Goal: Transaction & Acquisition: Purchase product/service

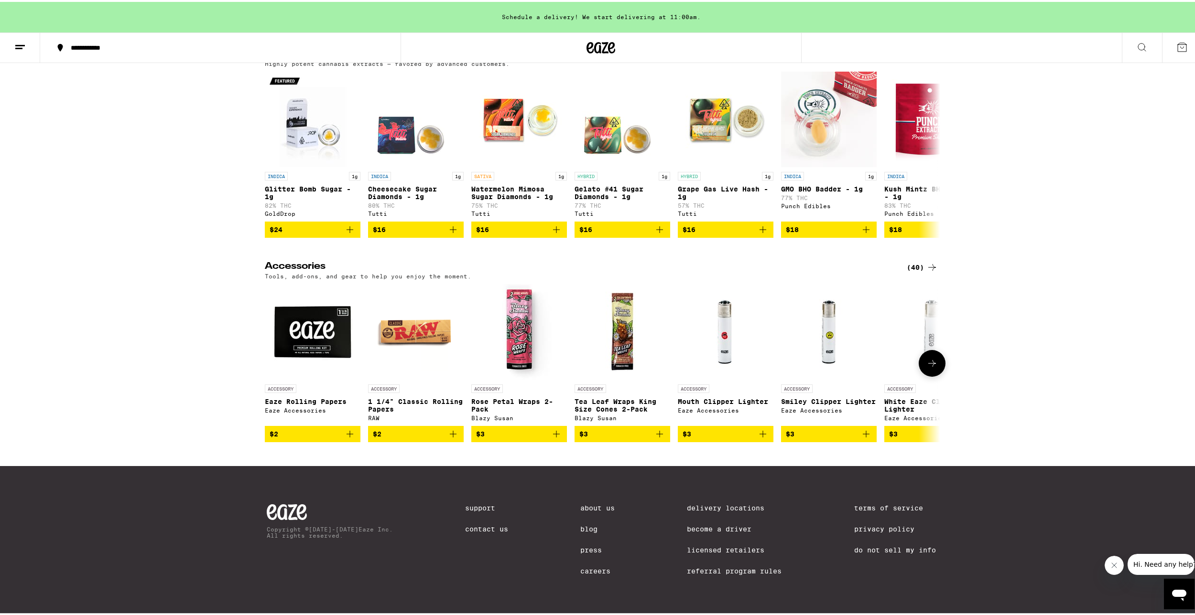
scroll to position [4042, 0]
click at [926, 359] on icon at bounding box center [931, 361] width 11 height 11
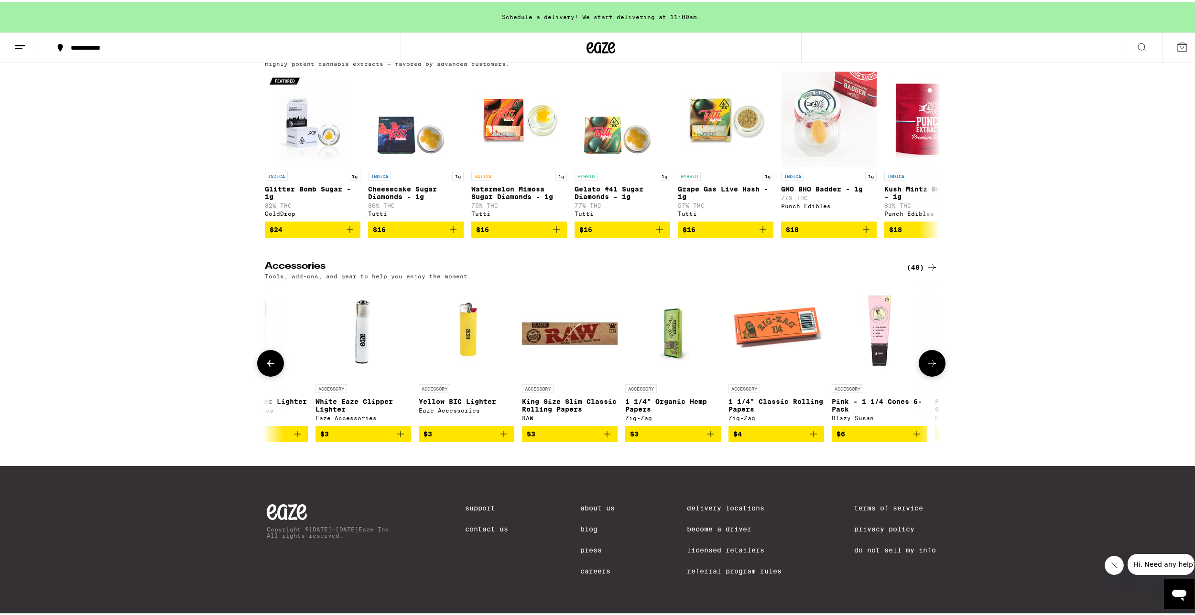
click at [275, 361] on button at bounding box center [270, 361] width 27 height 27
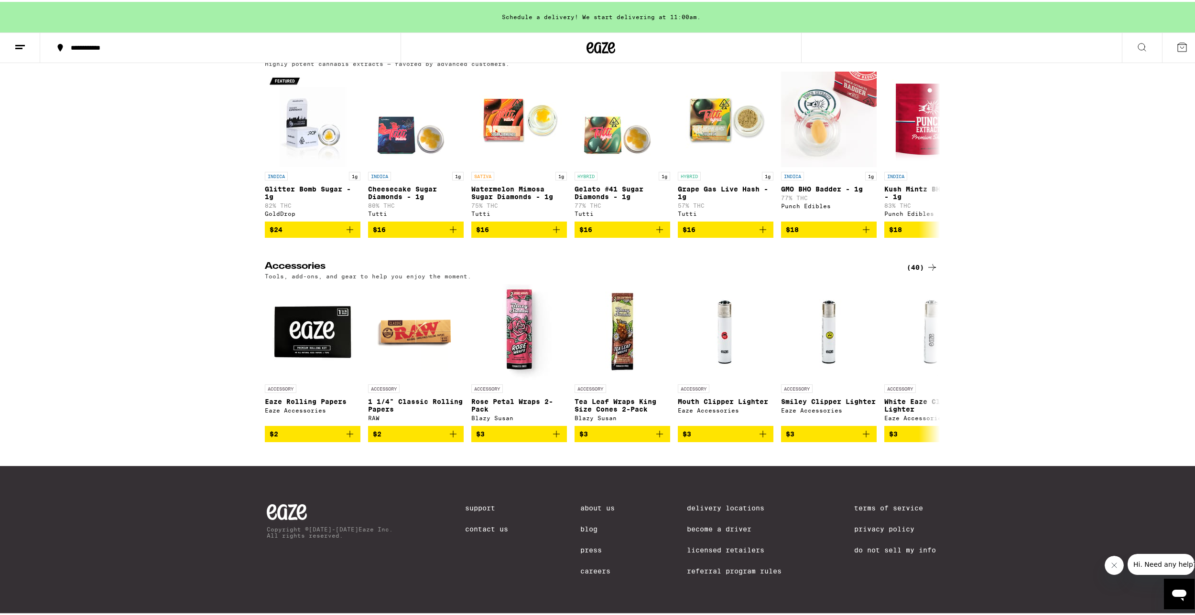
drag, startPoint x: 275, startPoint y: 361, endPoint x: 209, endPoint y: 385, distance: 70.1
click at [209, 385] on div "Accessories (40) Tools, add-ons, and gear to help you enjoy the moment. ACCESSO…" at bounding box center [601, 350] width 1202 height 181
click at [926, 356] on icon at bounding box center [931, 361] width 11 height 11
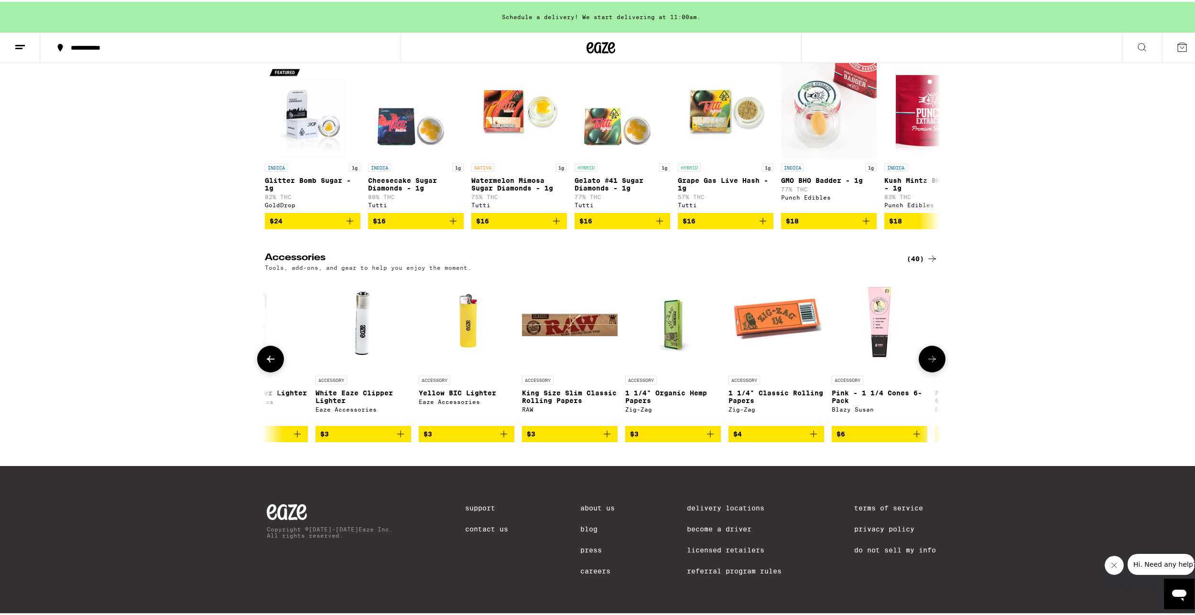
click at [924, 355] on button at bounding box center [931, 357] width 27 height 27
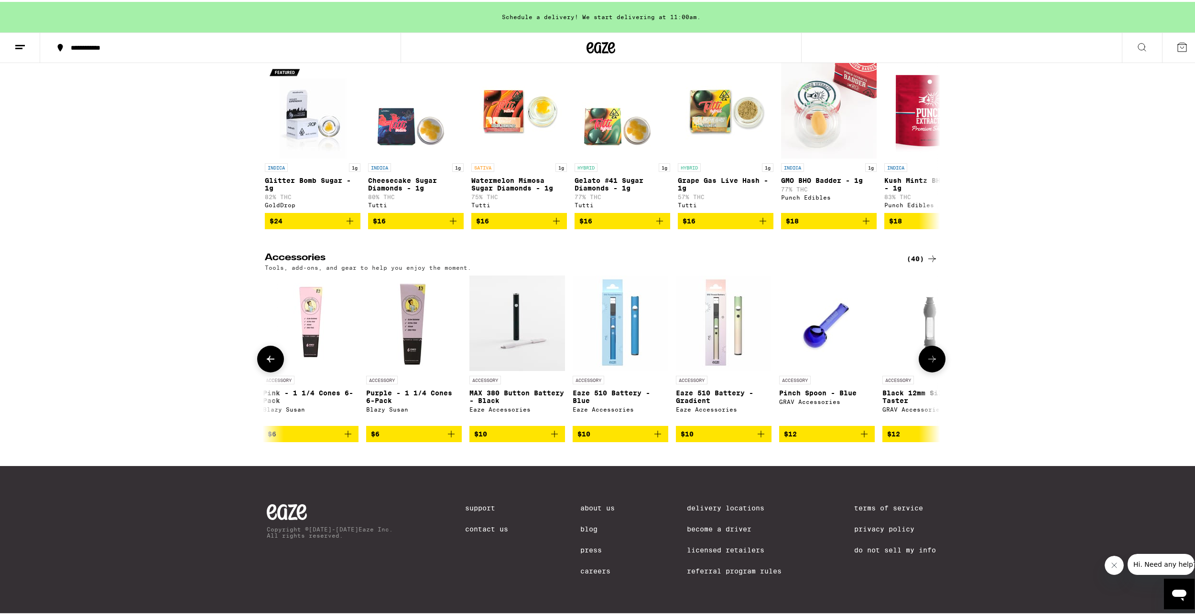
click at [927, 348] on button at bounding box center [931, 357] width 27 height 27
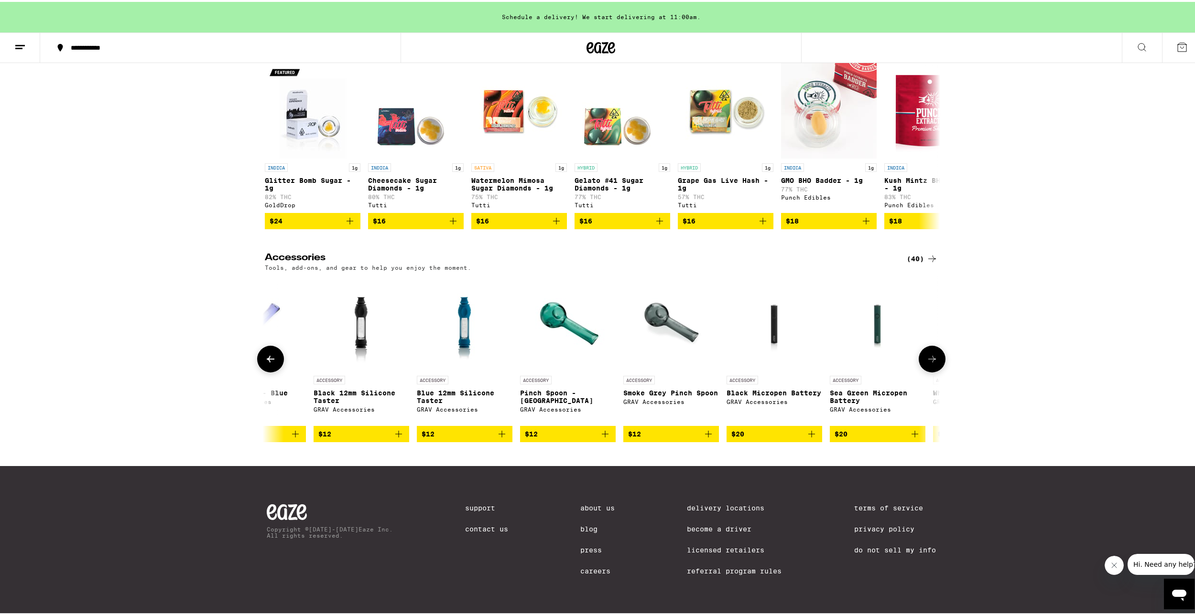
click at [565, 330] on img "Open page for Pinch Spoon - Lake Green from GRAV Accessories" at bounding box center [568, 322] width 96 height 96
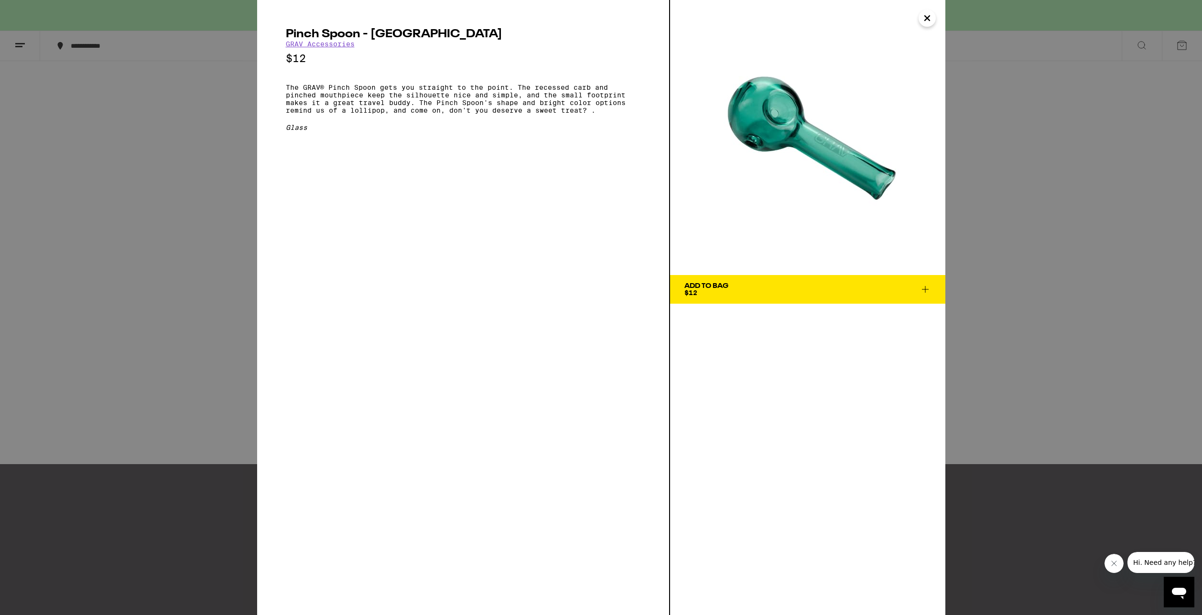
click at [1055, 342] on div "Pinch Spoon - Lake Green GRAV Accessories $12 The GRAV® Pinch Spoon gets you st…" at bounding box center [601, 307] width 1202 height 615
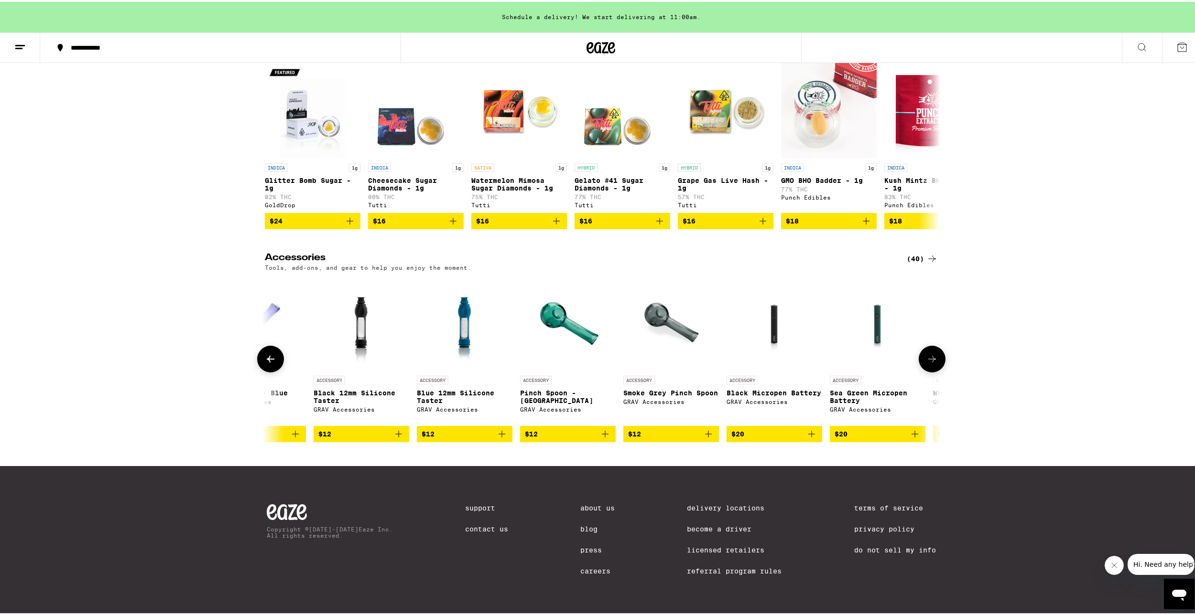
click at [942, 366] on div "Accessories (40) Tools, add-ons, and gear to help you enjoy the moment. ACCESSO…" at bounding box center [601, 345] width 1202 height 189
click at [934, 364] on button at bounding box center [931, 357] width 27 height 27
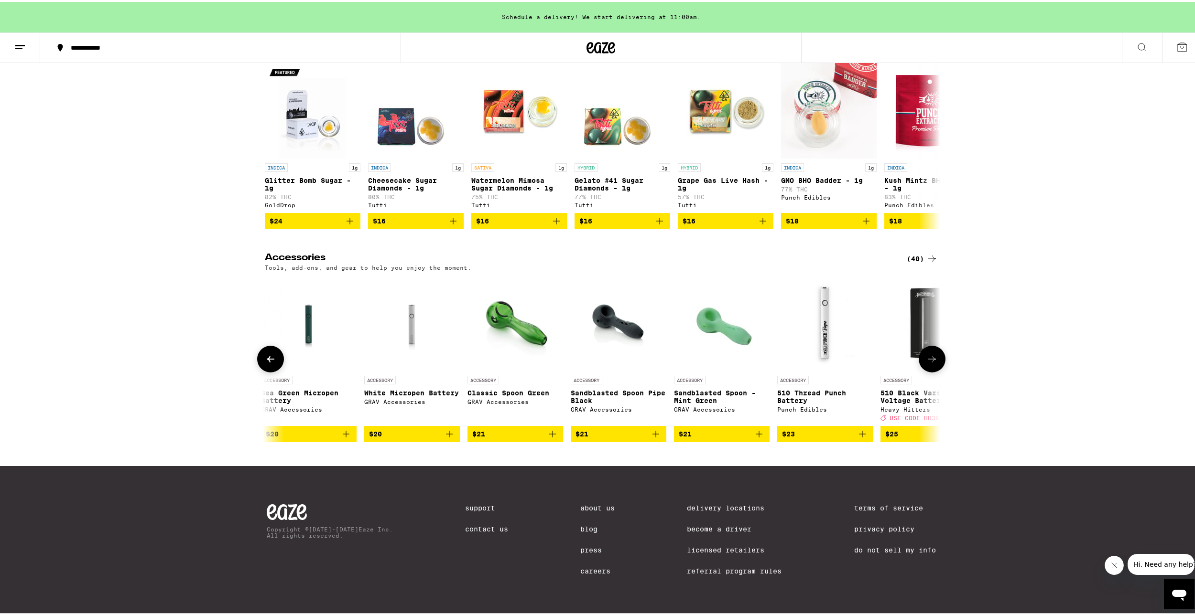
click at [719, 329] on img "Open page for Sandblasted Spoon - Mint Green from GRAV Accessories" at bounding box center [722, 322] width 96 height 96
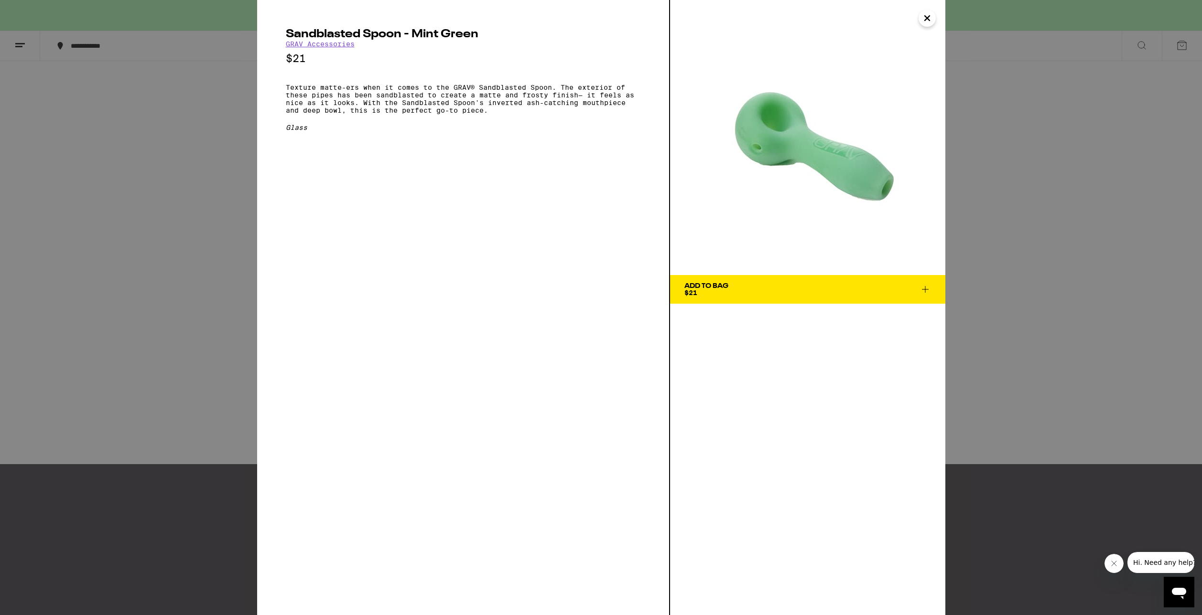
click at [182, 259] on div "Sandblasted Spoon - Mint Green GRAV Accessories $21 Texture matte-ers when it c…" at bounding box center [601, 307] width 1202 height 615
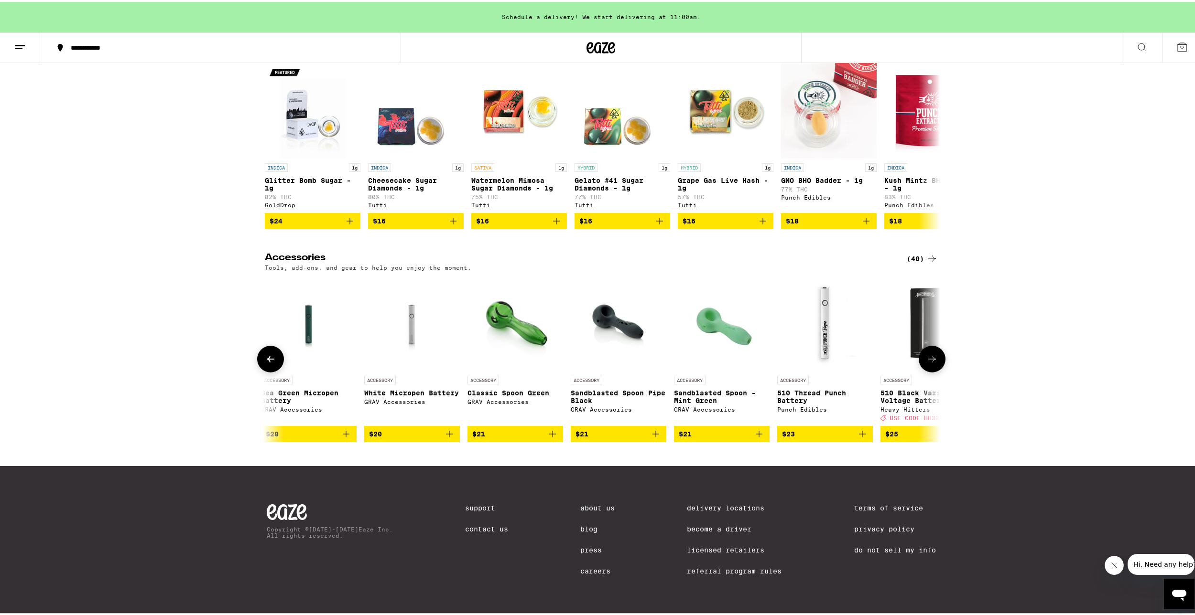
click at [926, 363] on icon at bounding box center [931, 357] width 11 height 11
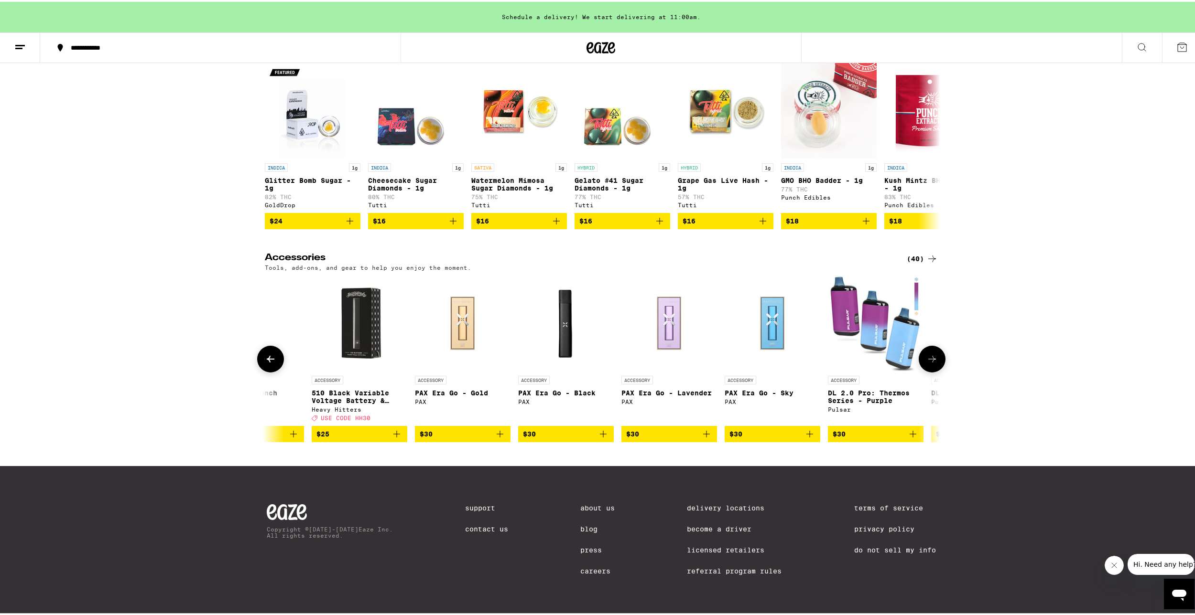
click at [926, 363] on icon at bounding box center [931, 357] width 11 height 11
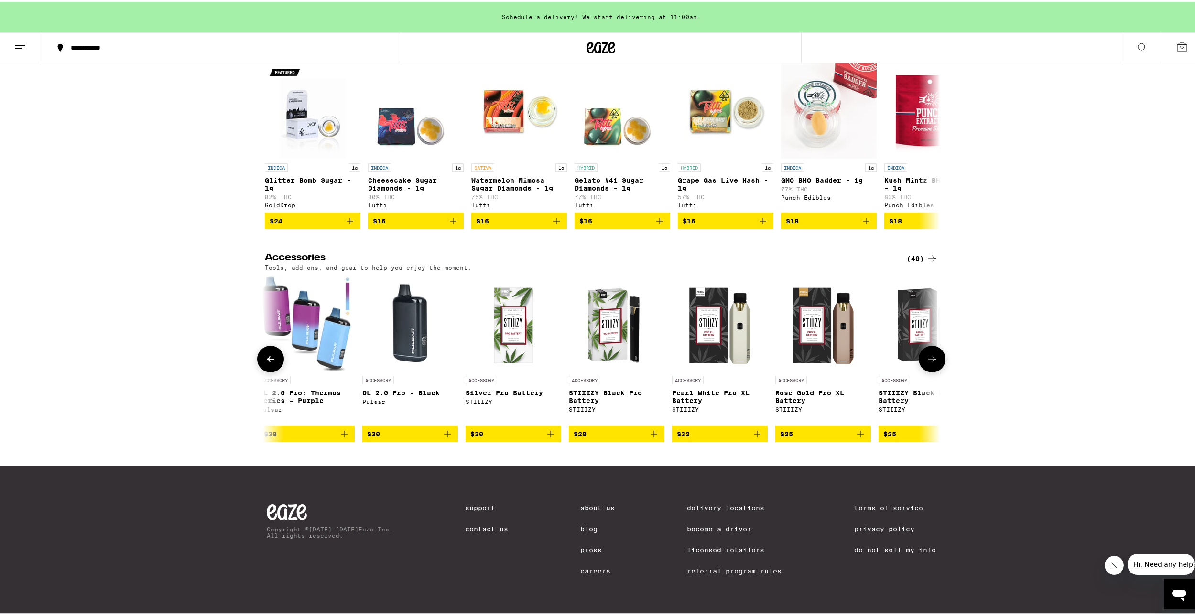
click at [926, 363] on icon at bounding box center [931, 357] width 11 height 11
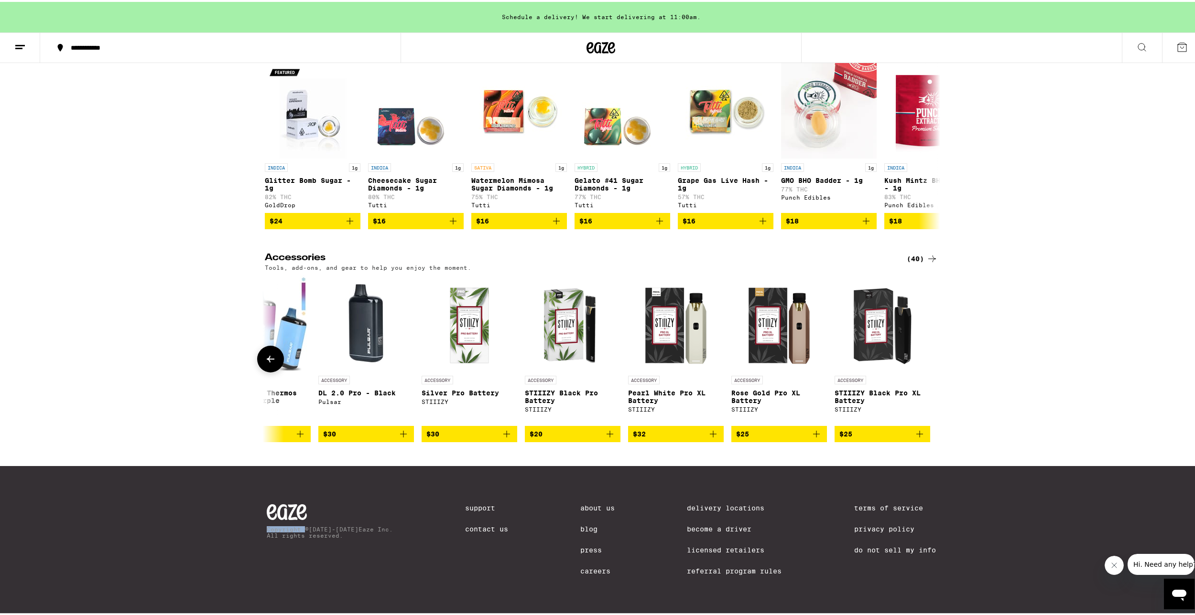
click at [926, 363] on div at bounding box center [931, 357] width 27 height 27
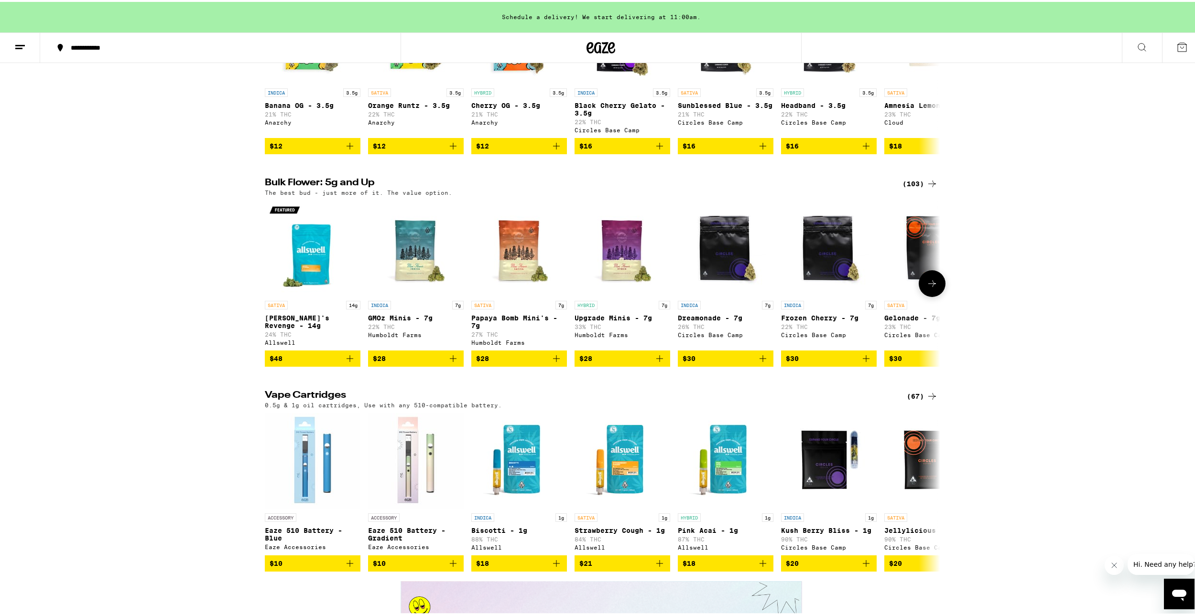
scroll to position [937, 0]
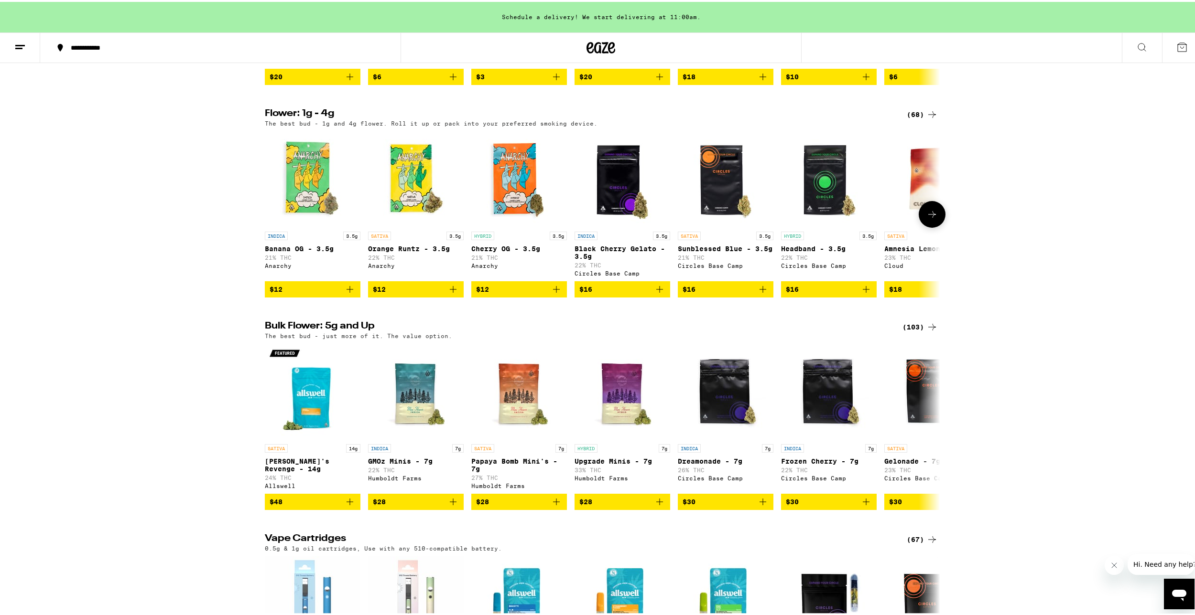
click at [930, 216] on icon at bounding box center [932, 212] width 8 height 7
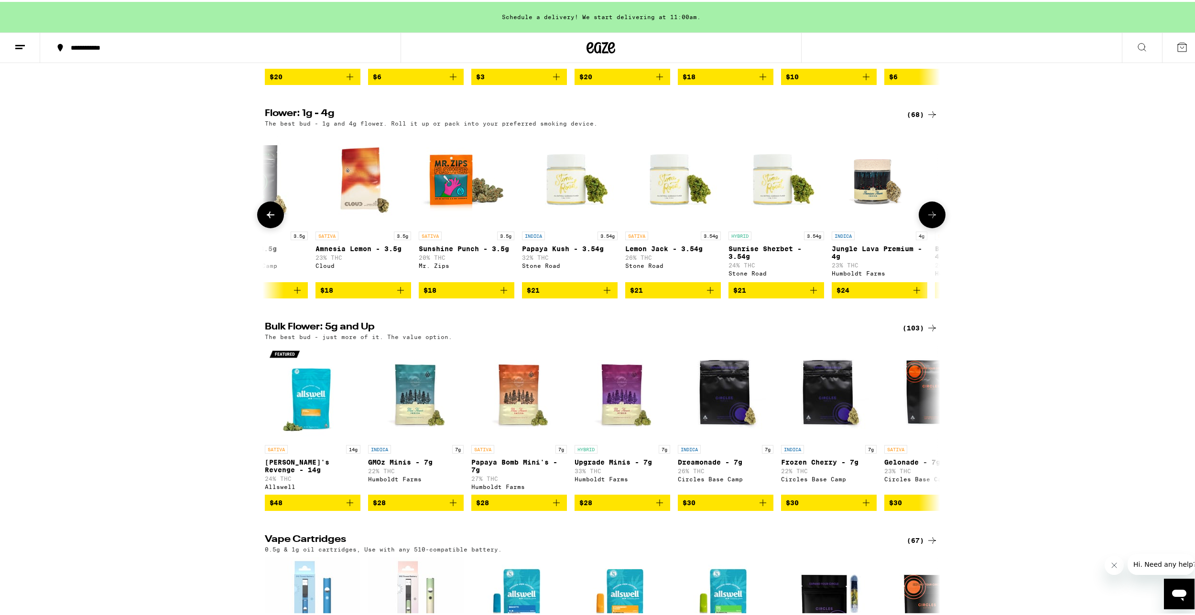
click at [930, 216] on icon at bounding box center [932, 213] width 8 height 7
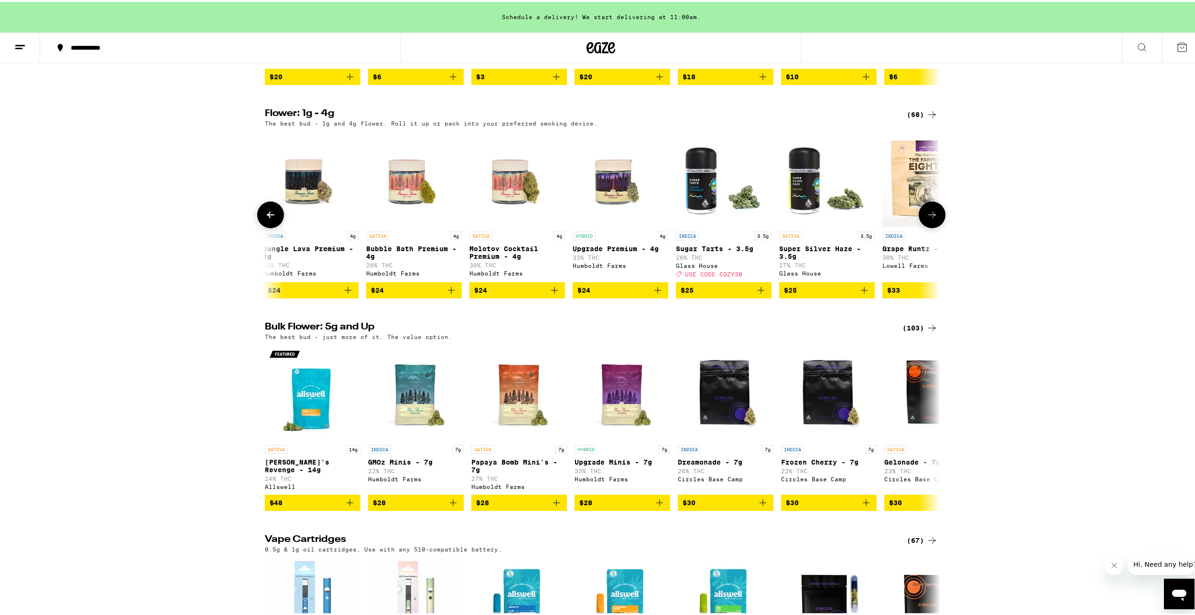
click at [930, 216] on icon at bounding box center [932, 213] width 8 height 7
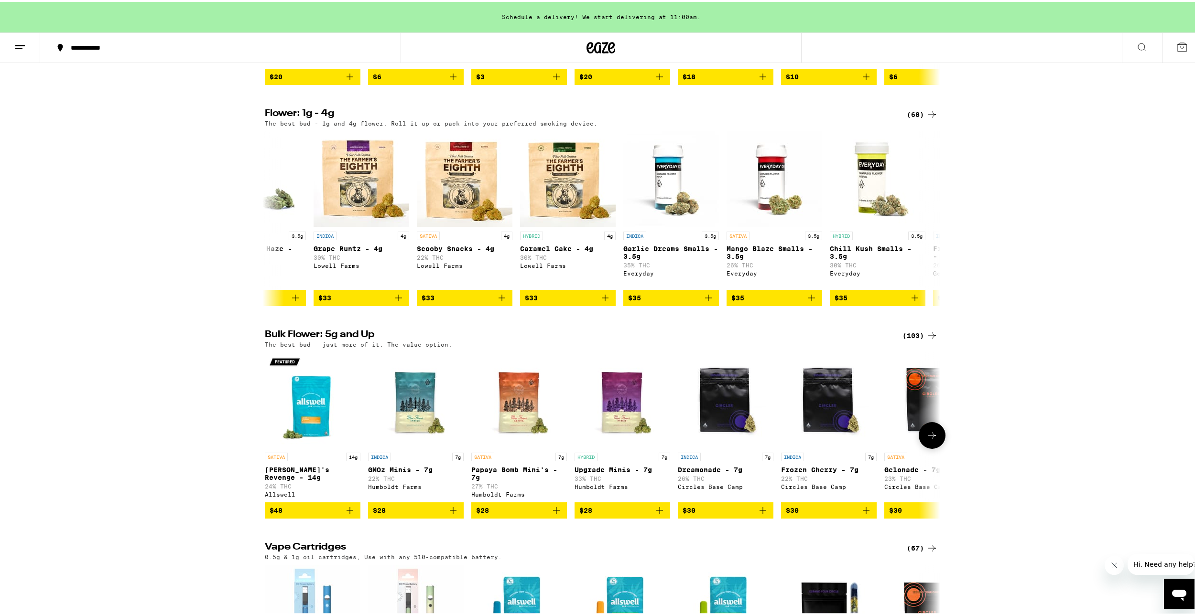
click at [929, 440] on icon at bounding box center [931, 433] width 11 height 11
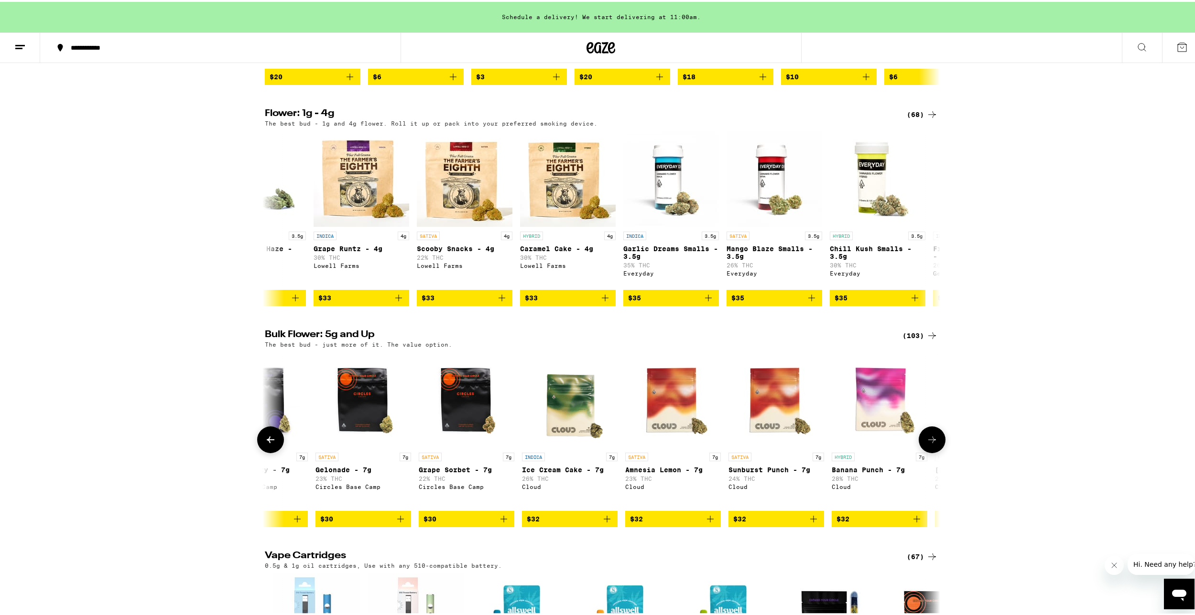
click at [929, 452] on button at bounding box center [931, 438] width 27 height 27
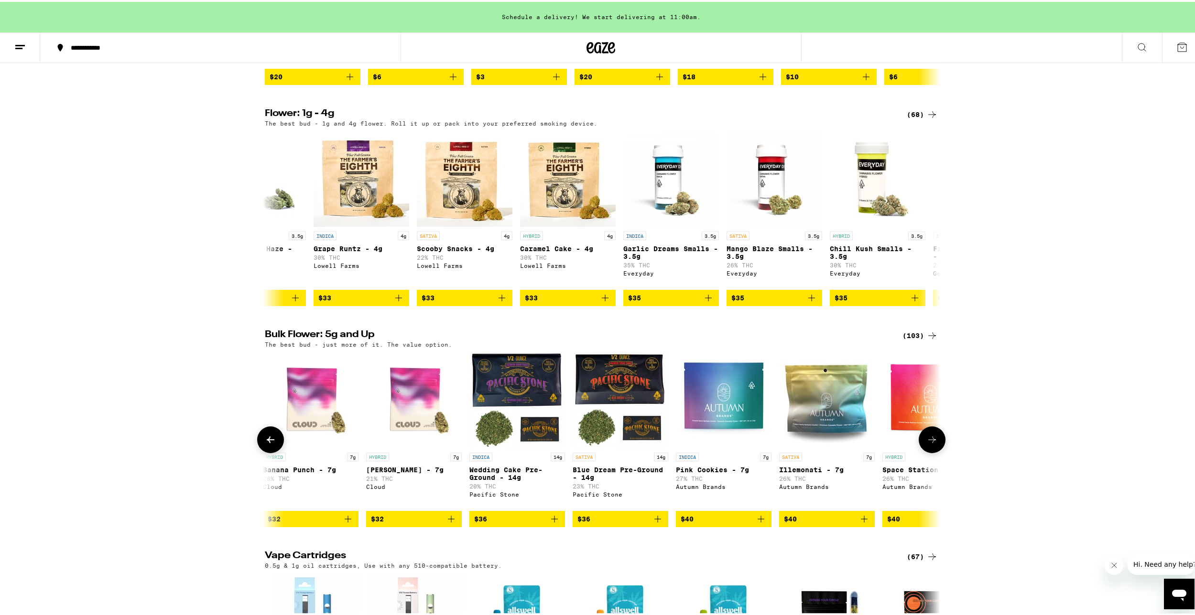
click at [929, 452] on button at bounding box center [931, 438] width 27 height 27
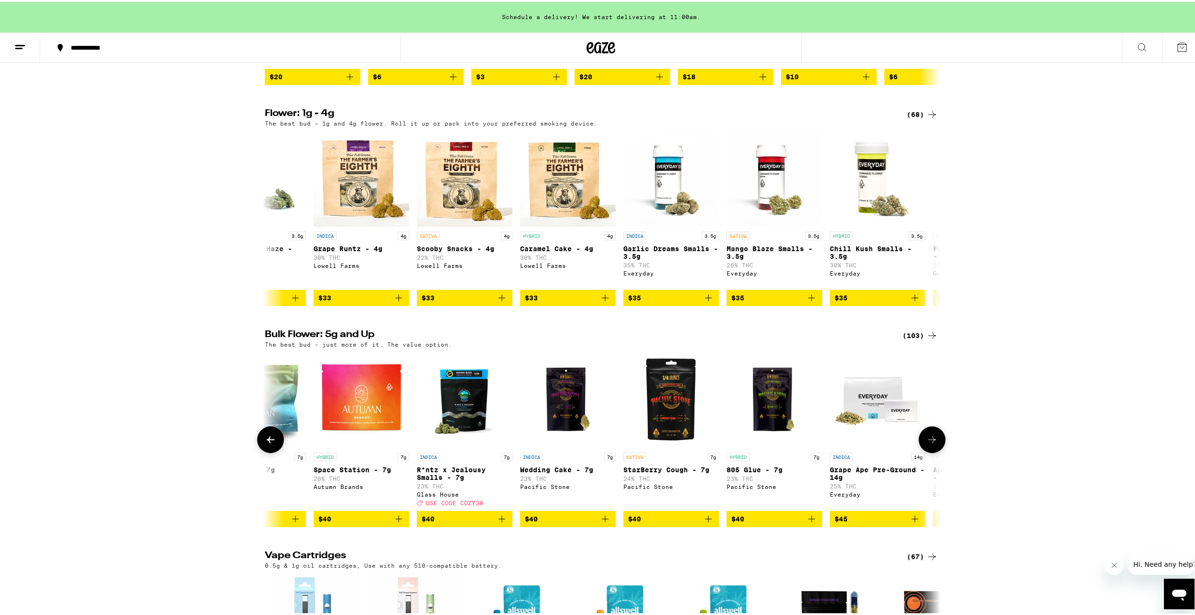
click at [929, 452] on button at bounding box center [931, 438] width 27 height 27
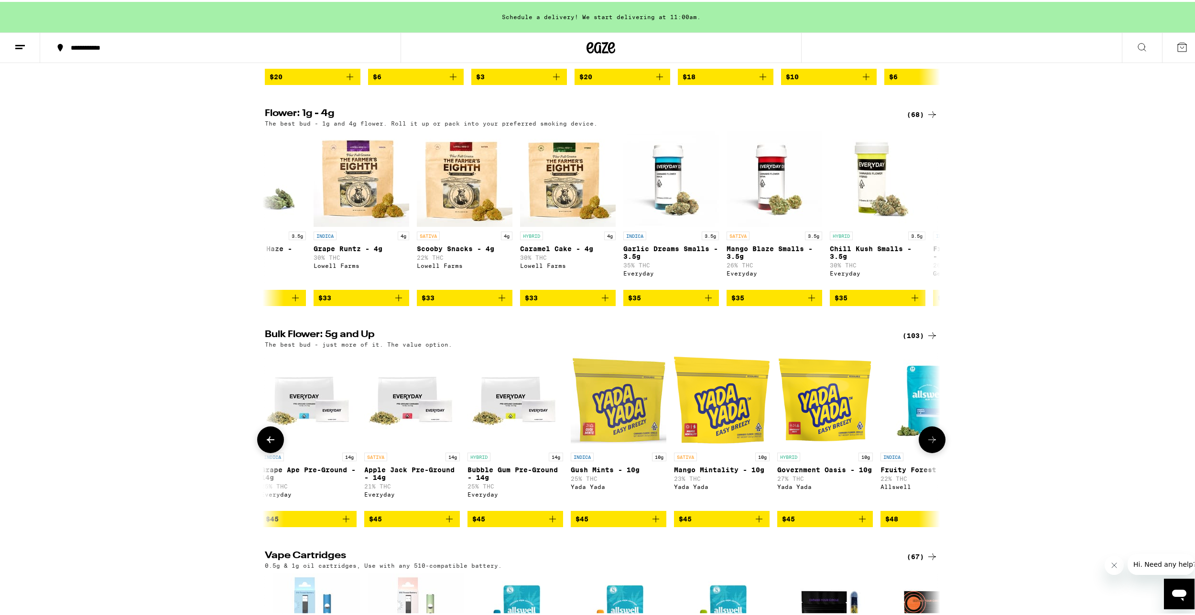
click at [929, 452] on button at bounding box center [931, 438] width 27 height 27
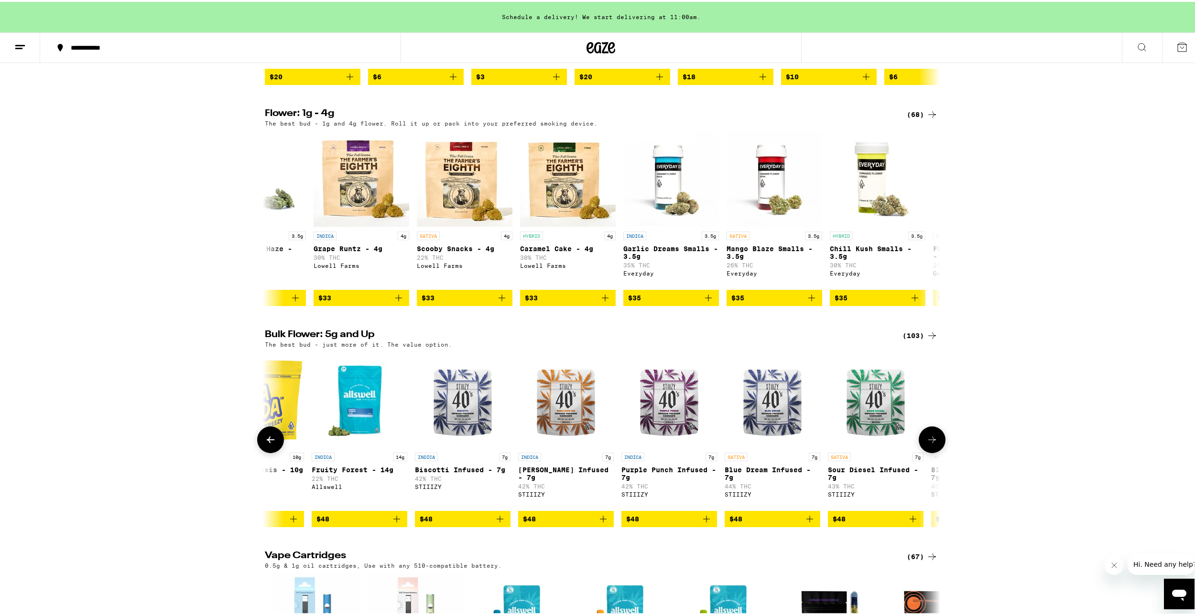
click at [265, 444] on icon at bounding box center [270, 437] width 11 height 11
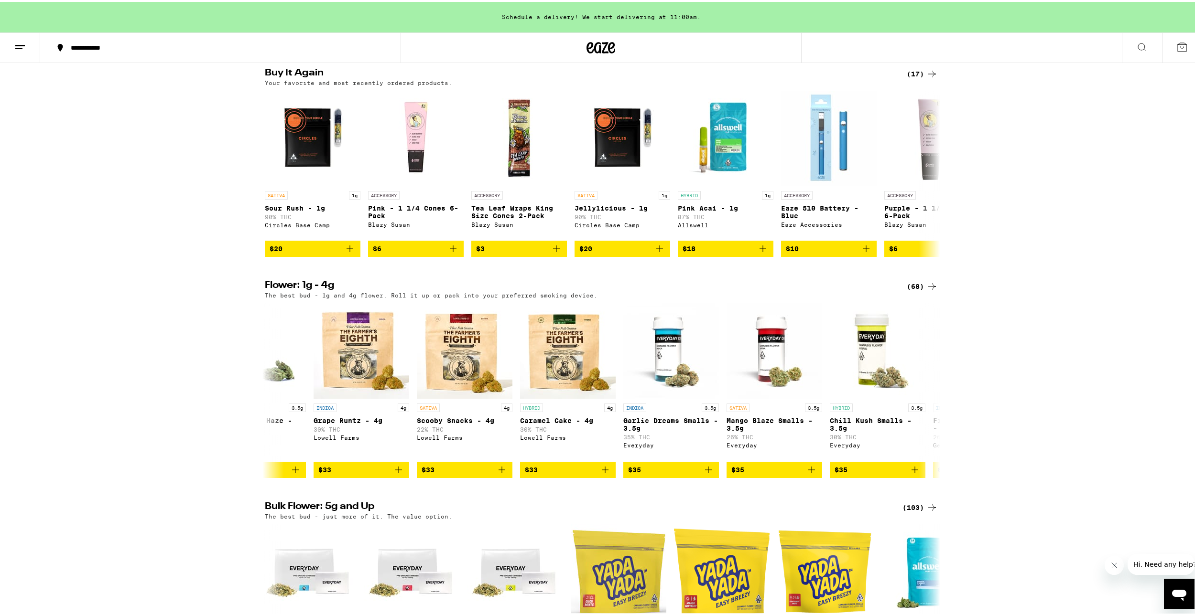
scroll to position [1099, 0]
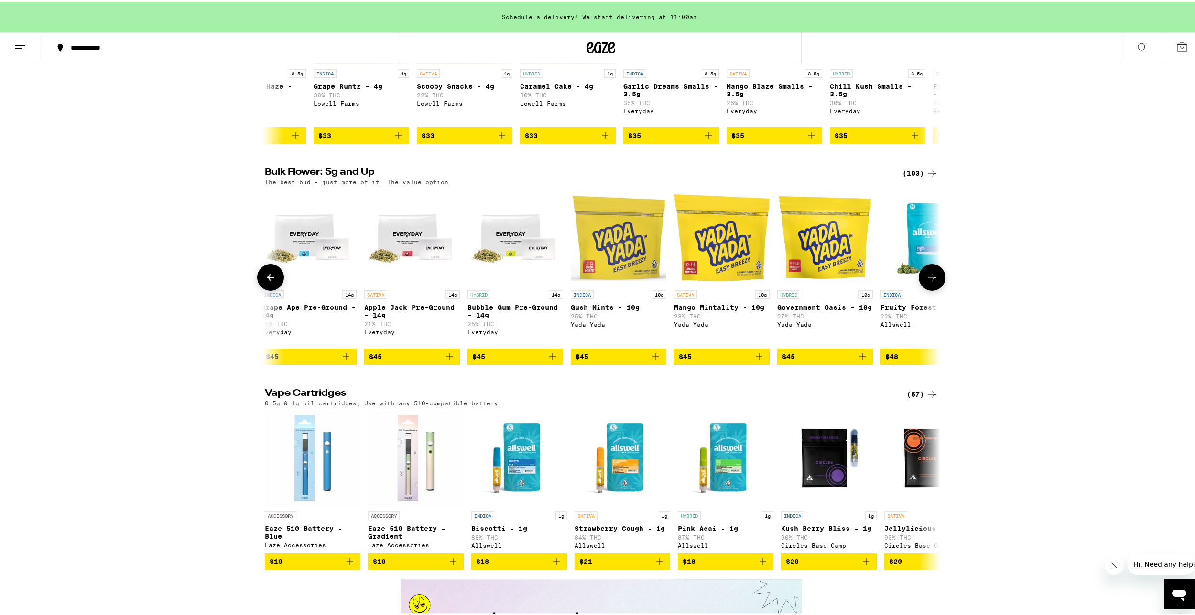
click at [265, 281] on icon at bounding box center [270, 275] width 11 height 11
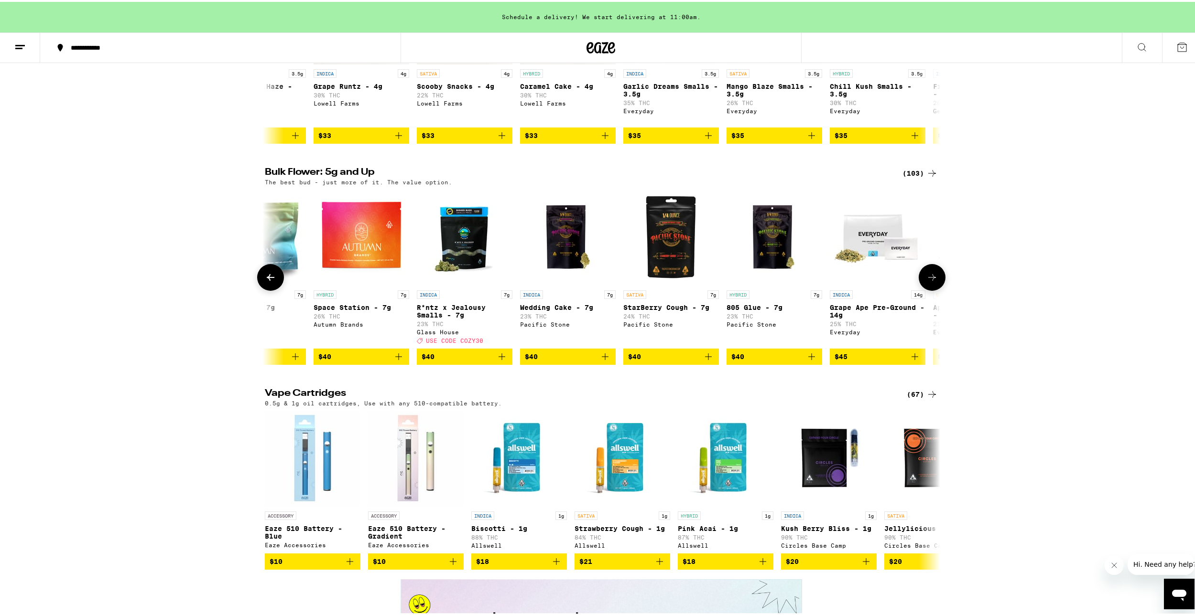
click at [265, 281] on icon at bounding box center [270, 275] width 11 height 11
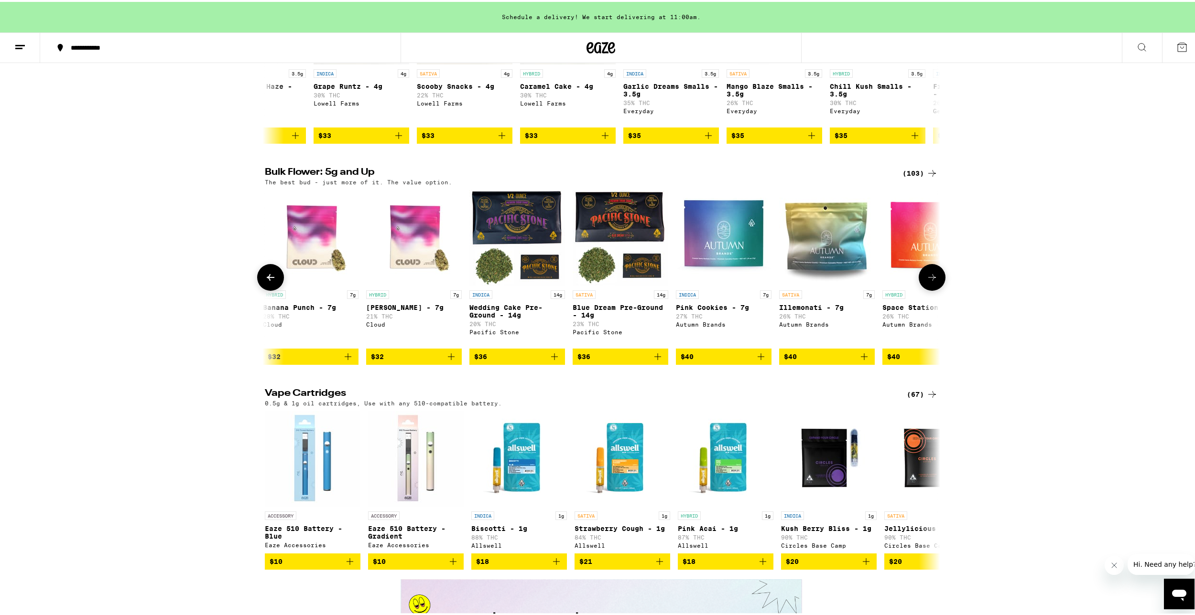
click at [265, 281] on icon at bounding box center [270, 275] width 11 height 11
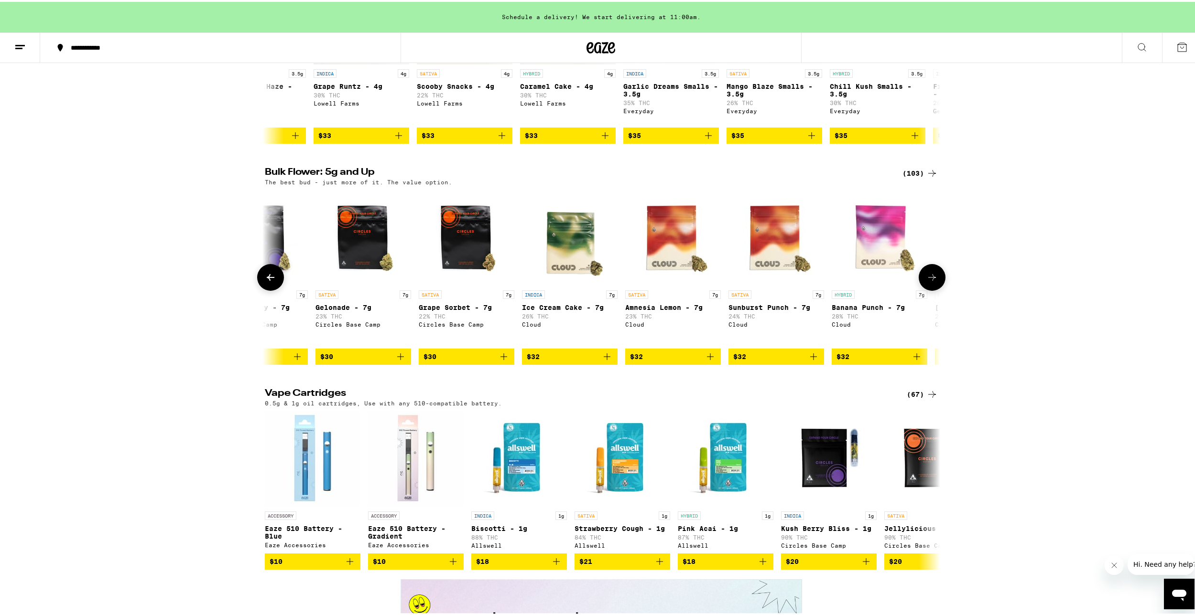
click at [265, 281] on icon at bounding box center [270, 275] width 11 height 11
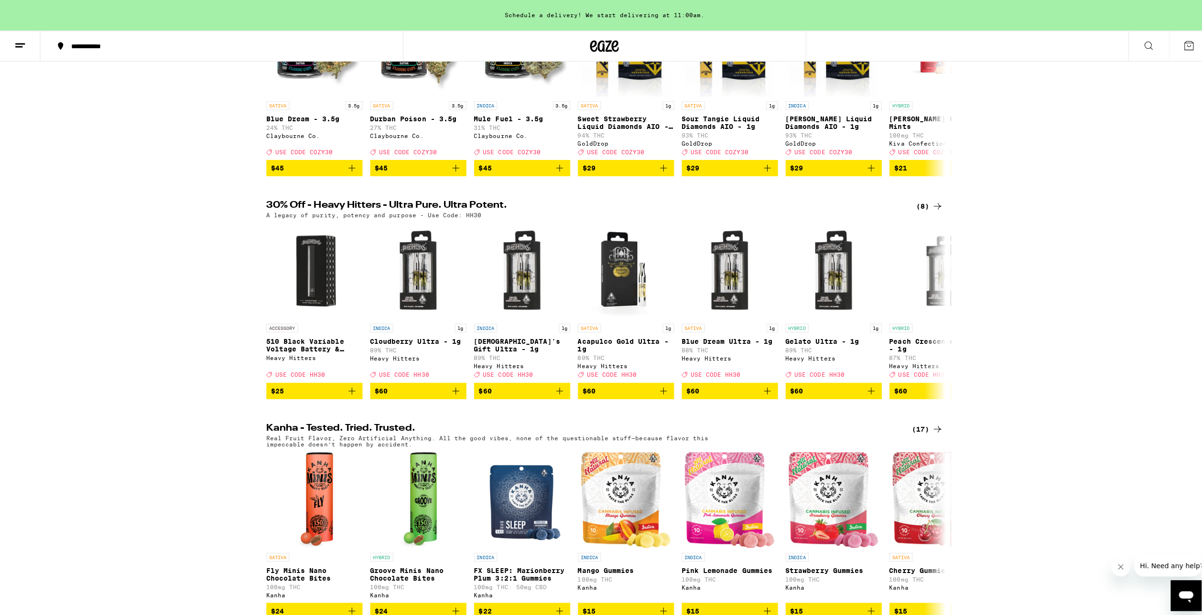
scroll to position [143, 0]
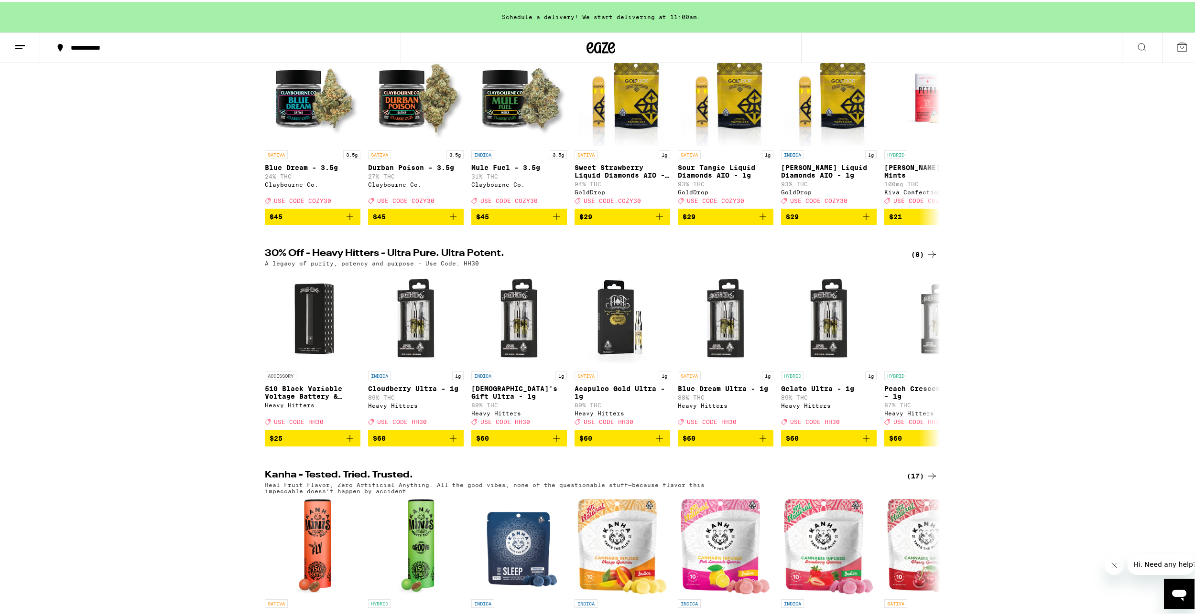
click at [22, 40] on icon at bounding box center [19, 45] width 11 height 11
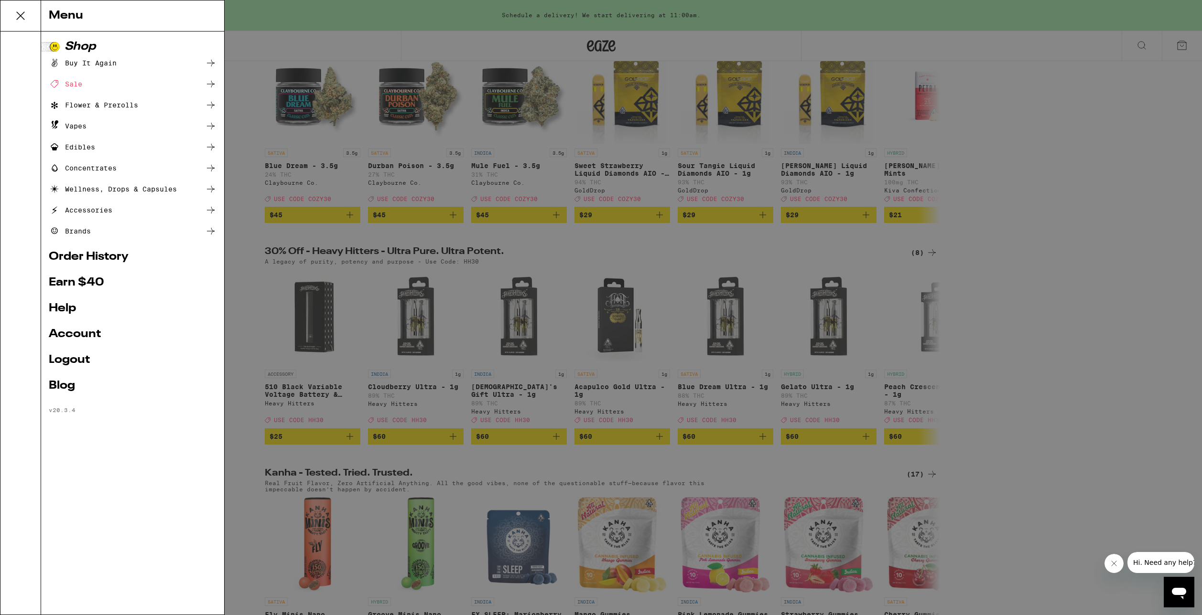
click at [129, 107] on div "Flower & Prerolls" at bounding box center [93, 104] width 89 height 11
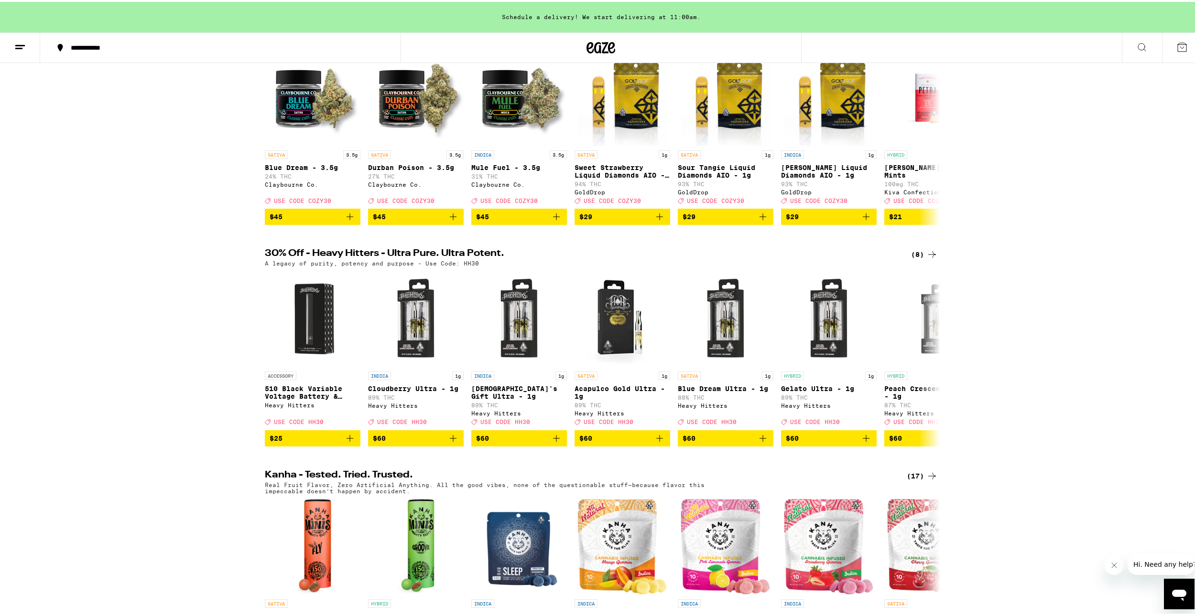
click at [20, 41] on icon at bounding box center [19, 45] width 11 height 11
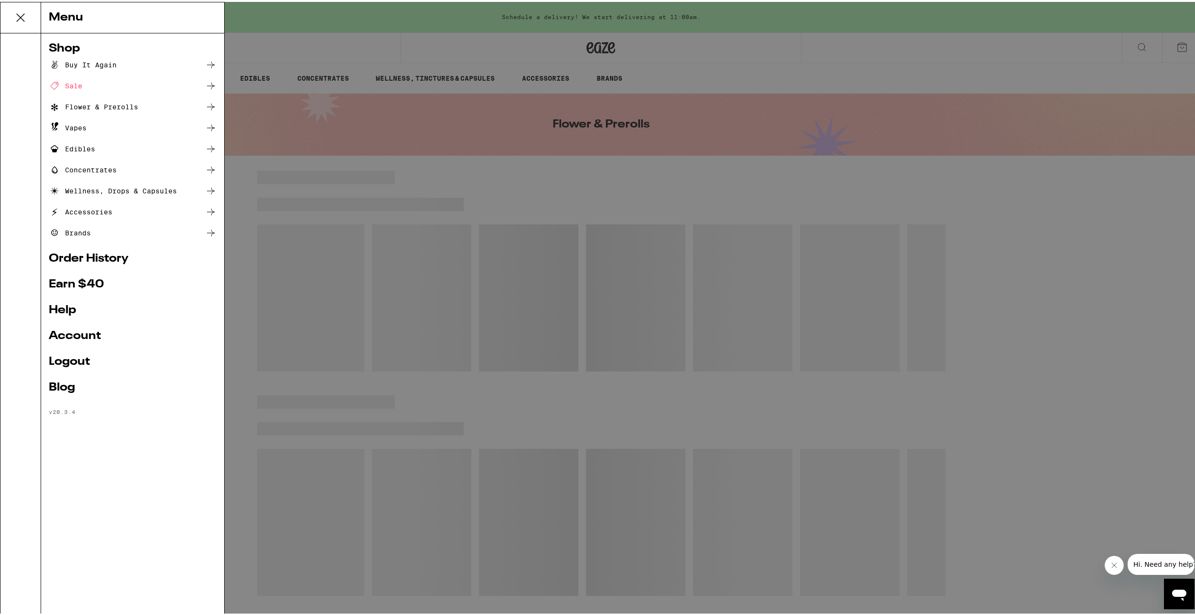
click at [169, 64] on div "Buy It Again" at bounding box center [133, 62] width 168 height 11
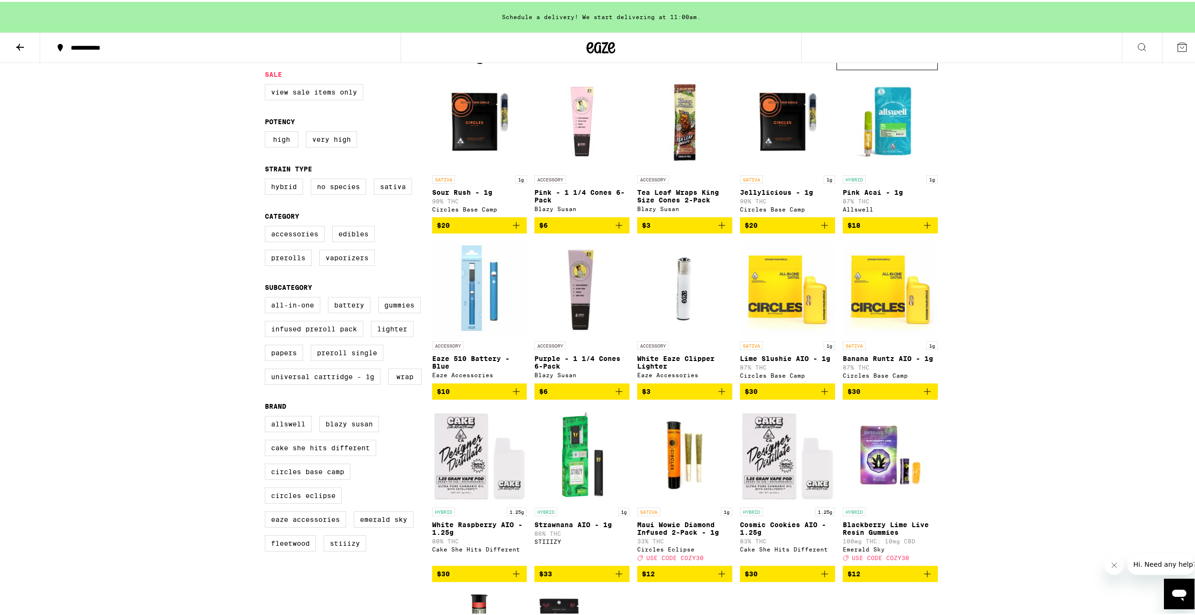
scroll to position [48, 0]
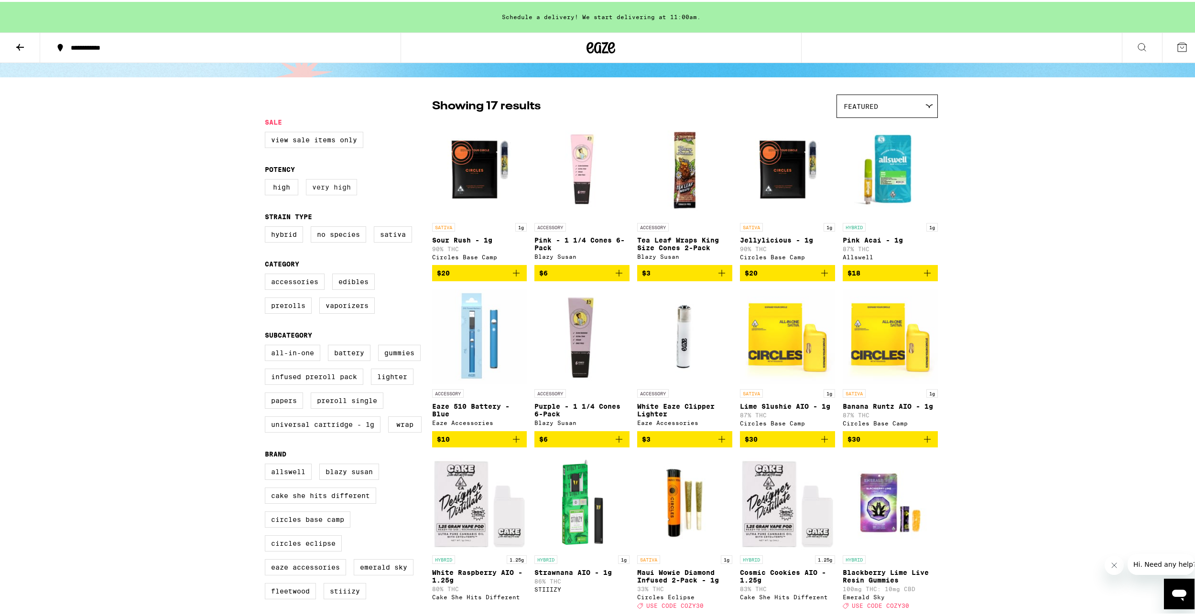
click at [332, 188] on label "Very High" at bounding box center [331, 185] width 51 height 16
click at [267, 179] on input "Very High" at bounding box center [267, 179] width 0 height 0
checkbox input "true"
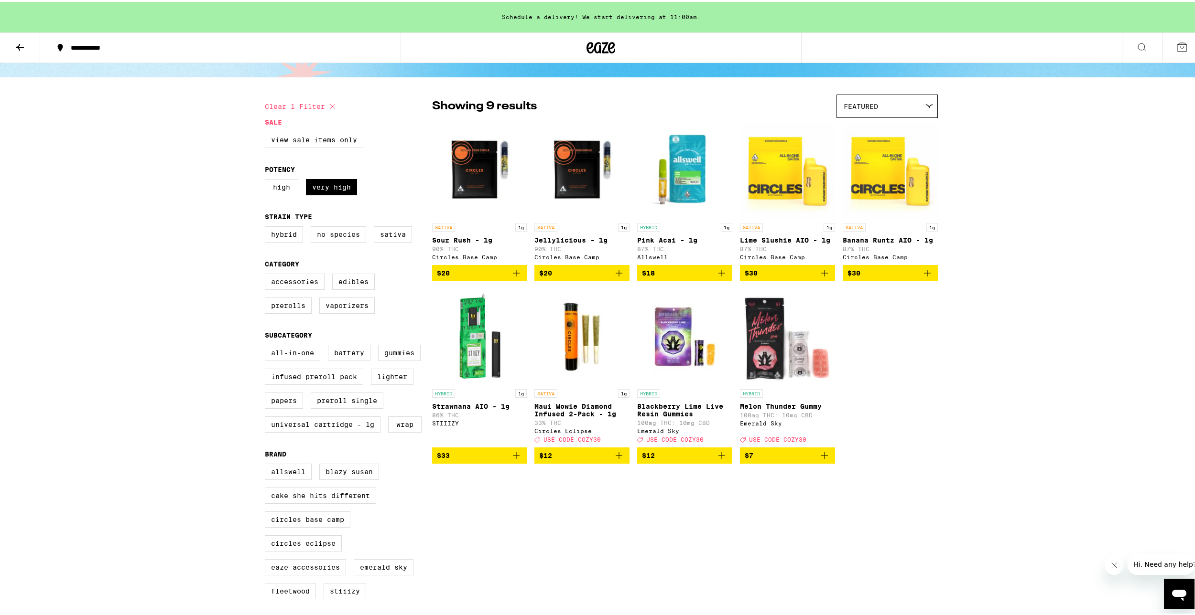
click at [15, 51] on button at bounding box center [20, 46] width 40 height 30
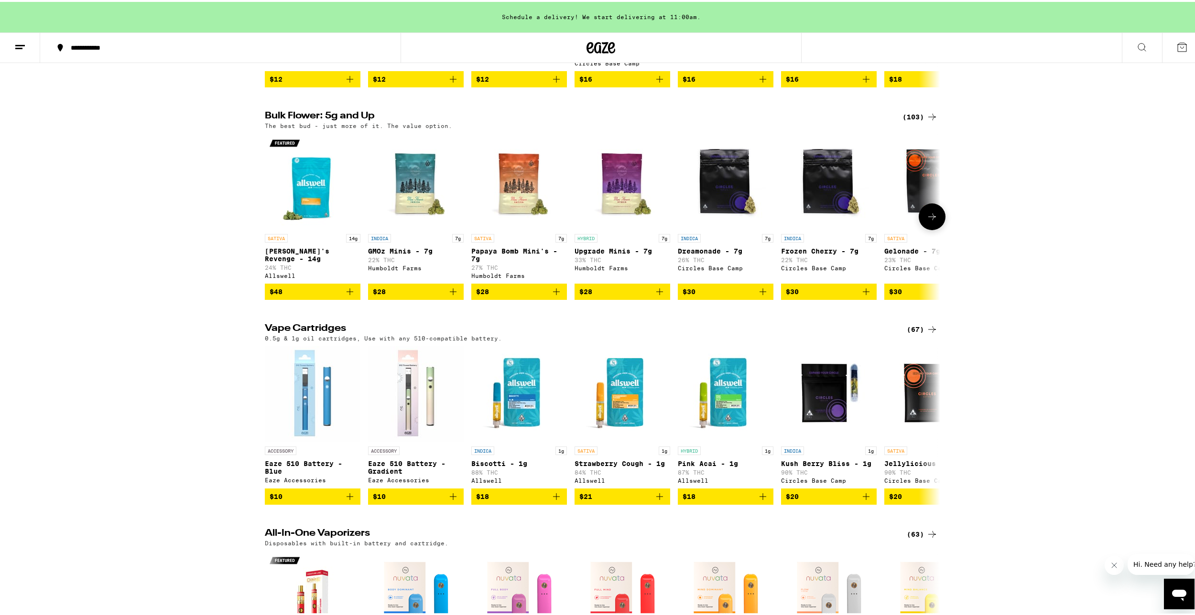
scroll to position [1051, 0]
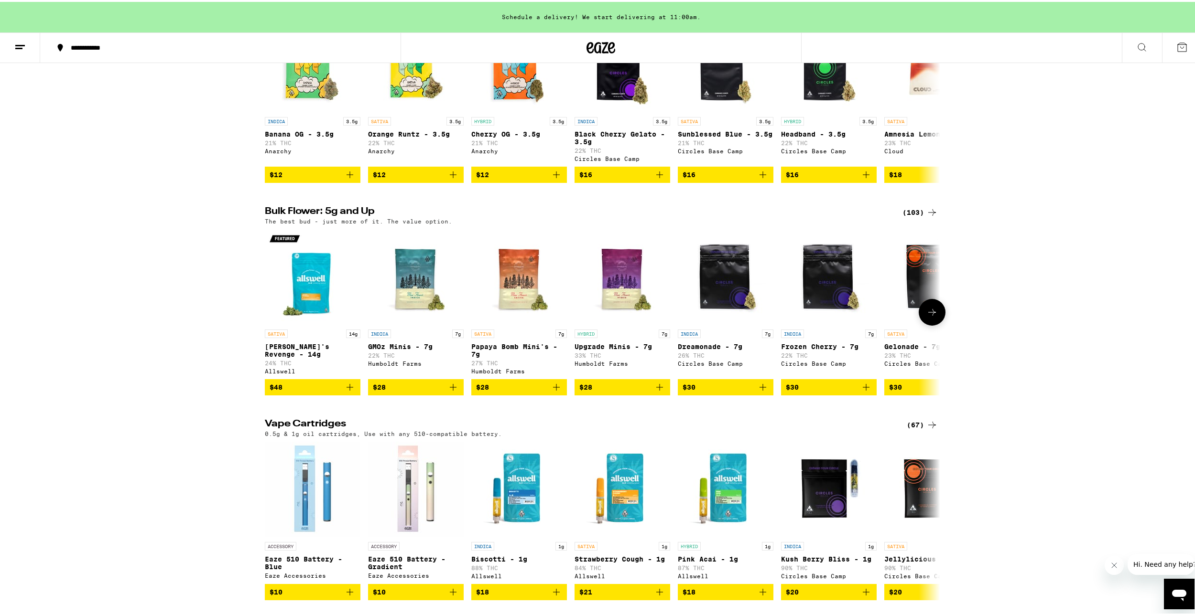
click at [933, 324] on button at bounding box center [931, 310] width 27 height 27
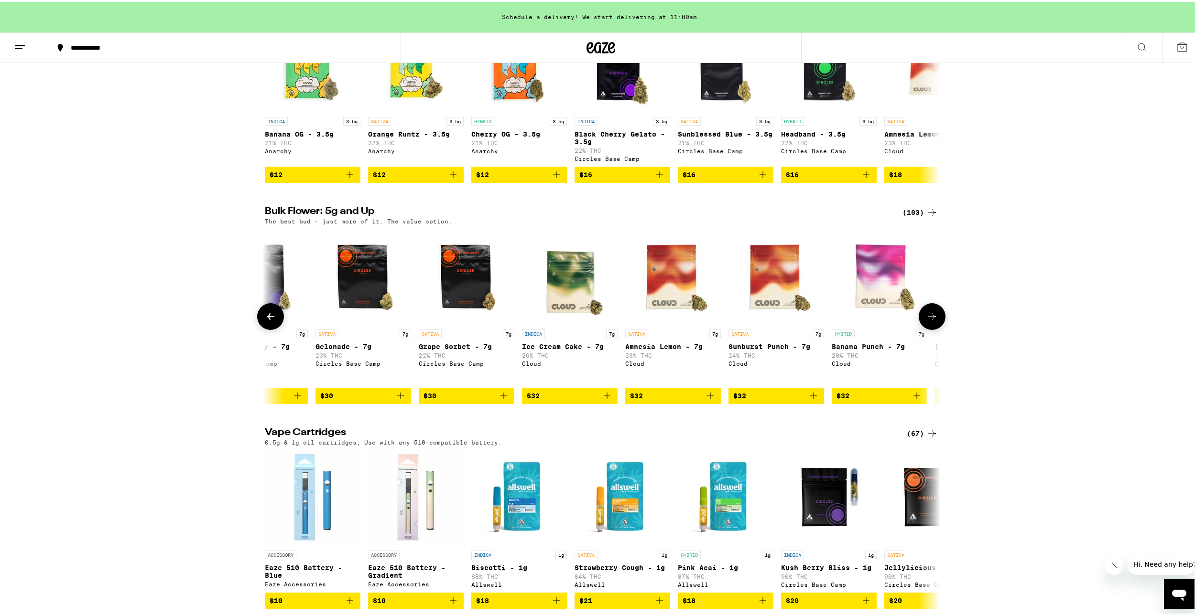
click at [933, 321] on icon at bounding box center [931, 314] width 11 height 11
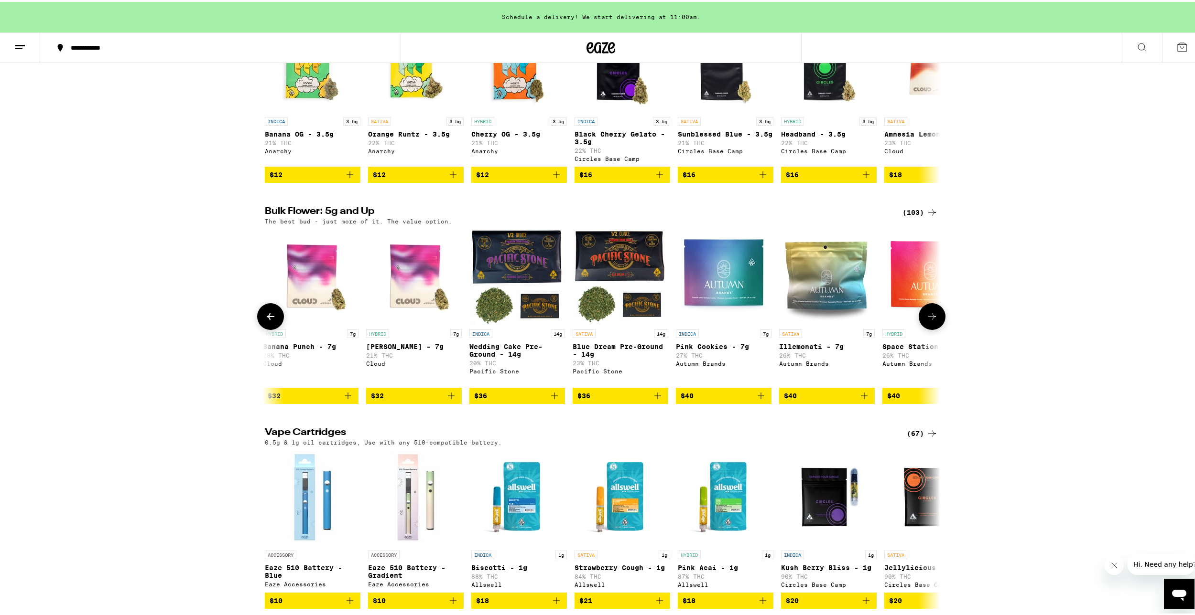
click at [933, 321] on icon at bounding box center [931, 314] width 11 height 11
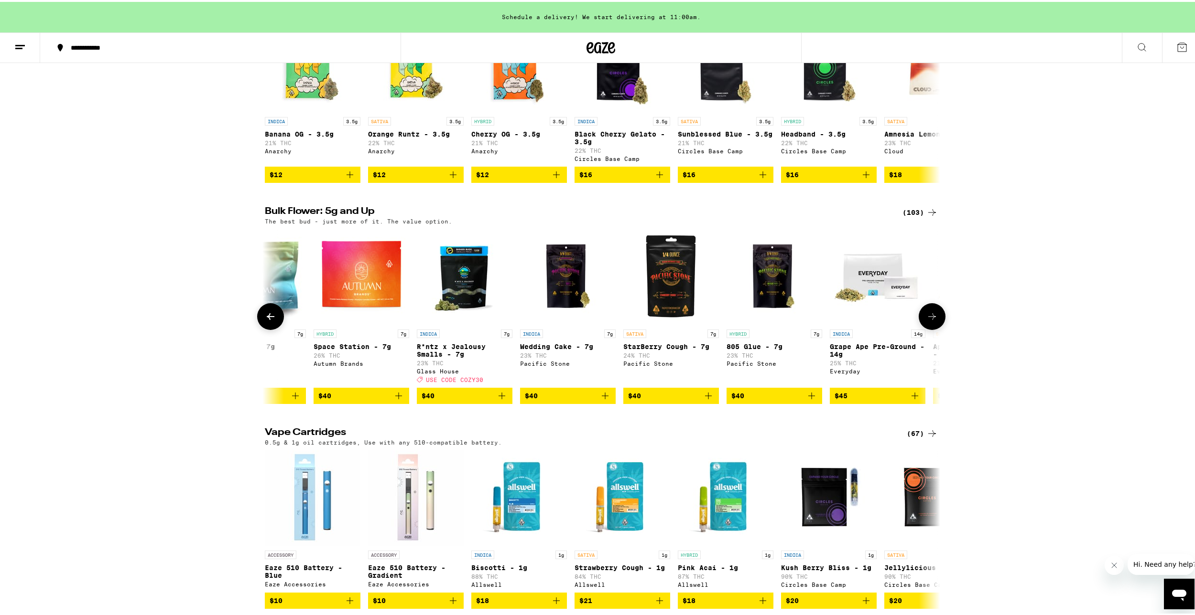
click at [933, 321] on icon at bounding box center [931, 314] width 11 height 11
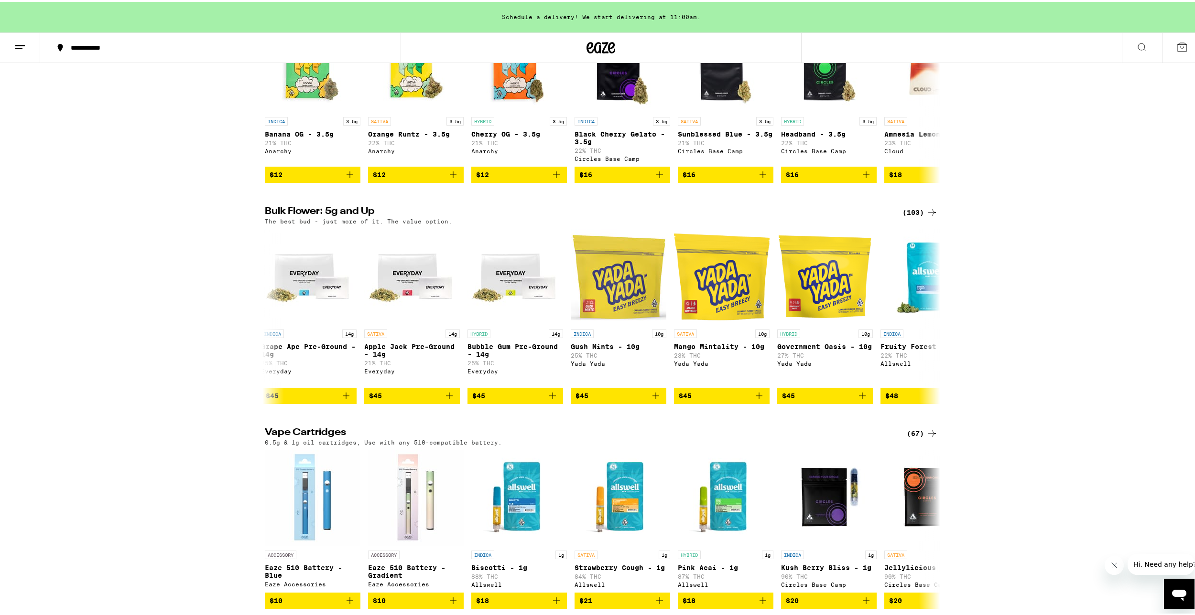
click at [296, 216] on h2 "Bulk Flower: 5g and Up" at bounding box center [578, 210] width 626 height 11
click at [268, 216] on h2 "Bulk Flower: 5g and Up" at bounding box center [578, 210] width 626 height 11
click at [280, 283] on img "Open page for Grape Ape Pre-Ground - 14g from Everyday" at bounding box center [309, 275] width 96 height 96
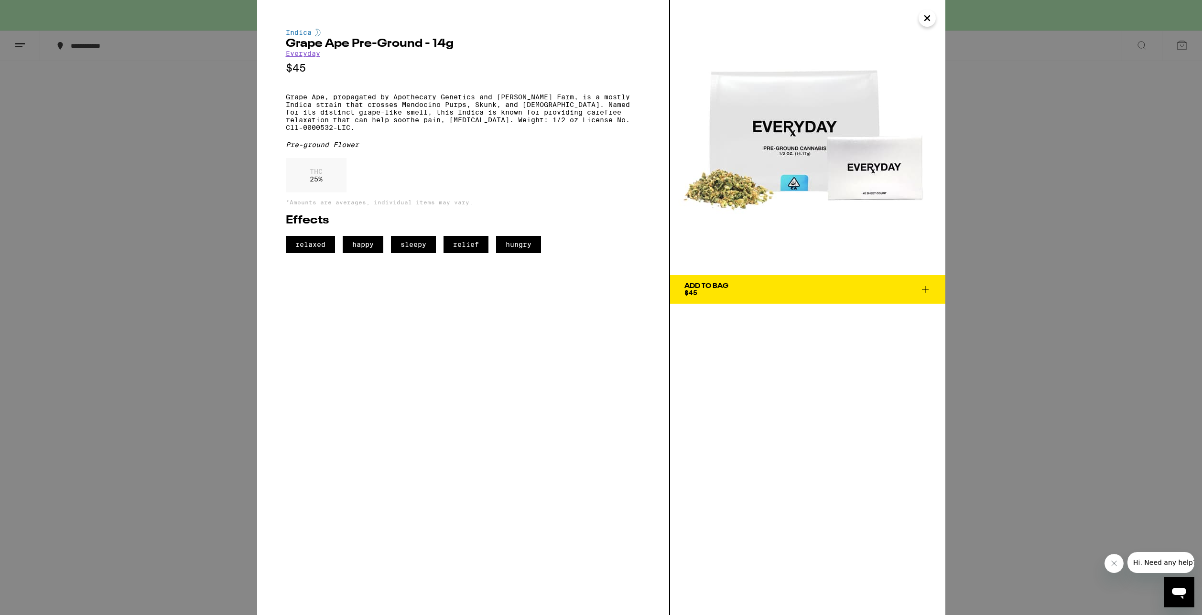
click at [107, 278] on div "Indica Grape Ape Pre-Ground - 14g Everyday $45 Grape Ape, propagated by Apothec…" at bounding box center [601, 307] width 1202 height 615
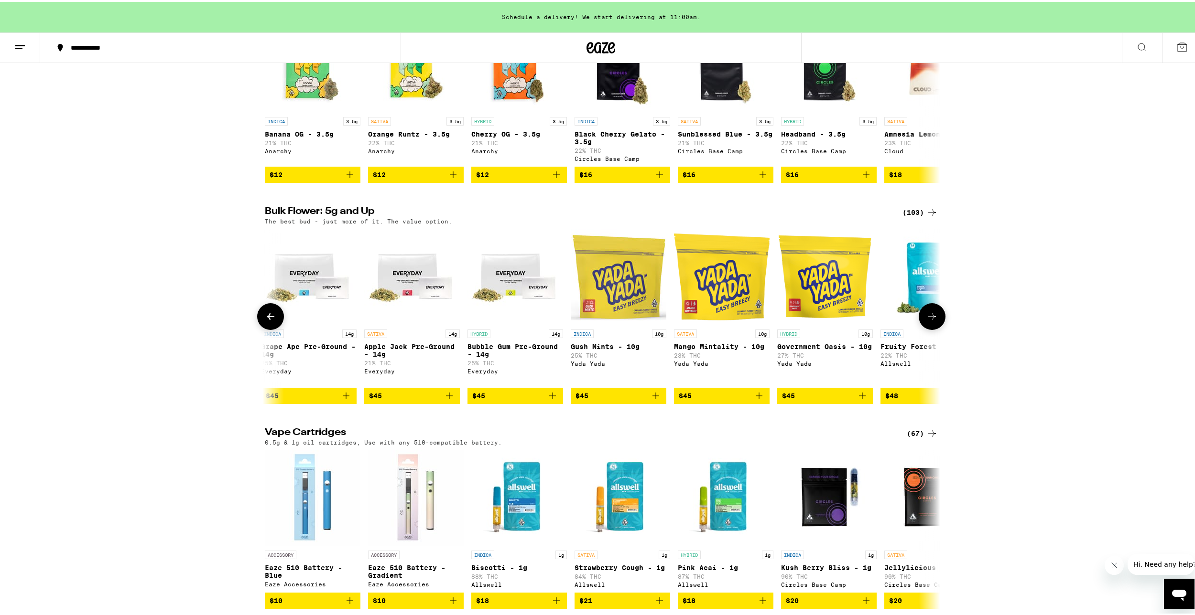
click at [930, 321] on icon at bounding box center [931, 314] width 11 height 11
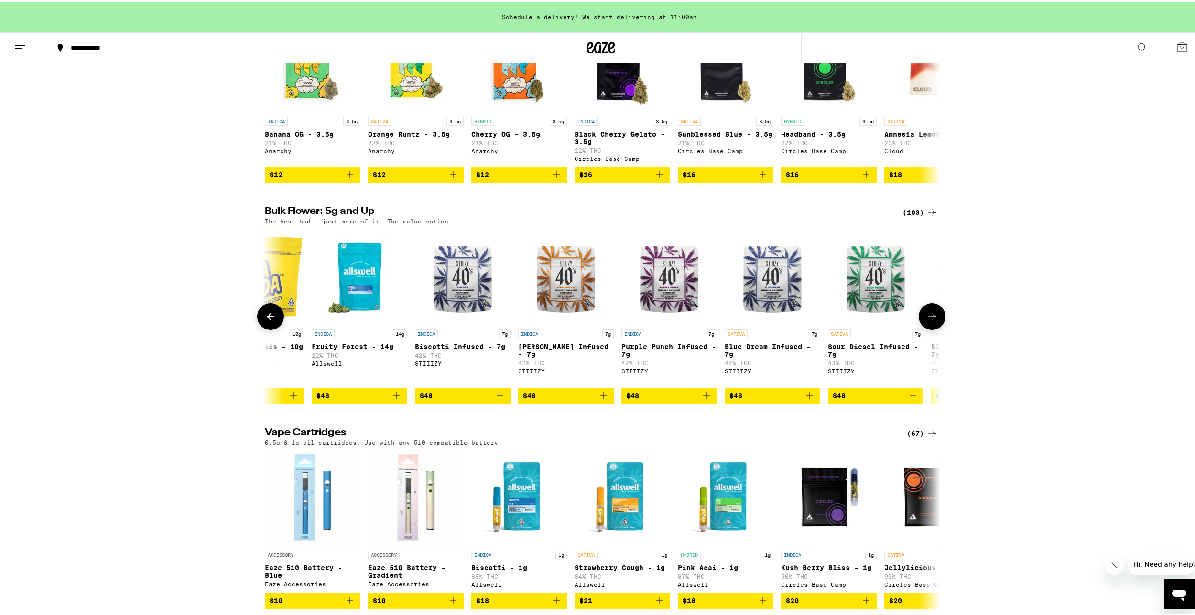
click at [930, 321] on icon at bounding box center [931, 314] width 11 height 11
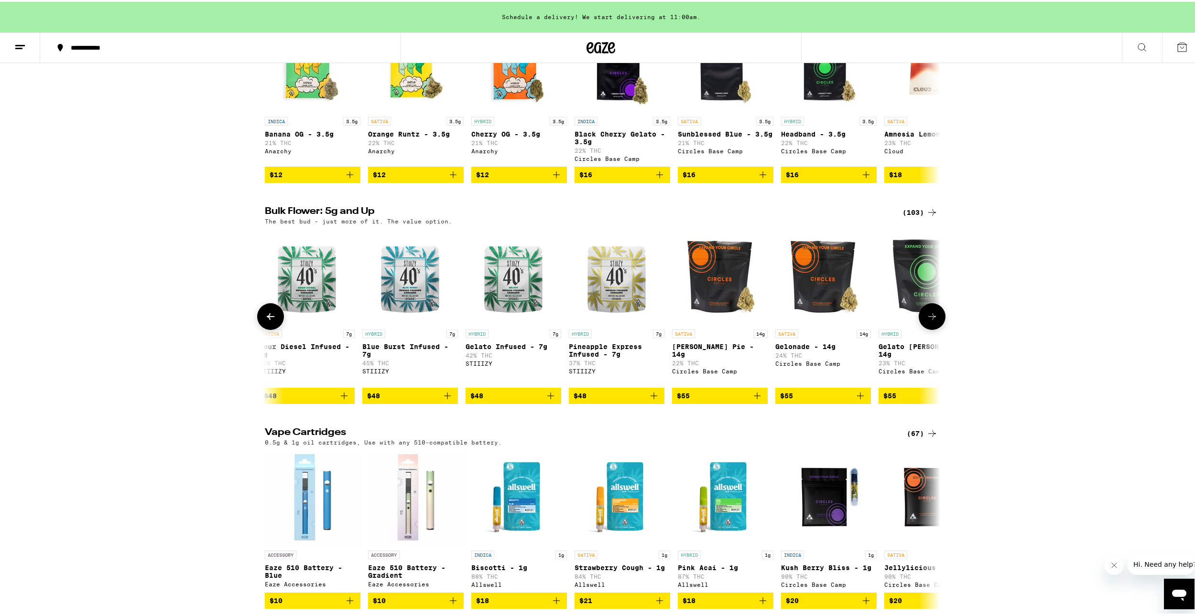
click at [930, 321] on icon at bounding box center [931, 314] width 11 height 11
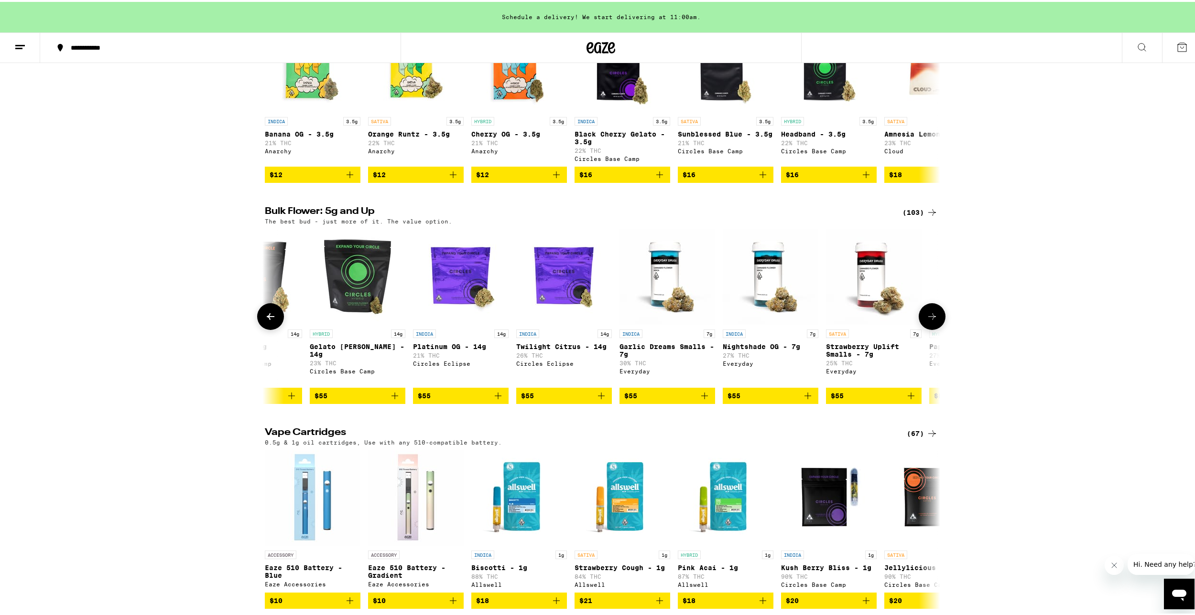
click at [930, 321] on icon at bounding box center [931, 314] width 11 height 11
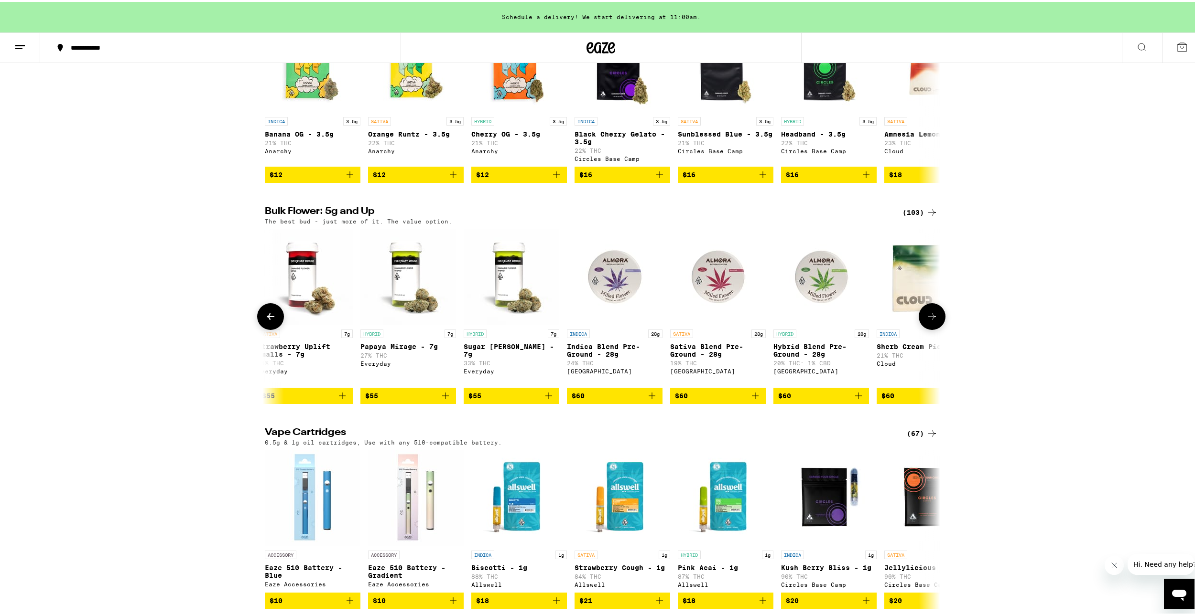
click at [930, 321] on icon at bounding box center [931, 314] width 11 height 11
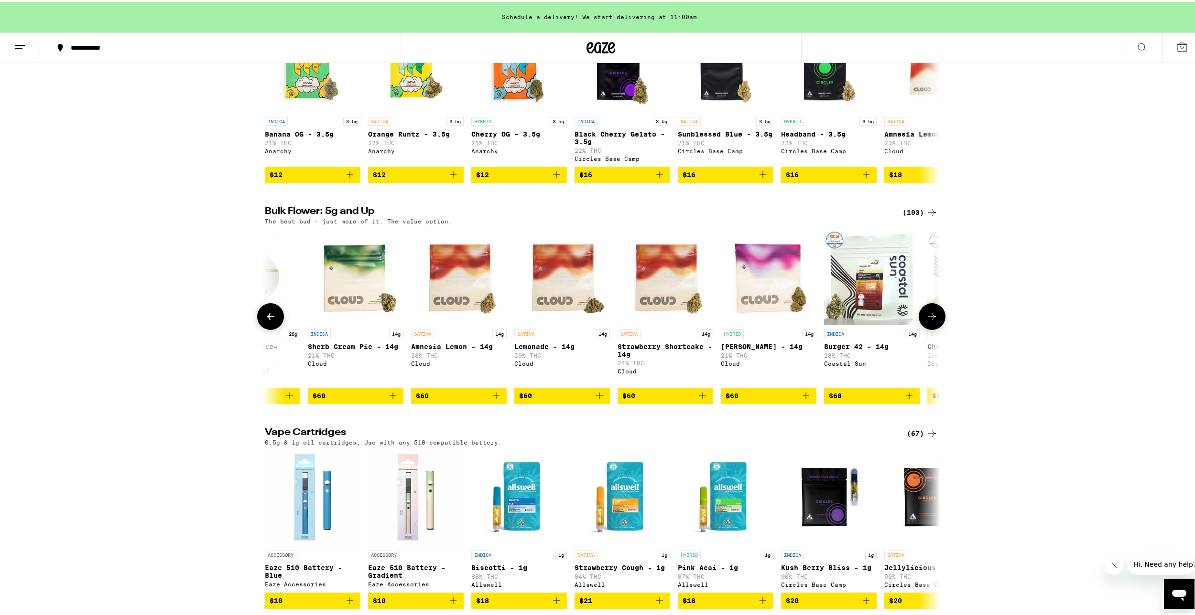
click at [930, 321] on icon at bounding box center [931, 314] width 11 height 11
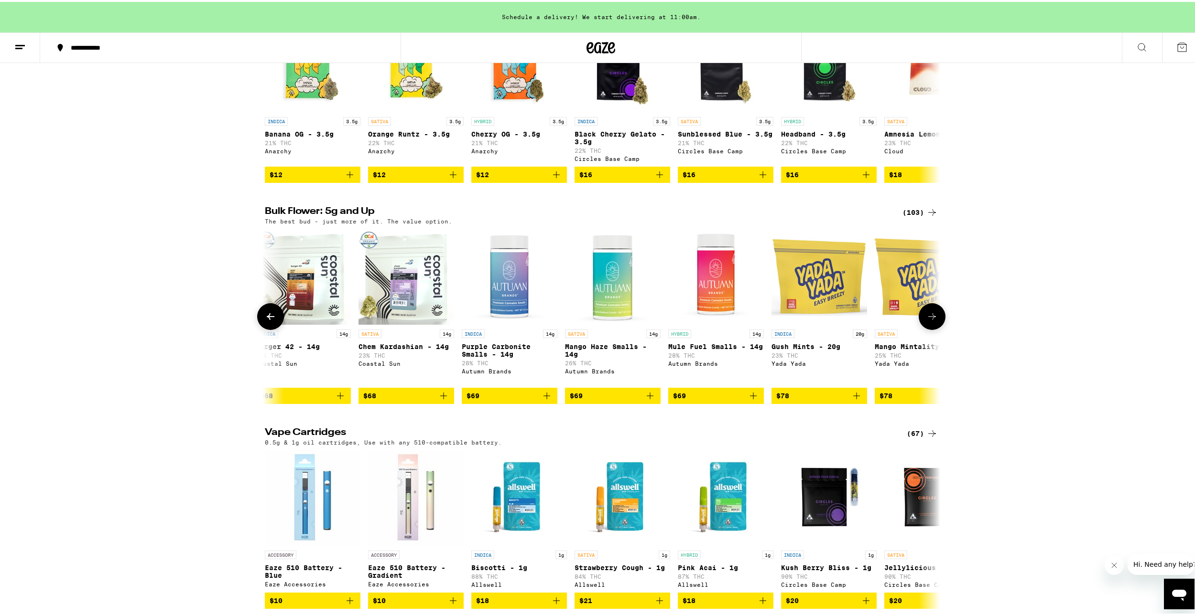
click at [930, 321] on icon at bounding box center [931, 314] width 11 height 11
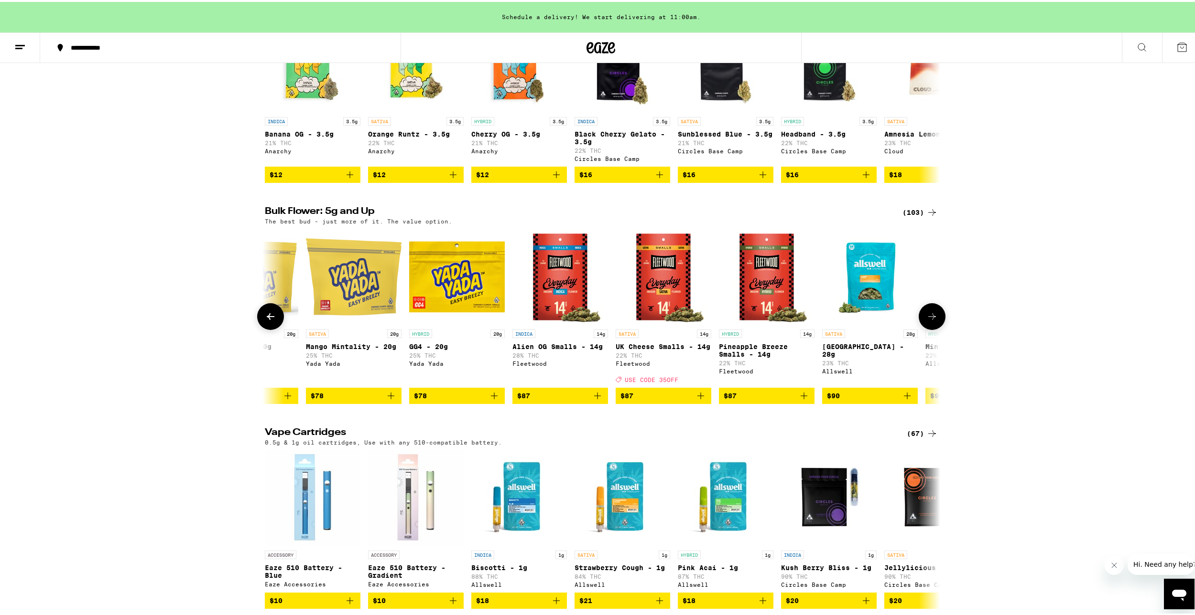
click at [930, 318] on icon at bounding box center [932, 315] width 8 height 7
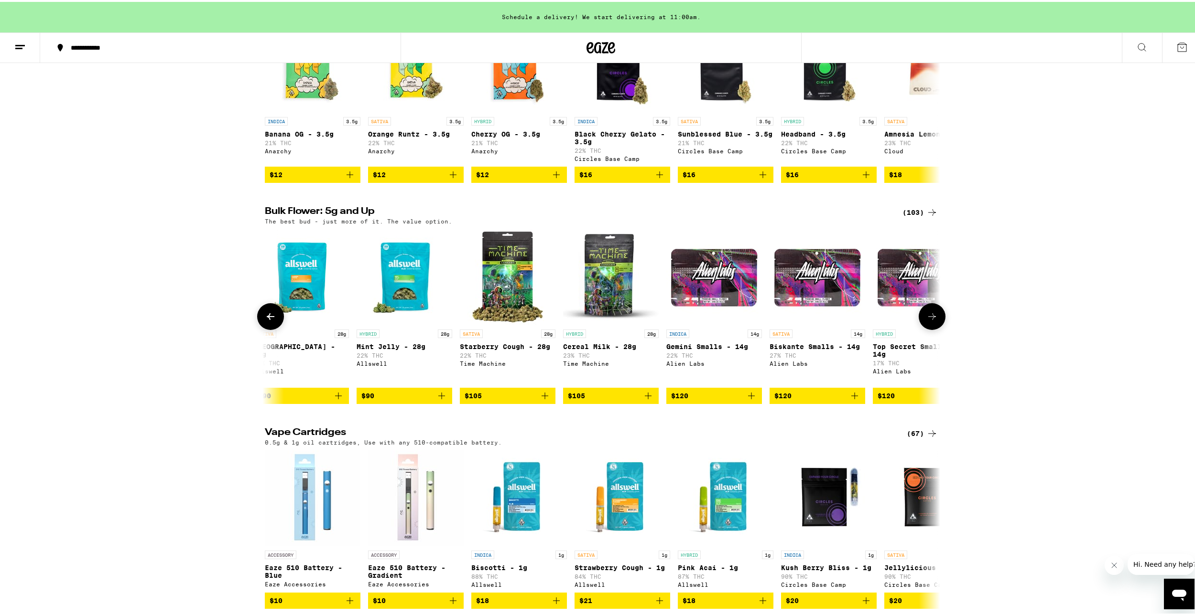
click at [930, 318] on icon at bounding box center [932, 315] width 8 height 7
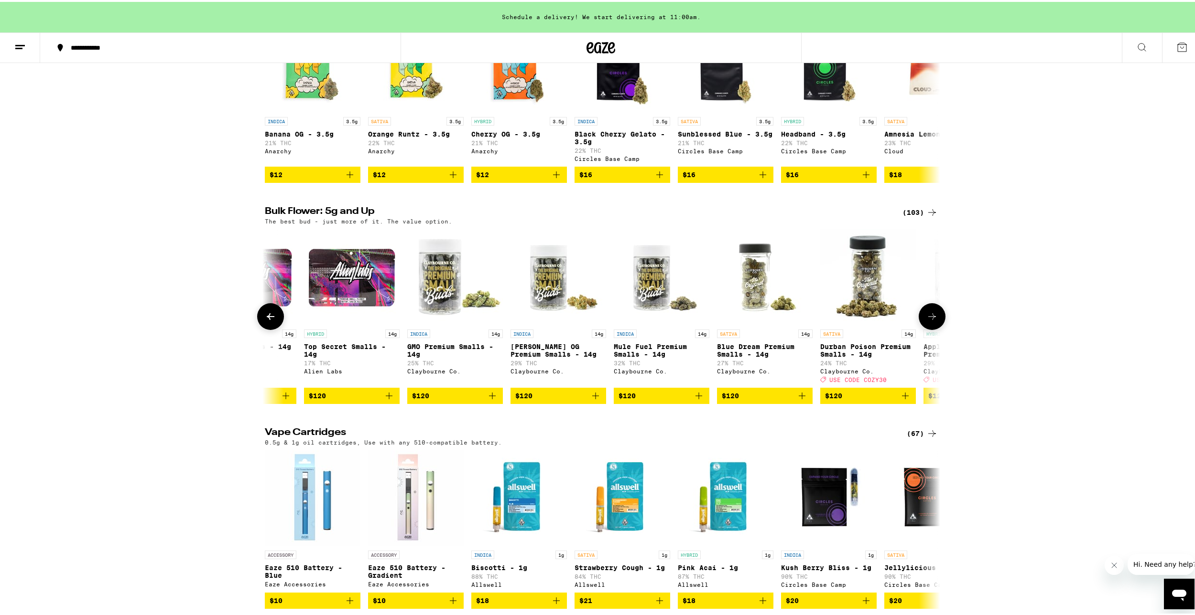
click at [930, 318] on icon at bounding box center [932, 315] width 8 height 7
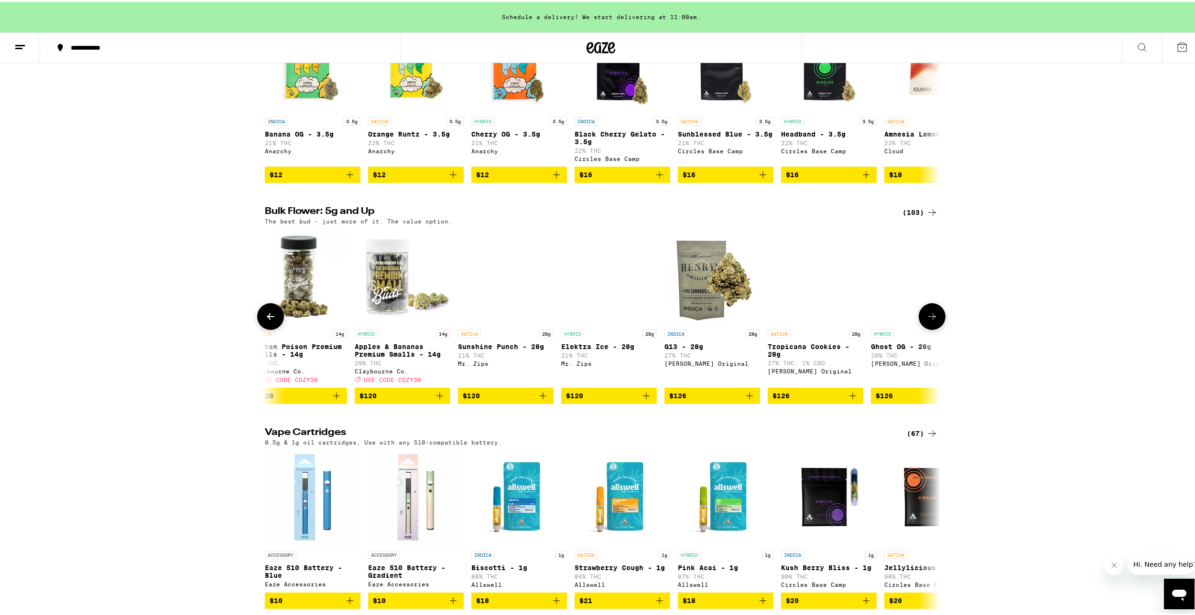
click at [930, 318] on icon at bounding box center [932, 315] width 8 height 7
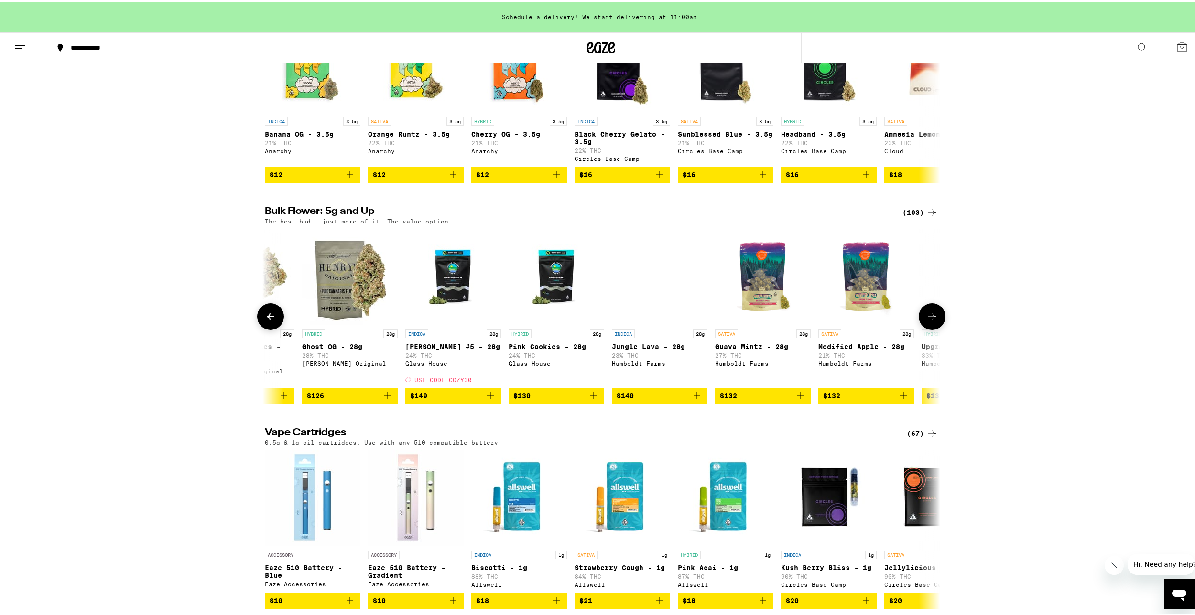
click at [930, 318] on icon at bounding box center [932, 315] width 8 height 7
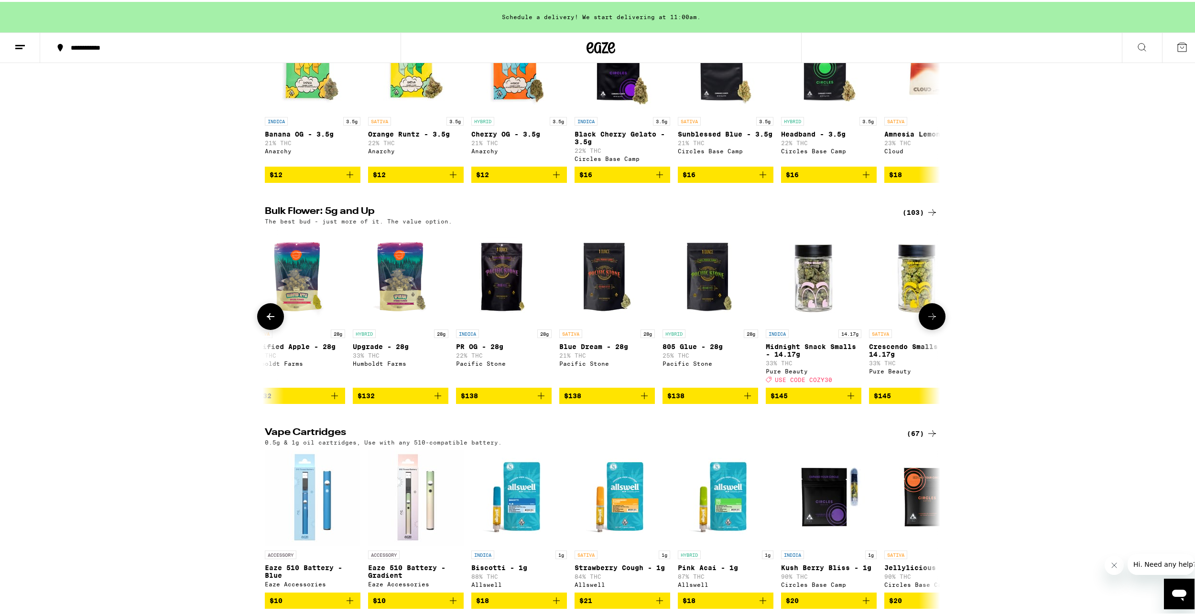
click at [930, 318] on icon at bounding box center [932, 315] width 8 height 7
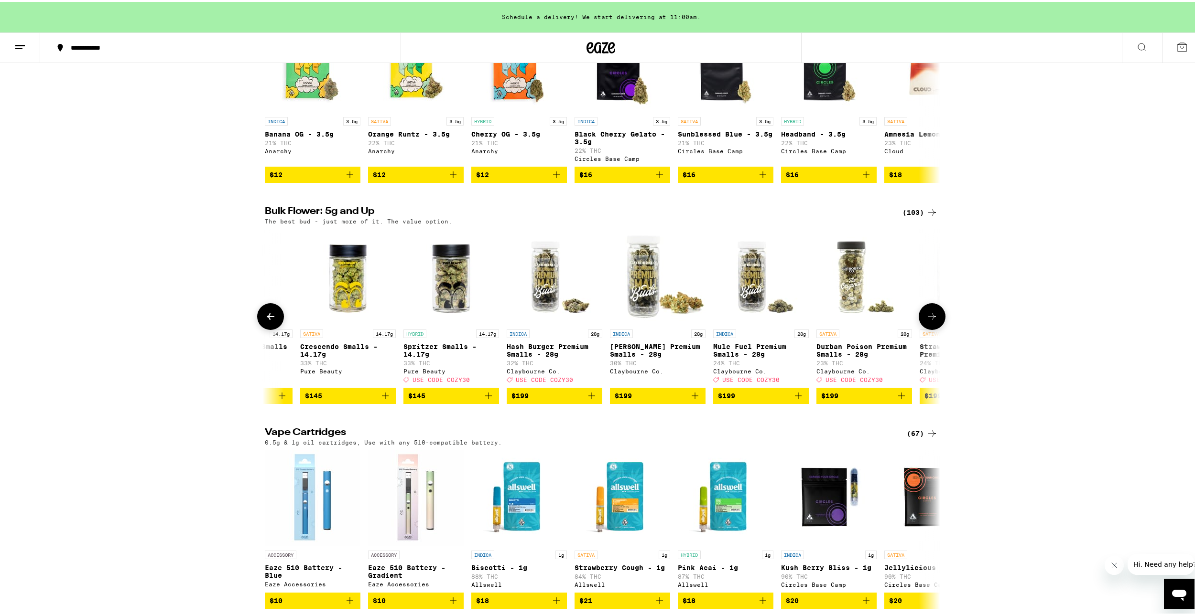
click at [930, 318] on icon at bounding box center [932, 315] width 8 height 7
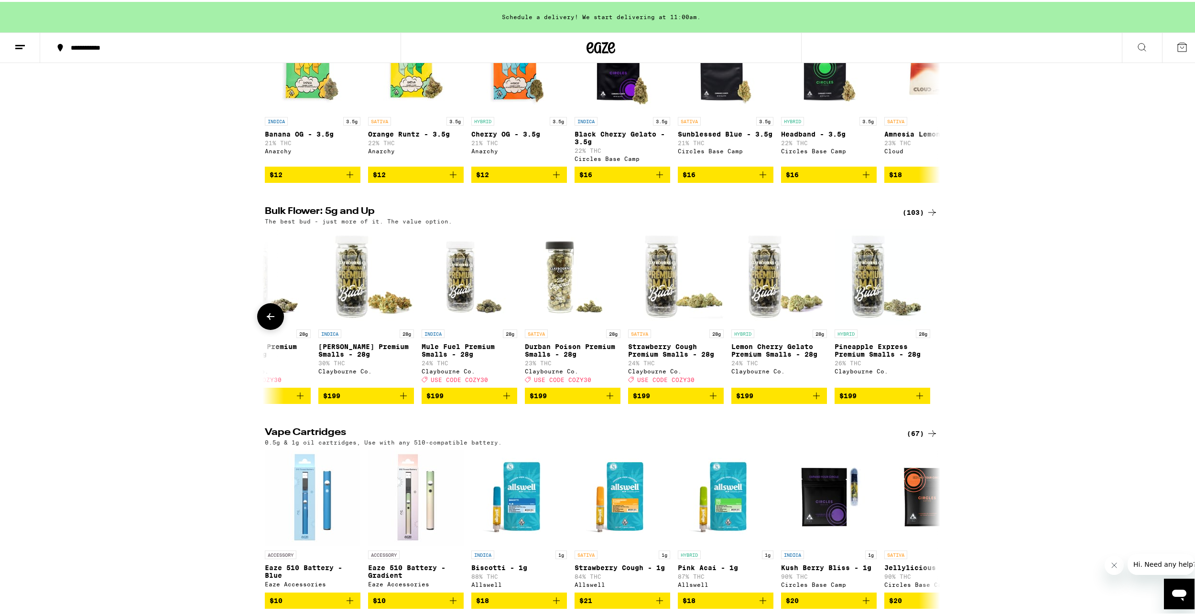
click at [930, 328] on div at bounding box center [931, 315] width 27 height 27
click at [403, 223] on p "The best bud - just more of it. The value option." at bounding box center [358, 219] width 187 height 6
click at [267, 318] on icon at bounding box center [271, 315] width 8 height 7
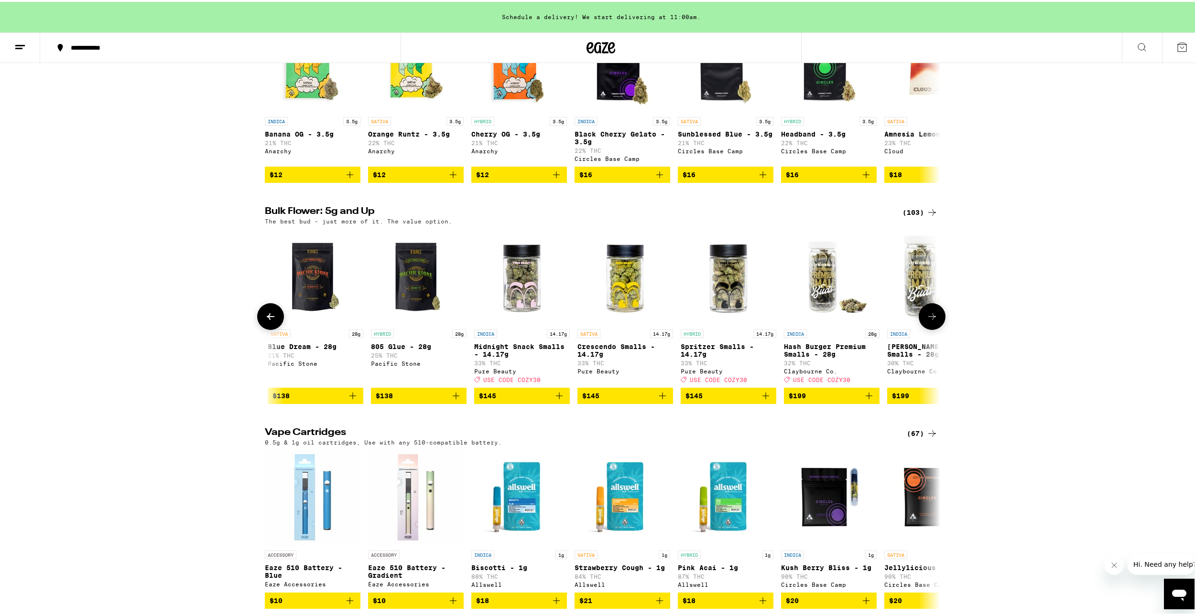
click at [267, 318] on icon at bounding box center [271, 315] width 8 height 7
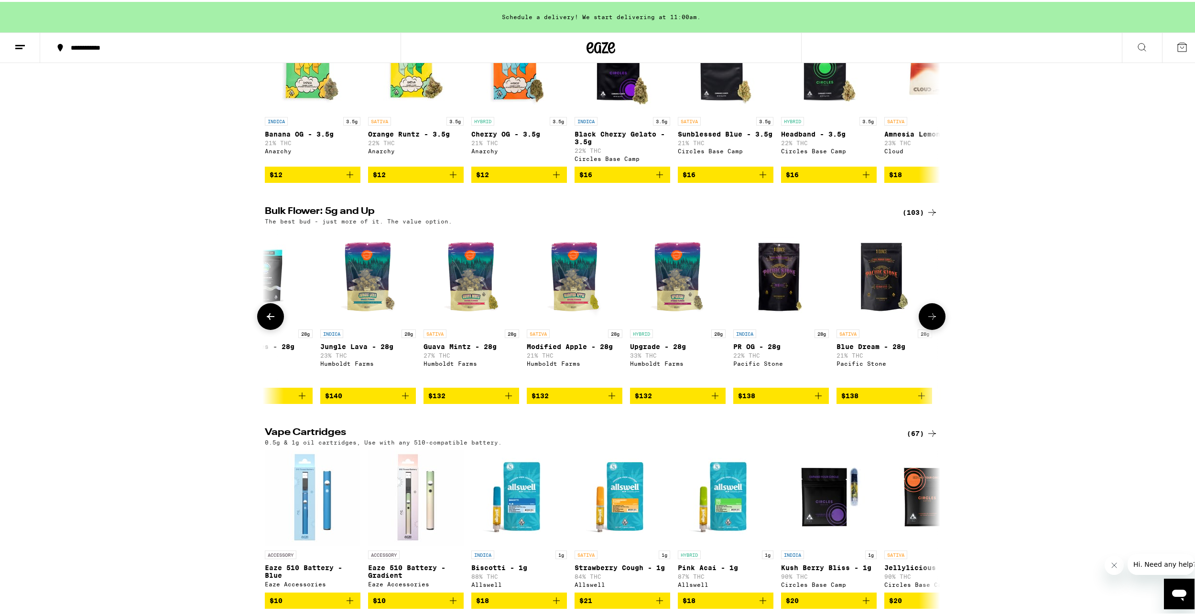
click at [267, 318] on icon at bounding box center [271, 315] width 8 height 7
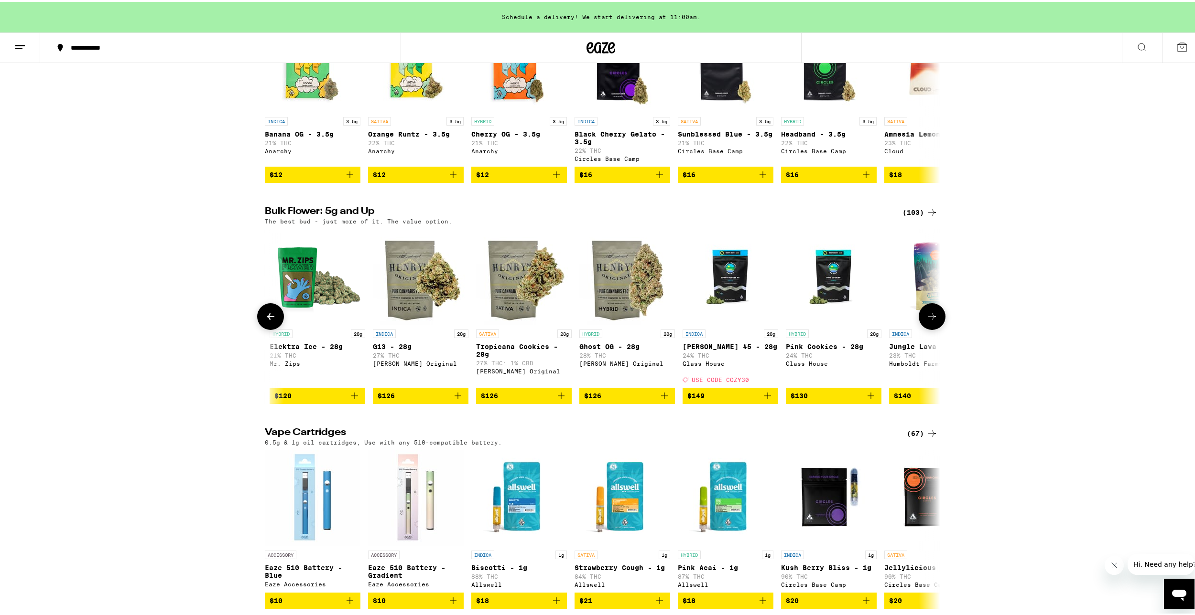
click at [267, 318] on icon at bounding box center [271, 315] width 8 height 7
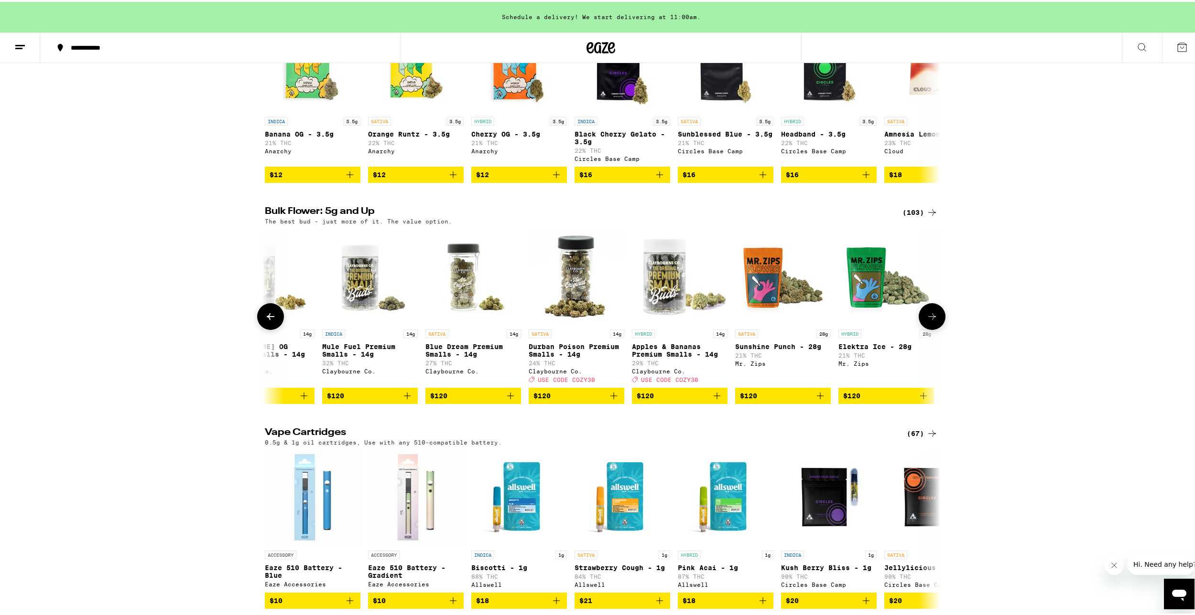
click at [267, 318] on icon at bounding box center [271, 315] width 8 height 7
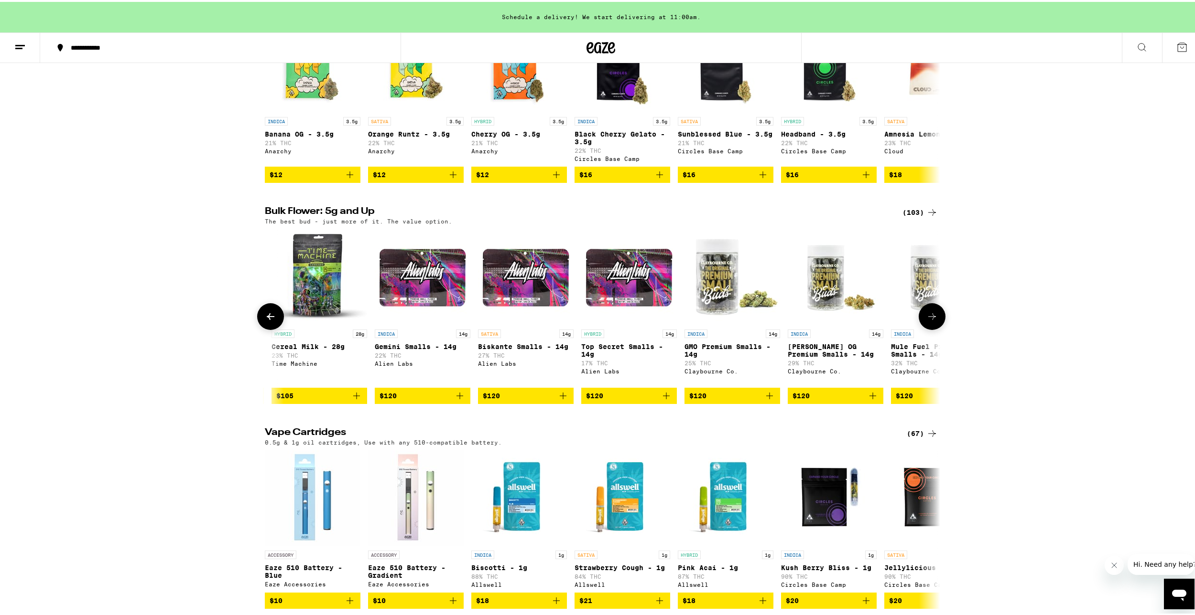
click at [267, 318] on icon at bounding box center [271, 315] width 8 height 7
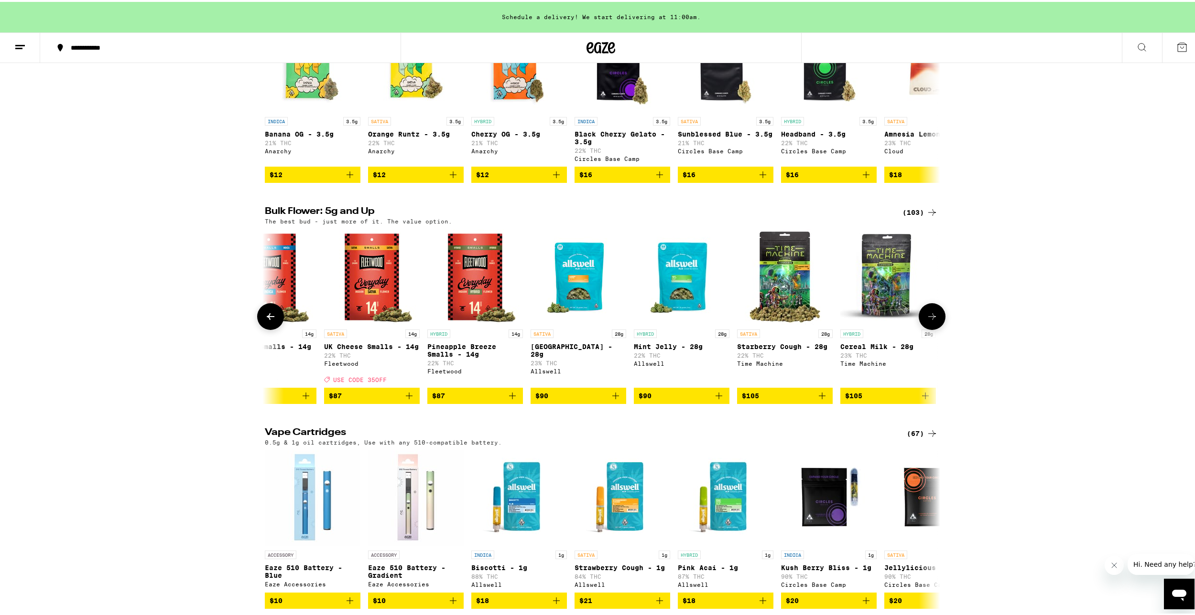
click at [933, 321] on icon at bounding box center [931, 314] width 11 height 11
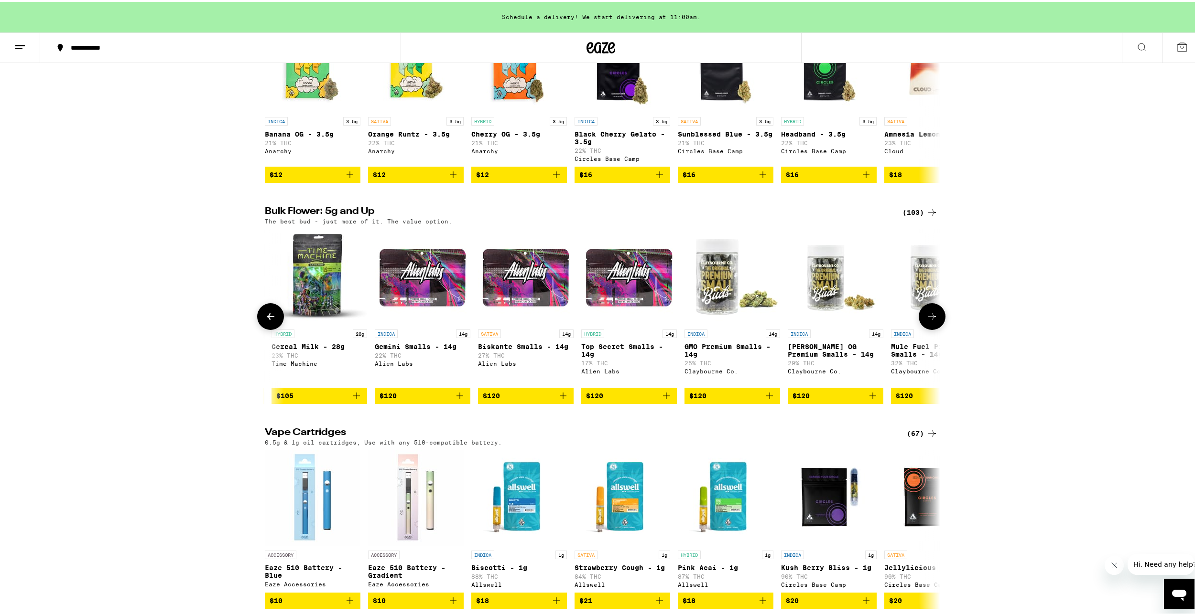
click at [269, 321] on icon at bounding box center [270, 314] width 11 height 11
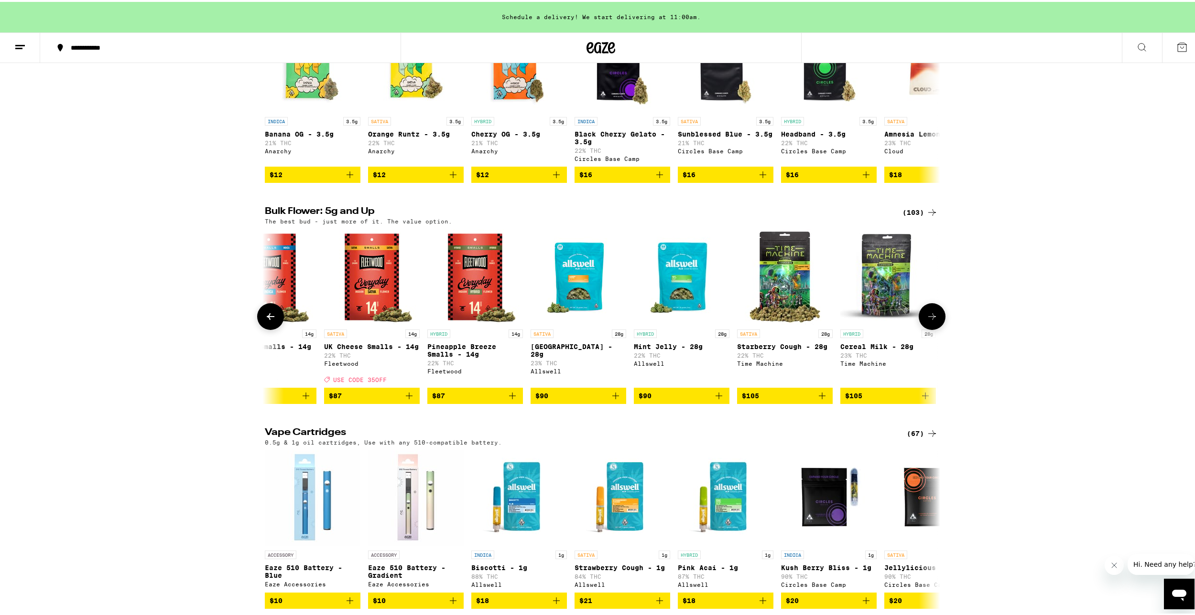
click at [269, 321] on icon at bounding box center [270, 314] width 11 height 11
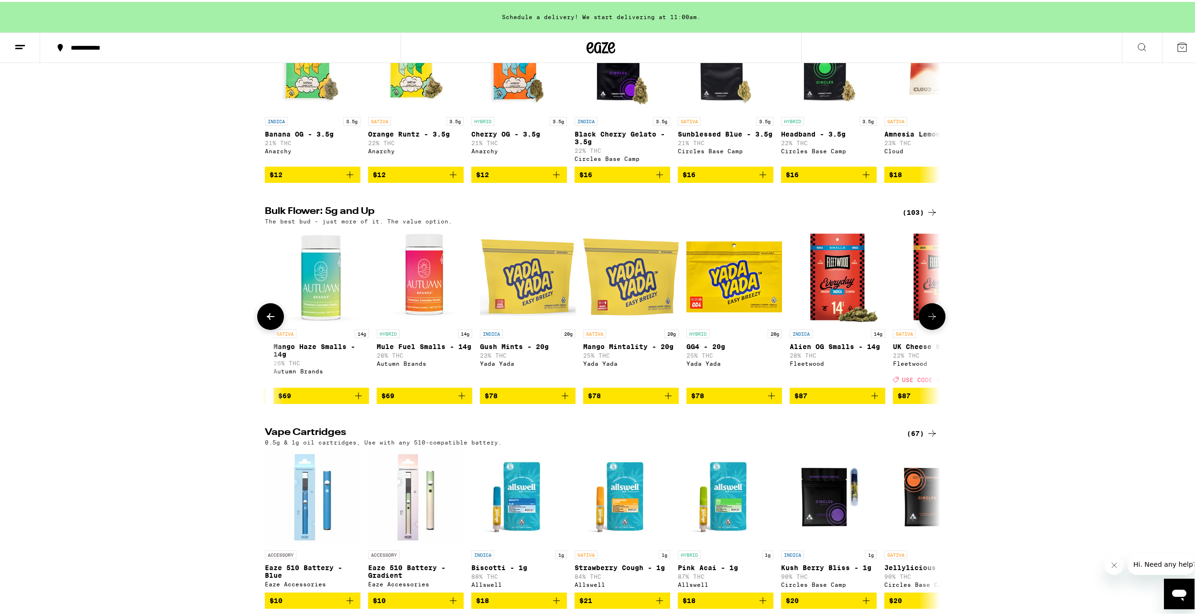
click at [269, 321] on icon at bounding box center [270, 314] width 11 height 11
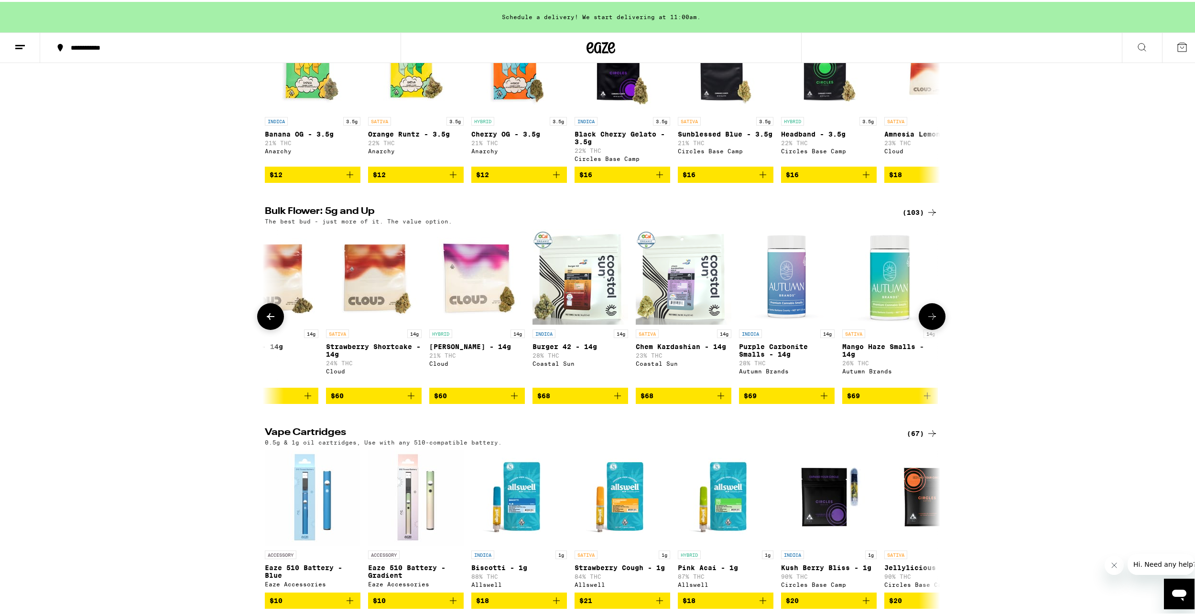
click at [269, 321] on icon at bounding box center [270, 314] width 11 height 11
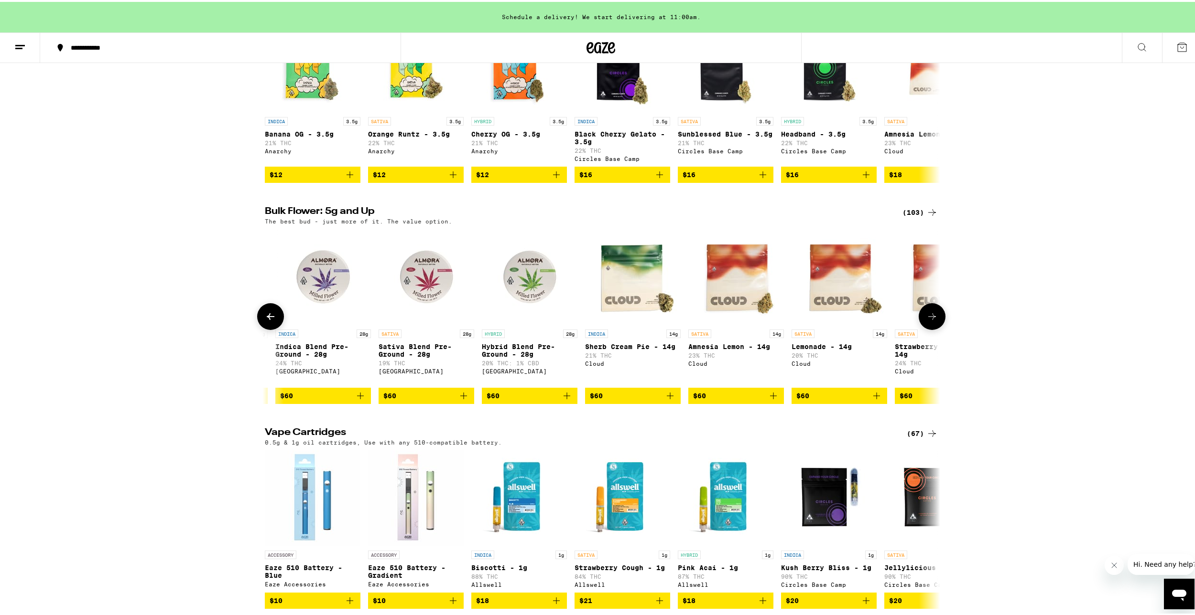
click at [269, 321] on icon at bounding box center [270, 314] width 11 height 11
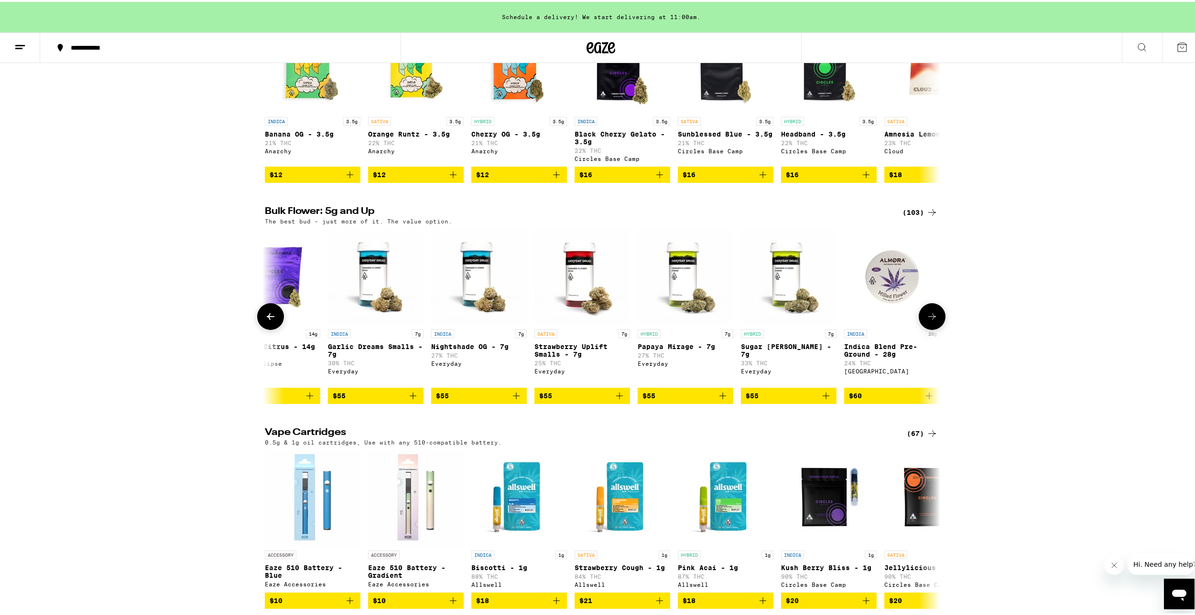
click at [269, 321] on icon at bounding box center [270, 314] width 11 height 11
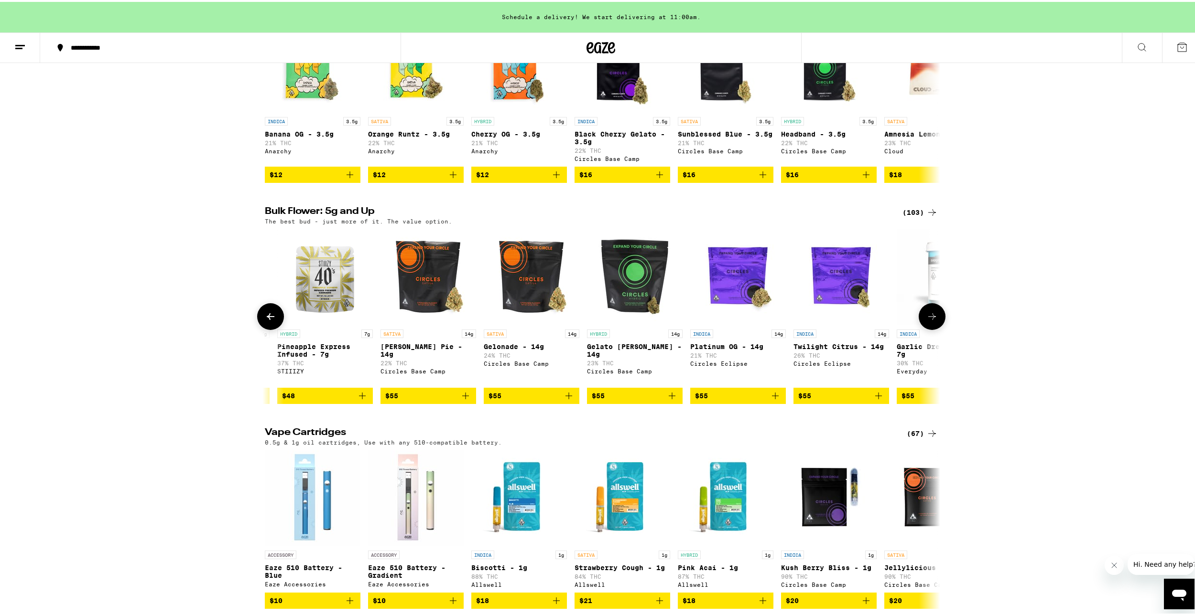
click at [269, 321] on icon at bounding box center [270, 314] width 11 height 11
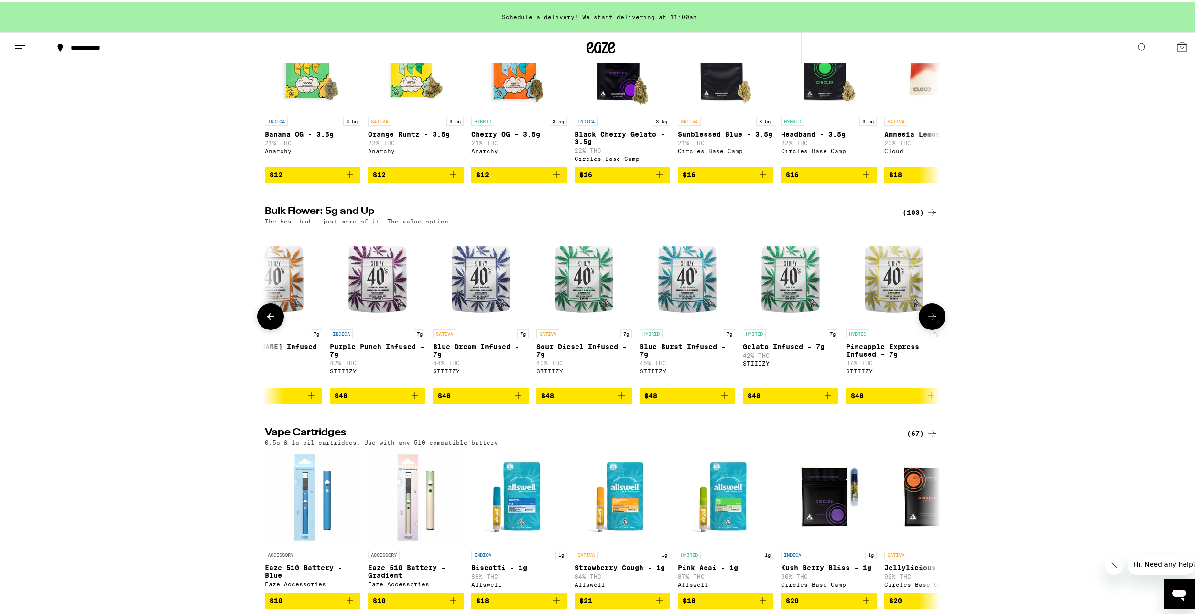
click at [269, 321] on icon at bounding box center [270, 314] width 11 height 11
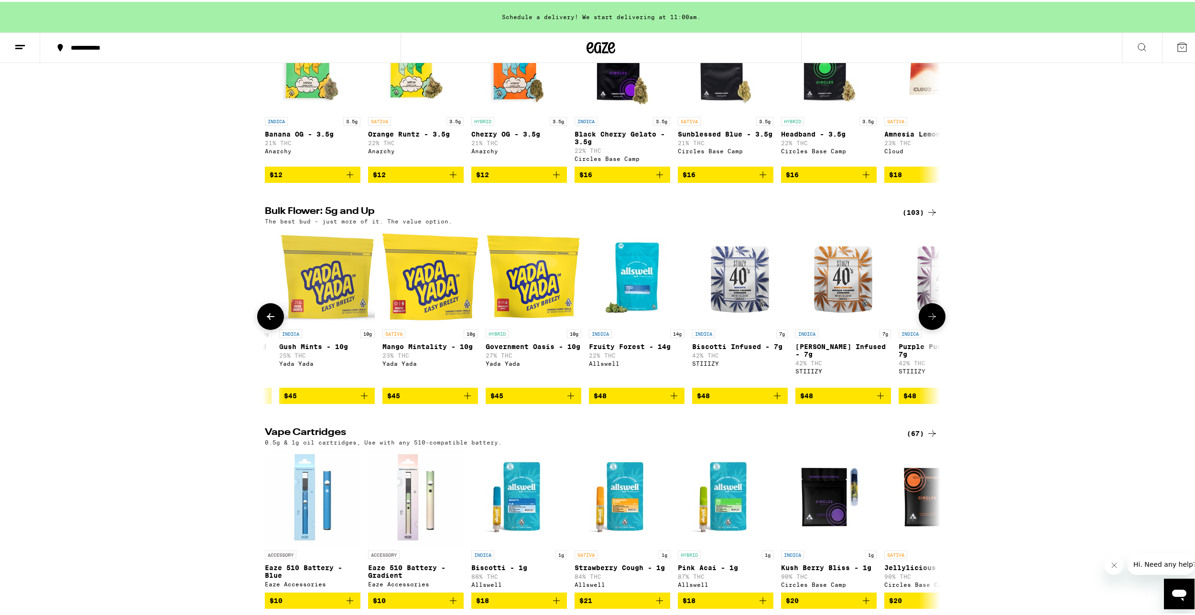
click at [269, 321] on icon at bounding box center [270, 314] width 11 height 11
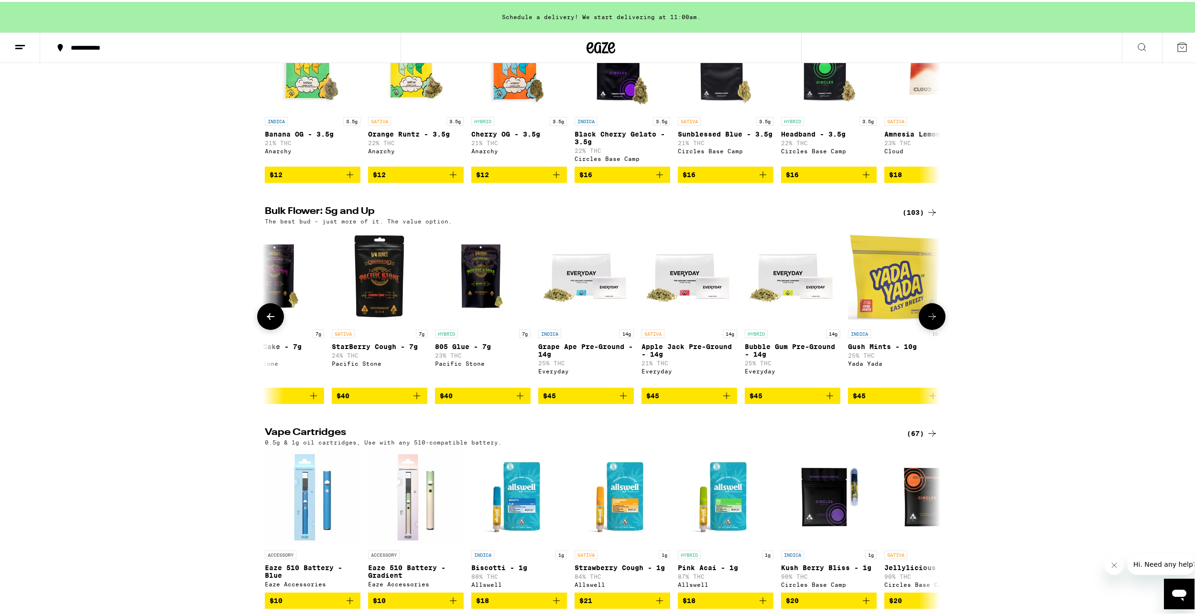
click at [269, 321] on icon at bounding box center [270, 314] width 11 height 11
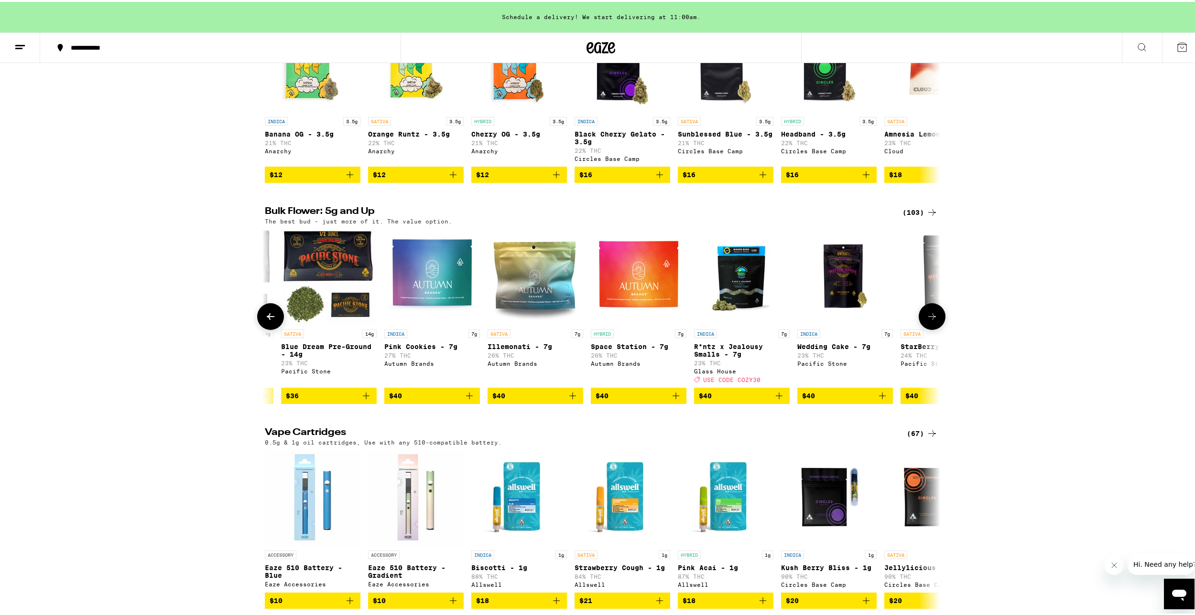
click at [269, 321] on icon at bounding box center [270, 314] width 11 height 11
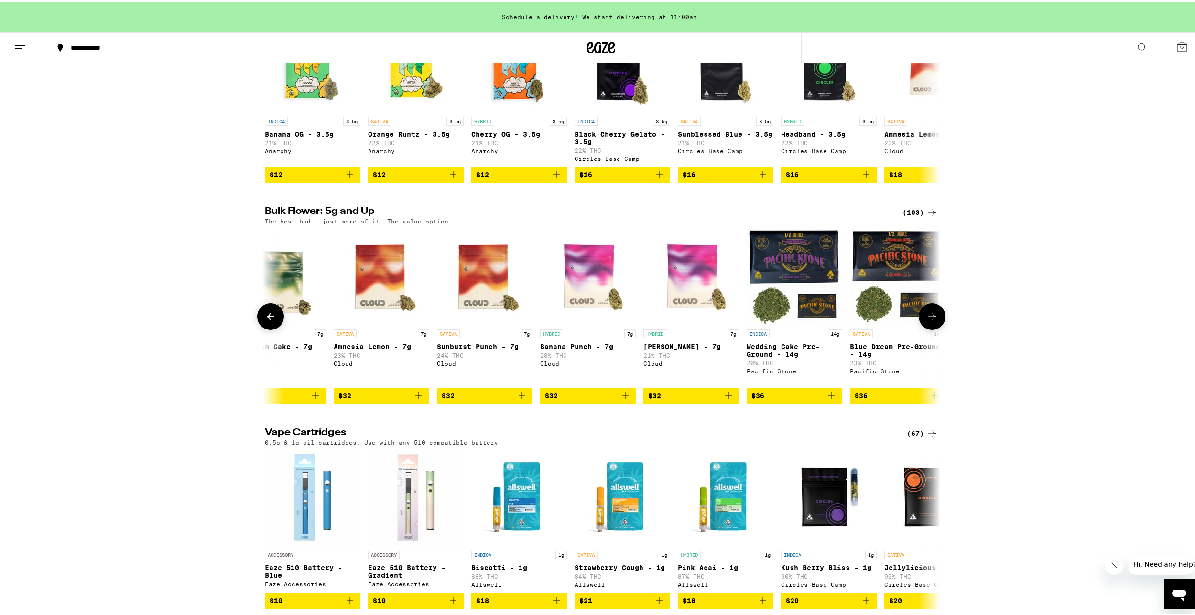
click at [269, 321] on icon at bounding box center [270, 314] width 11 height 11
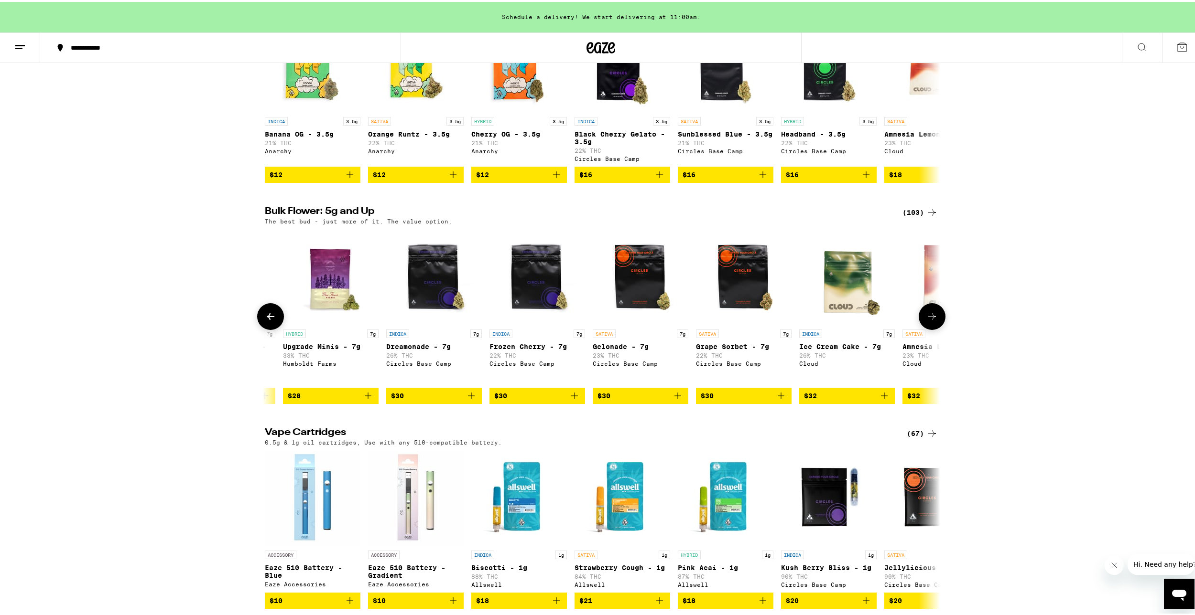
click at [269, 321] on icon at bounding box center [270, 314] width 11 height 11
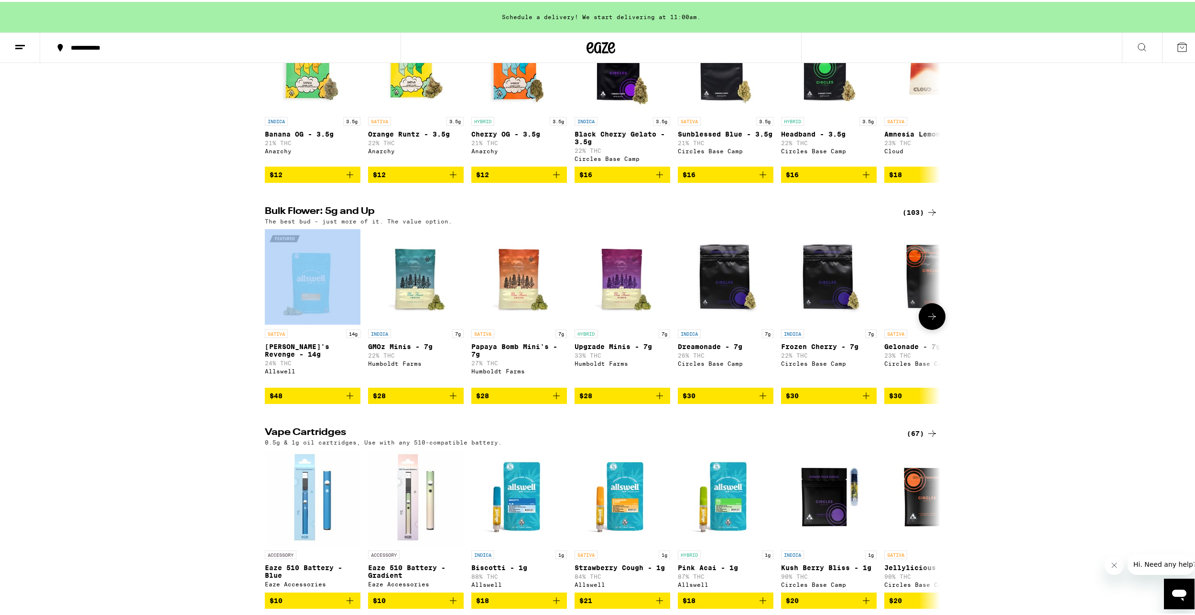
click at [269, 328] on div at bounding box center [270, 315] width 27 height 27
click at [934, 328] on button at bounding box center [931, 315] width 27 height 27
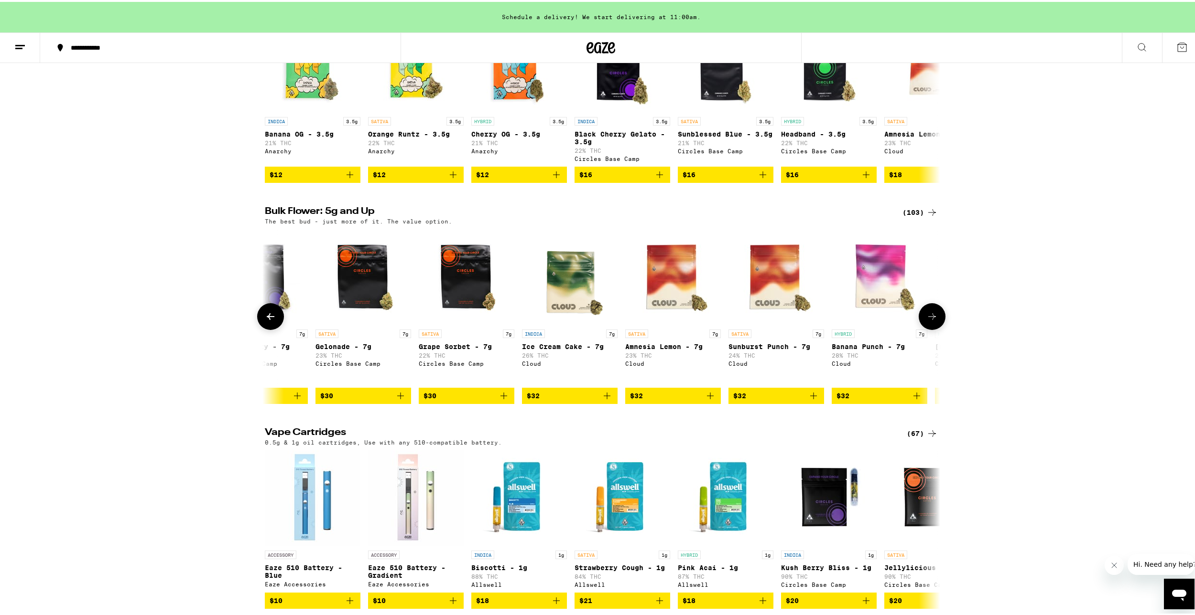
click at [932, 321] on icon at bounding box center [931, 314] width 11 height 11
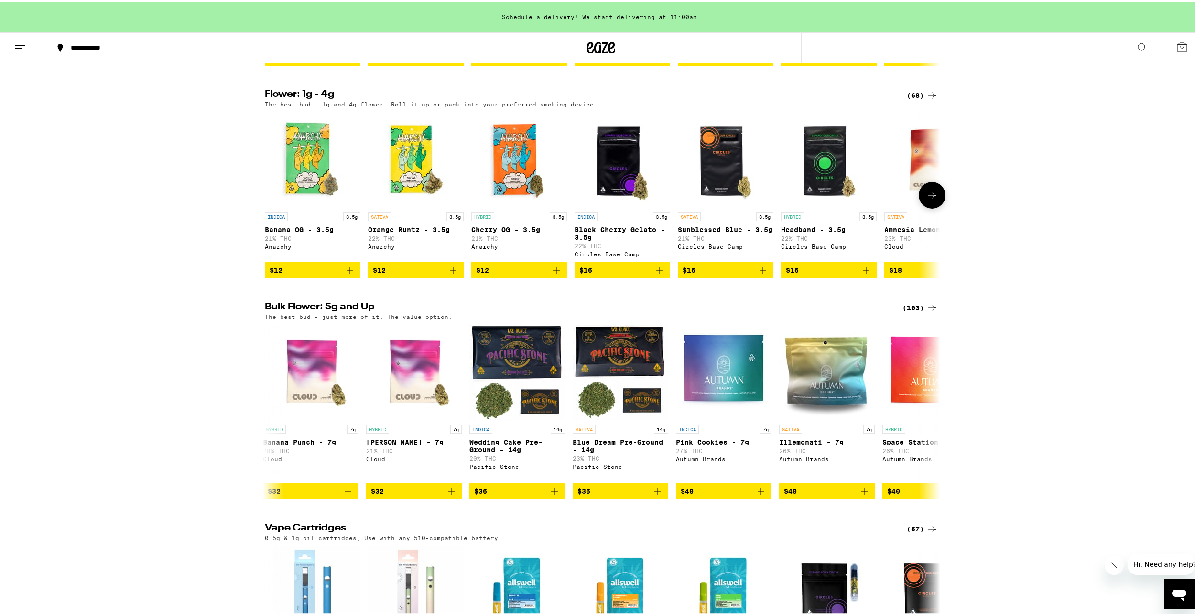
scroll to position [908, 0]
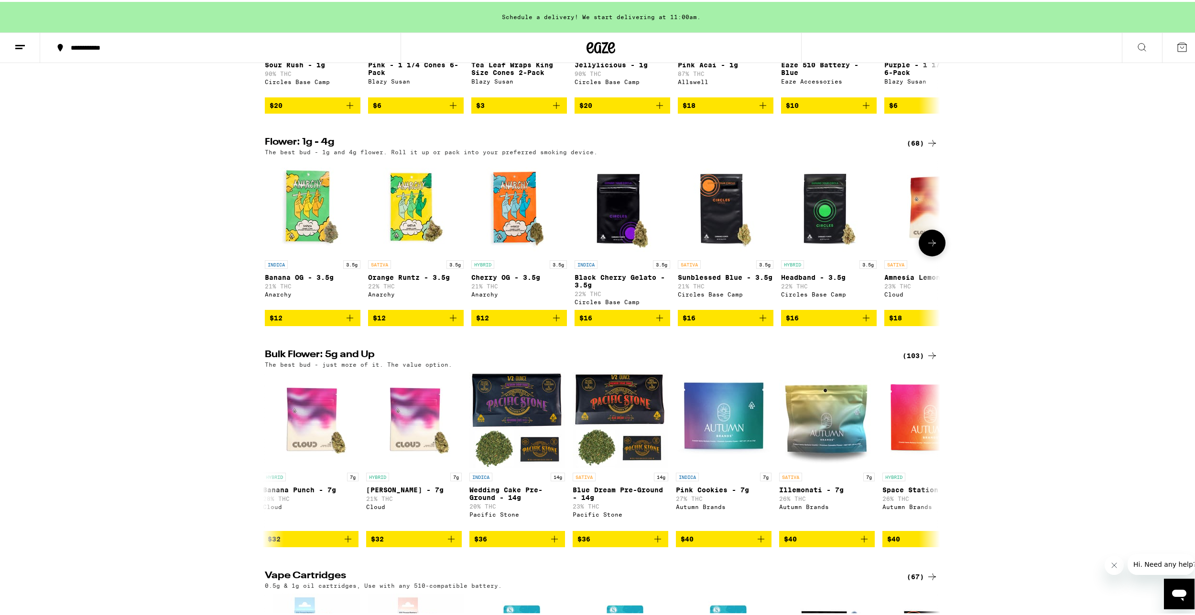
click at [931, 247] on icon at bounding box center [931, 241] width 11 height 11
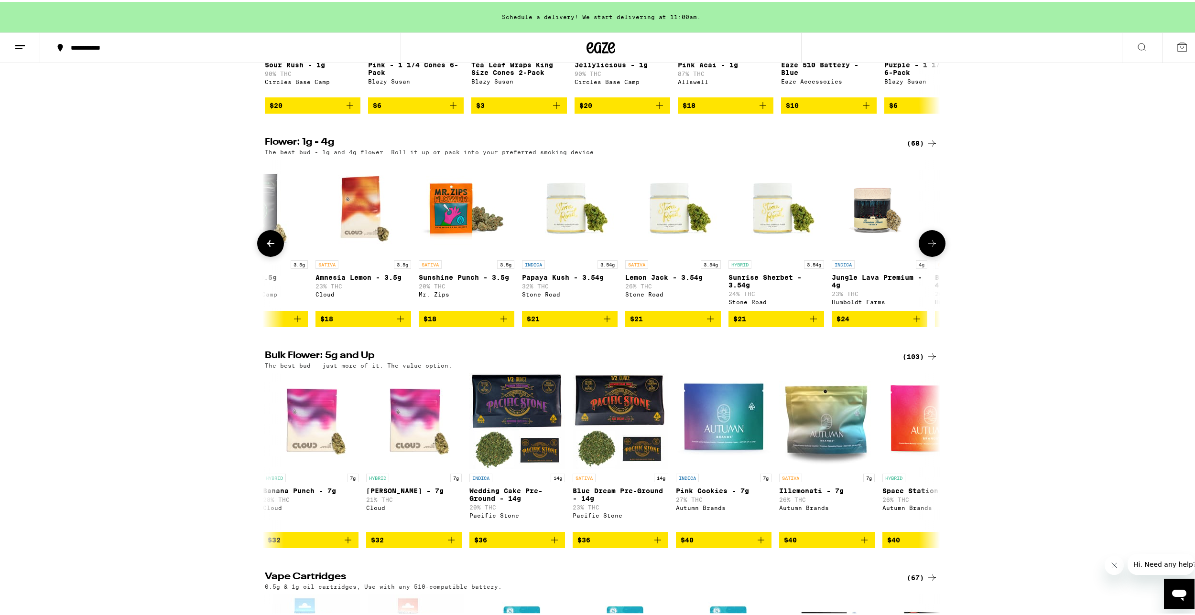
click at [931, 248] on icon at bounding box center [931, 241] width 11 height 11
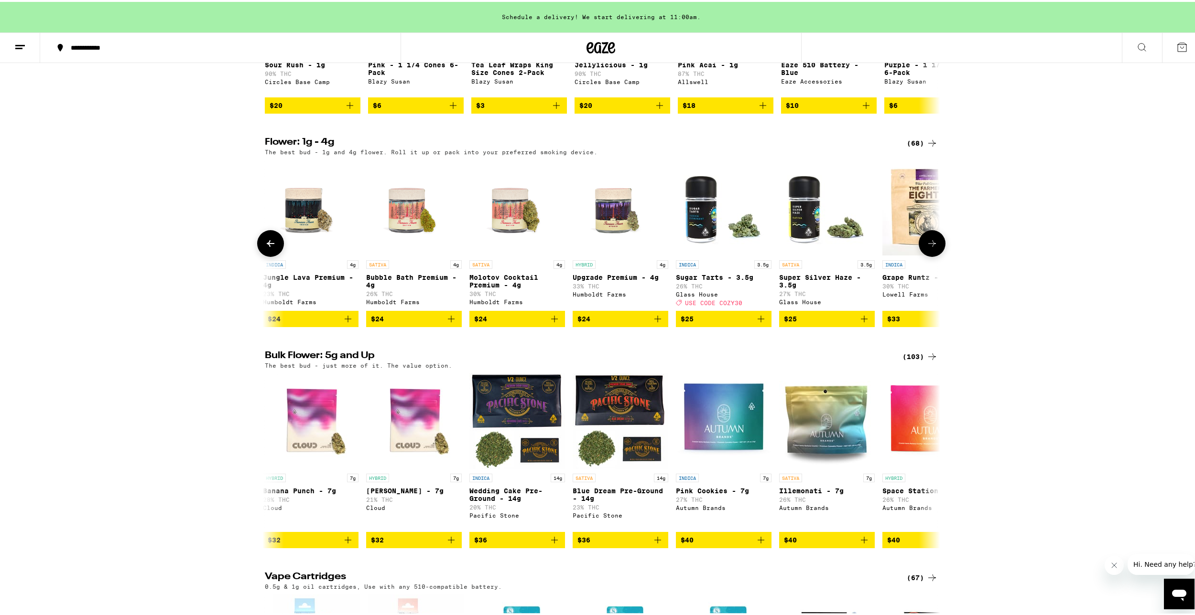
click at [931, 248] on icon at bounding box center [931, 241] width 11 height 11
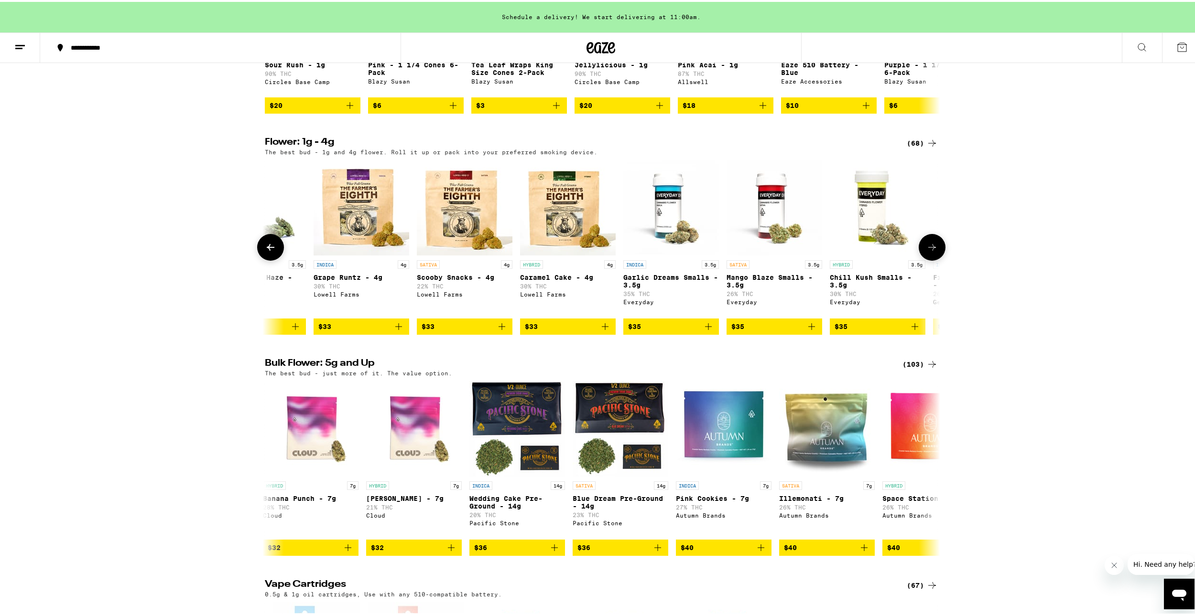
click at [931, 251] on icon at bounding box center [931, 245] width 11 height 11
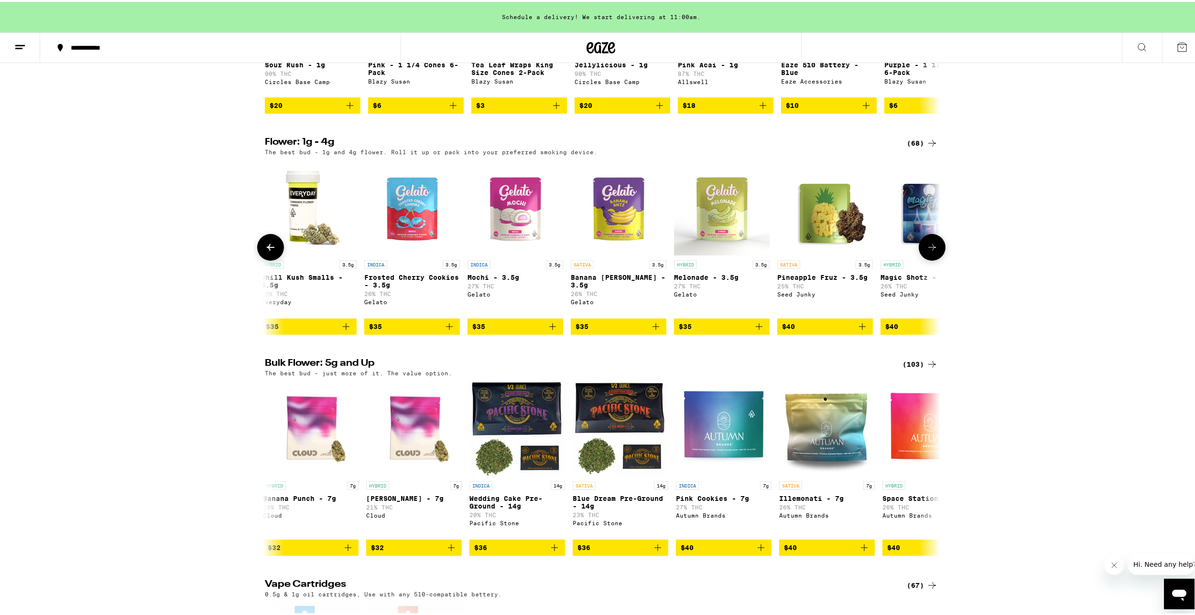
click at [931, 251] on icon at bounding box center [931, 245] width 11 height 11
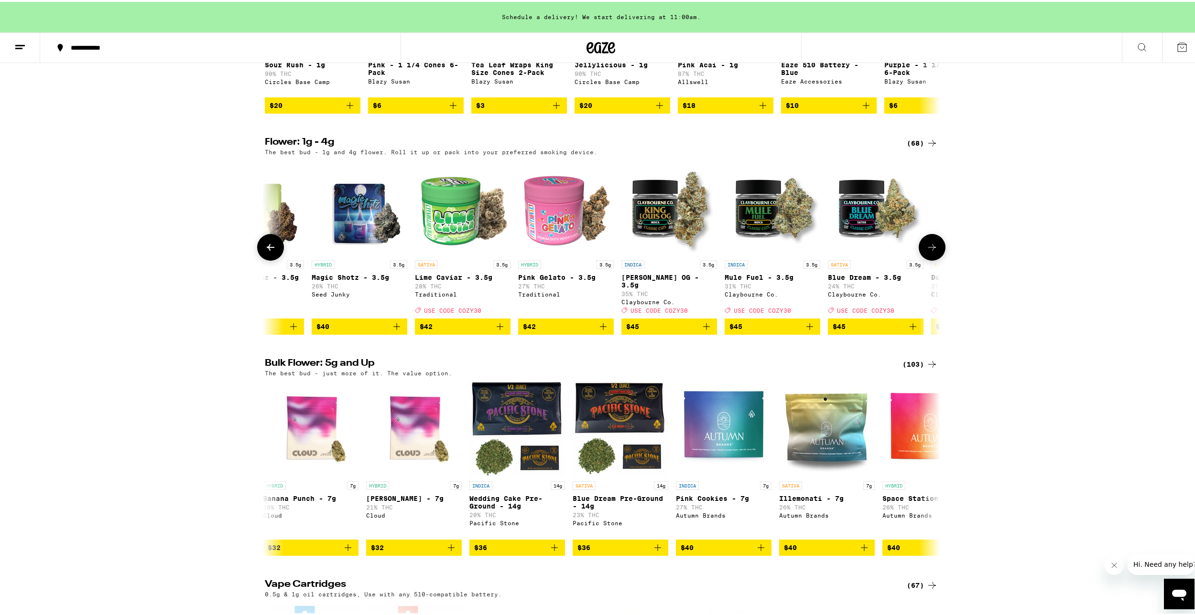
click at [931, 251] on icon at bounding box center [931, 245] width 11 height 11
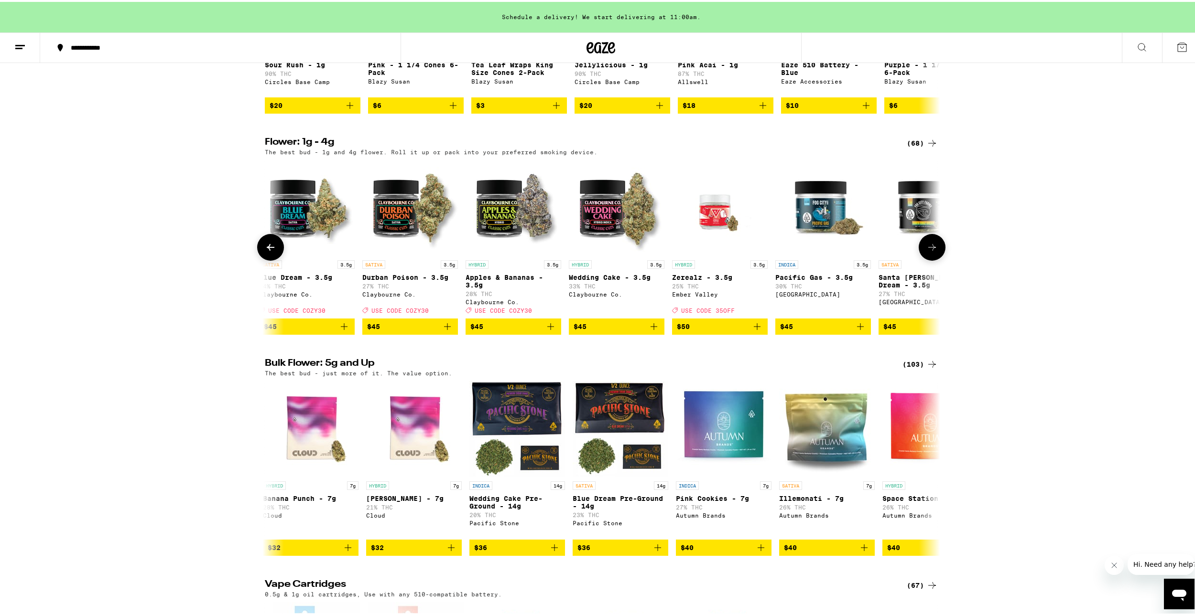
click at [931, 251] on icon at bounding box center [931, 245] width 11 height 11
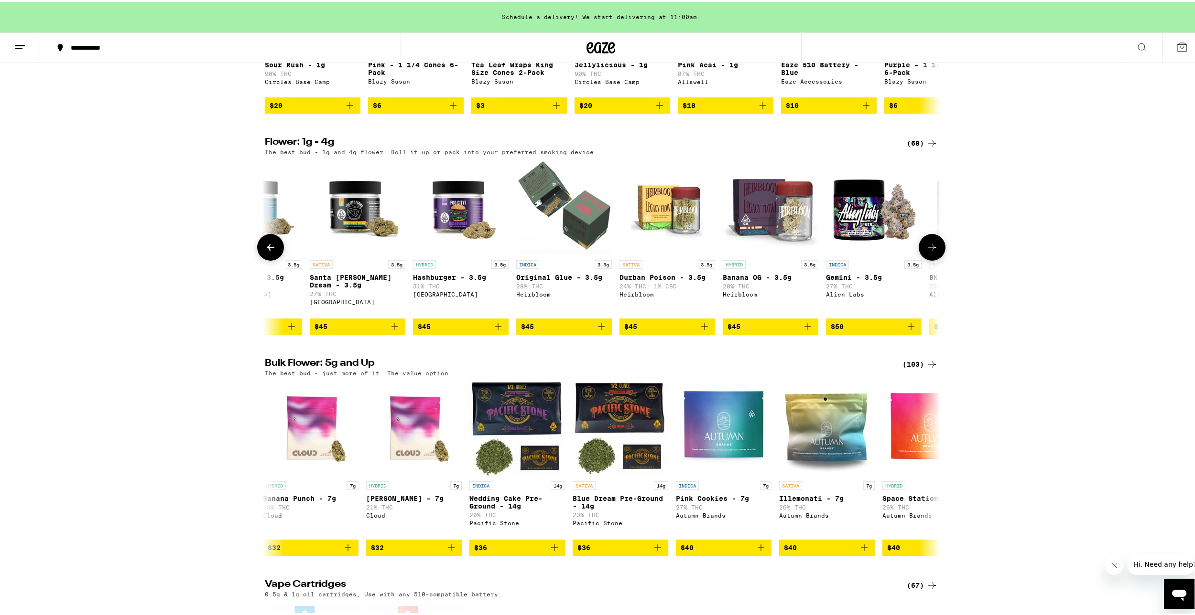
click at [931, 251] on icon at bounding box center [931, 245] width 11 height 11
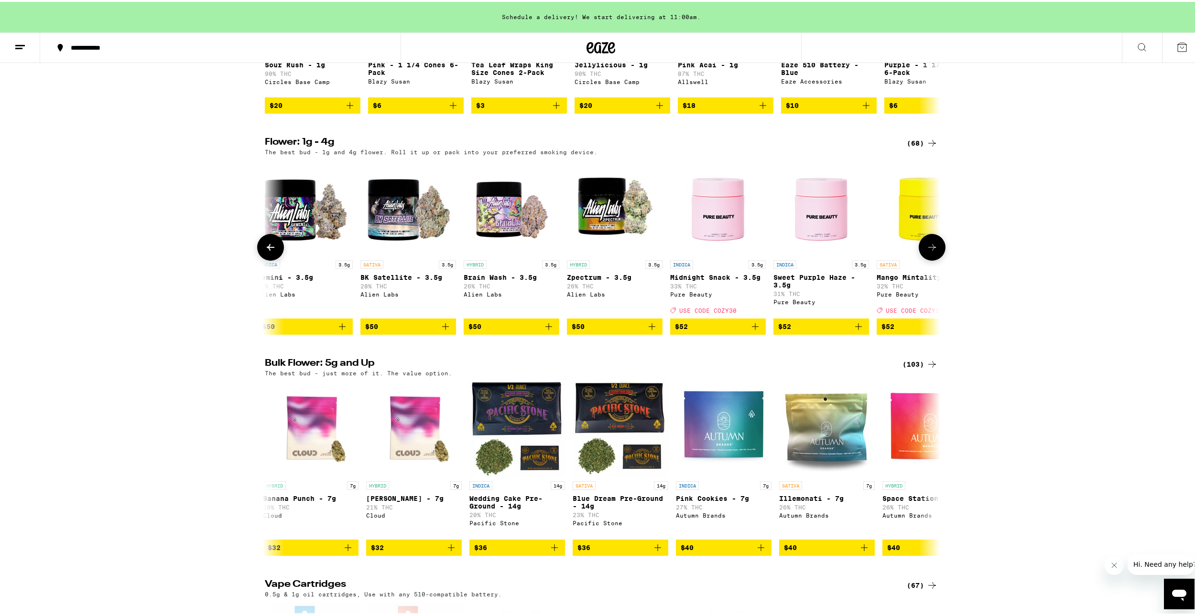
click at [931, 251] on icon at bounding box center [931, 245] width 11 height 11
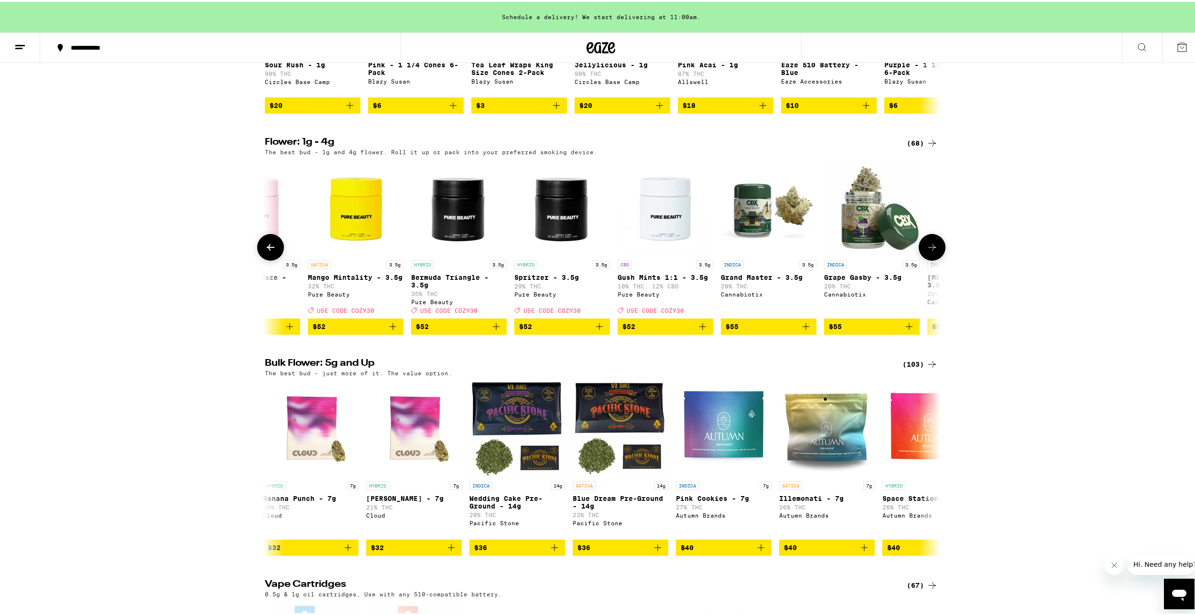
click at [931, 251] on icon at bounding box center [931, 245] width 11 height 11
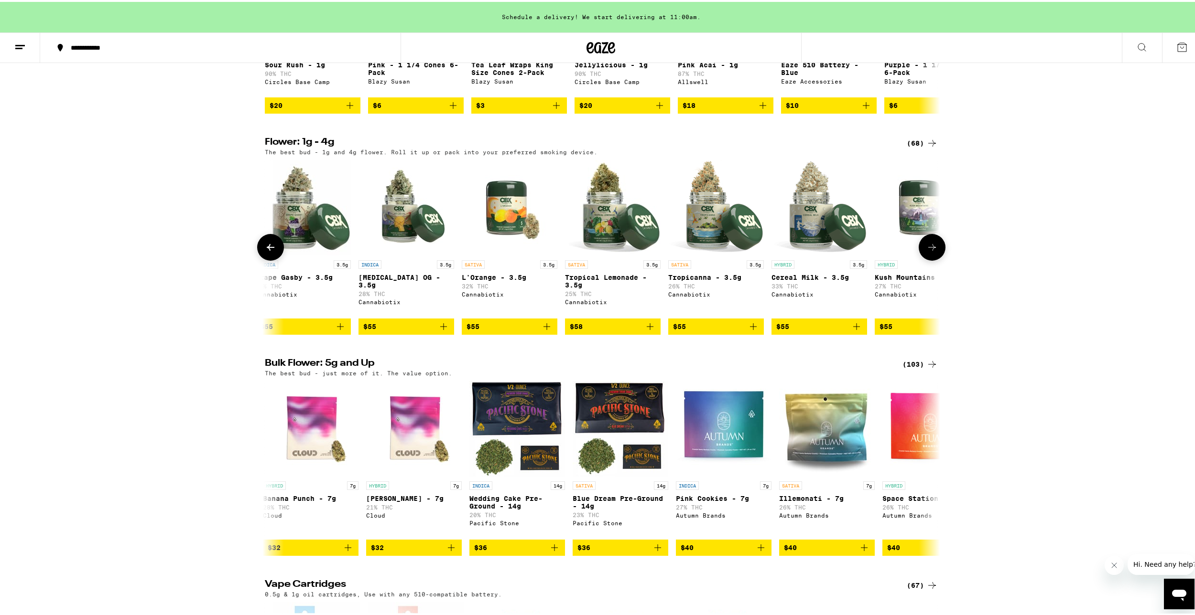
click at [931, 251] on icon at bounding box center [931, 245] width 11 height 11
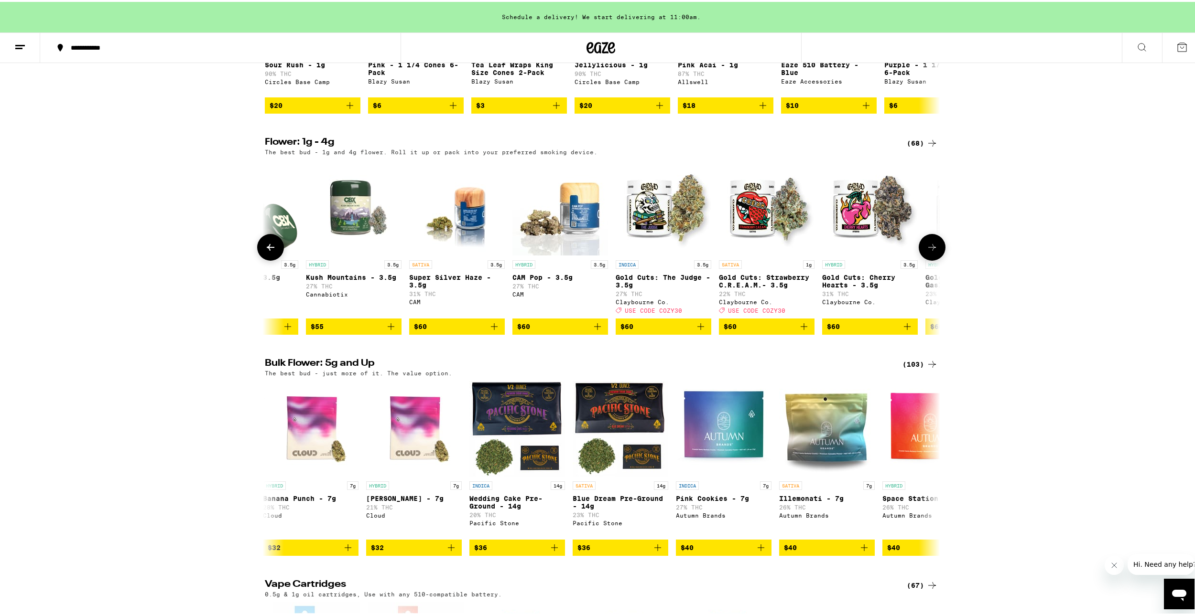
click at [931, 251] on icon at bounding box center [931, 245] width 11 height 11
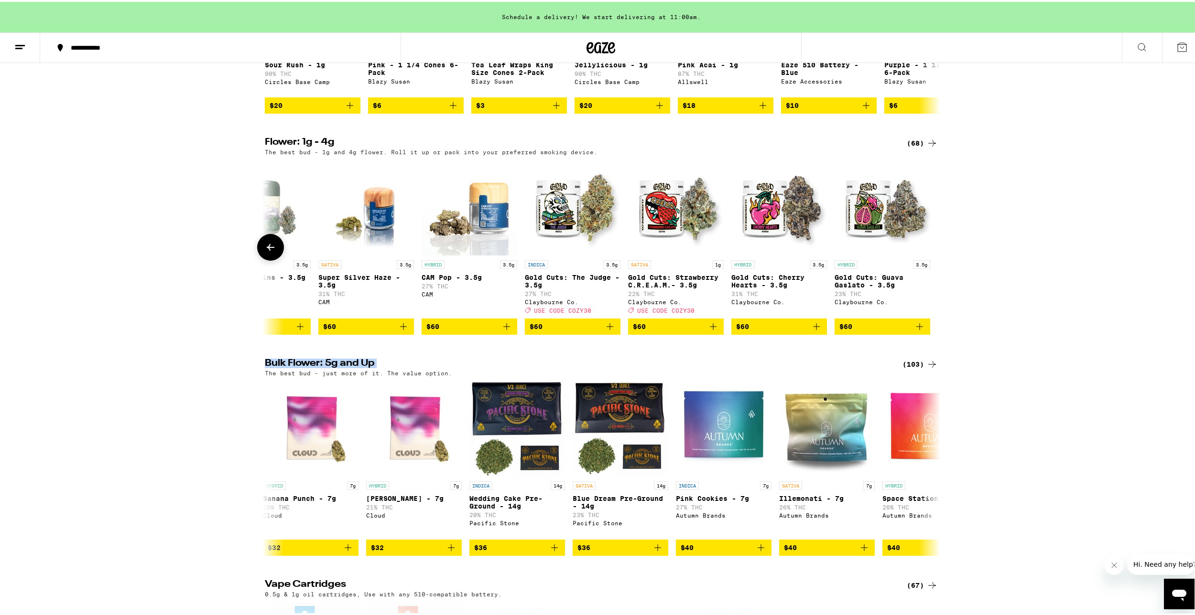
click at [931, 259] on div at bounding box center [931, 245] width 27 height 27
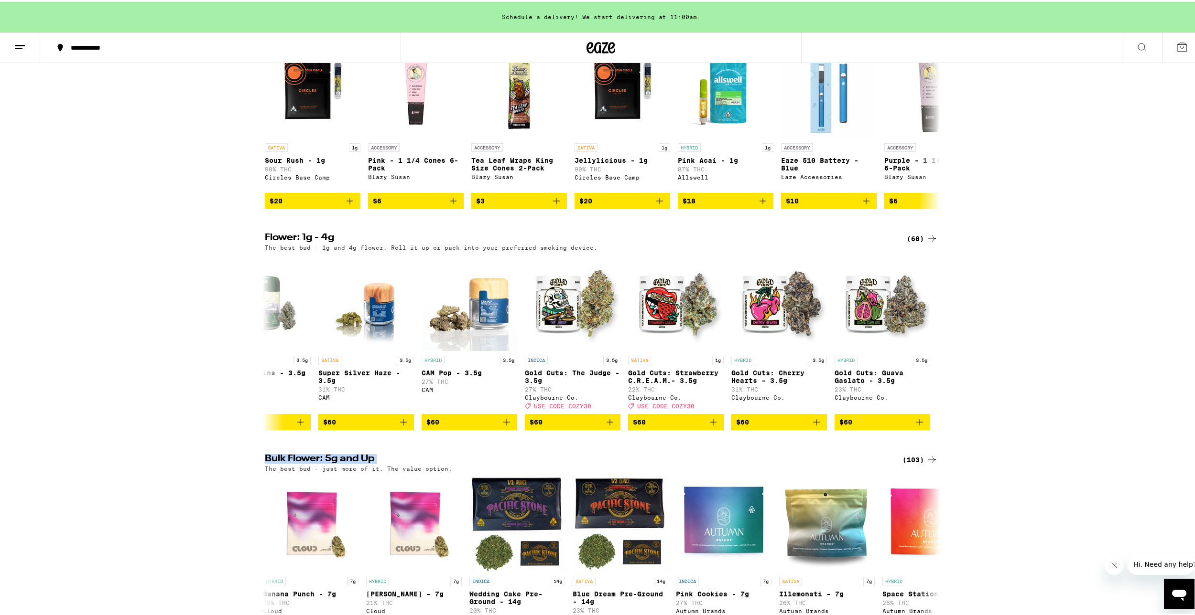
click at [27, 46] on button at bounding box center [20, 46] width 40 height 30
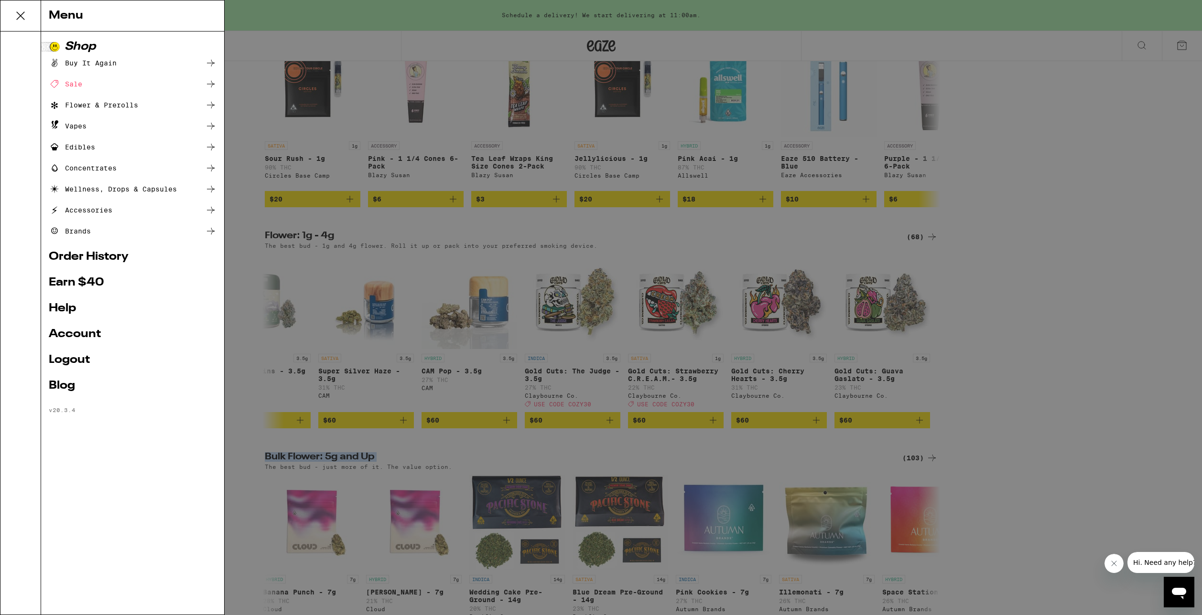
click at [115, 103] on div "Flower & Prerolls" at bounding box center [93, 104] width 89 height 11
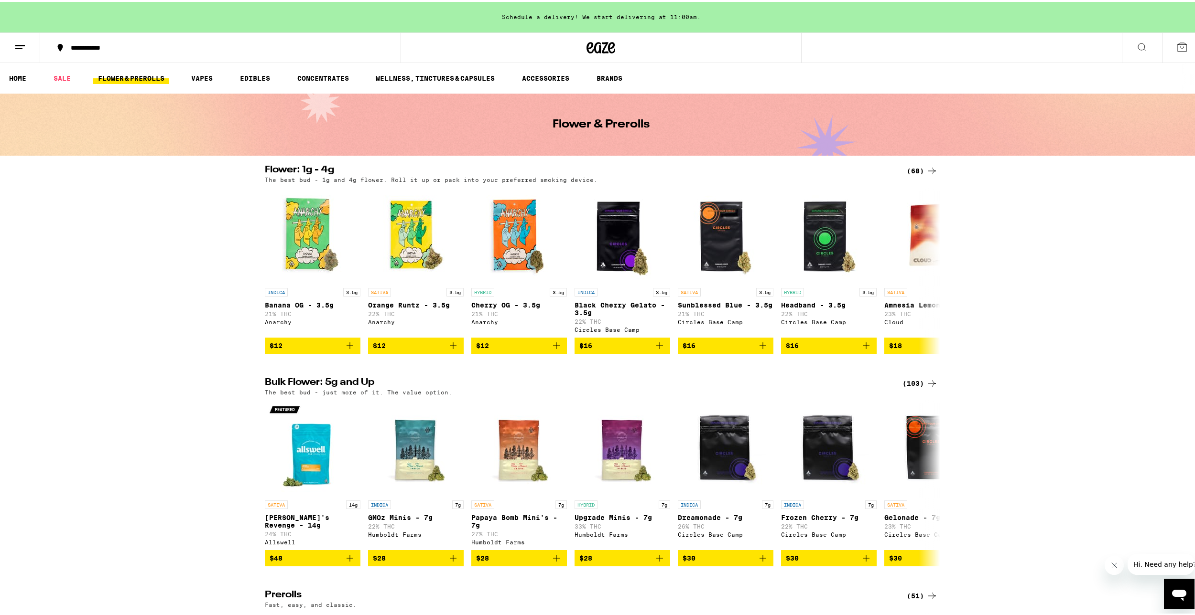
click at [19, 43] on line at bounding box center [20, 43] width 10 height 0
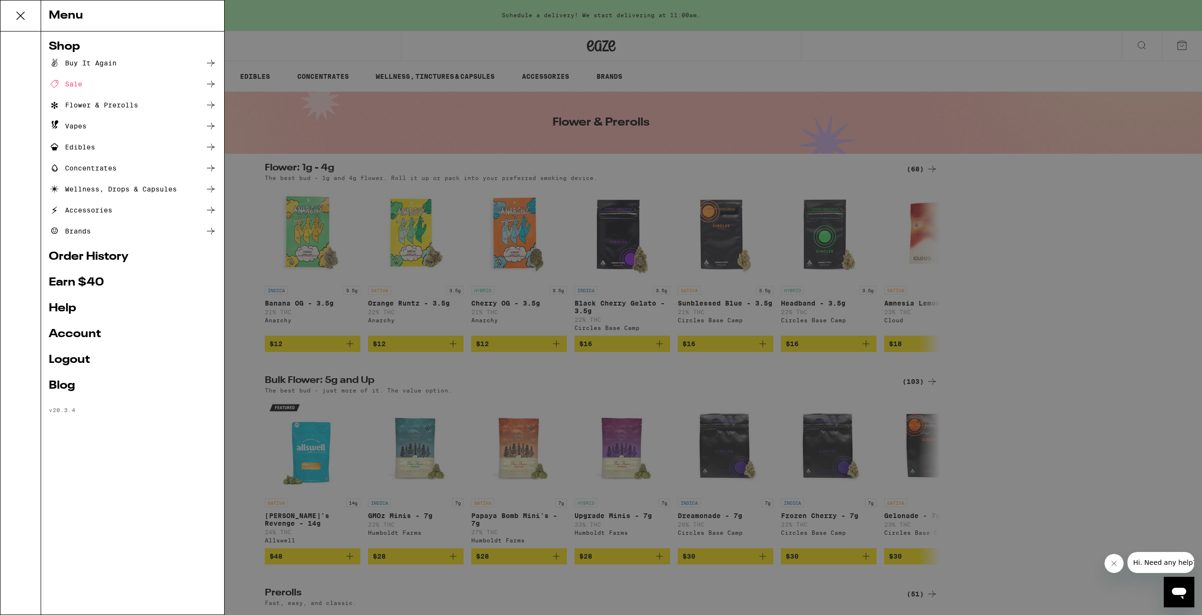
click at [78, 233] on div "Brands" at bounding box center [70, 231] width 42 height 11
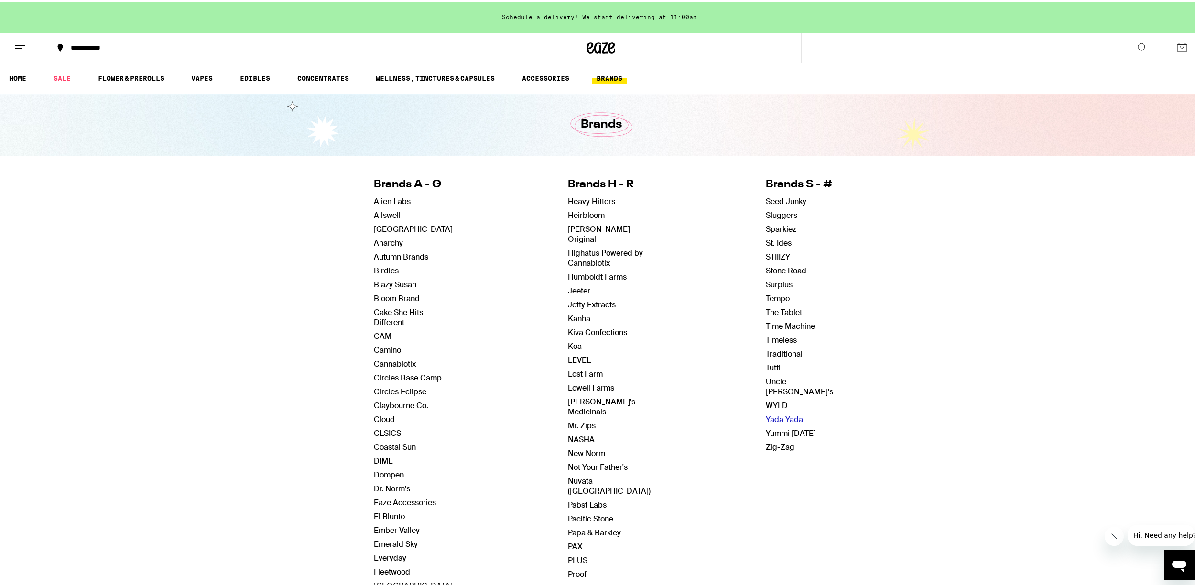
click at [778, 412] on link "Yada Yada" at bounding box center [783, 417] width 37 height 10
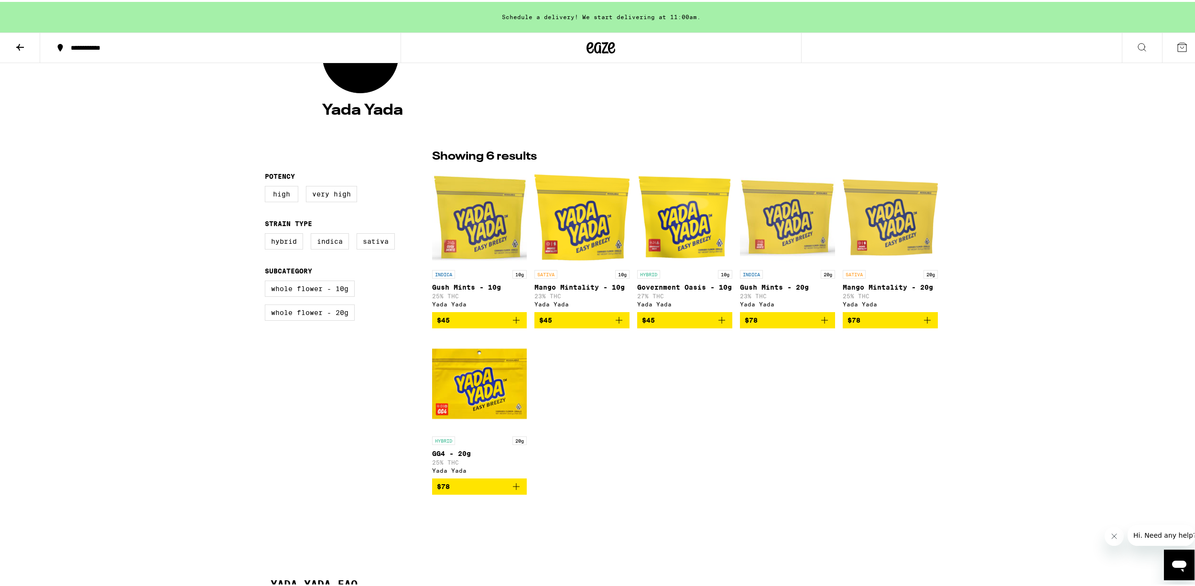
scroll to position [191, 0]
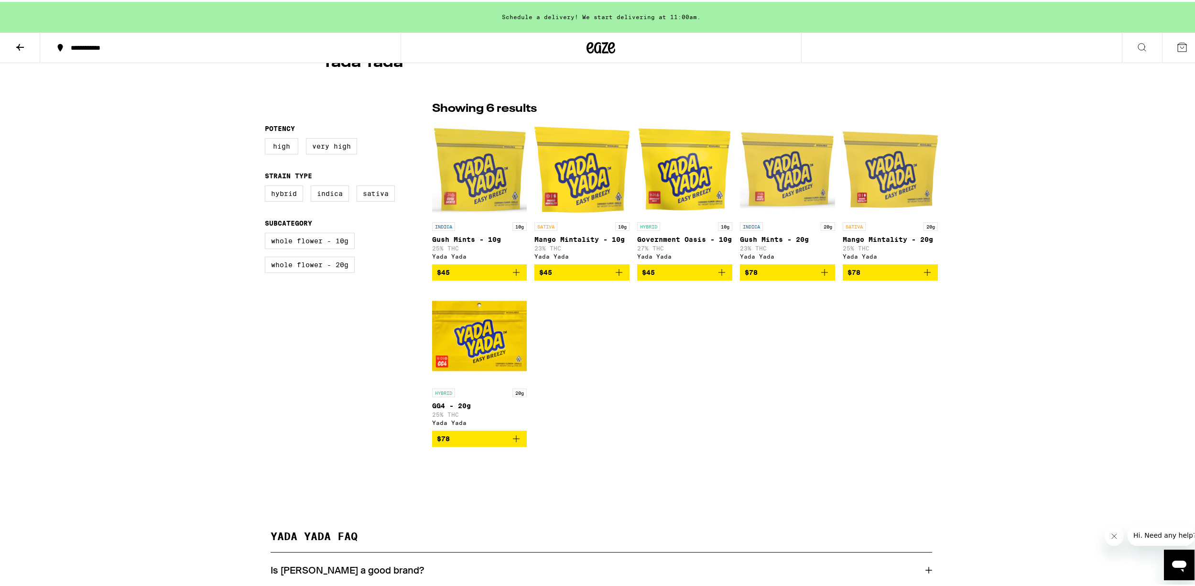
click at [924, 274] on icon "Add to bag" at bounding box center [927, 270] width 7 height 7
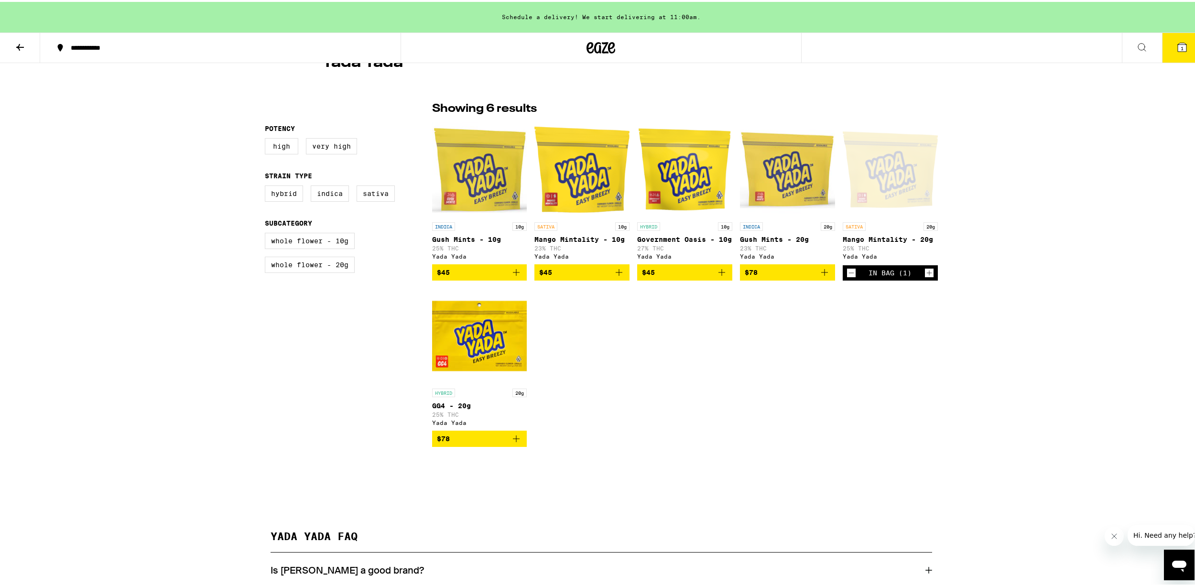
click at [1181, 46] on button "1" at bounding box center [1182, 46] width 40 height 30
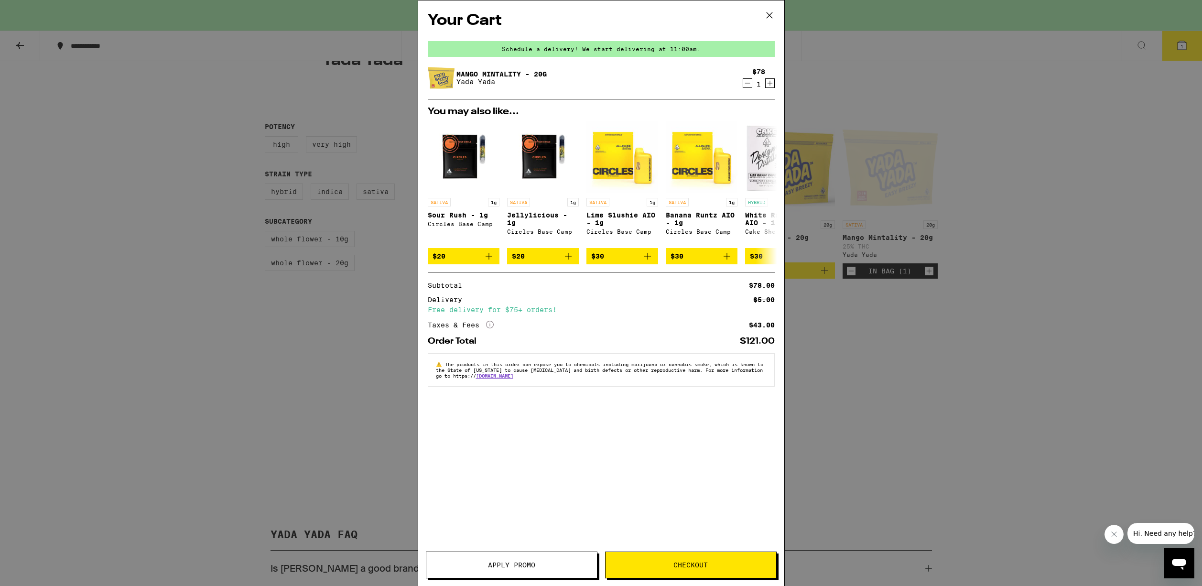
drag, startPoint x: 1045, startPoint y: 103, endPoint x: 1027, endPoint y: 115, distance: 22.1
click at [1045, 103] on div "Your Cart Schedule a delivery! We start delivering at 11:00am. Mango Mintality …" at bounding box center [601, 293] width 1202 height 586
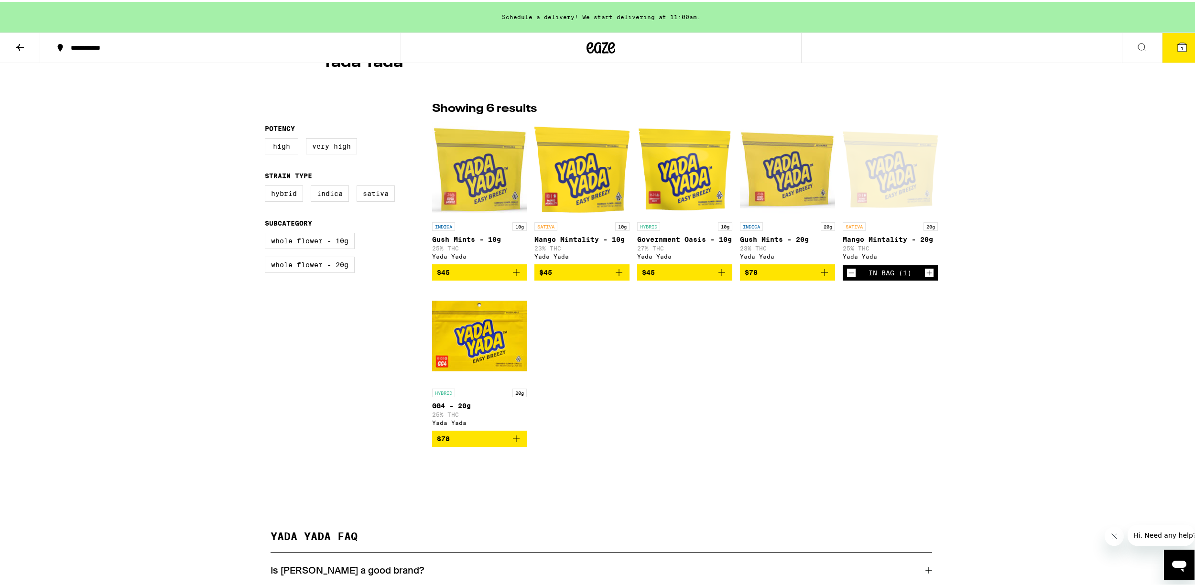
click at [847, 277] on icon "Decrement" at bounding box center [851, 270] width 9 height 11
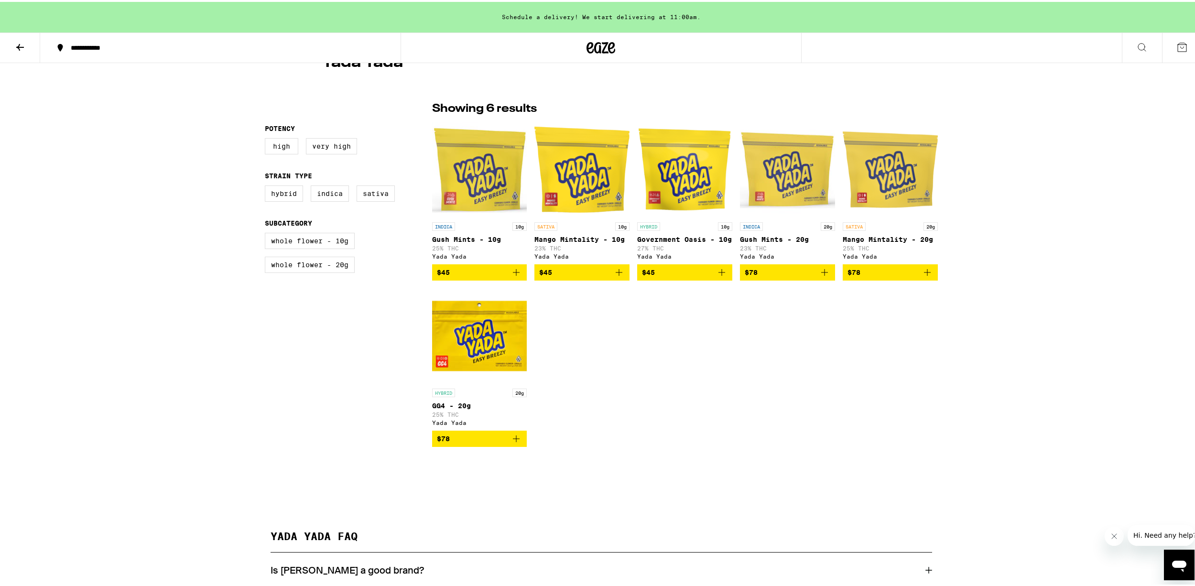
click at [18, 43] on icon at bounding box center [19, 45] width 11 height 11
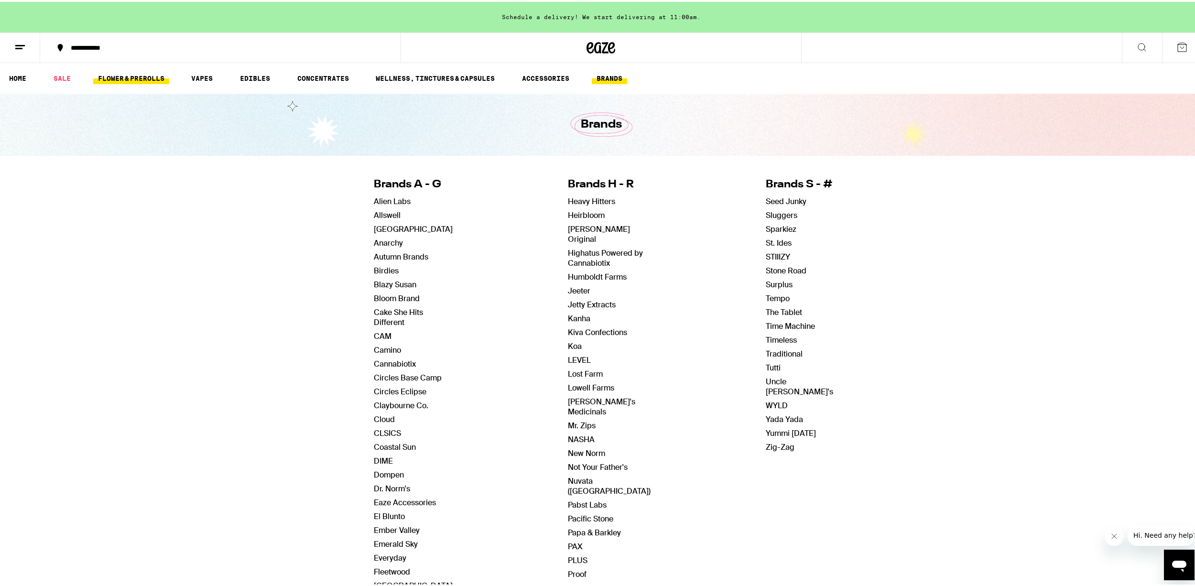
click at [143, 79] on link "FLOWER & PREROLLS" at bounding box center [131, 76] width 76 height 11
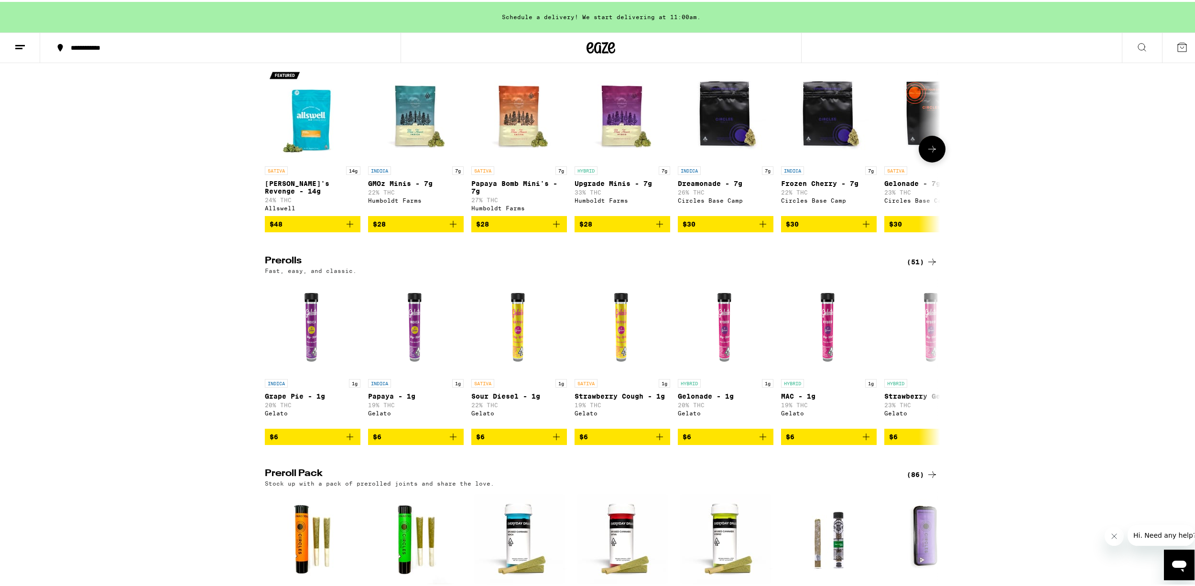
scroll to position [287, 0]
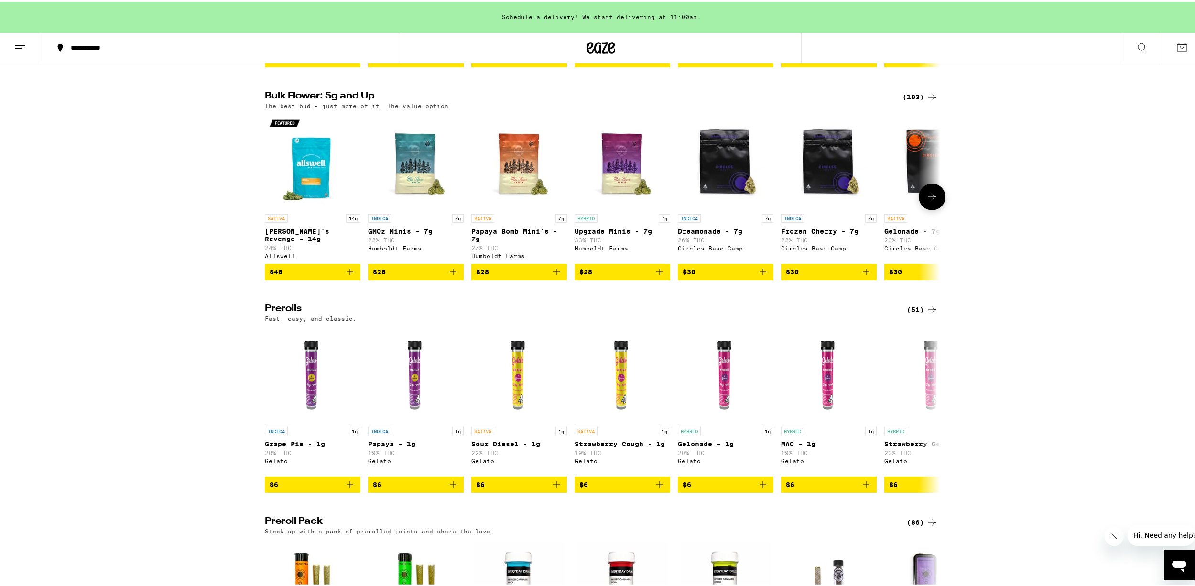
click at [927, 201] on icon at bounding box center [931, 194] width 11 height 11
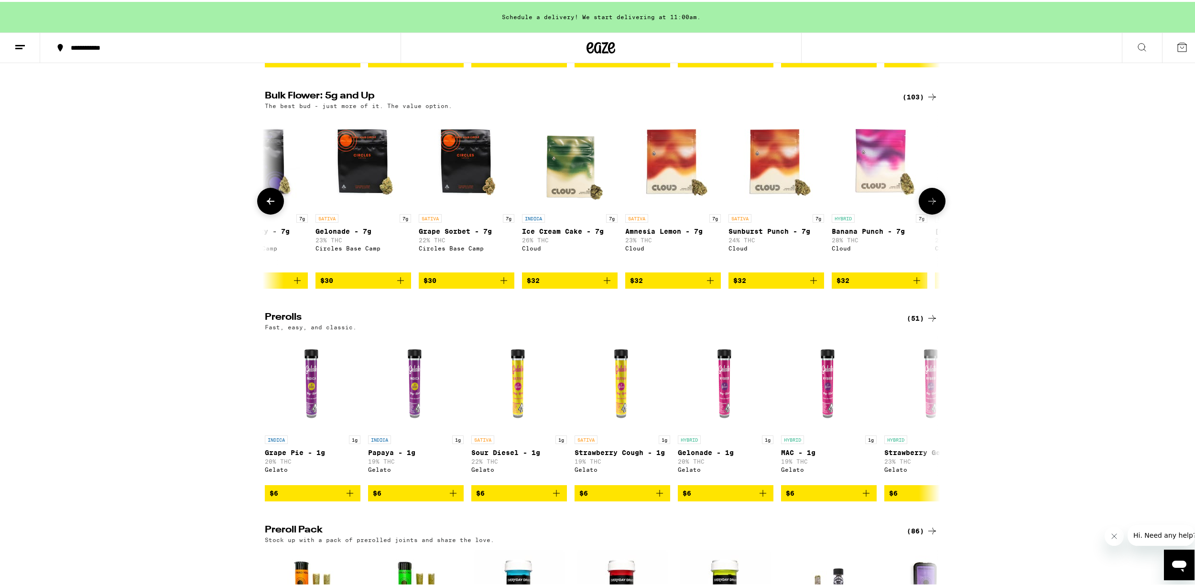
click at [927, 204] on button at bounding box center [931, 199] width 27 height 27
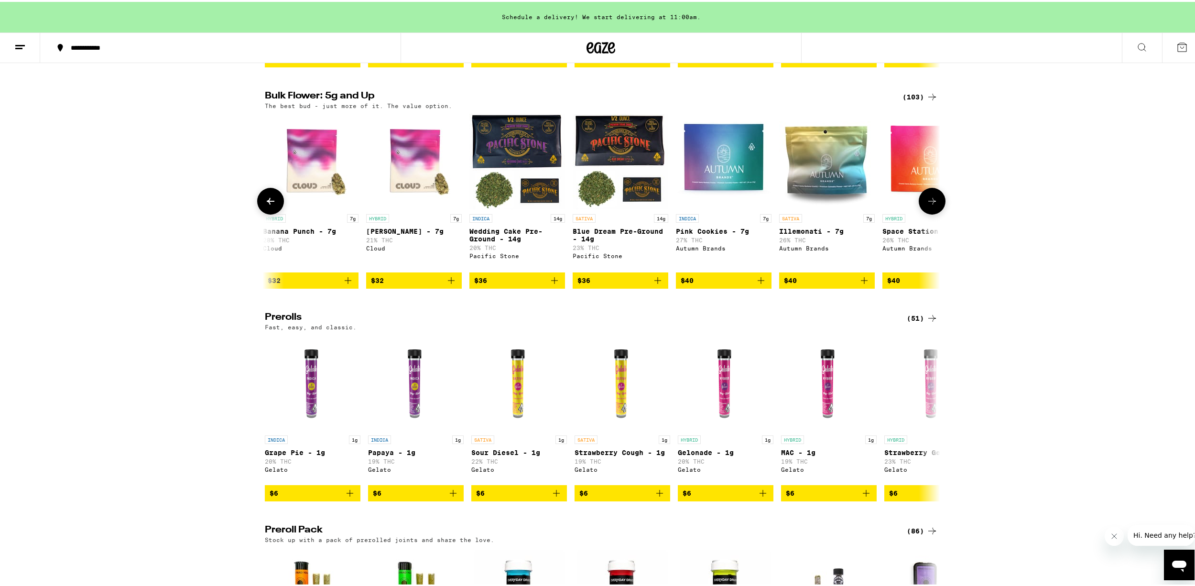
click at [589, 140] on img "Open page for Blue Dream Pre-Ground - 14g from Pacific Stone" at bounding box center [620, 160] width 96 height 96
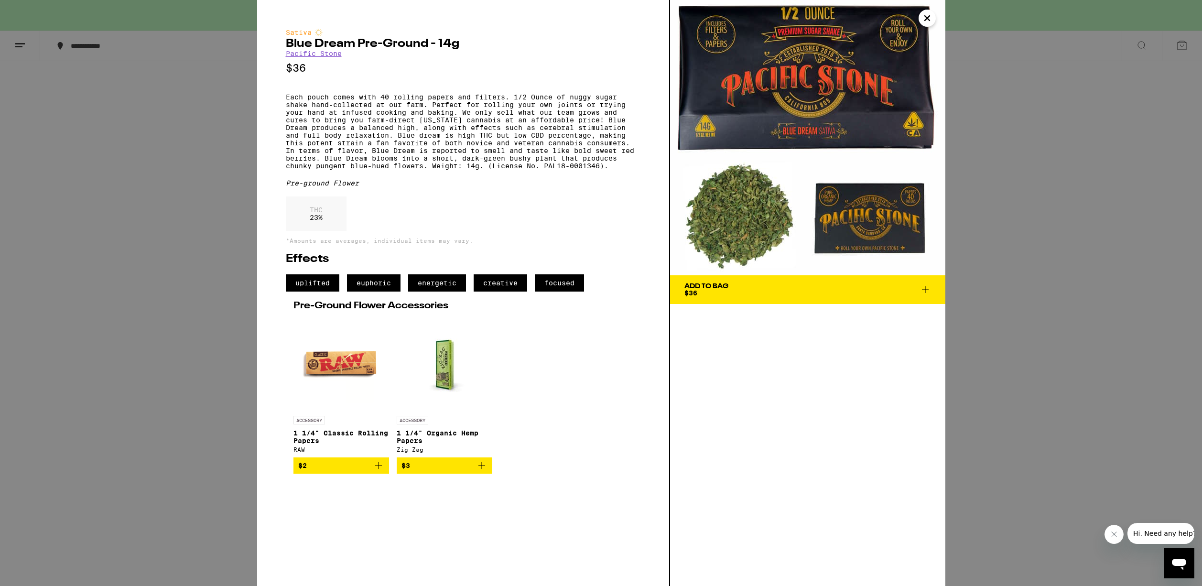
click at [932, 291] on button "Add To Bag $36" at bounding box center [807, 289] width 275 height 29
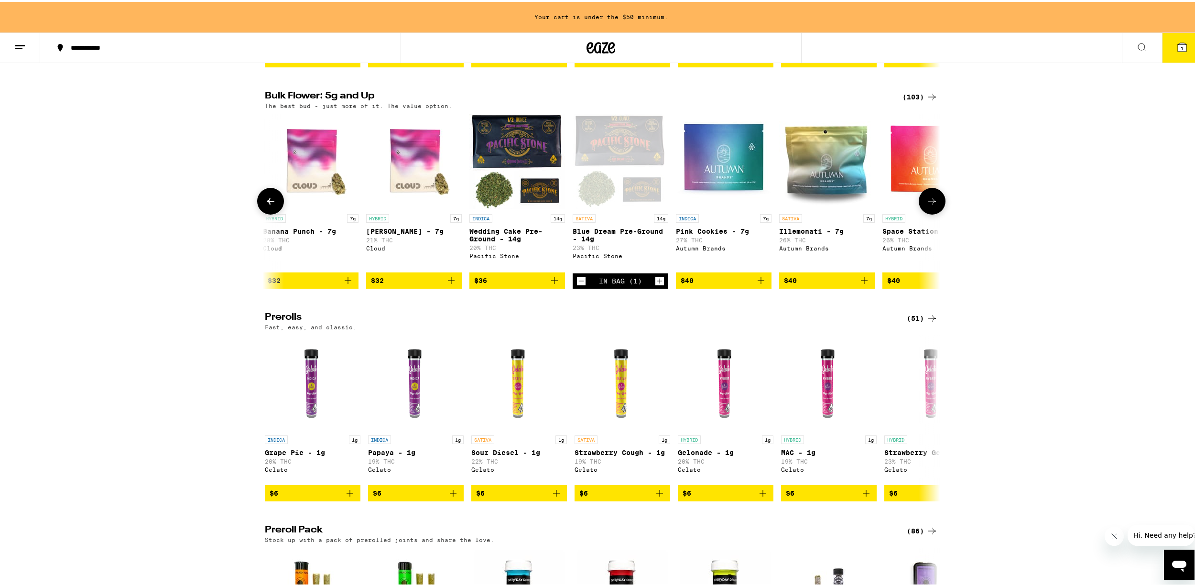
click at [926, 205] on icon at bounding box center [931, 199] width 11 height 11
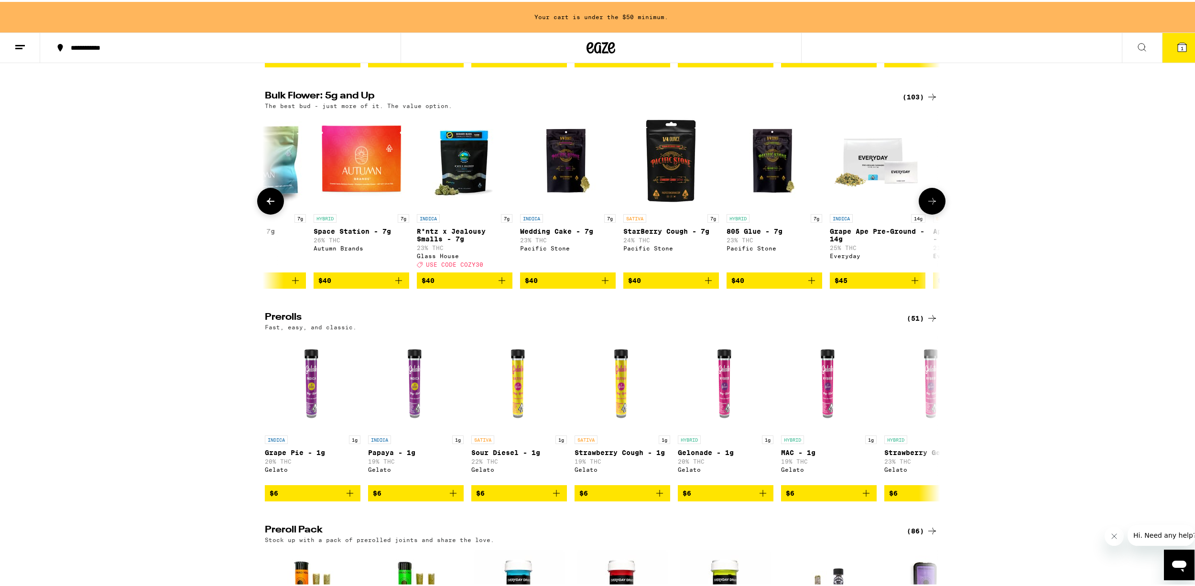
click at [258, 213] on button at bounding box center [270, 199] width 27 height 27
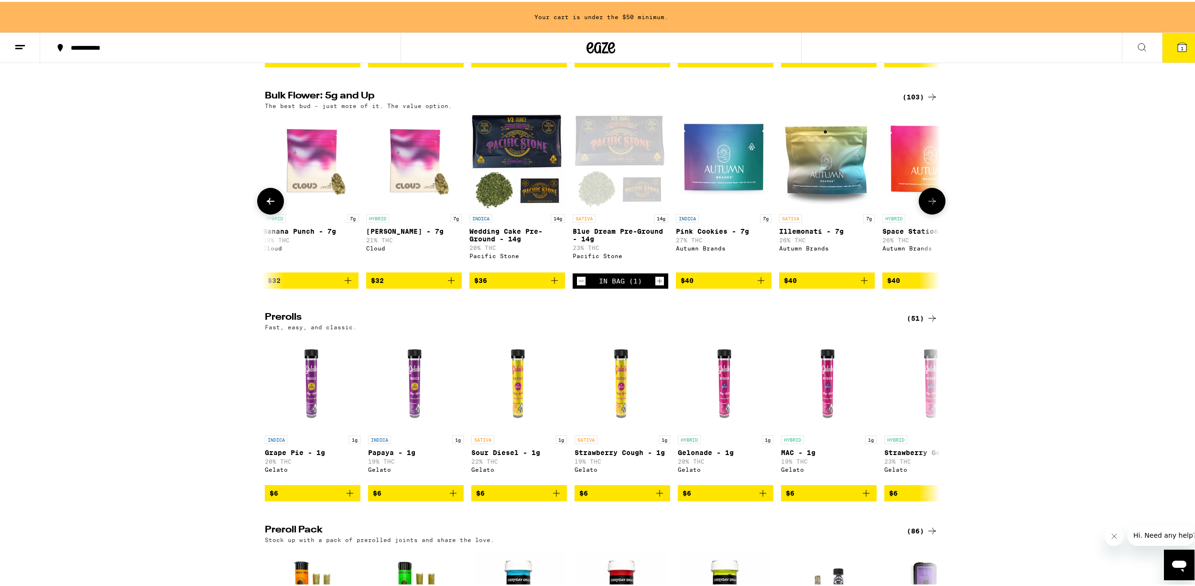
click at [921, 211] on button at bounding box center [931, 199] width 27 height 27
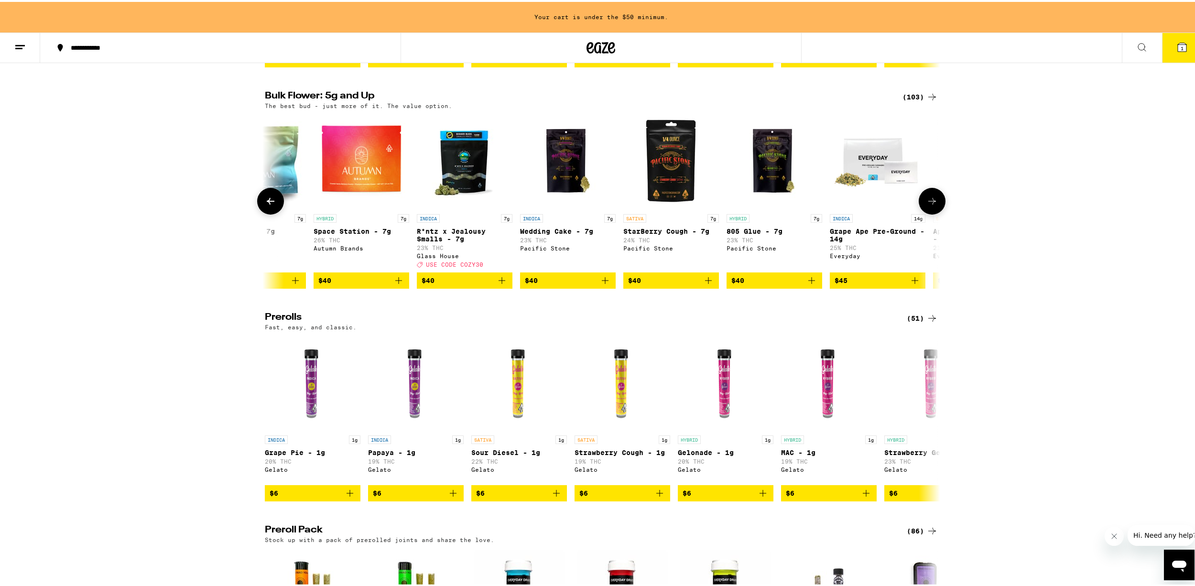
click at [921, 211] on button at bounding box center [931, 199] width 27 height 27
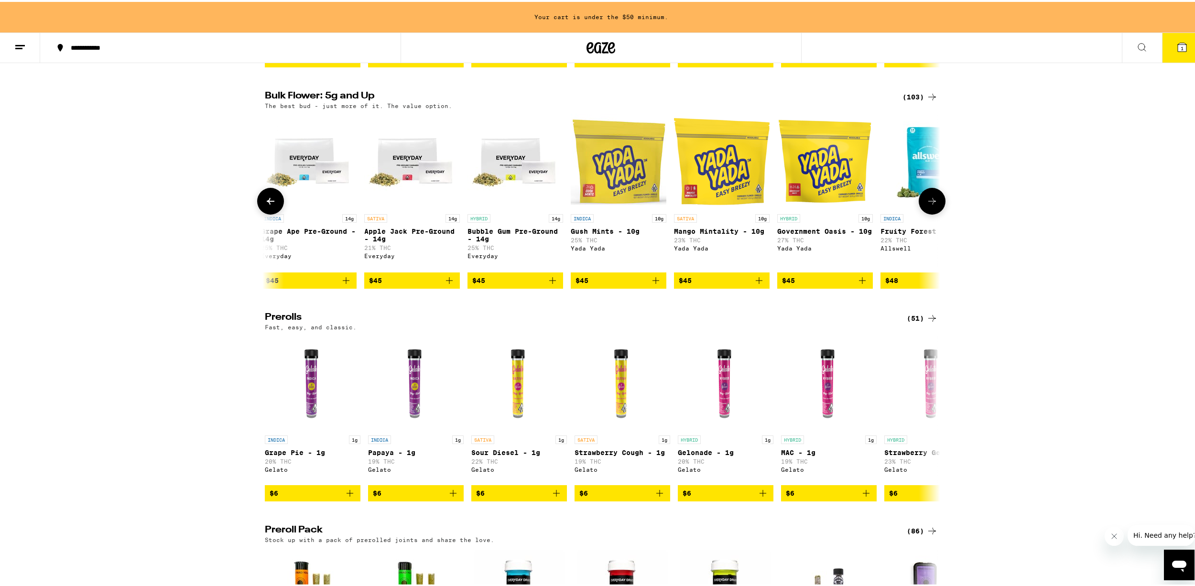
click at [504, 194] on img "Open page for Bubble Gum Pre-Ground - 14g from Everyday" at bounding box center [515, 160] width 96 height 96
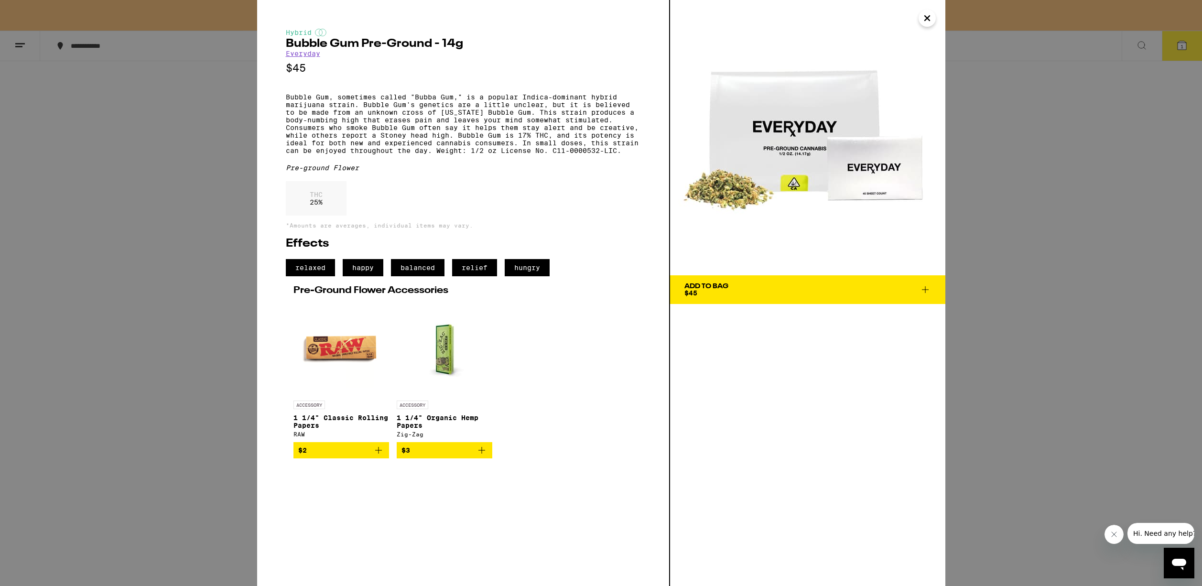
click at [1035, 261] on div "Hybrid Bubble Gum Pre-Ground - 14g Everyday $45 Bubble Gum, sometimes called "B…" at bounding box center [601, 293] width 1202 height 586
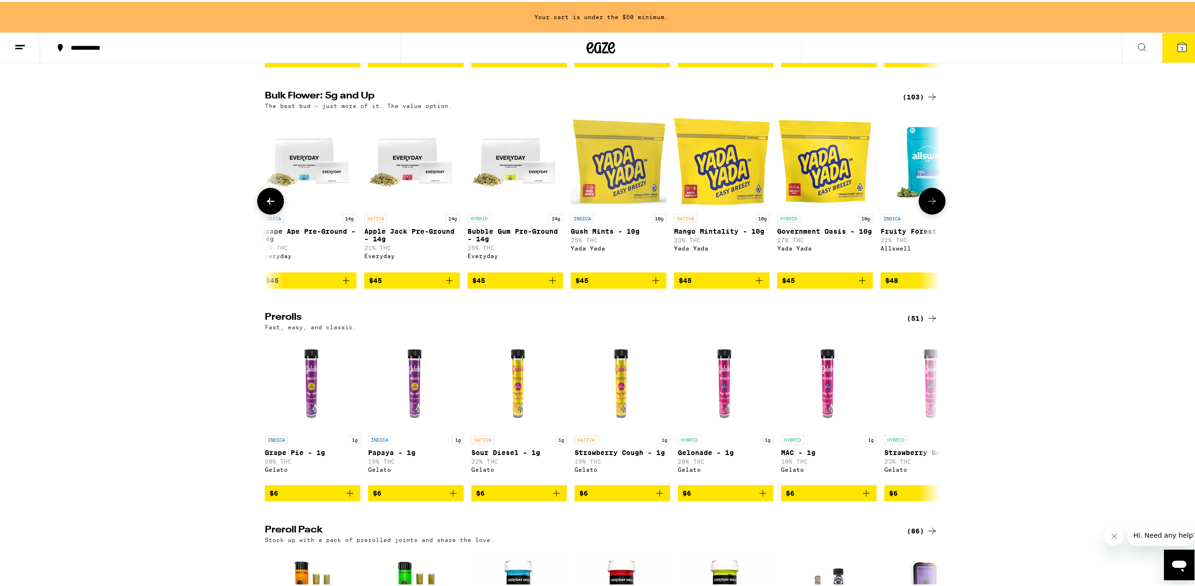
click at [260, 212] on button at bounding box center [270, 199] width 27 height 27
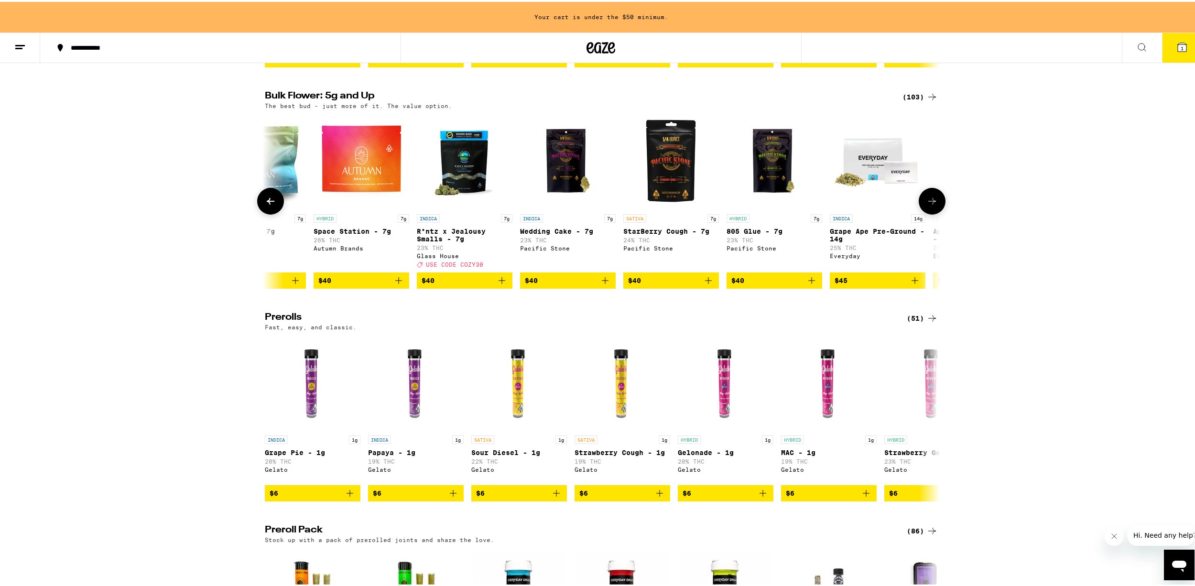
click at [260, 212] on button at bounding box center [270, 199] width 27 height 27
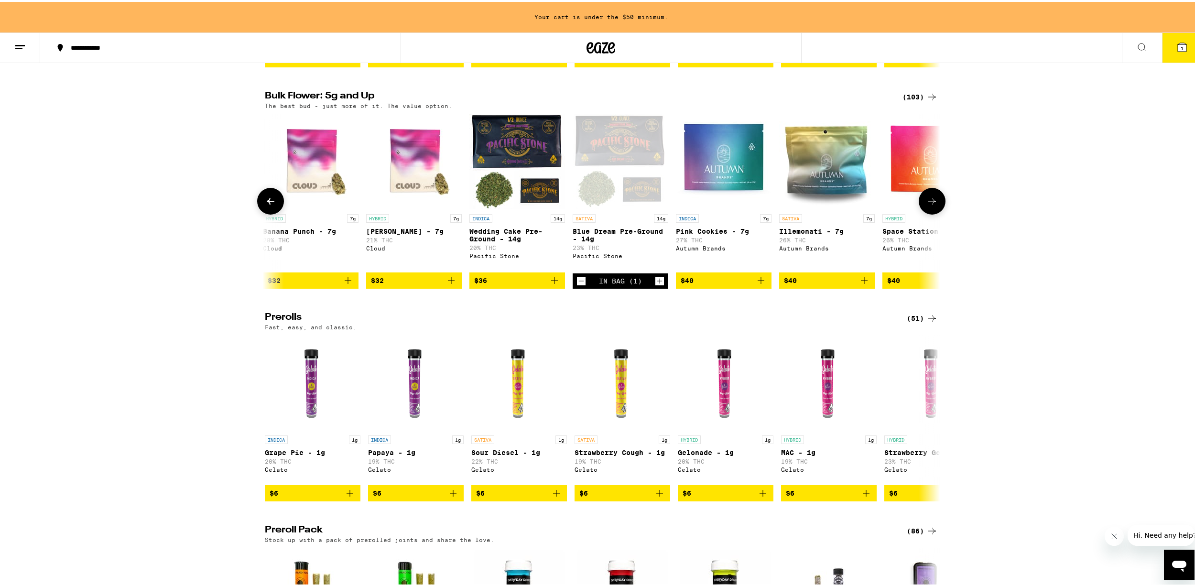
click at [926, 205] on icon at bounding box center [931, 199] width 11 height 11
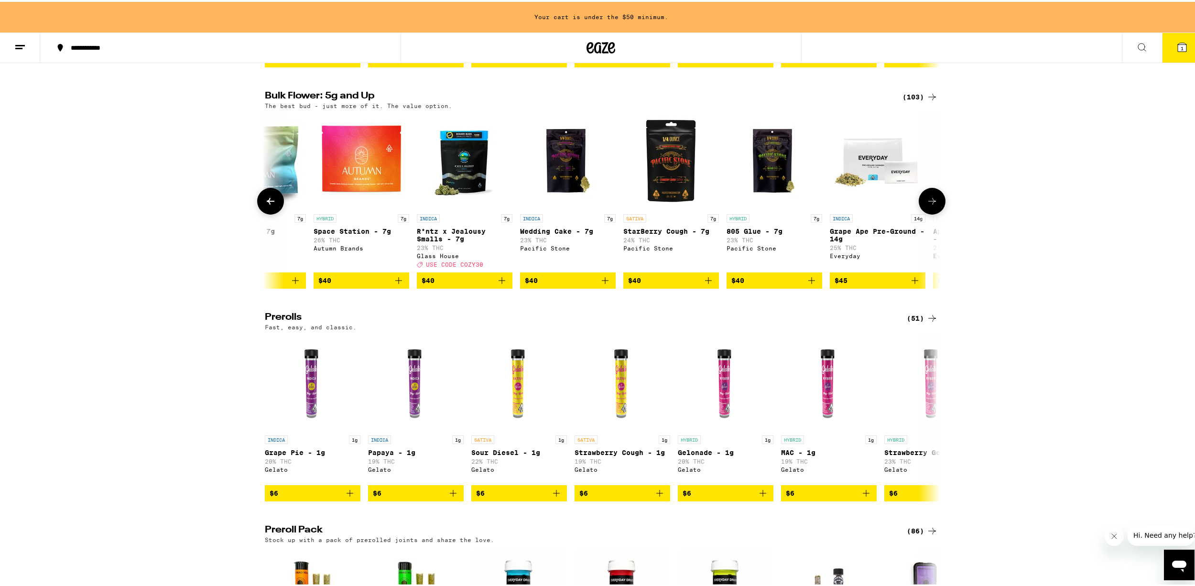
click at [926, 205] on icon at bounding box center [931, 199] width 11 height 11
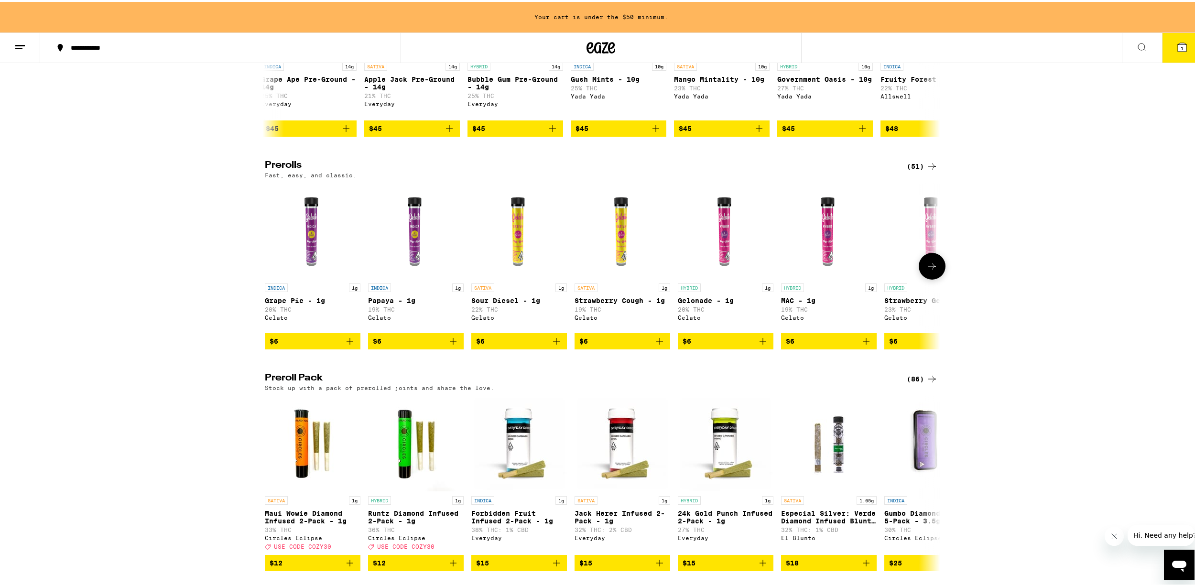
scroll to position [295, 0]
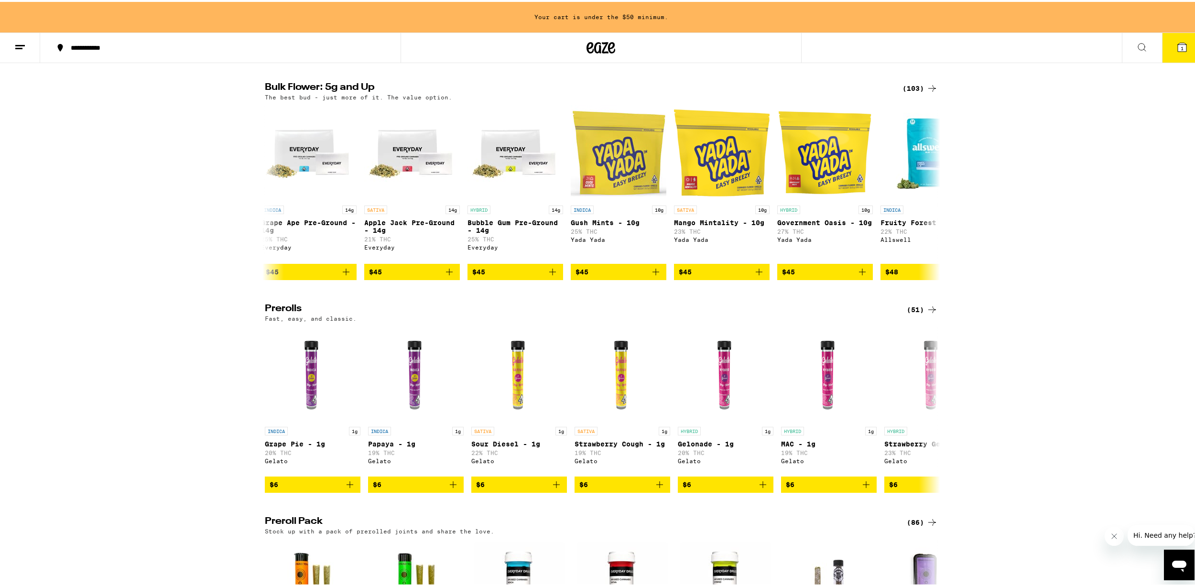
click at [1166, 54] on button "1" at bounding box center [1182, 46] width 40 height 30
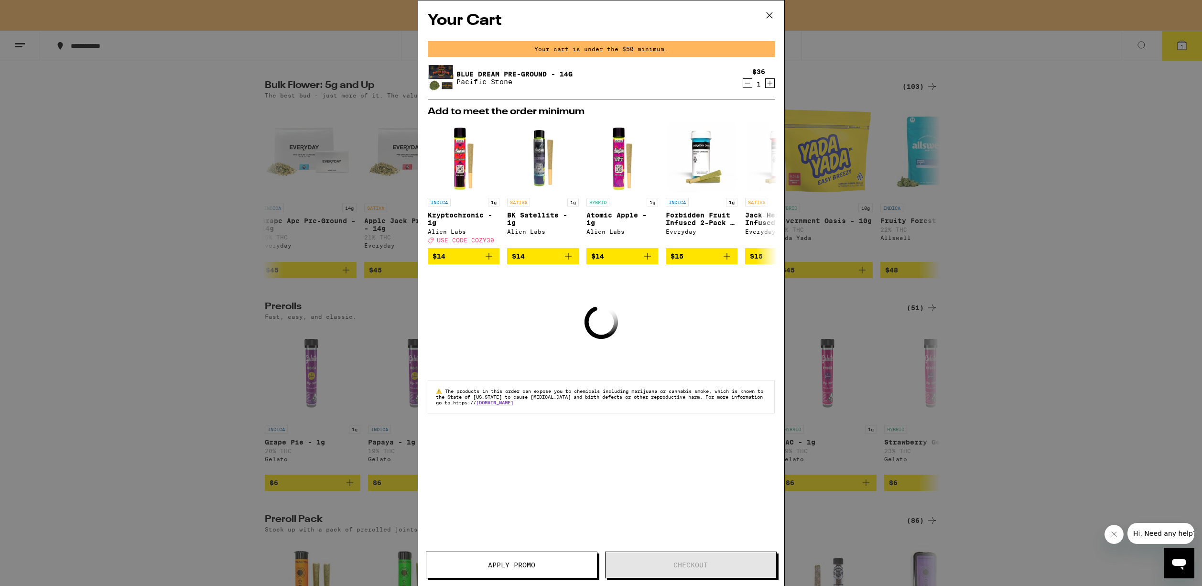
click at [320, 195] on div "Your Cart Your cart is under the $50 minimum. Blue Dream Pre-Ground - 14g Pacif…" at bounding box center [601, 293] width 1202 height 586
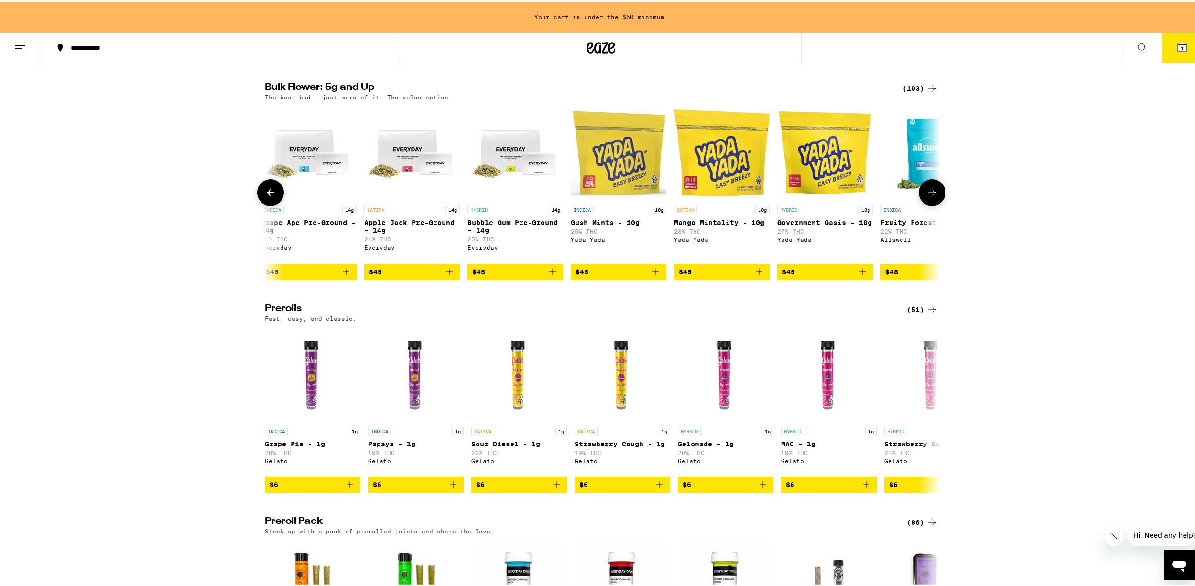
click at [265, 196] on icon at bounding box center [270, 190] width 11 height 11
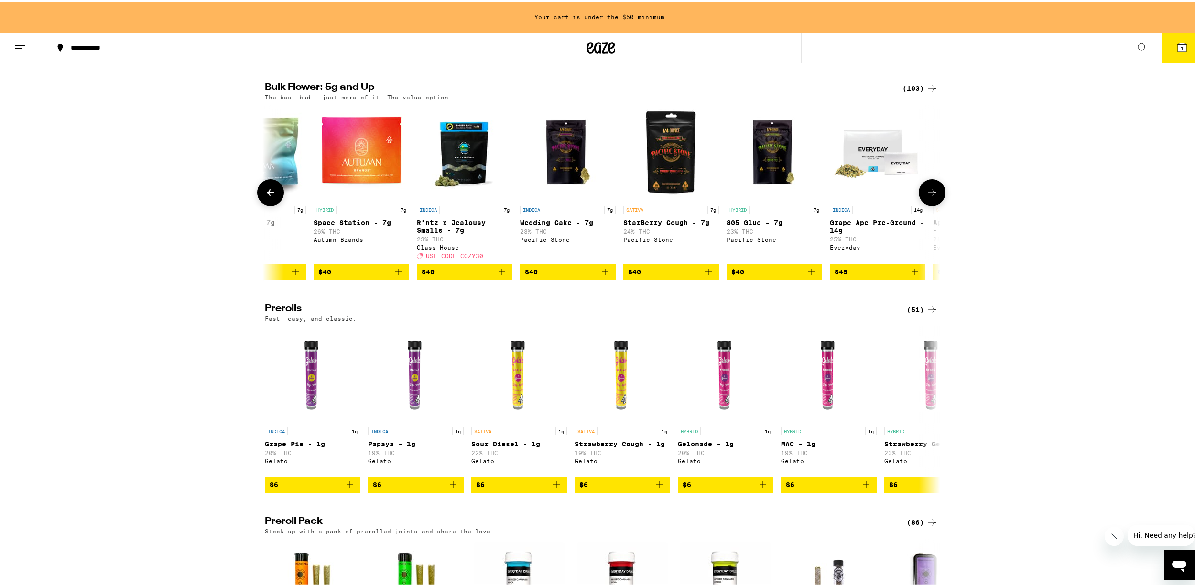
click at [265, 196] on icon at bounding box center [270, 190] width 11 height 11
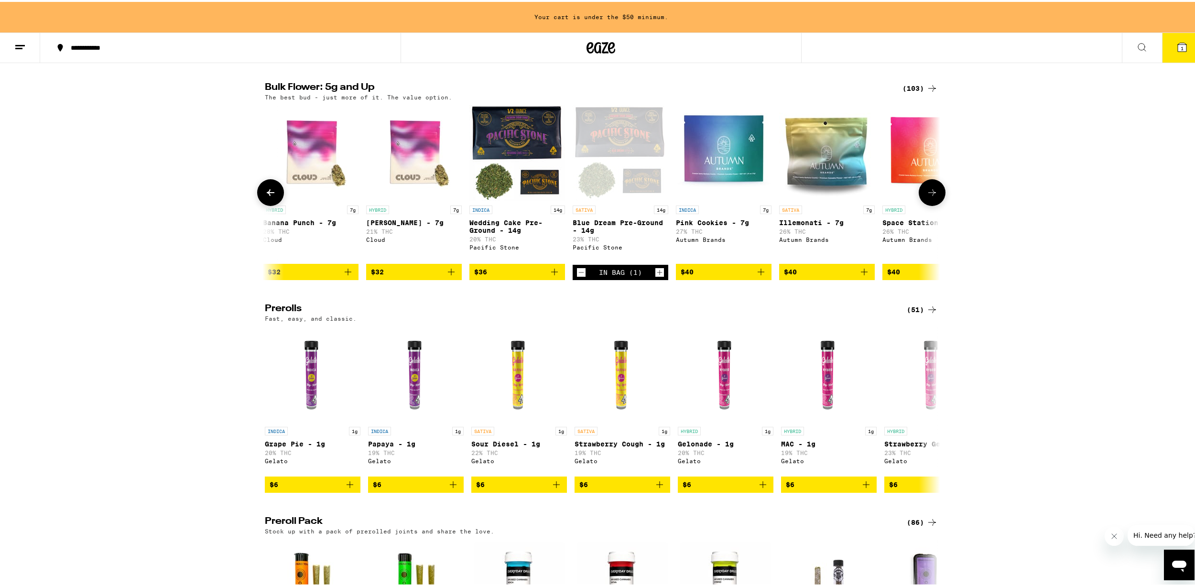
click at [926, 196] on icon at bounding box center [931, 190] width 11 height 11
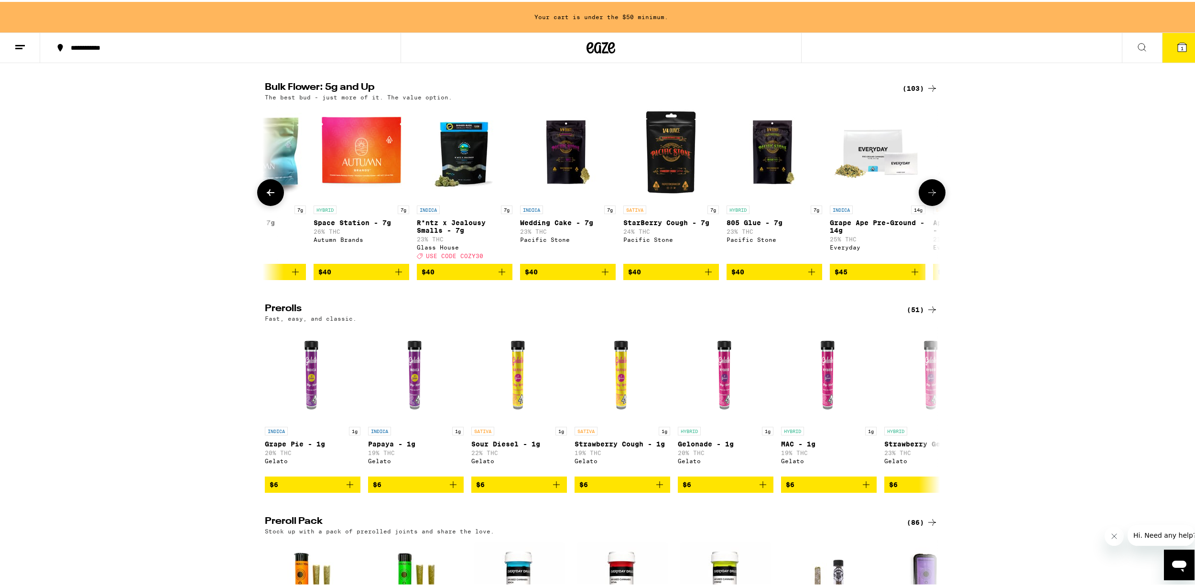
click at [926, 196] on icon at bounding box center [931, 190] width 11 height 11
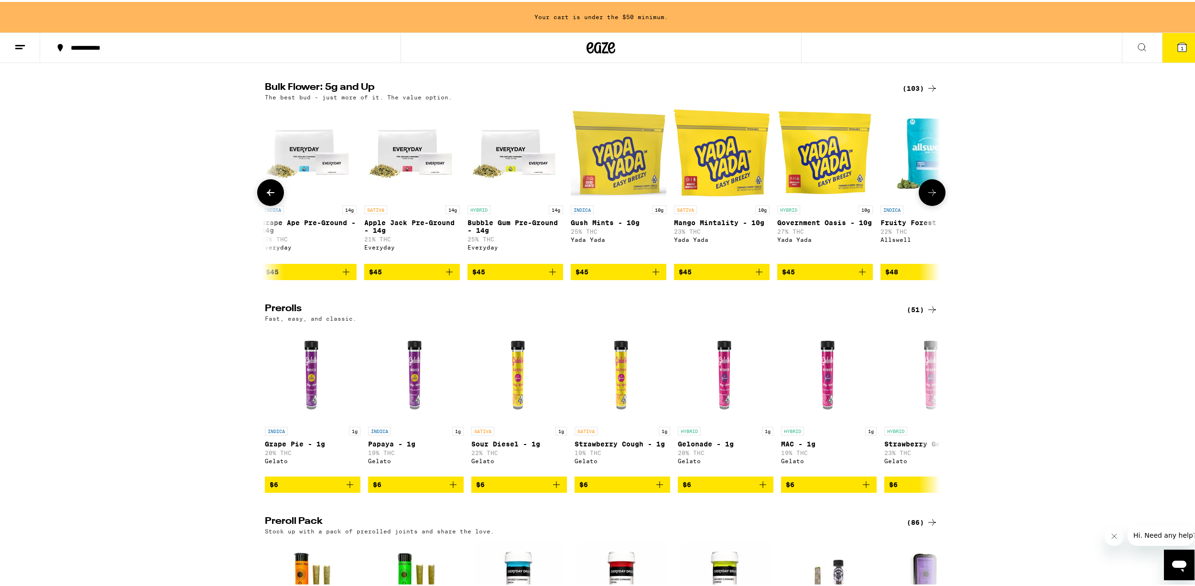
click at [271, 196] on icon at bounding box center [270, 190] width 11 height 11
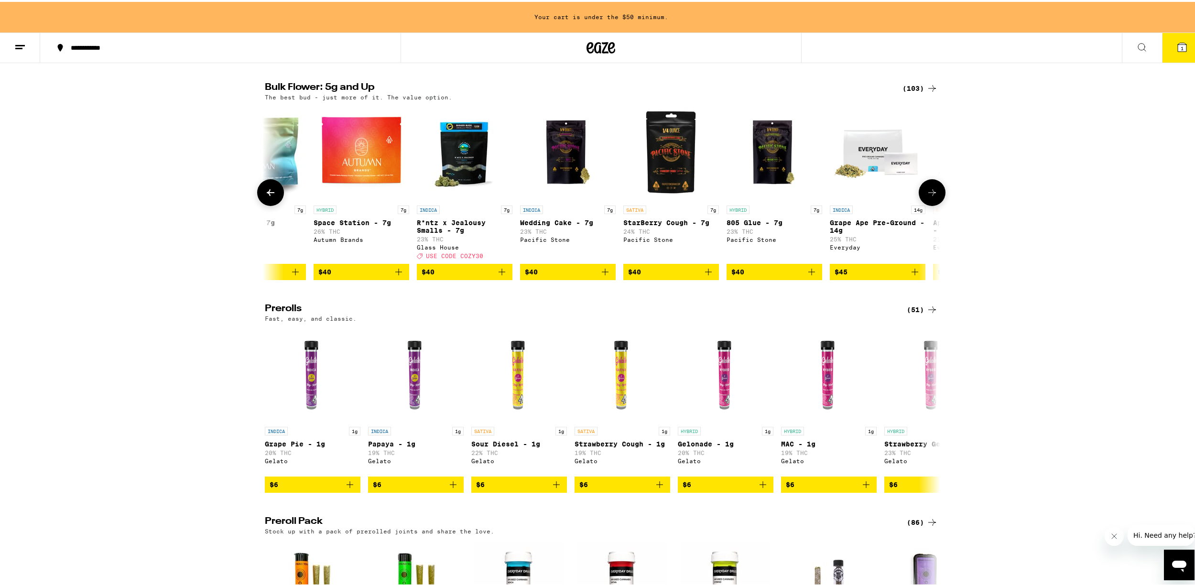
click at [926, 196] on icon at bounding box center [931, 190] width 11 height 11
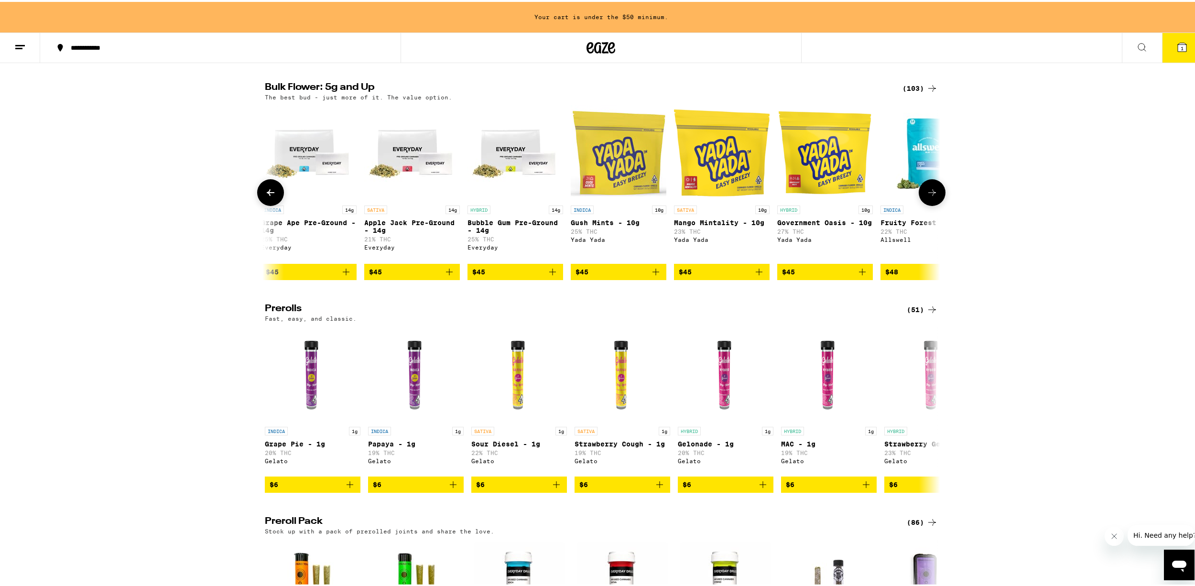
click at [547, 276] on icon "Add to bag" at bounding box center [552, 269] width 11 height 11
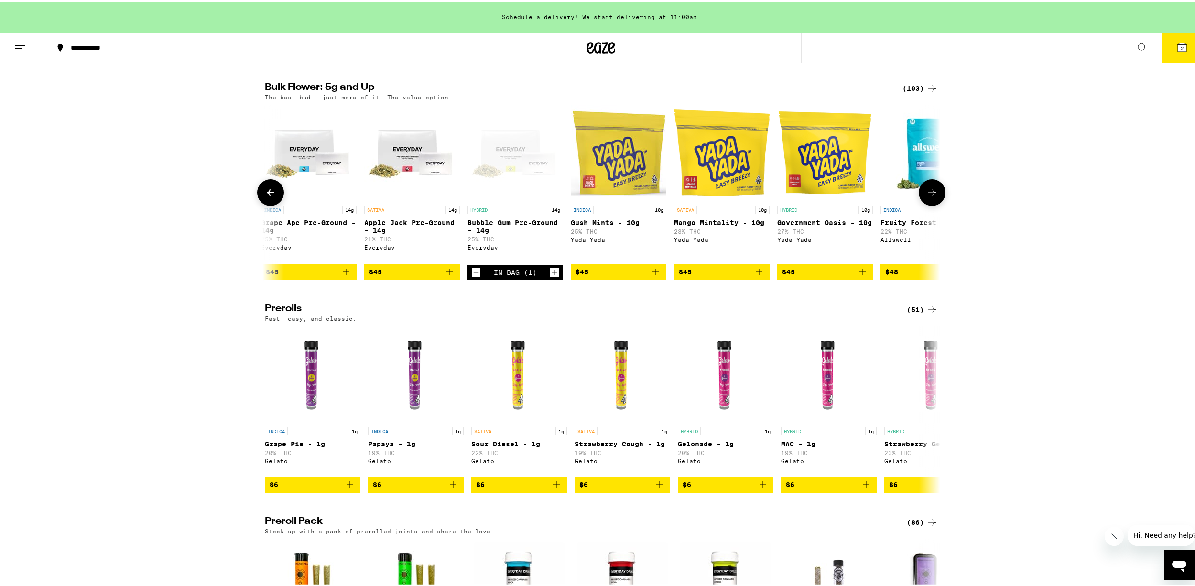
click at [273, 202] on button at bounding box center [270, 190] width 27 height 27
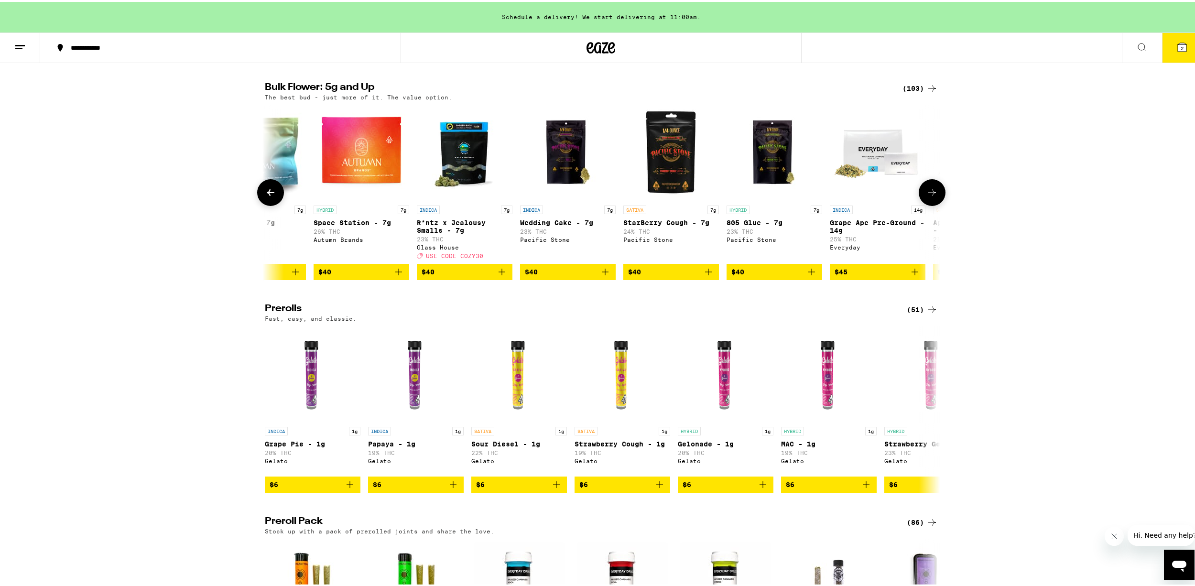
click at [273, 202] on button at bounding box center [270, 190] width 27 height 27
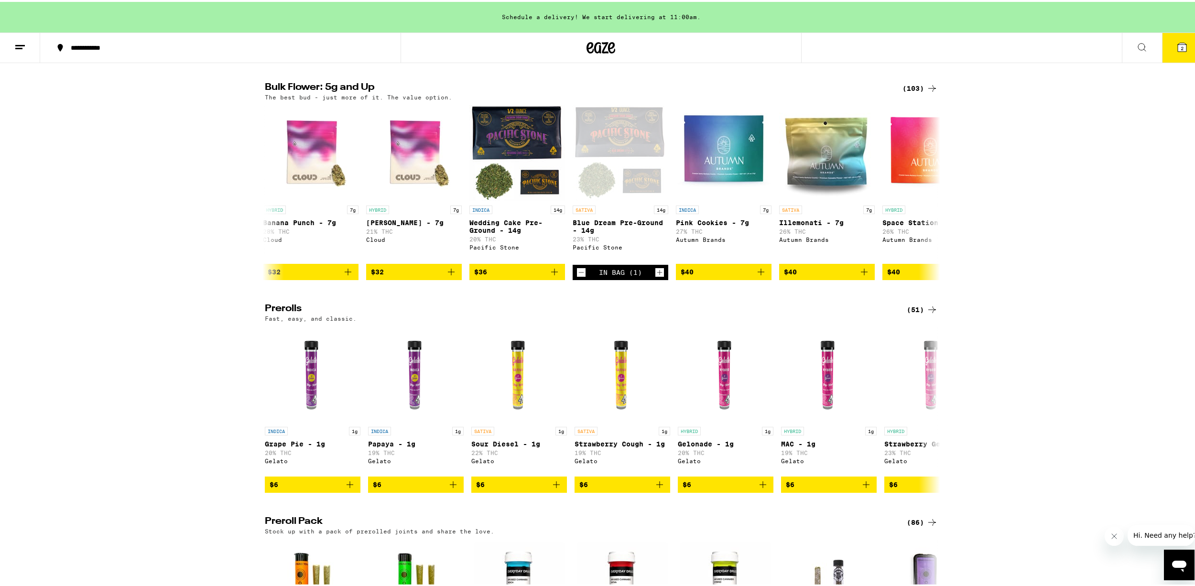
click at [1168, 41] on button "2" at bounding box center [1182, 46] width 40 height 30
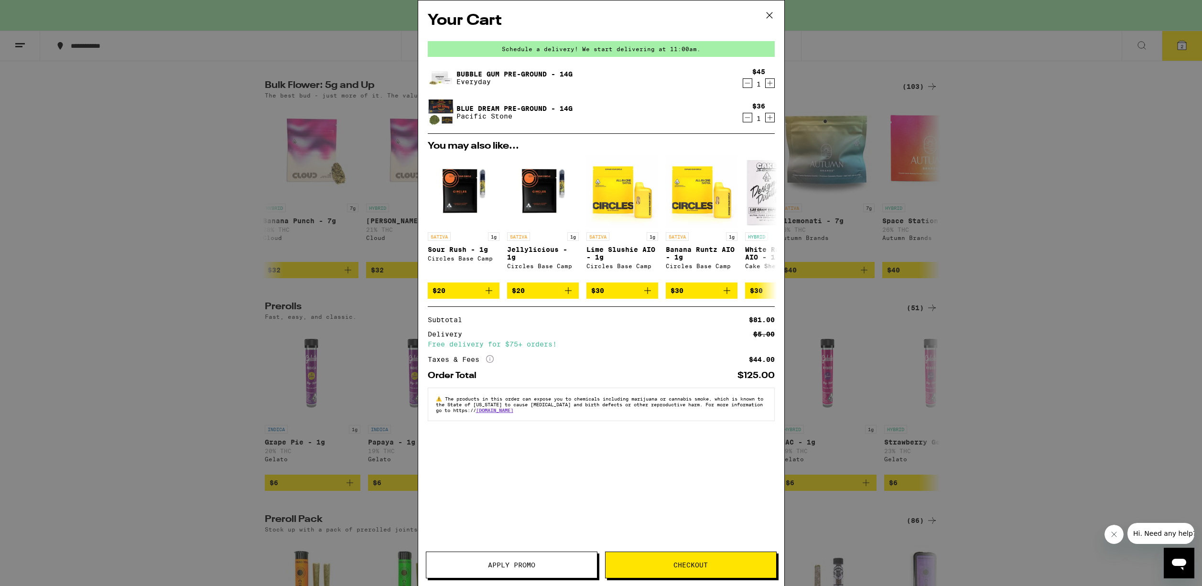
click at [746, 118] on icon "Decrement" at bounding box center [747, 117] width 9 height 11
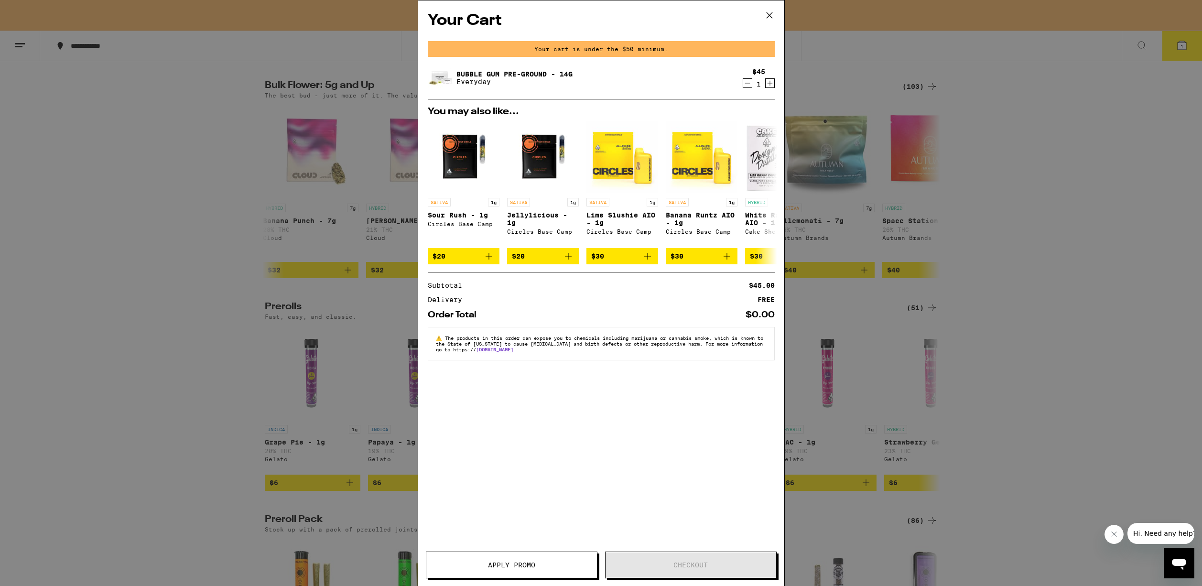
click at [814, 131] on div "Your Cart Your cart is under the $50 minimum. Bubble Gum Pre-Ground - 14g Every…" at bounding box center [601, 293] width 1202 height 586
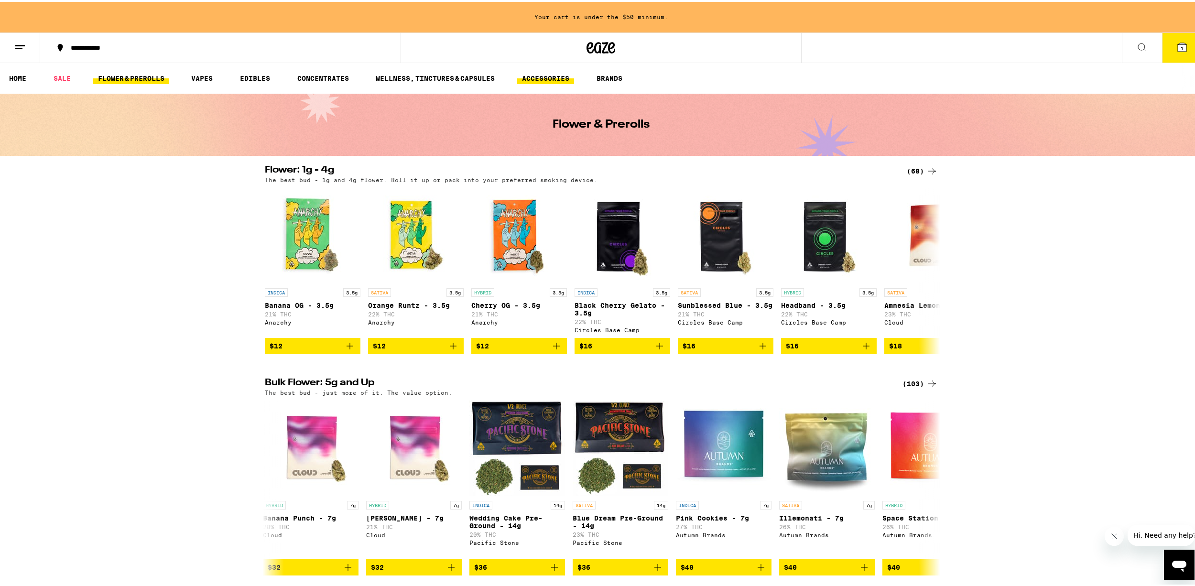
click at [538, 80] on link "ACCESSORIES" at bounding box center [545, 76] width 57 height 11
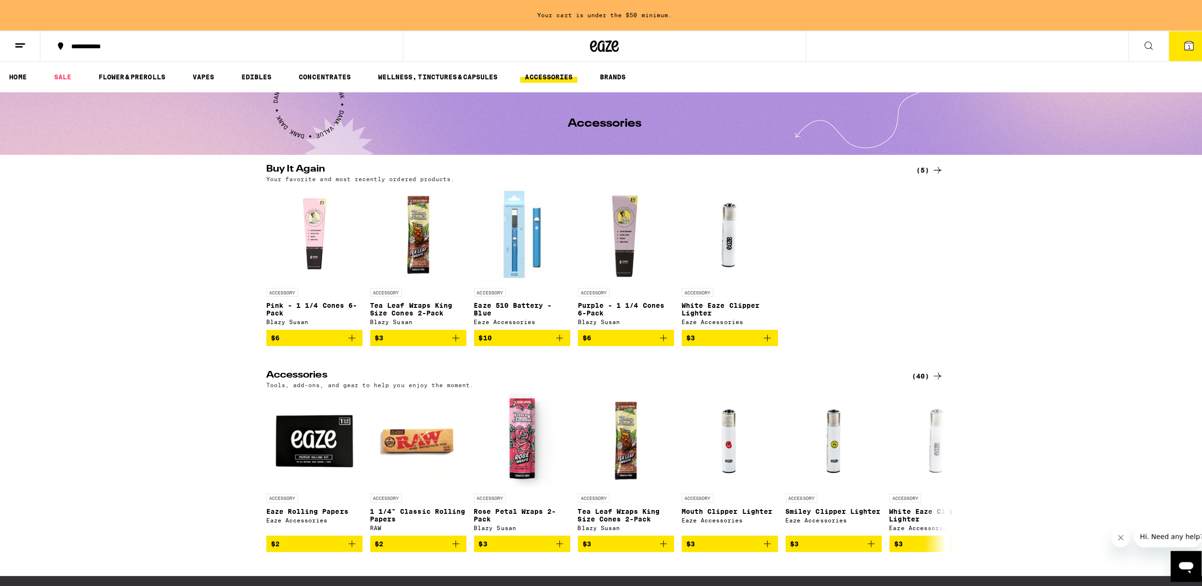
scroll to position [48, 0]
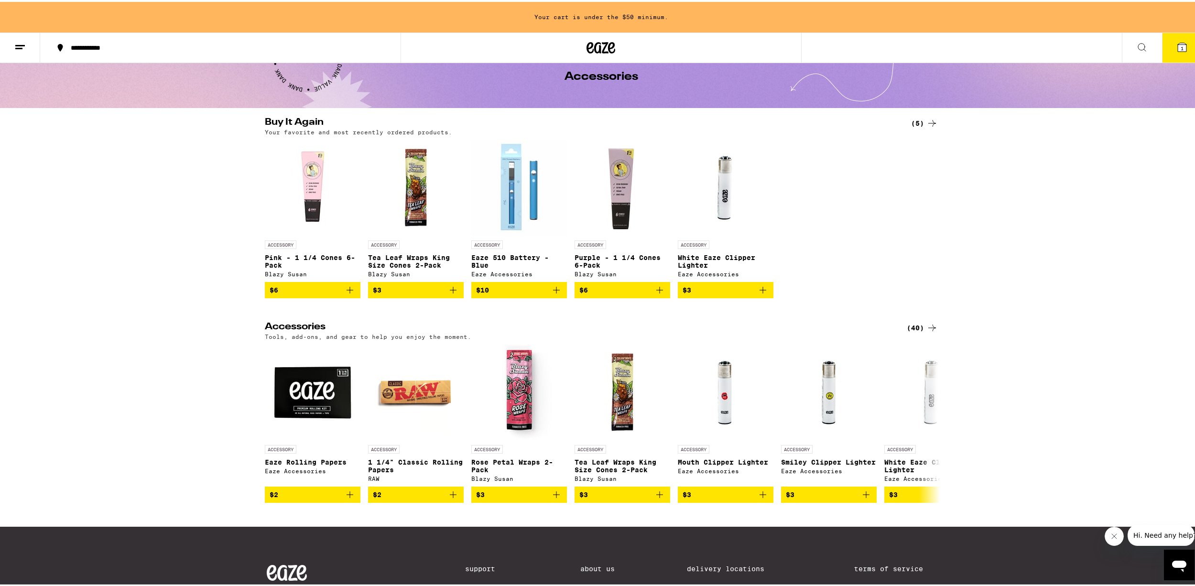
click at [454, 294] on icon "Add to bag" at bounding box center [452, 287] width 11 height 11
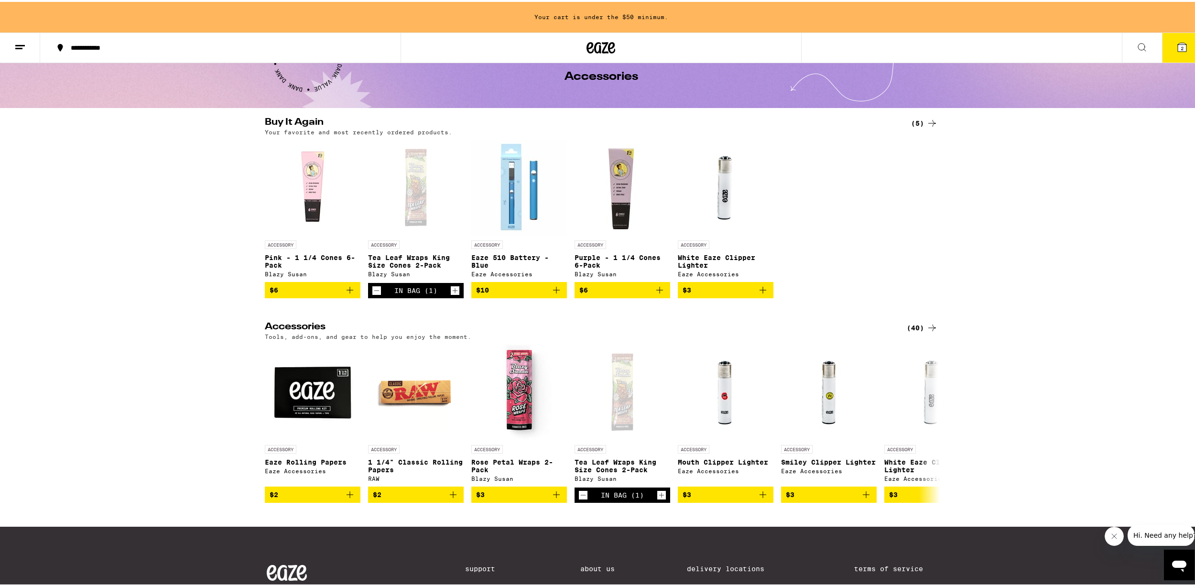
click at [452, 294] on icon "Increment" at bounding box center [455, 288] width 9 height 11
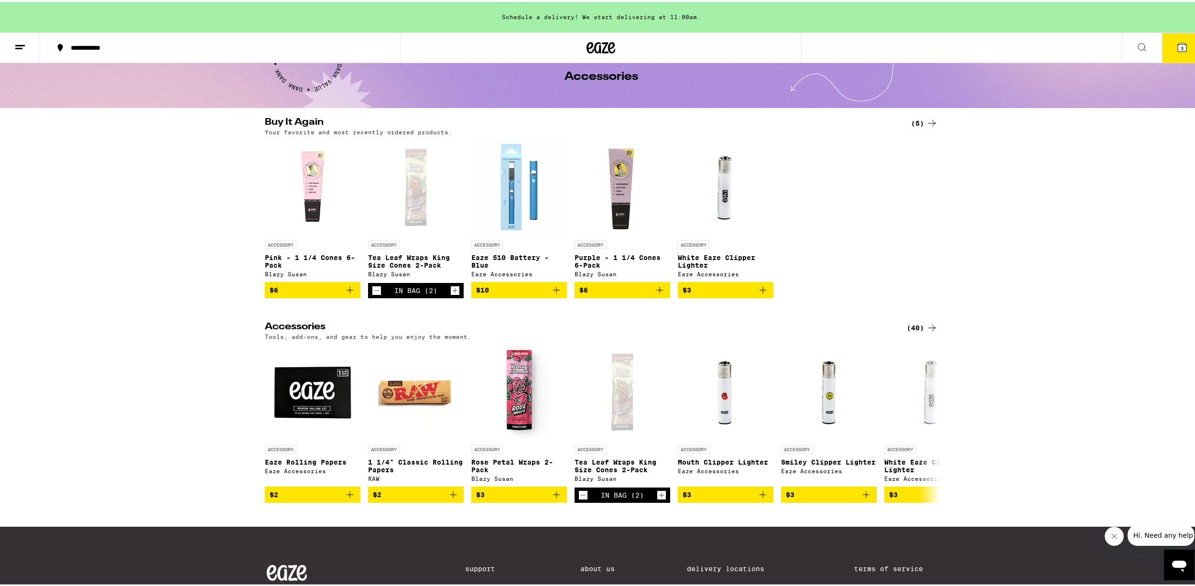
click at [455, 294] on icon "Increment" at bounding box center [455, 288] width 9 height 11
click at [346, 291] on icon "Add to bag" at bounding box center [349, 288] width 7 height 7
click at [347, 294] on icon "Increment" at bounding box center [351, 288] width 9 height 11
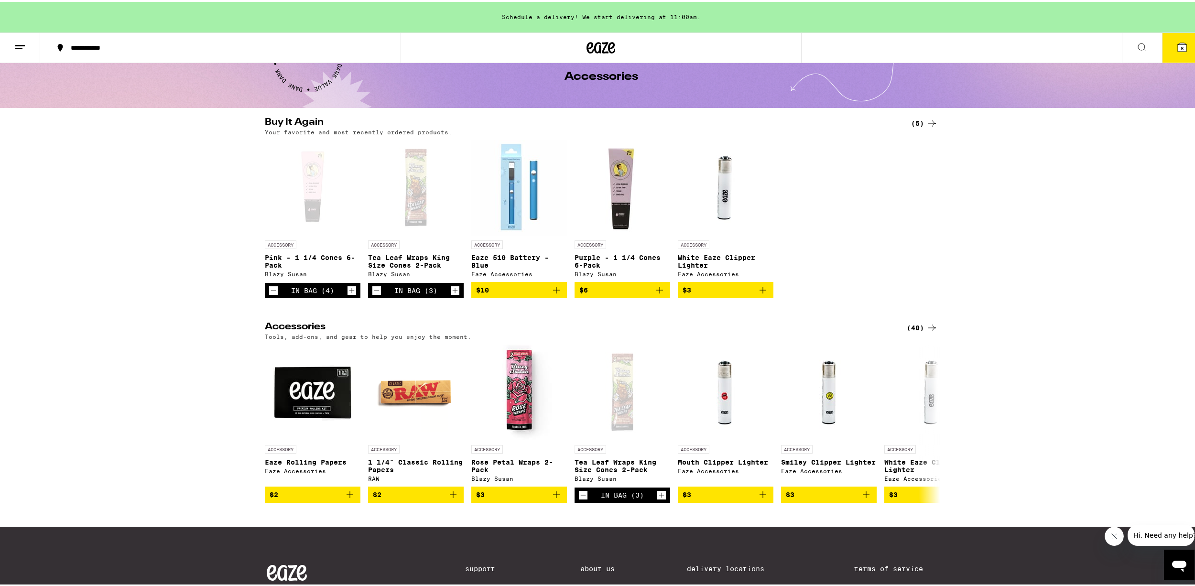
click at [1176, 50] on icon at bounding box center [1181, 45] width 11 height 11
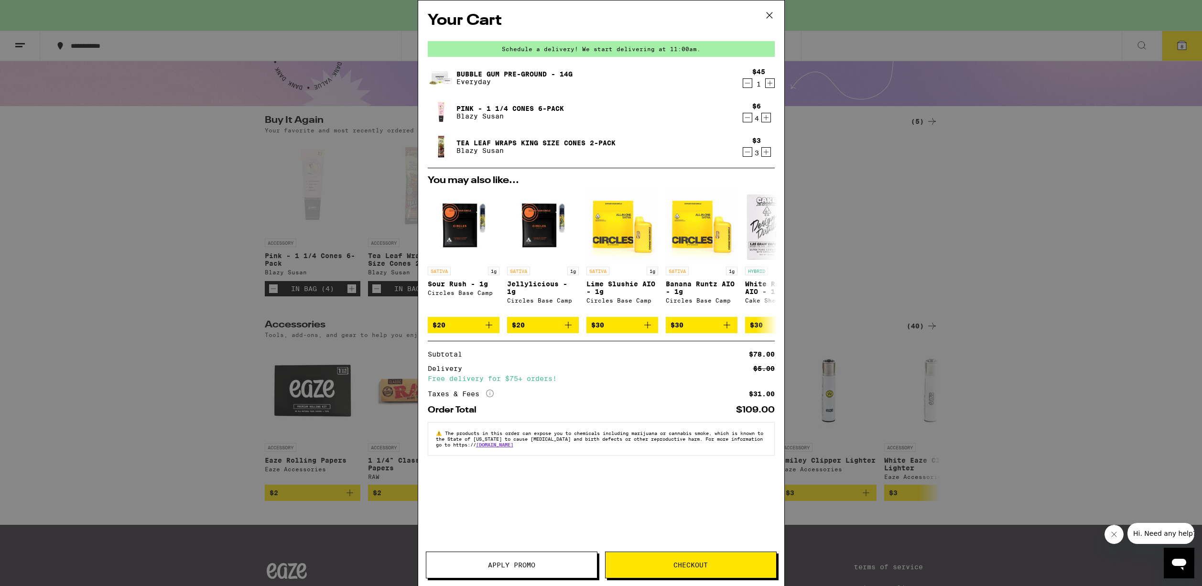
click at [304, 245] on div "Your Cart Schedule a delivery! We start delivering at 11:00am. Bubble Gum Pre-G…" at bounding box center [601, 293] width 1202 height 586
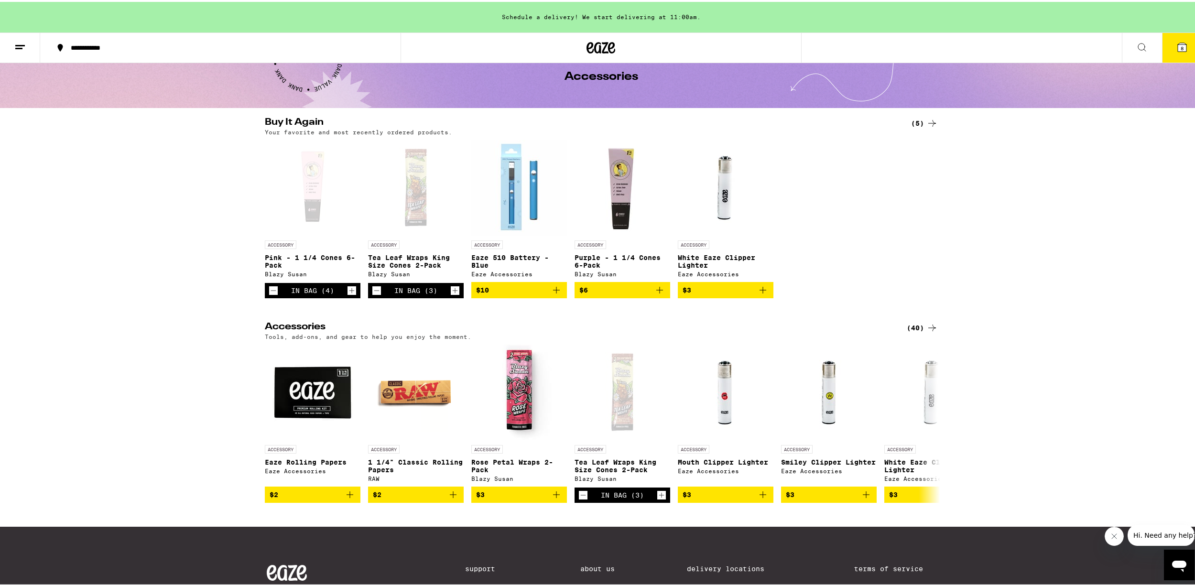
click at [22, 48] on icon at bounding box center [19, 45] width 11 height 11
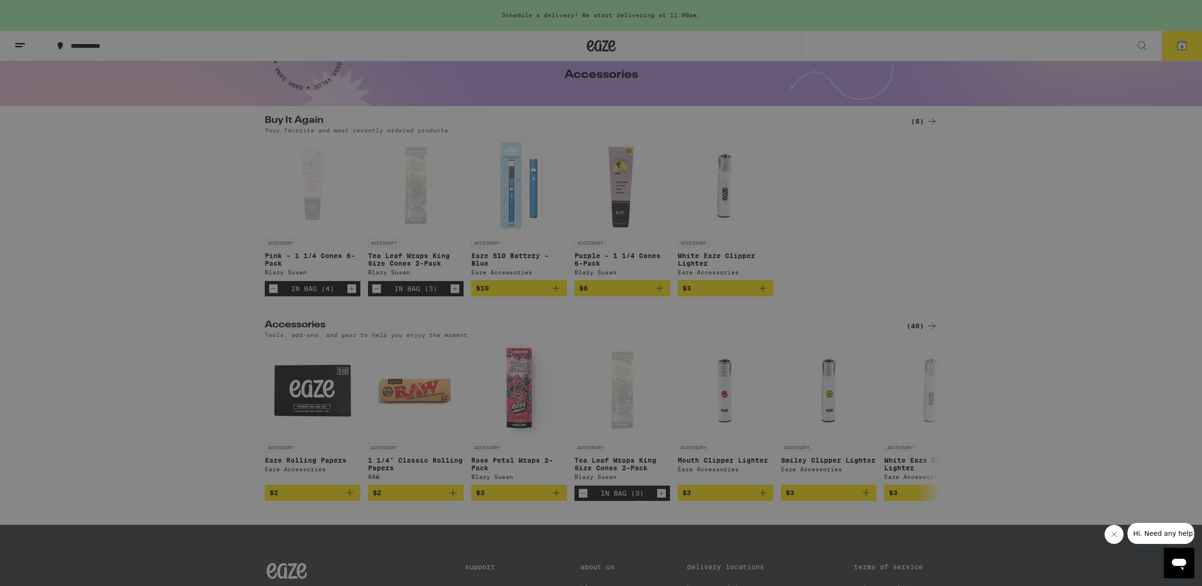
click at [87, 123] on div "Vapes" at bounding box center [133, 125] width 168 height 11
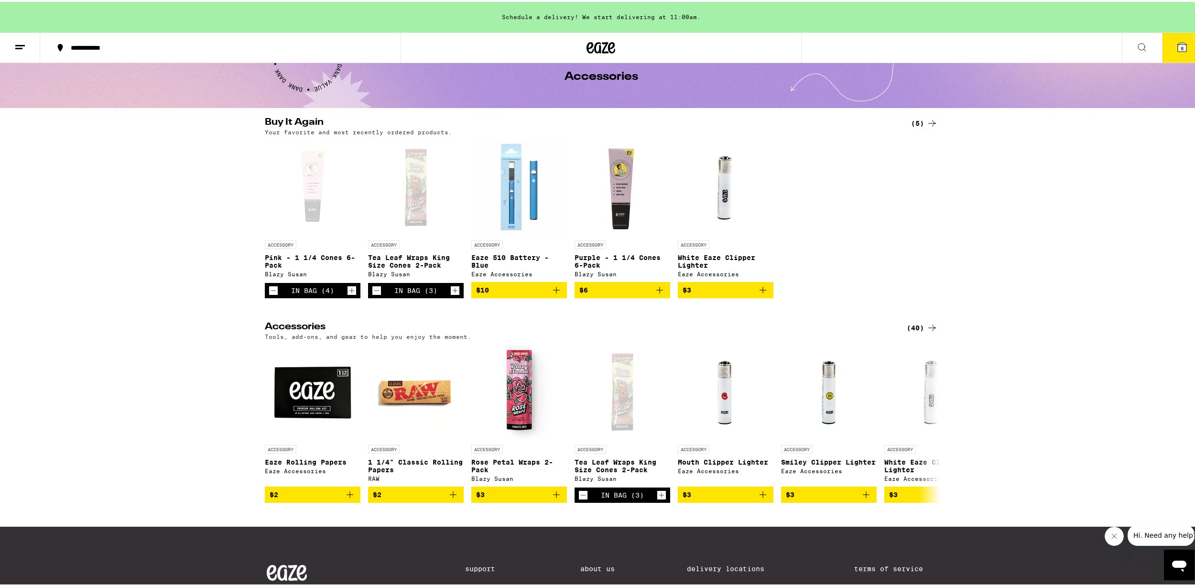
click at [23, 41] on icon at bounding box center [19, 45] width 11 height 11
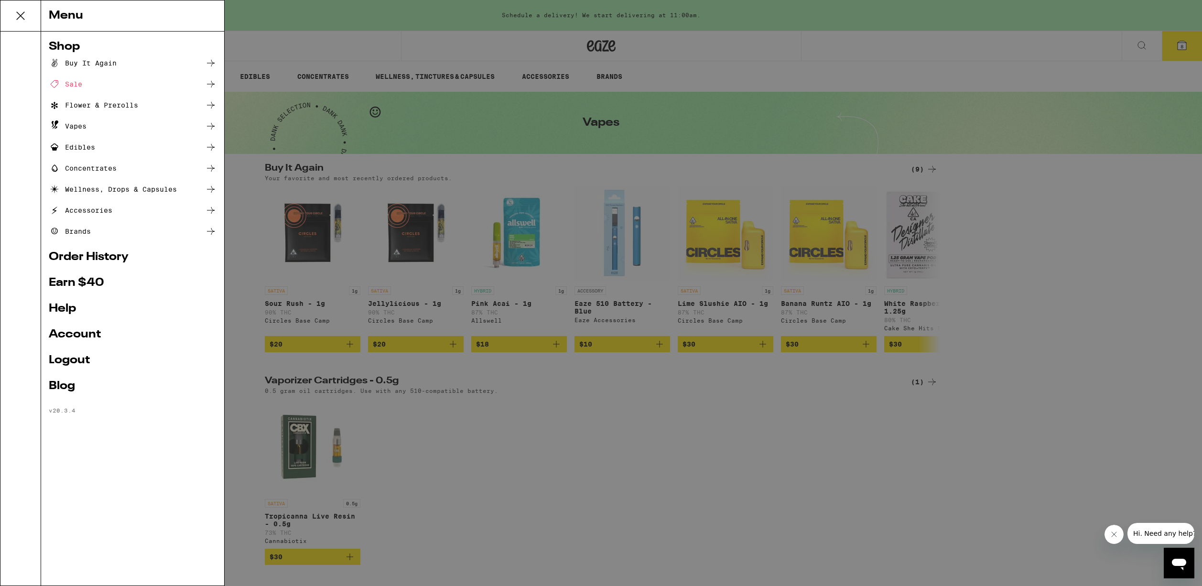
drag, startPoint x: 386, startPoint y: 236, endPoint x: 405, endPoint y: 226, distance: 20.9
click at [387, 235] on div "Menu Shop Buy It Again Sale Flower & Prerolls Vapes Edibles Concentrates Wellne…" at bounding box center [601, 293] width 1202 height 586
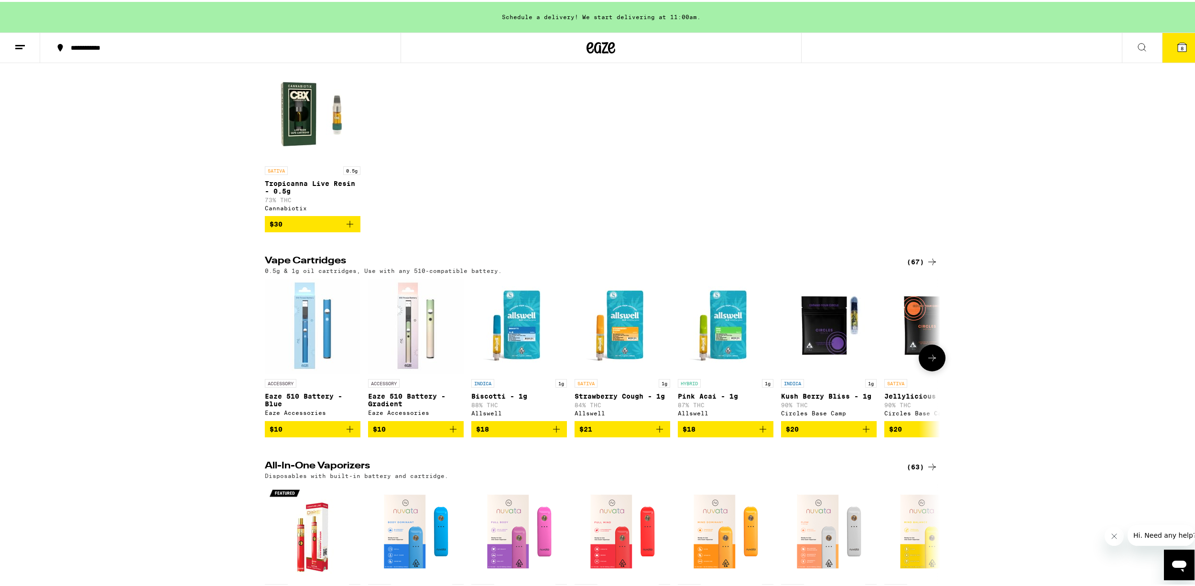
scroll to position [382, 0]
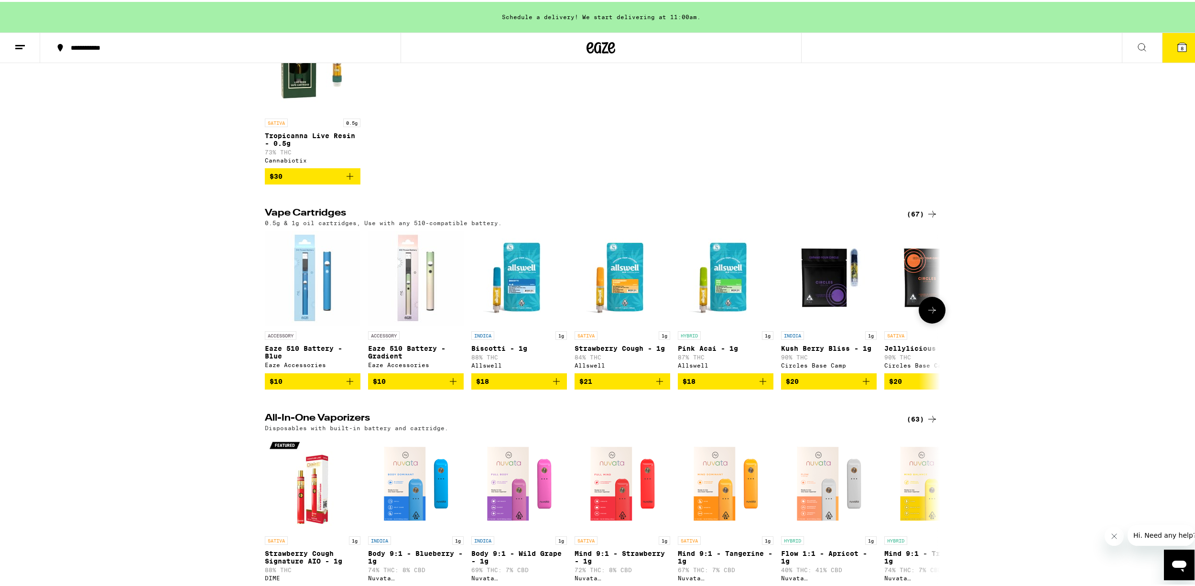
click at [928, 318] on button at bounding box center [931, 308] width 27 height 27
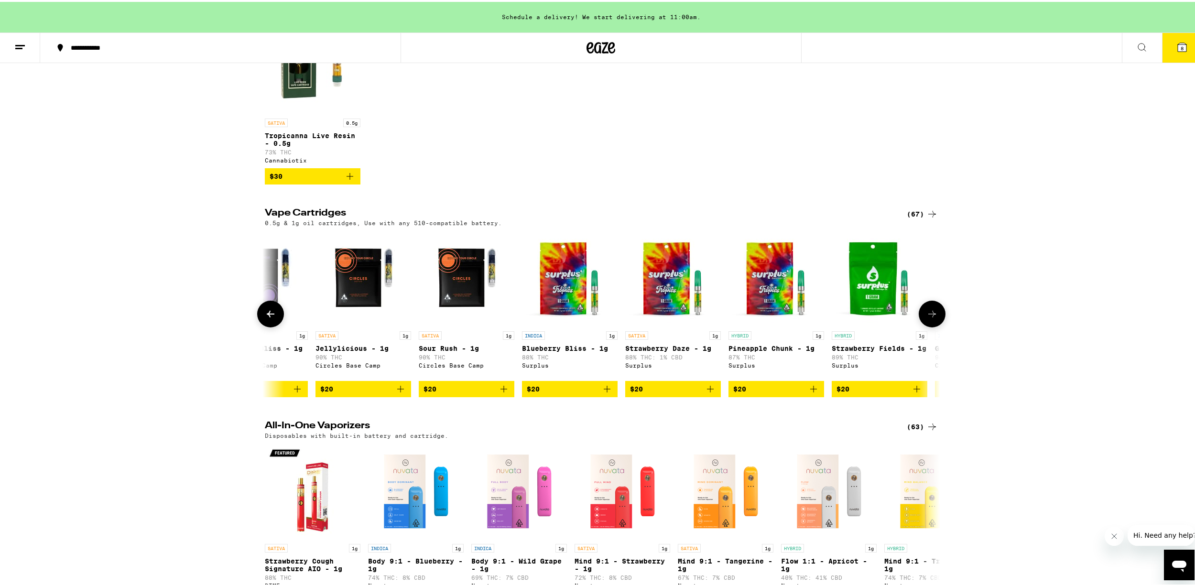
click at [928, 318] on button at bounding box center [931, 312] width 27 height 27
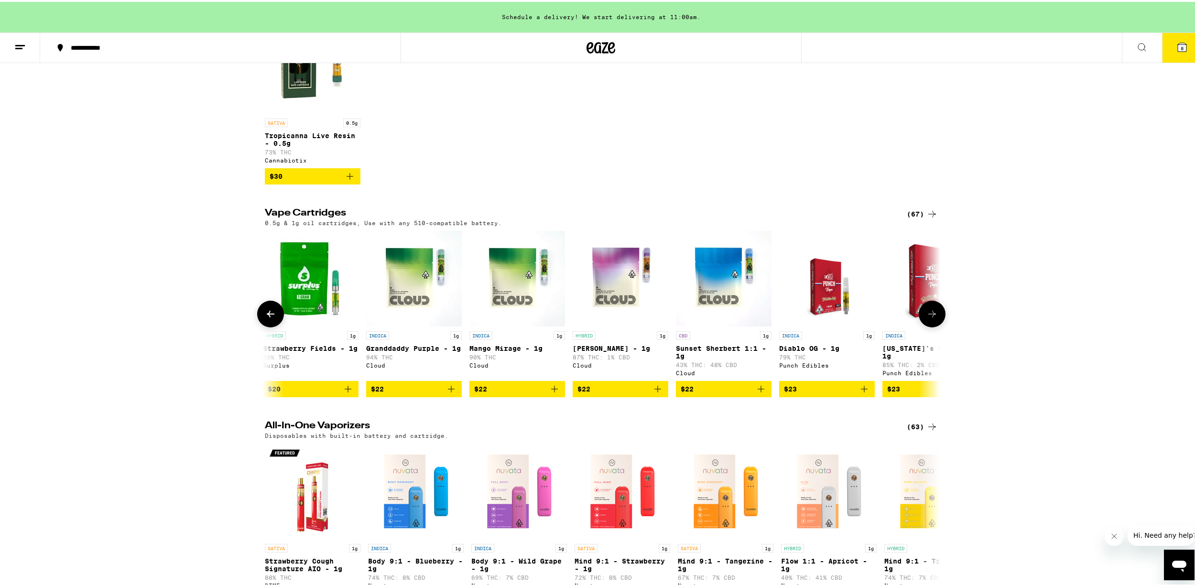
click at [928, 318] on button at bounding box center [931, 312] width 27 height 27
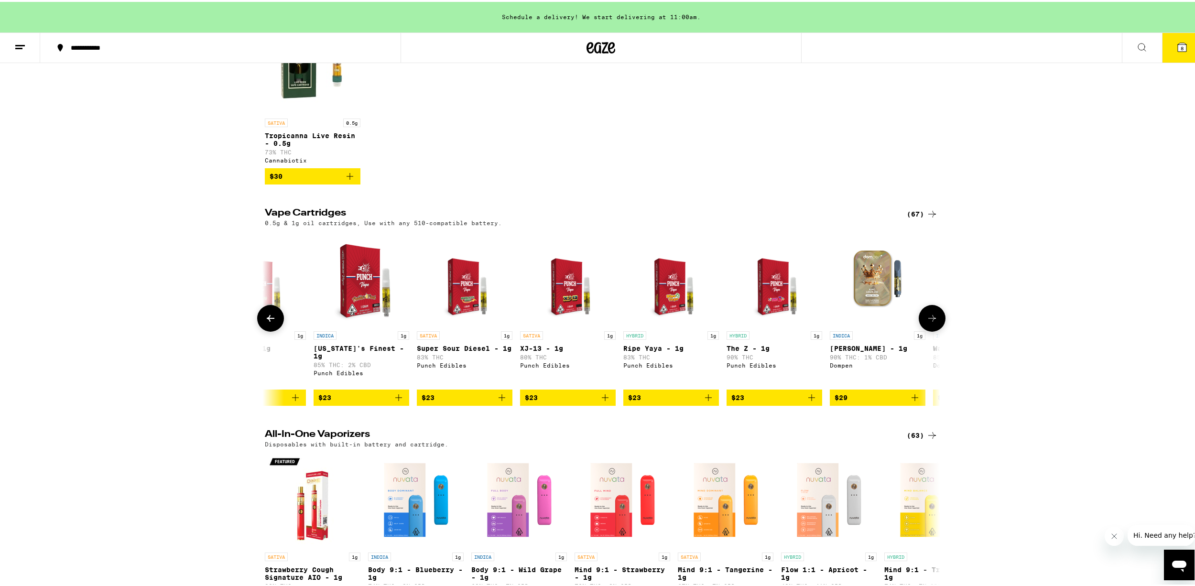
click at [924, 327] on button at bounding box center [931, 316] width 27 height 27
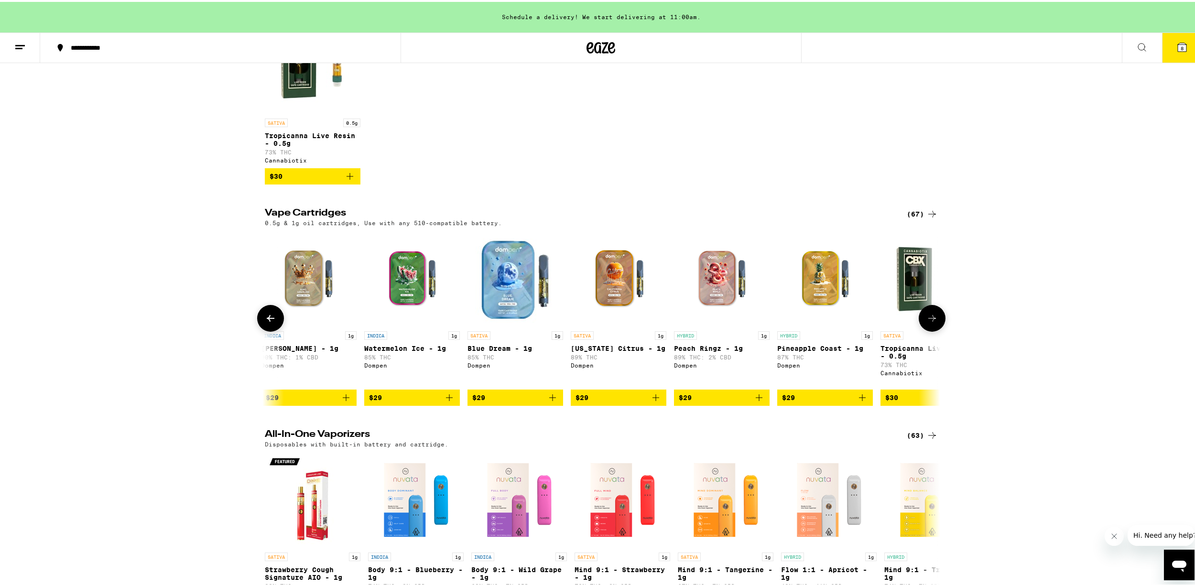
click at [924, 327] on button at bounding box center [931, 316] width 27 height 27
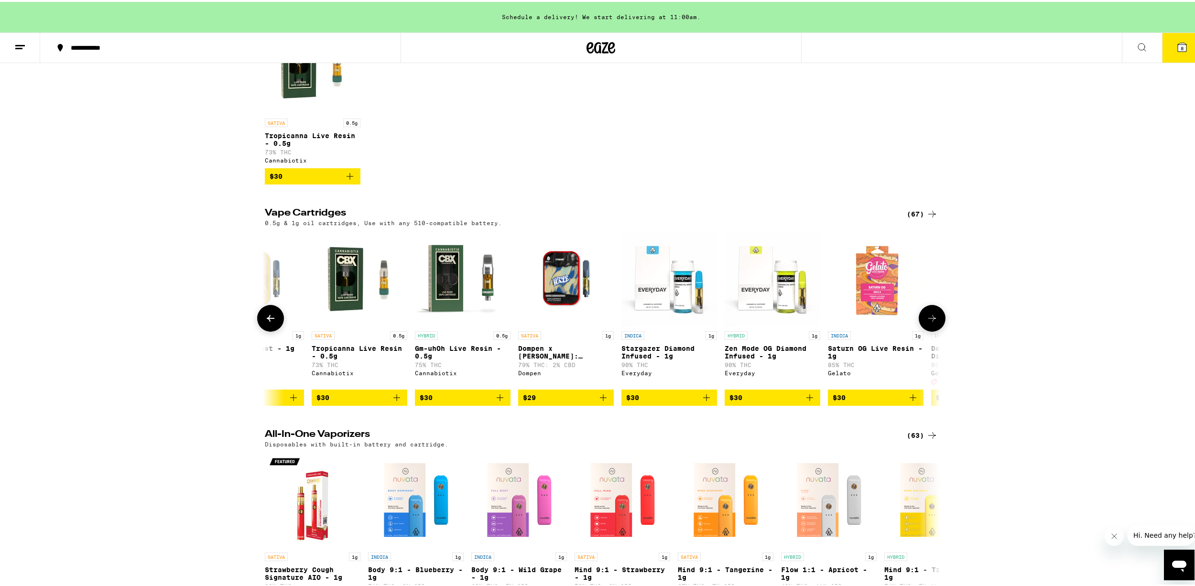
click at [924, 327] on button at bounding box center [931, 316] width 27 height 27
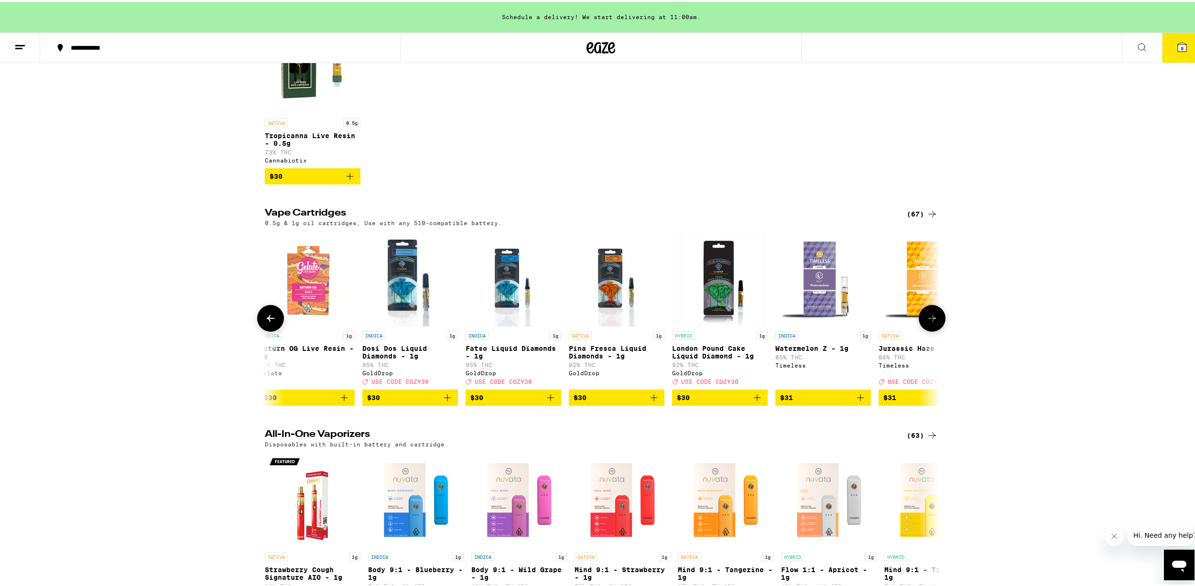
click at [924, 327] on button at bounding box center [931, 316] width 27 height 27
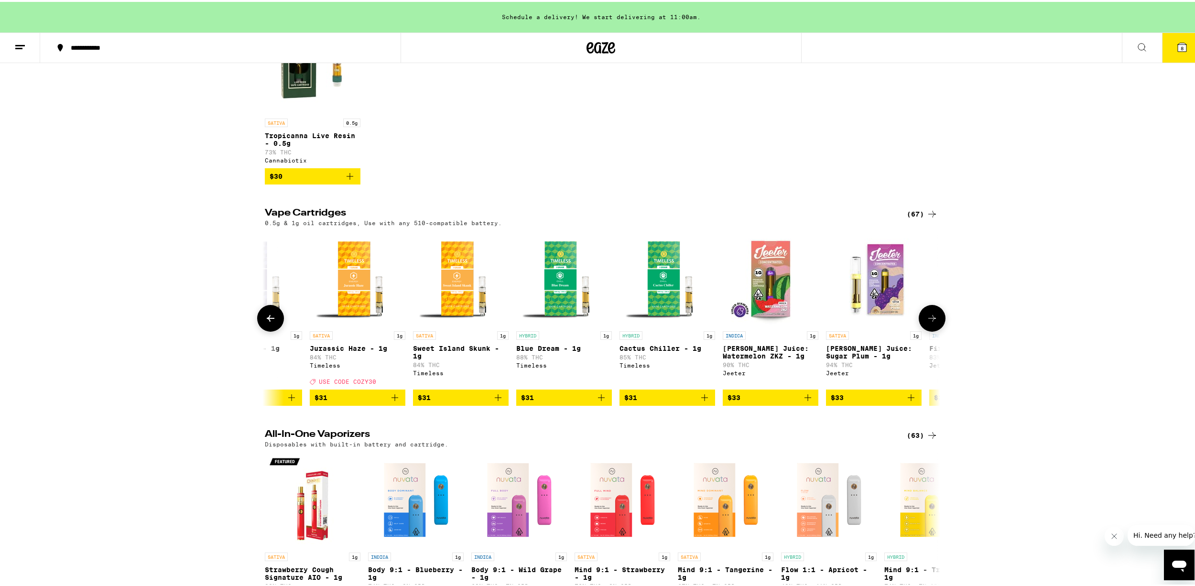
click at [924, 327] on button at bounding box center [931, 316] width 27 height 27
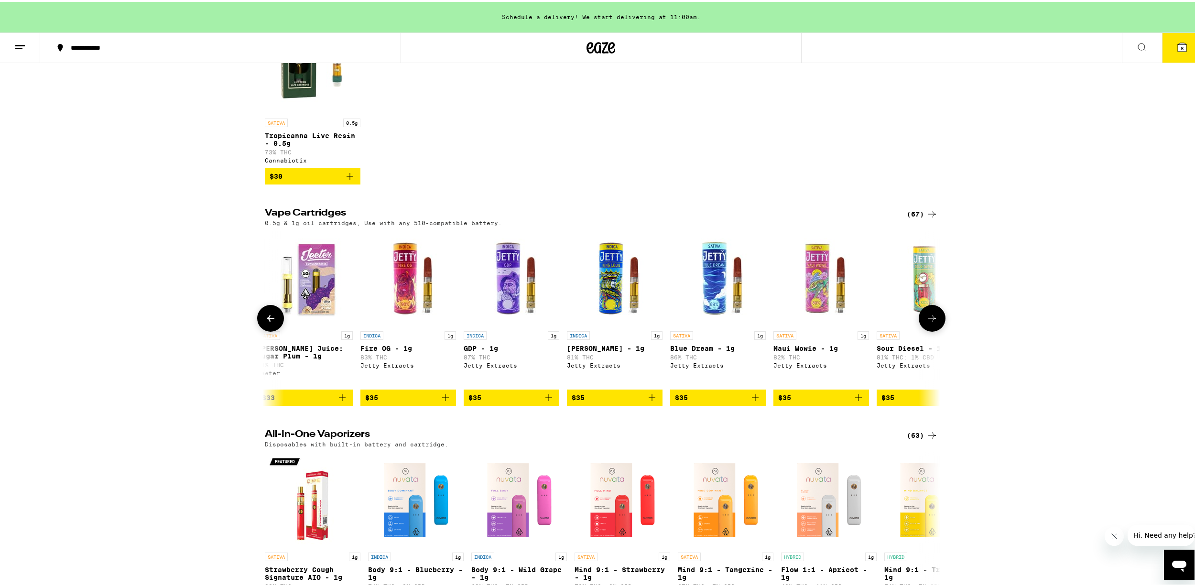
click at [921, 327] on button at bounding box center [931, 316] width 27 height 27
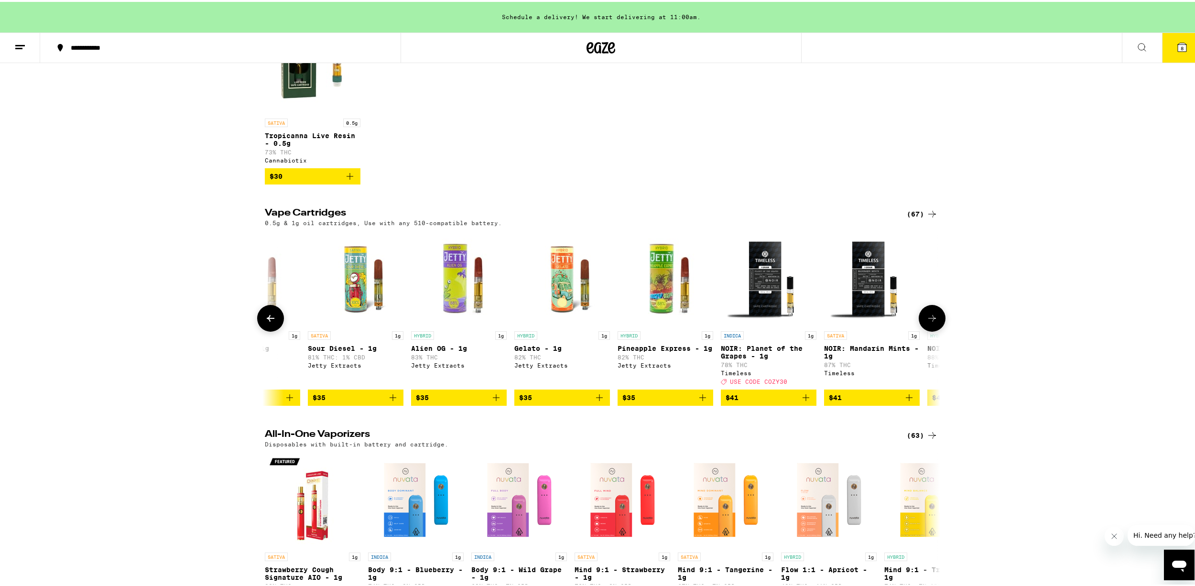
click at [258, 330] on button at bounding box center [270, 316] width 27 height 27
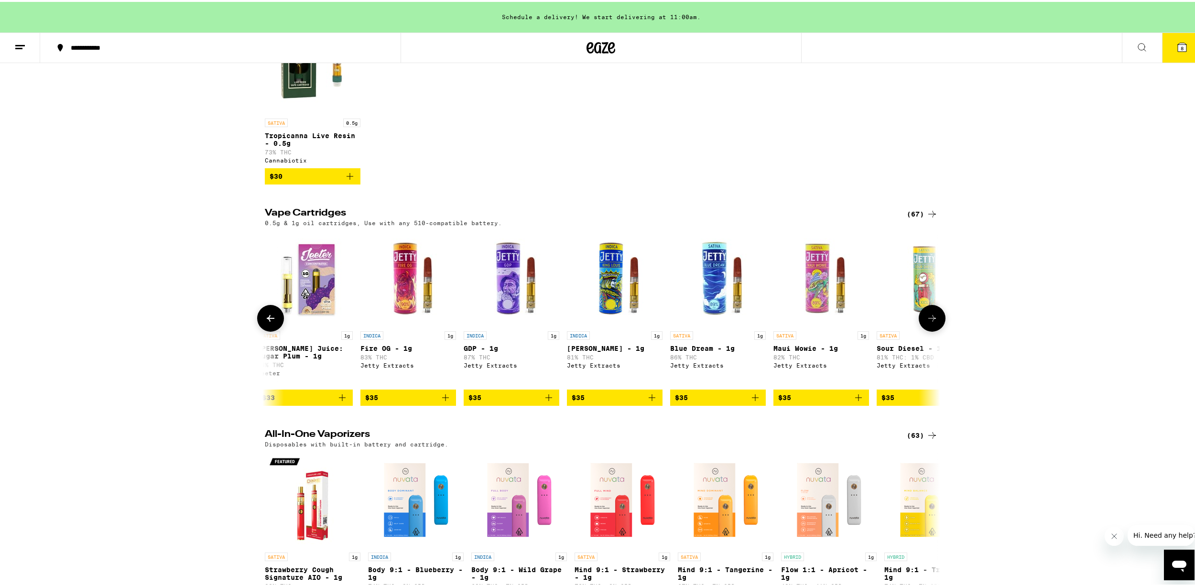
click at [258, 330] on button at bounding box center [270, 316] width 27 height 27
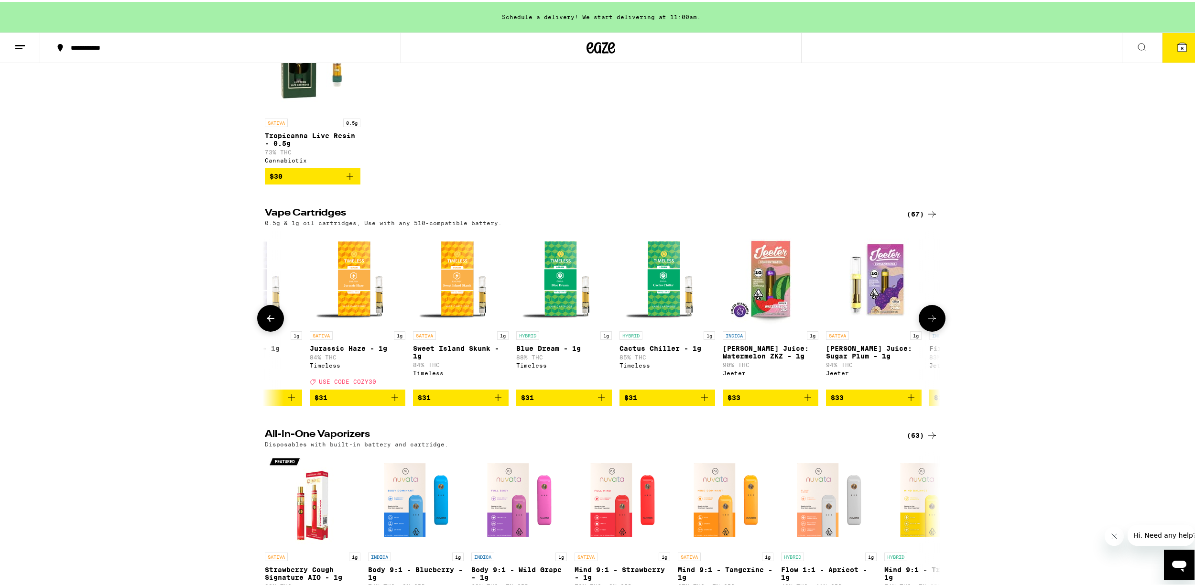
click at [258, 330] on button at bounding box center [270, 316] width 27 height 27
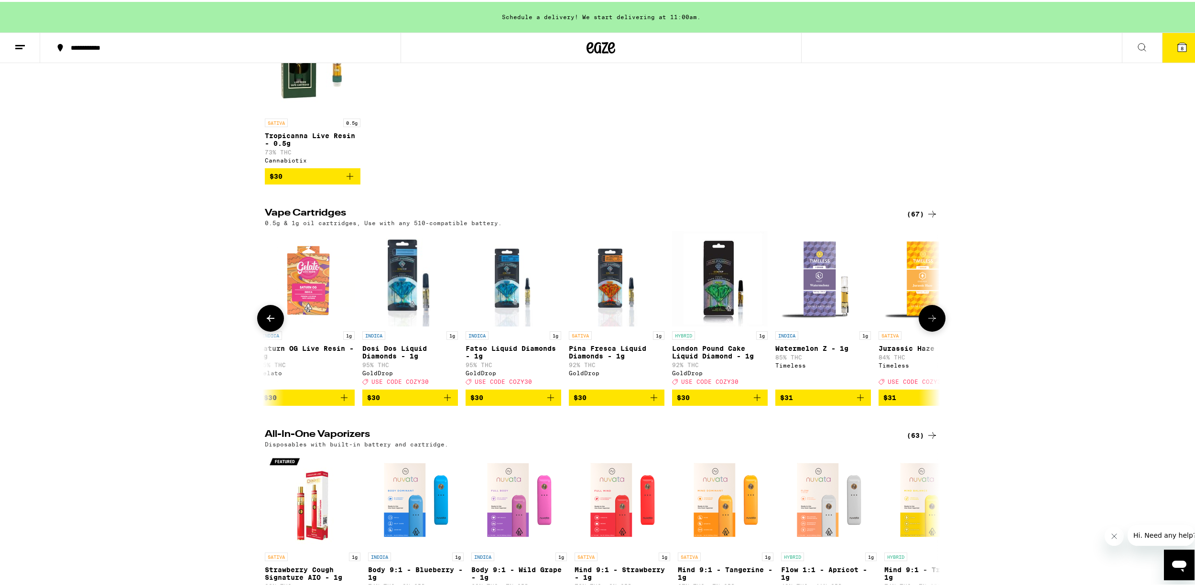
click at [258, 330] on button at bounding box center [270, 316] width 27 height 27
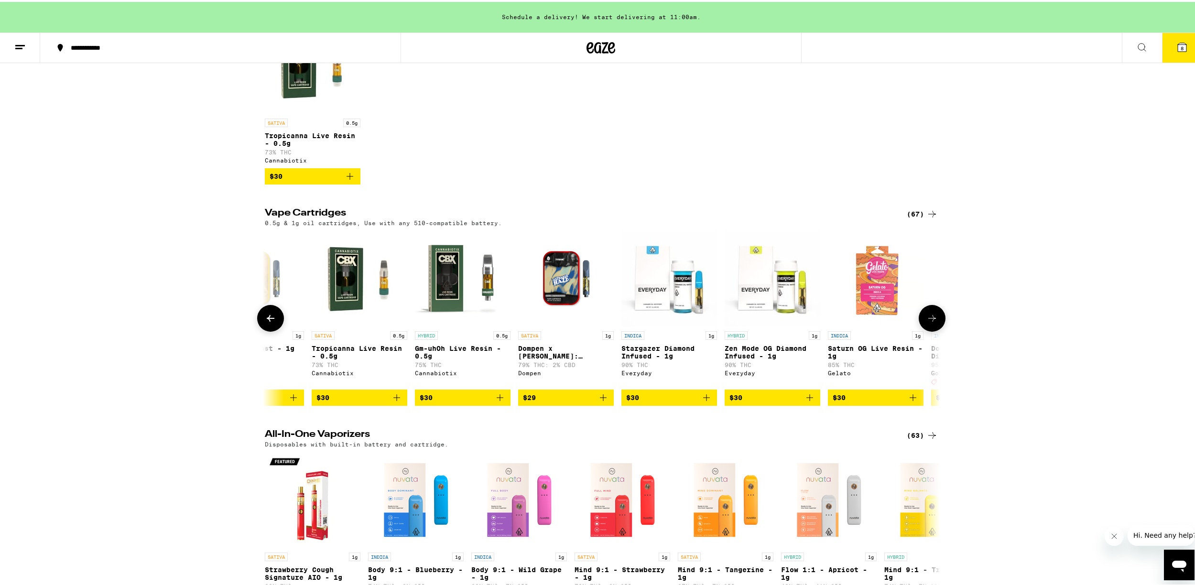
click at [258, 330] on button at bounding box center [270, 316] width 27 height 27
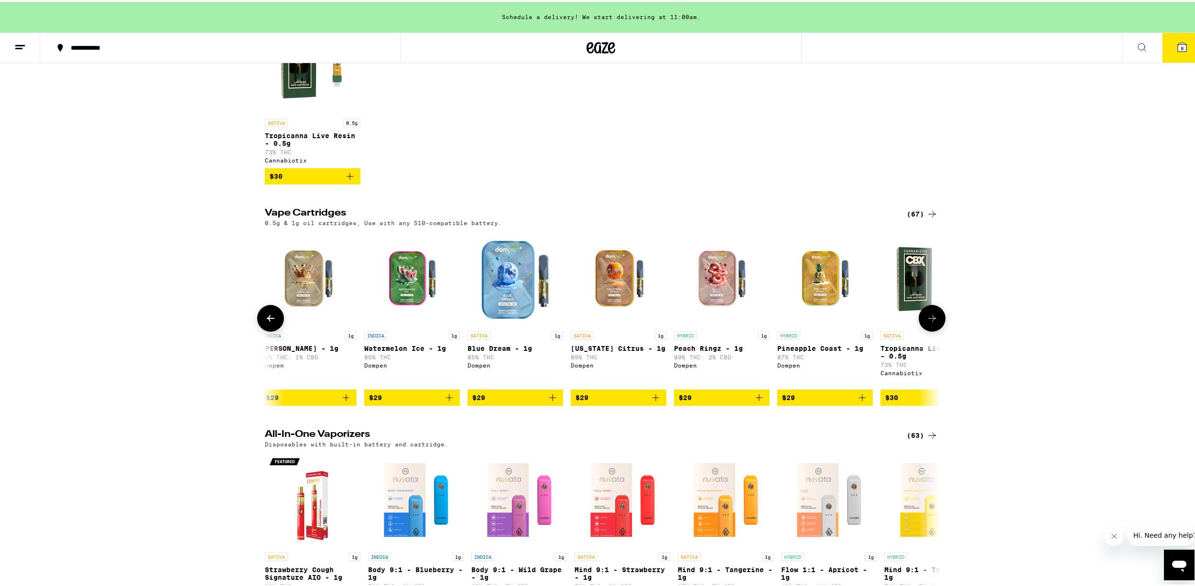
click at [258, 330] on button at bounding box center [270, 316] width 27 height 27
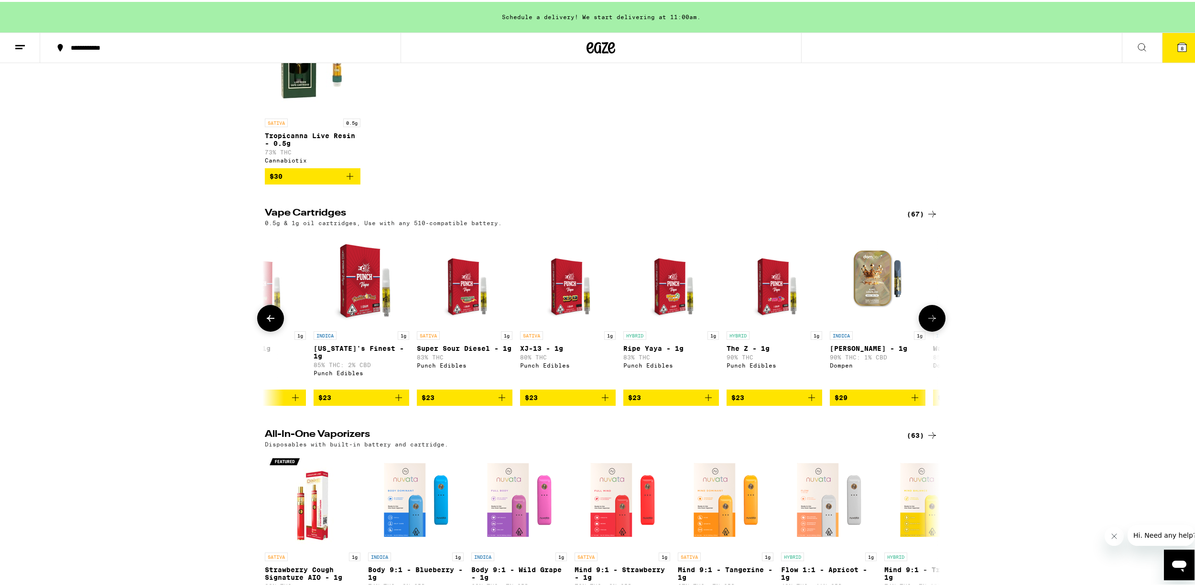
click at [258, 330] on button at bounding box center [270, 316] width 27 height 27
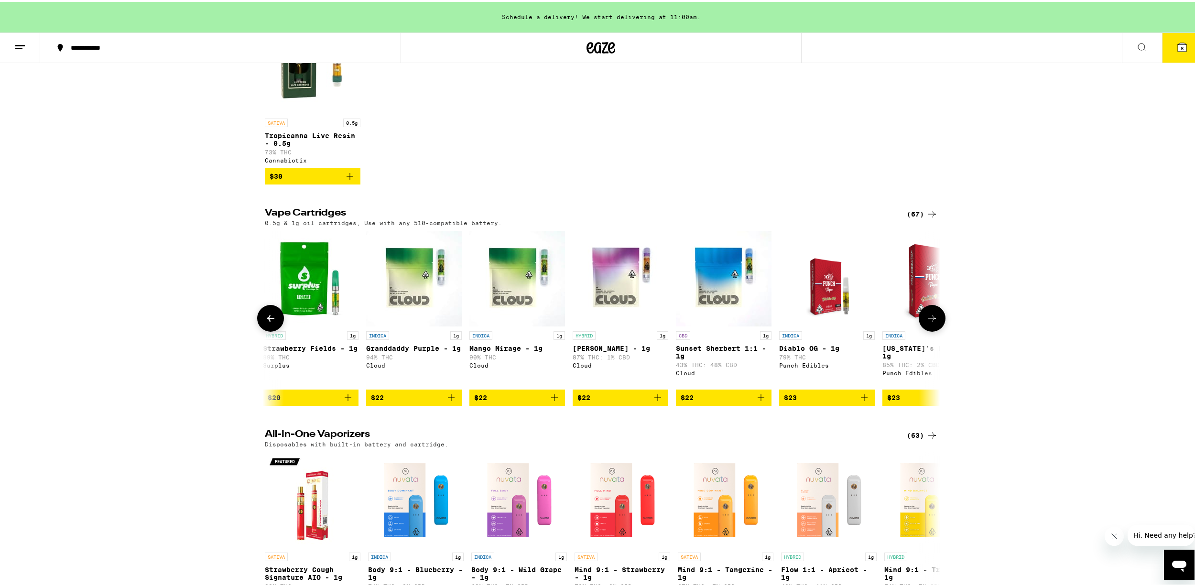
click at [258, 330] on button at bounding box center [270, 316] width 27 height 27
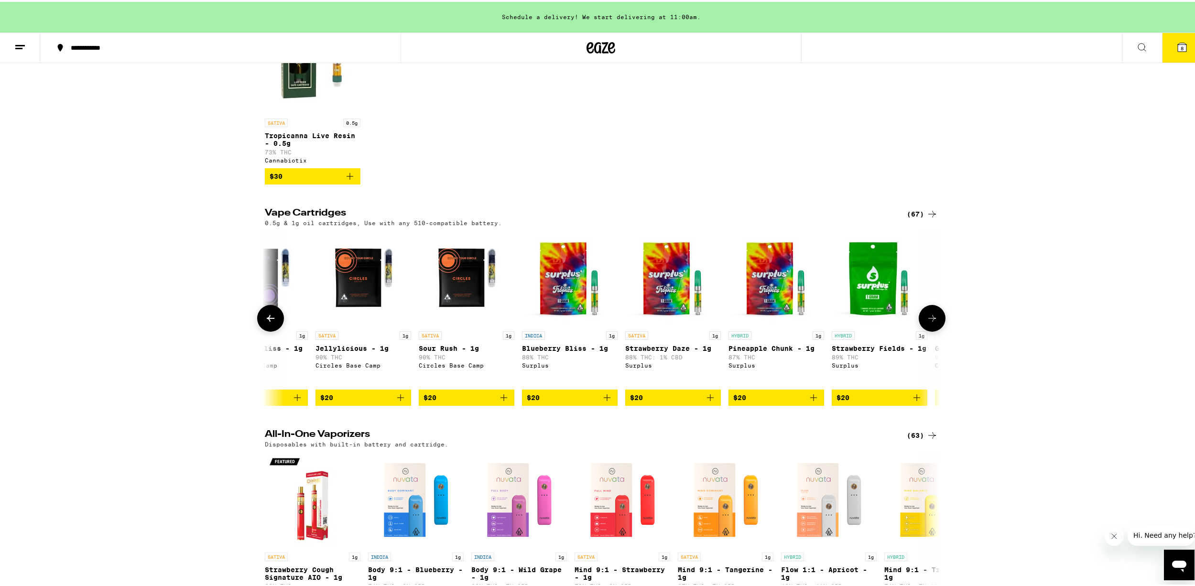
click at [258, 330] on button at bounding box center [270, 316] width 27 height 27
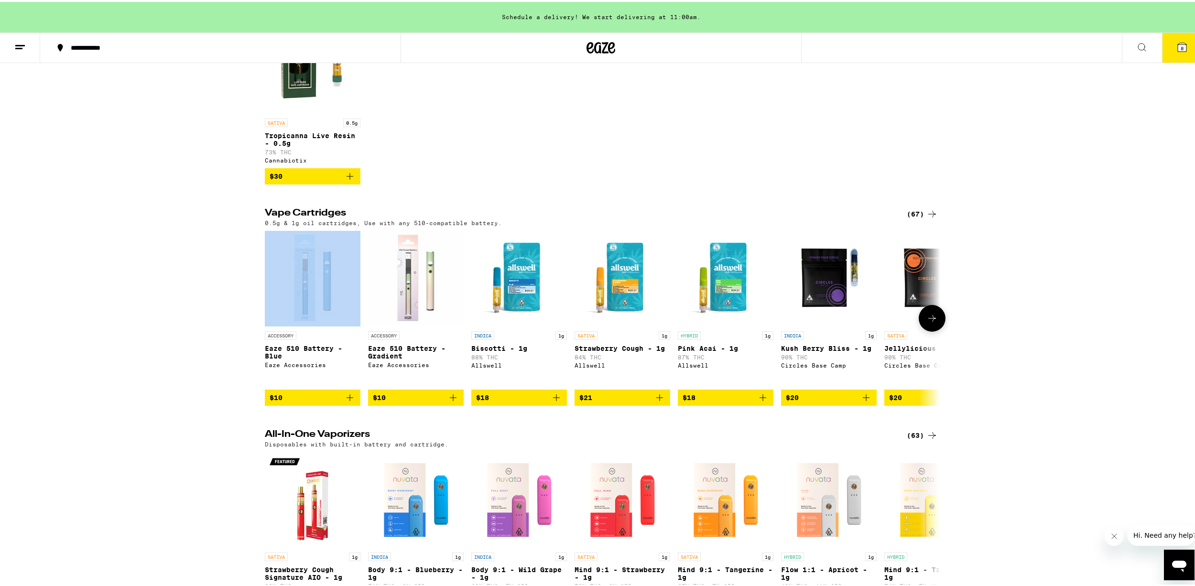
click at [258, 330] on div at bounding box center [270, 316] width 27 height 27
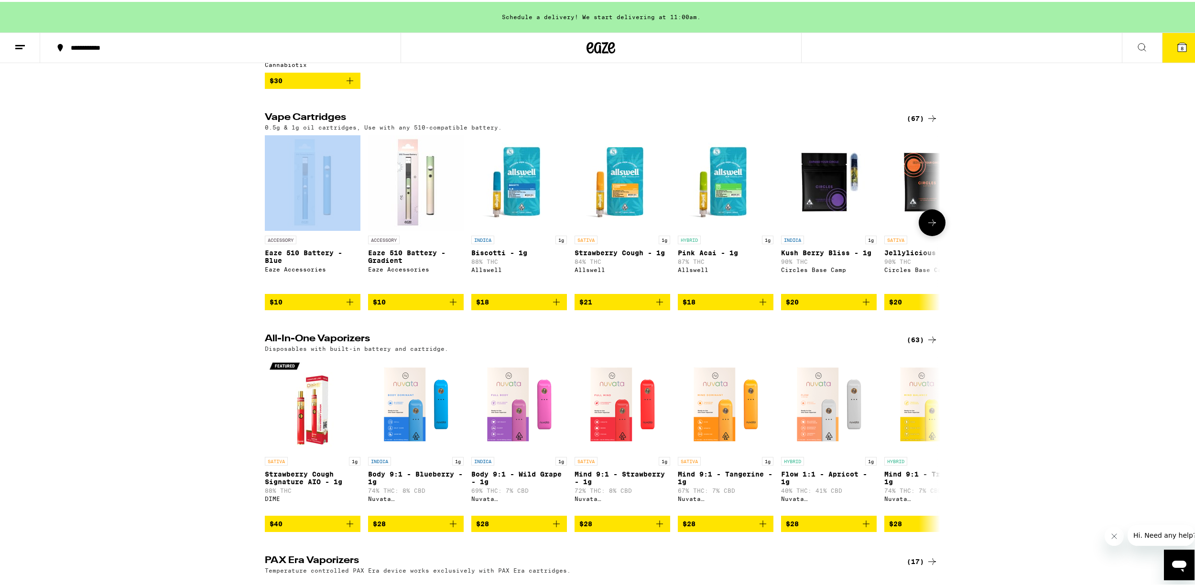
scroll to position [430, 0]
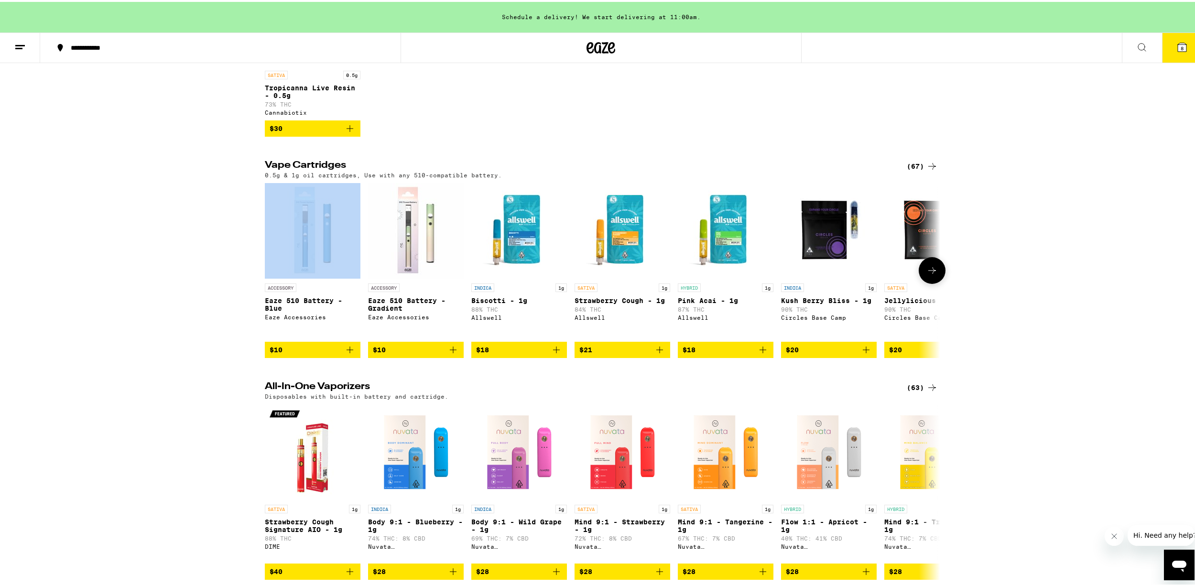
click at [920, 282] on button at bounding box center [931, 268] width 27 height 27
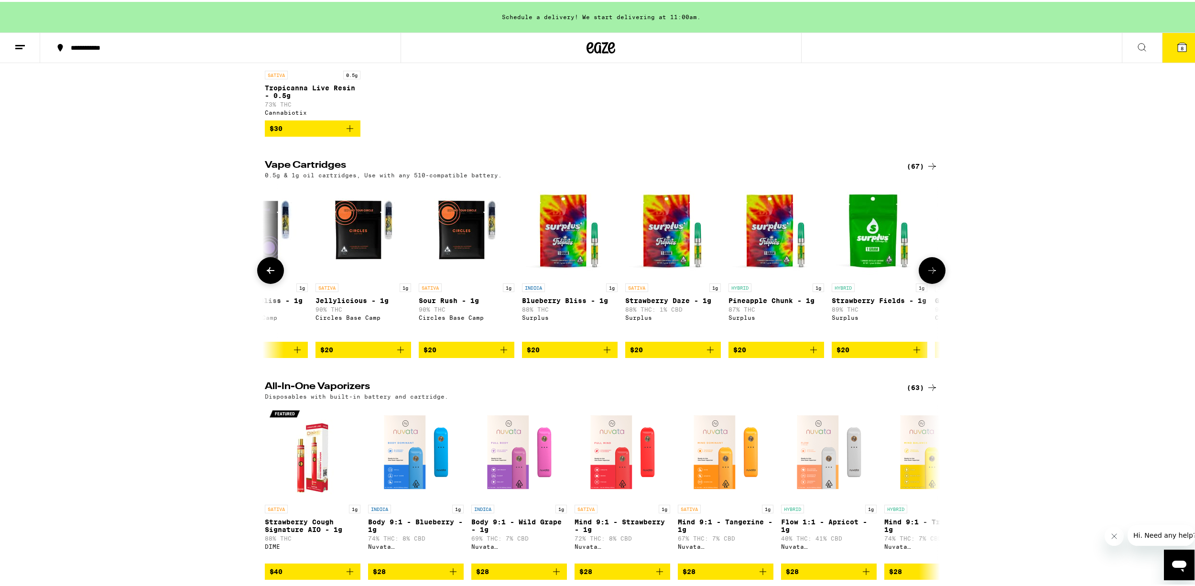
click at [920, 282] on button at bounding box center [931, 268] width 27 height 27
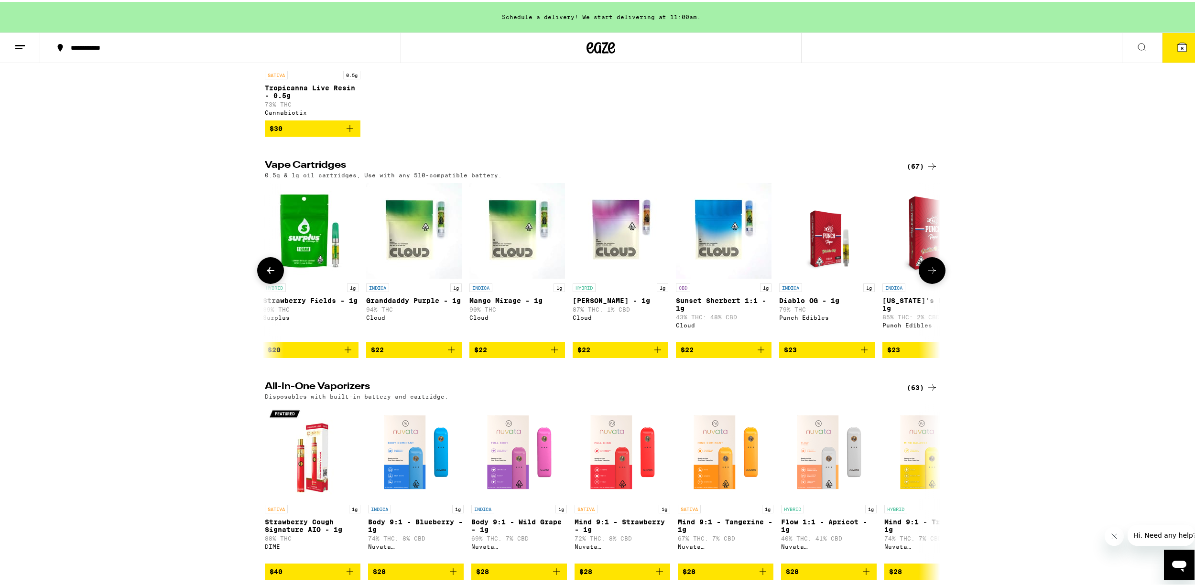
click at [920, 282] on button at bounding box center [931, 268] width 27 height 27
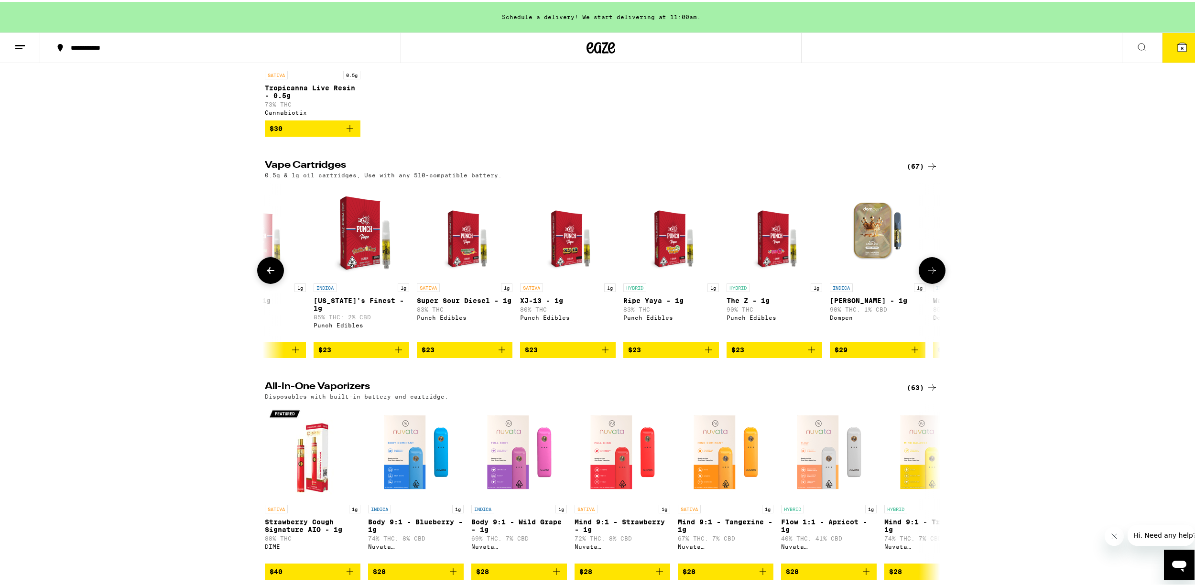
click at [920, 282] on button at bounding box center [931, 268] width 27 height 27
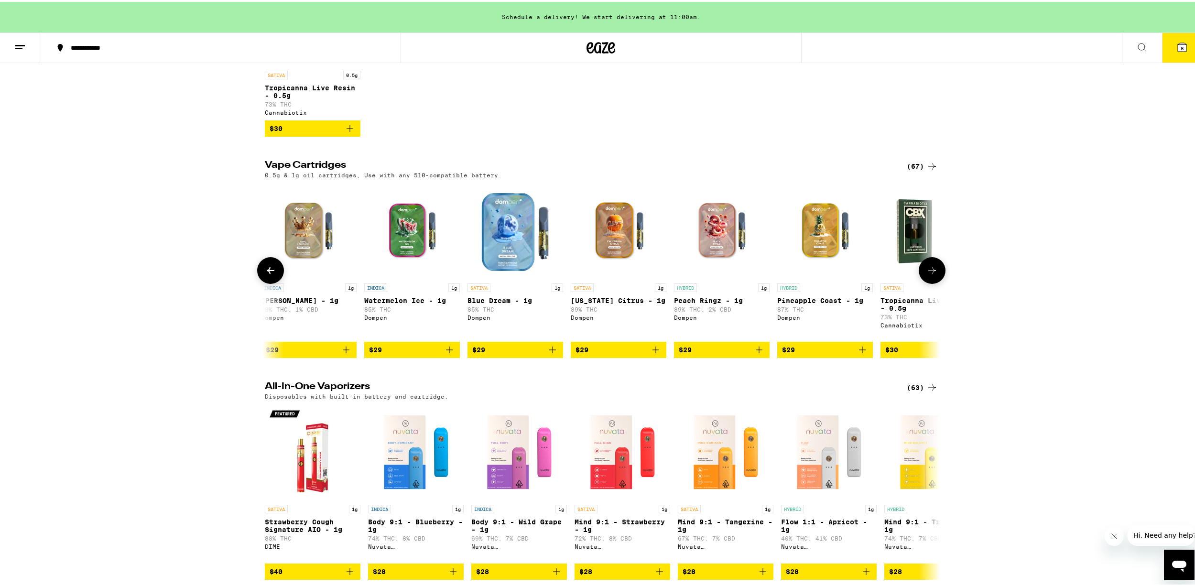
click at [920, 282] on button at bounding box center [931, 268] width 27 height 27
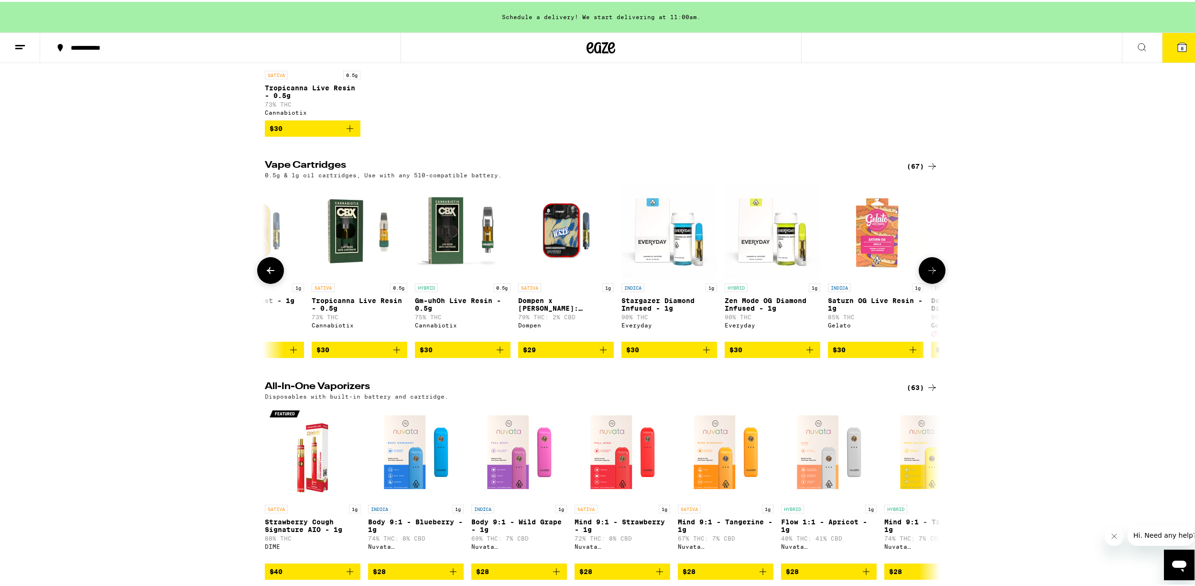
click at [920, 282] on button at bounding box center [931, 268] width 27 height 27
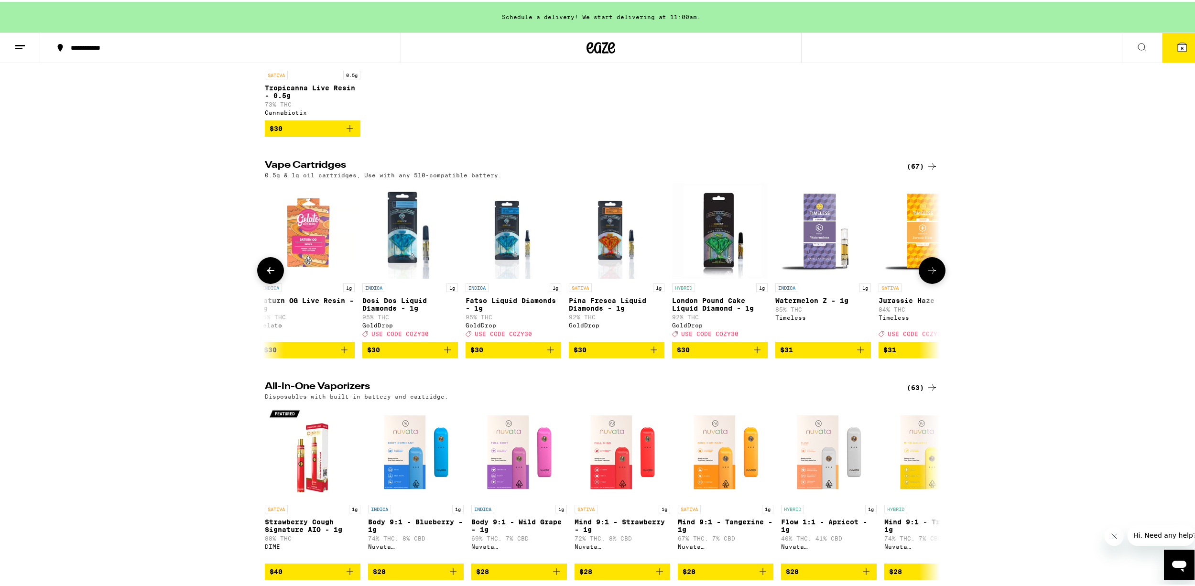
click at [362, 239] on link "INDICA 1g Dosi Dos Liquid Diamonds - 1g 95% THC GoldDrop Deal Created with Sket…" at bounding box center [410, 260] width 96 height 159
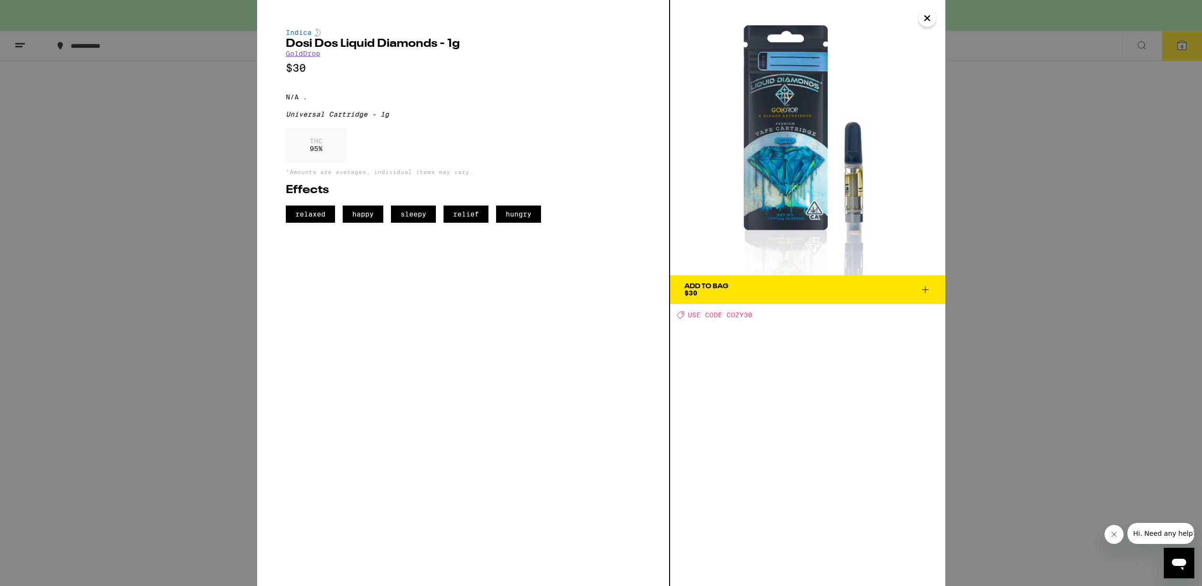
click at [185, 191] on div "Indica Dosi Dos Liquid Diamonds - 1g GoldDrop $30 N/A . Universal Cartridge - 1…" at bounding box center [601, 293] width 1202 height 586
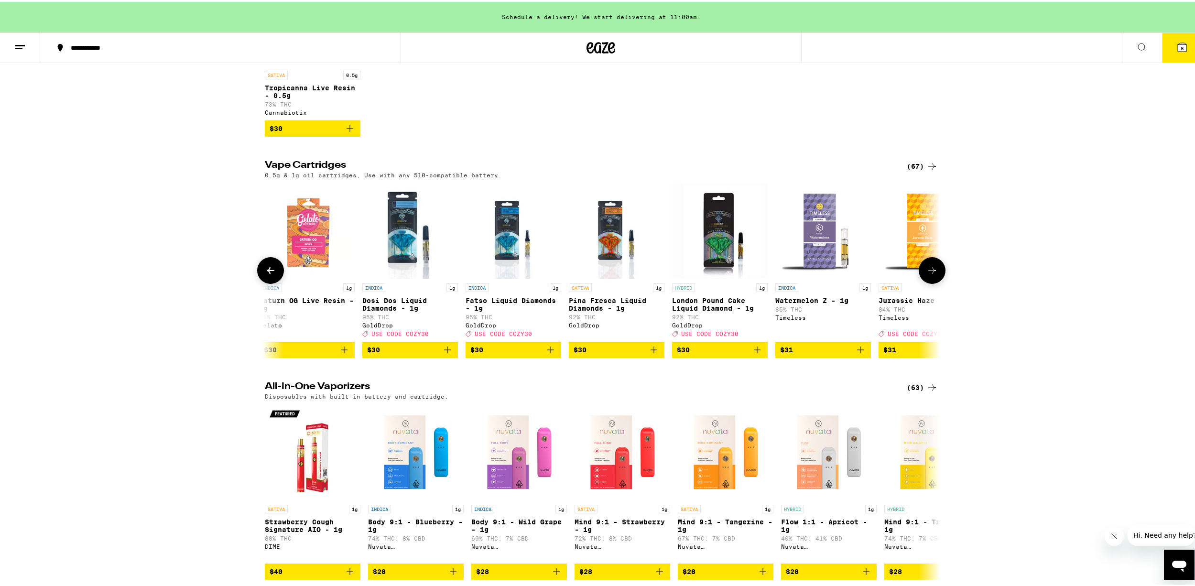
click at [707, 249] on img "Open page for London Pound Cake Liquid Diamond - 1g from GoldDrop" at bounding box center [720, 229] width 96 height 96
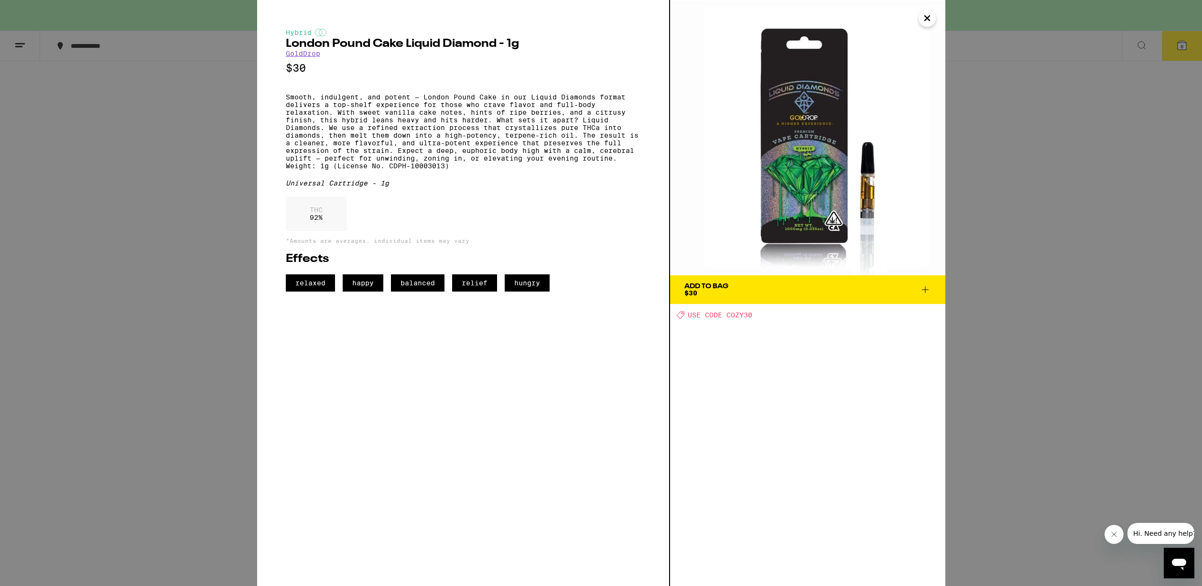
click at [738, 316] on span "USE CODE COZY30" at bounding box center [720, 315] width 65 height 8
copy span "COZY30"
click at [833, 331] on div "Add To Bag $30 Deal Created with Sketch. USE CODE COZY30" at bounding box center [807, 293] width 275 height 586
click at [1045, 200] on div "Hybrid London Pound Cake Liquid Diamond - 1g GoldDrop $30 Smooth, indulgent, an…" at bounding box center [601, 293] width 1202 height 586
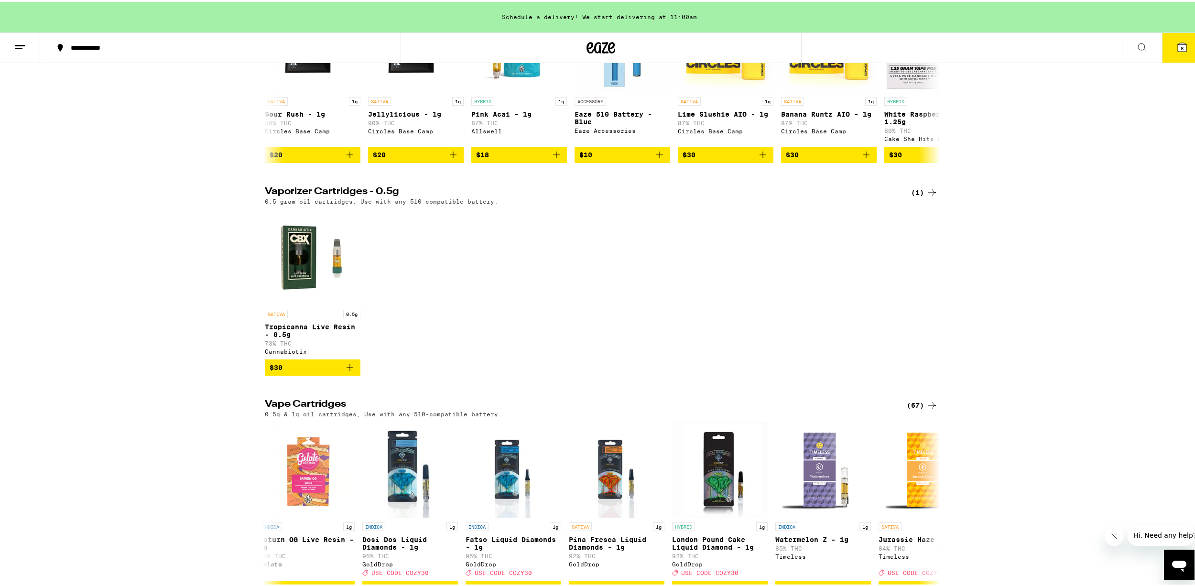
scroll to position [382, 0]
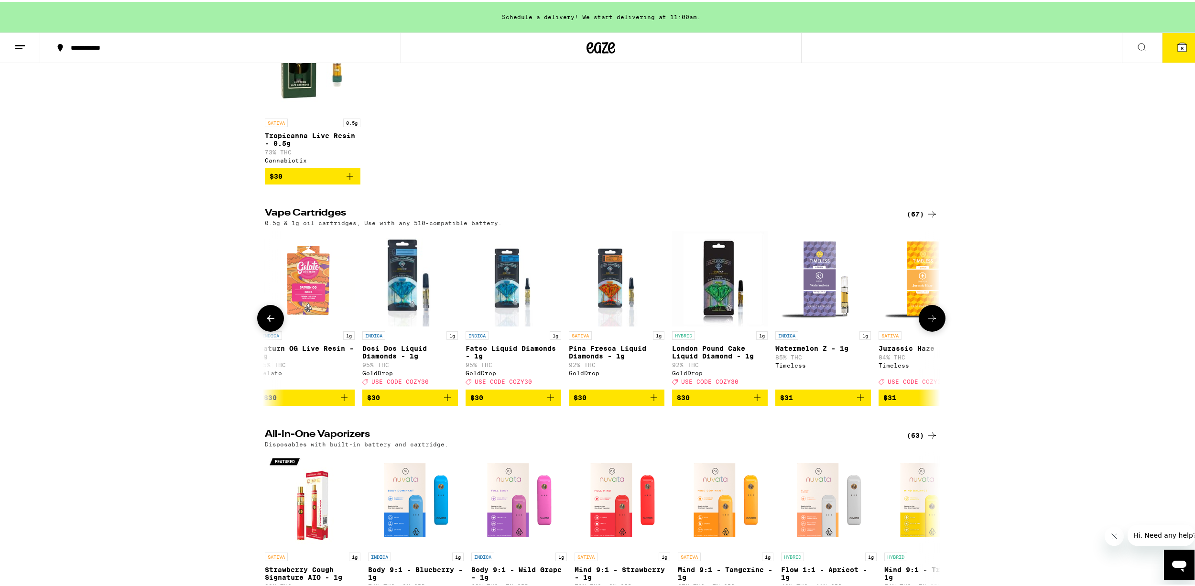
click at [265, 322] on icon at bounding box center [270, 316] width 11 height 11
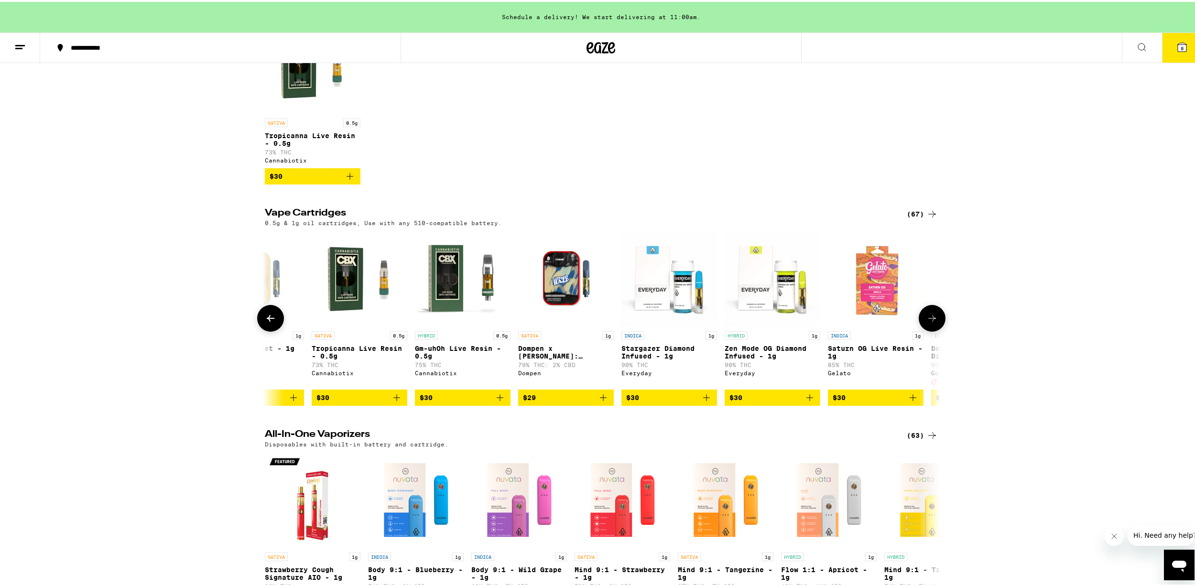
click at [265, 322] on icon at bounding box center [270, 316] width 11 height 11
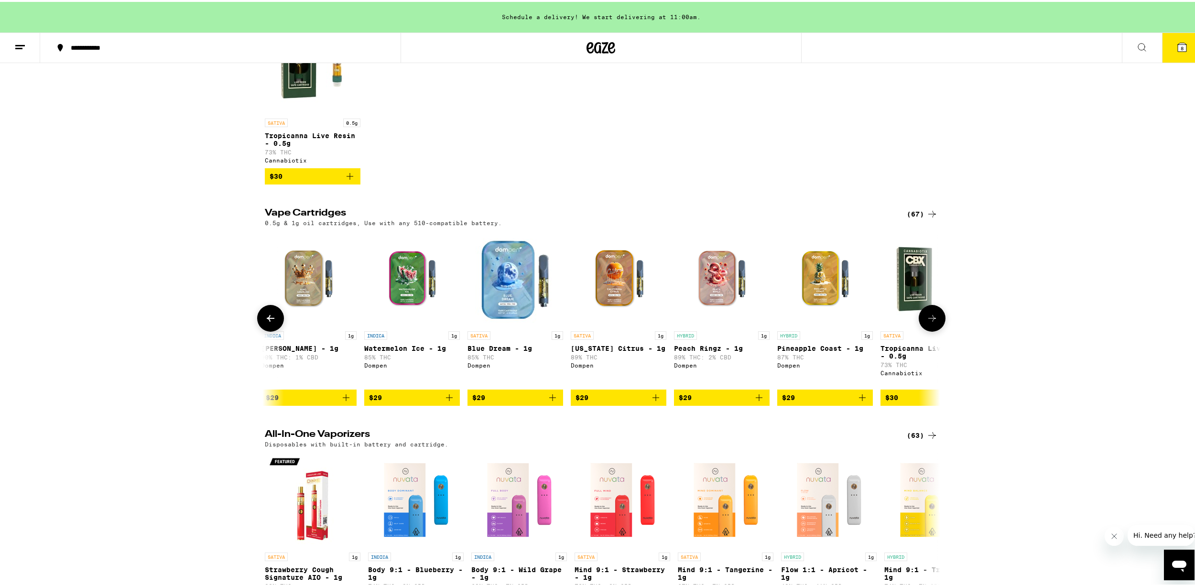
click at [265, 322] on icon at bounding box center [270, 316] width 11 height 11
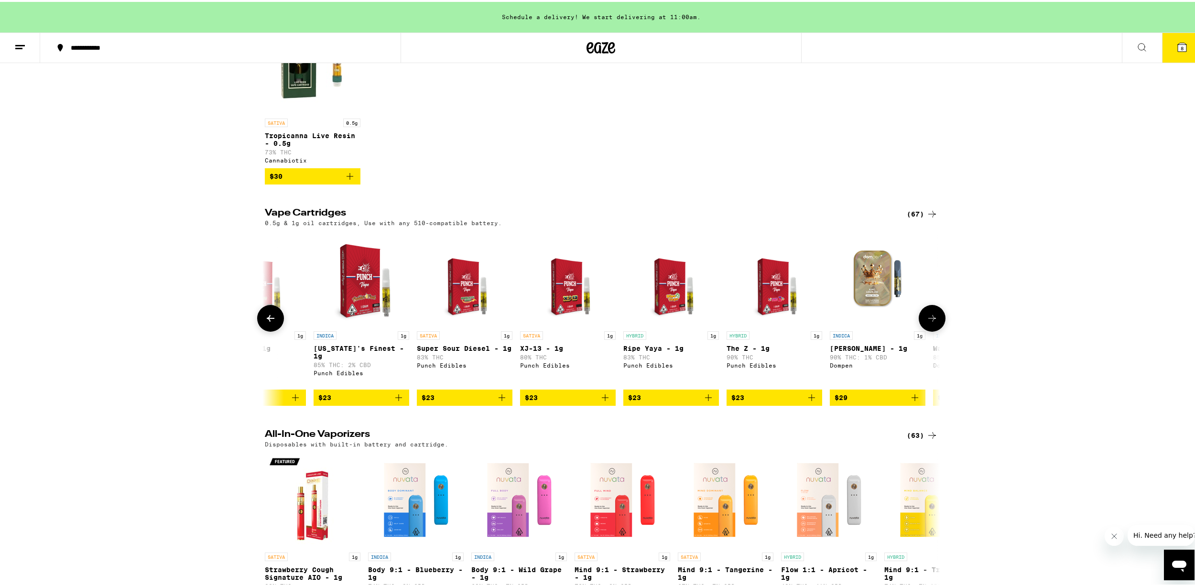
click at [265, 322] on icon at bounding box center [270, 316] width 11 height 11
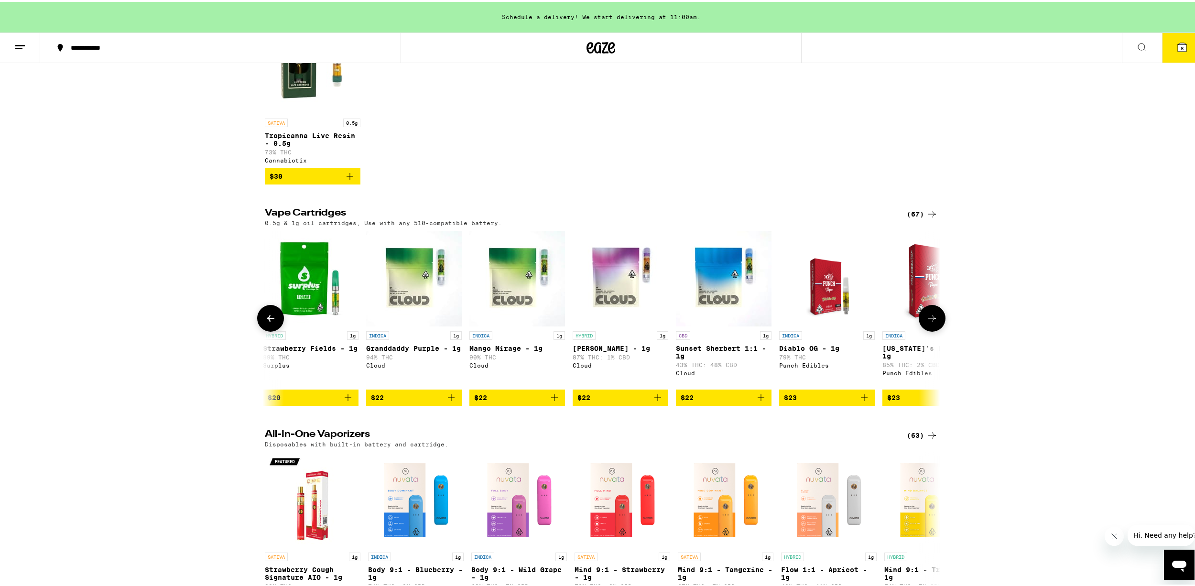
click at [265, 322] on icon at bounding box center [270, 316] width 11 height 11
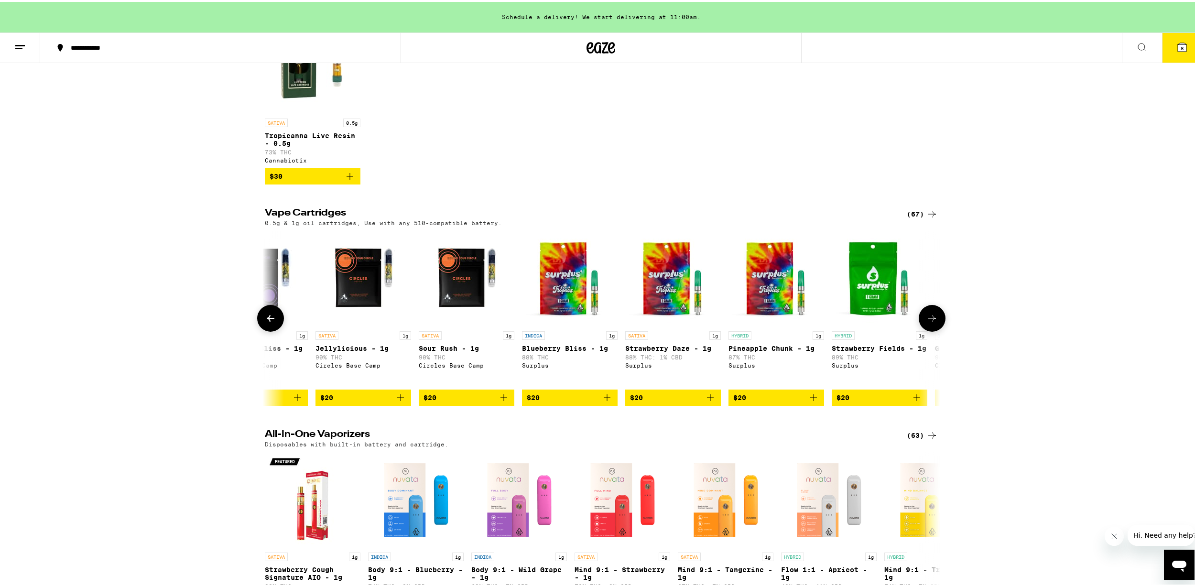
click at [267, 320] on icon at bounding box center [271, 316] width 8 height 7
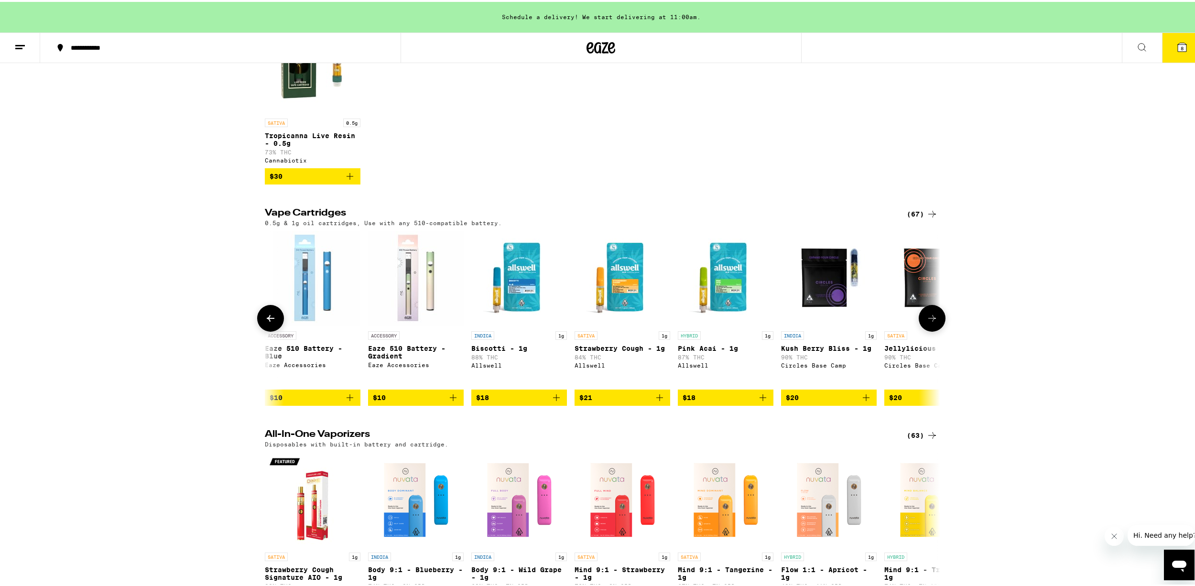
click at [265, 322] on icon at bounding box center [270, 316] width 11 height 11
click at [763, 401] on icon "Add to bag" at bounding box center [762, 395] width 11 height 11
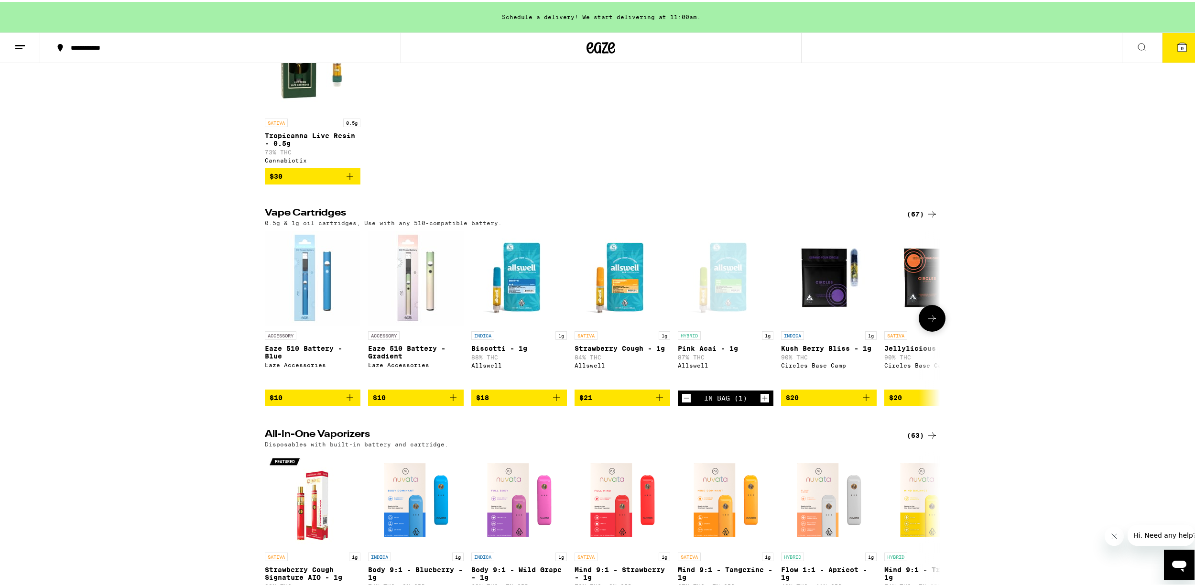
click at [935, 330] on button at bounding box center [931, 316] width 27 height 27
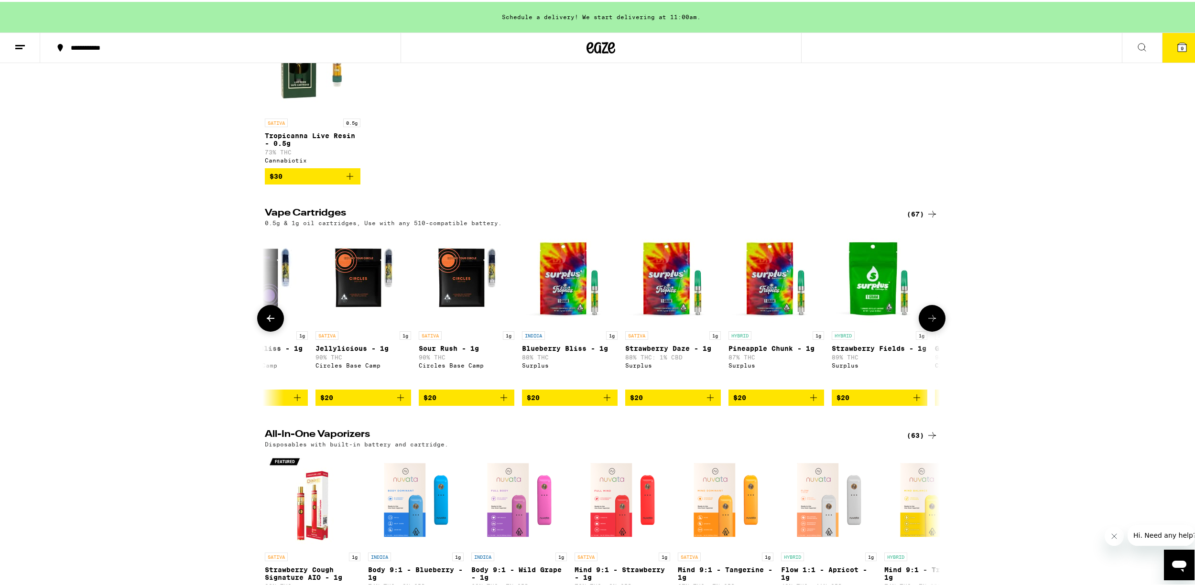
click at [935, 330] on button at bounding box center [931, 316] width 27 height 27
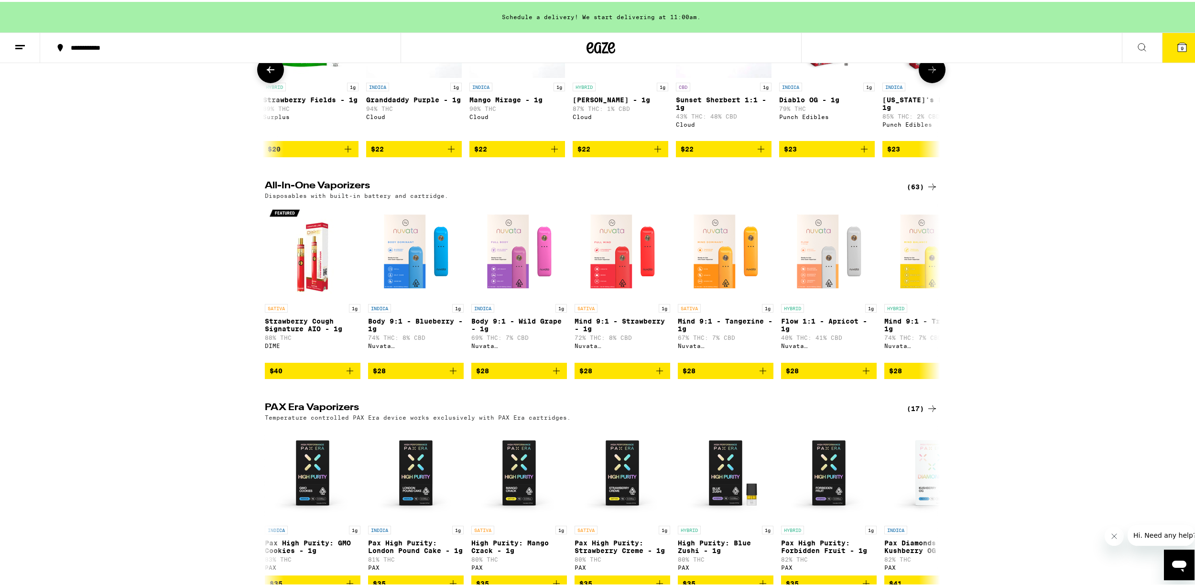
scroll to position [440, 0]
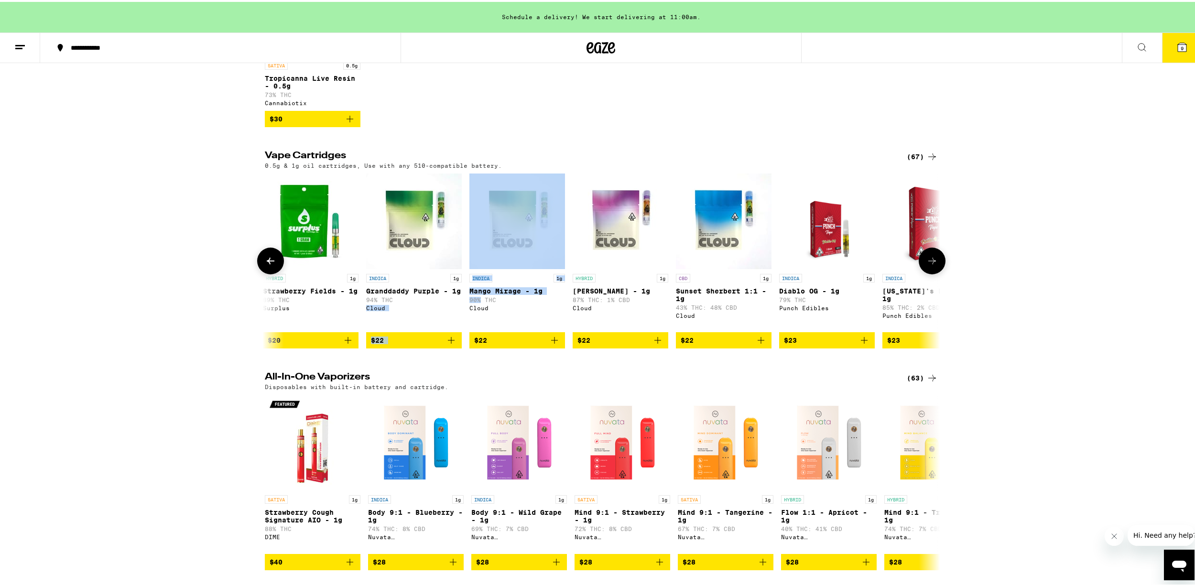
drag, startPoint x: 475, startPoint y: 313, endPoint x: 451, endPoint y: 320, distance: 25.3
click at [435, 309] on div "Cloud" at bounding box center [414, 306] width 96 height 6
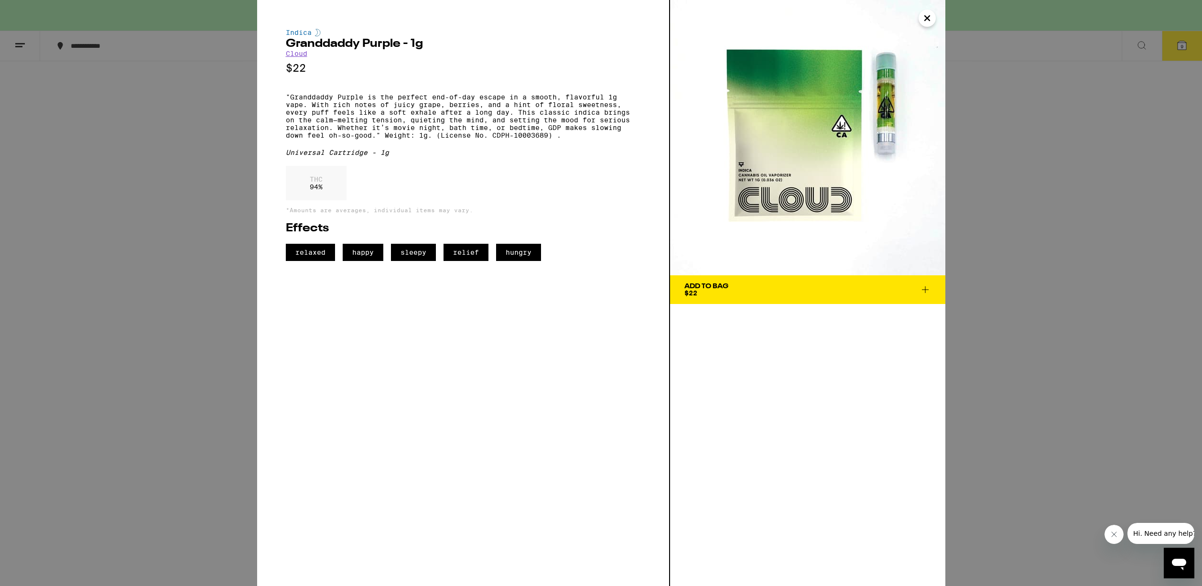
click at [164, 213] on div "Indica Granddaddy Purple - 1g Cloud $22 "Granddaddy Purple is the perfect end-o…" at bounding box center [601, 293] width 1202 height 586
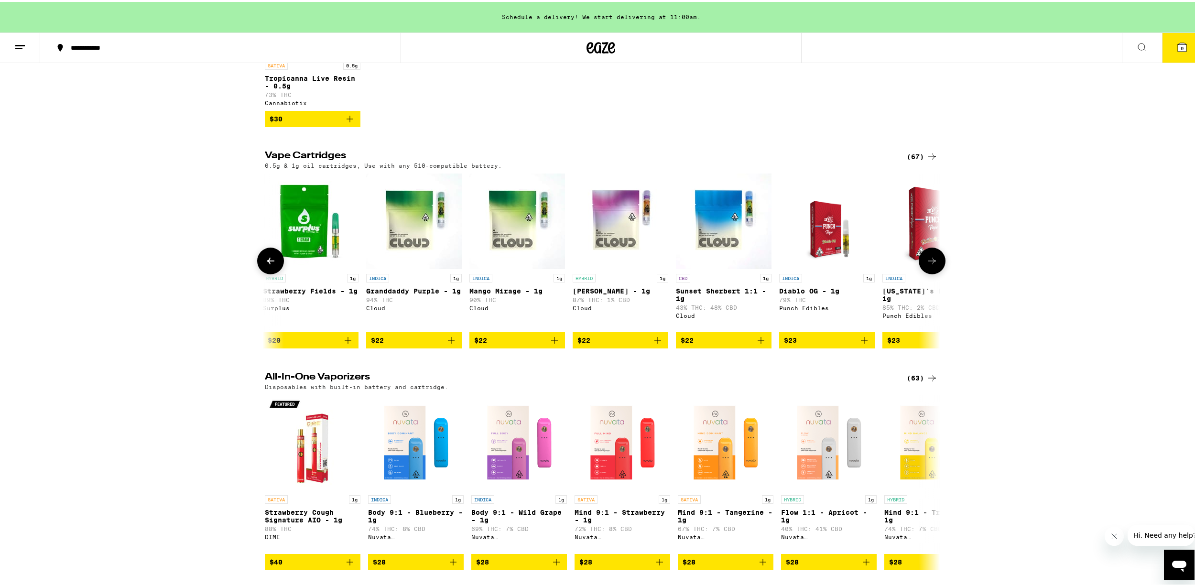
drag, startPoint x: 735, startPoint y: 241, endPoint x: 725, endPoint y: 244, distance: 10.9
click at [735, 241] on img "Open page for Sunset Sherbert 1:1 - 1g from Cloud" at bounding box center [724, 220] width 96 height 96
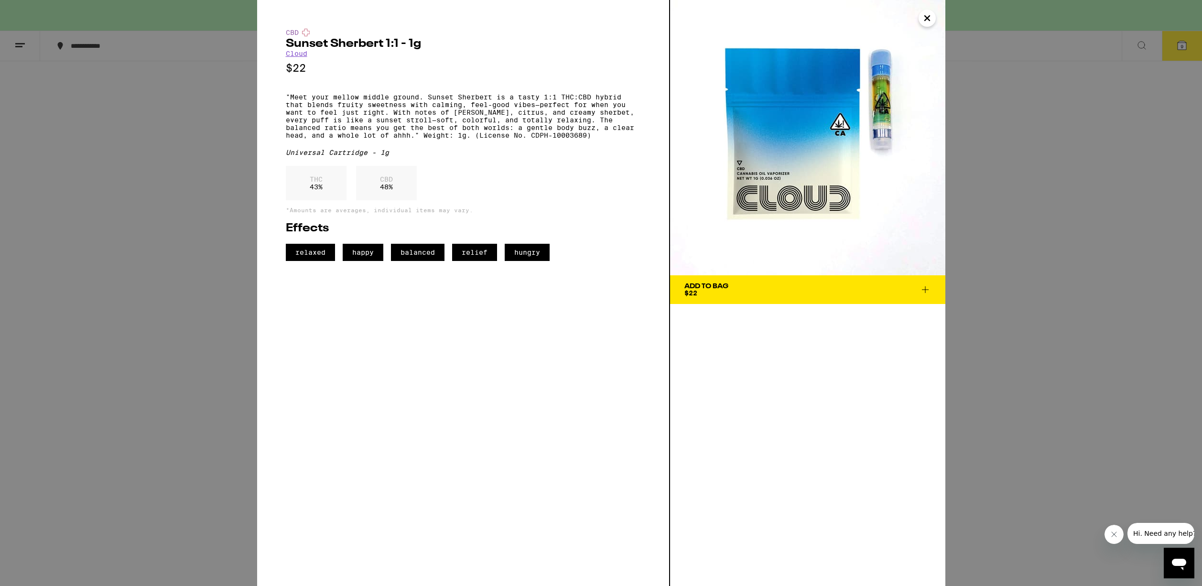
click at [1070, 214] on div "CBD Sunset Sherbert 1:1 - 1g Cloud $22 "Meet your mellow middle ground. Sunset …" at bounding box center [601, 293] width 1202 height 586
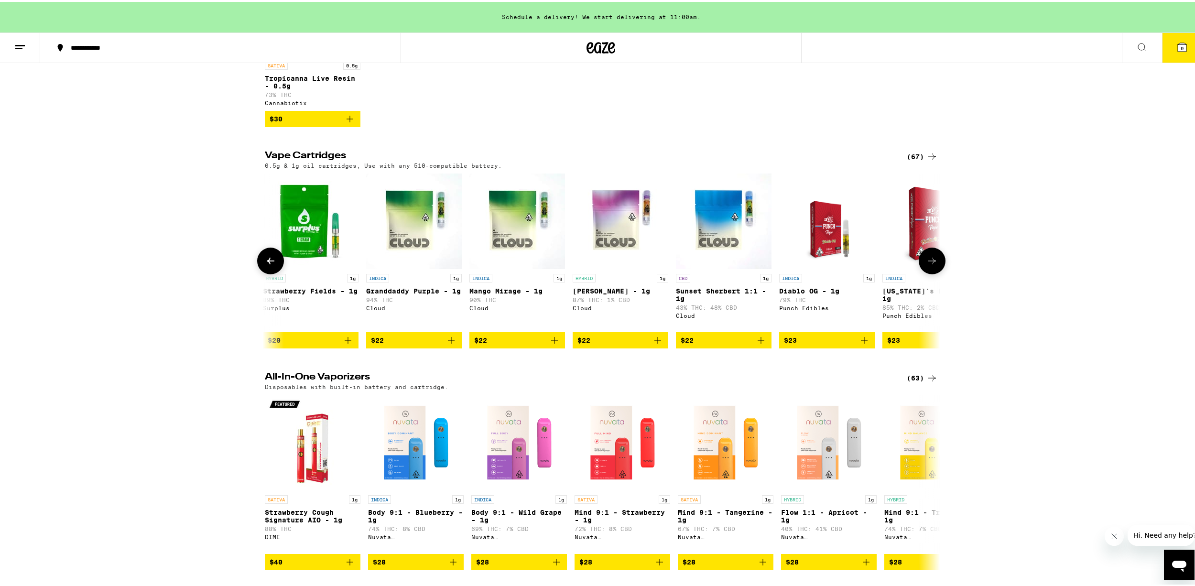
click at [926, 265] on icon at bounding box center [931, 258] width 11 height 11
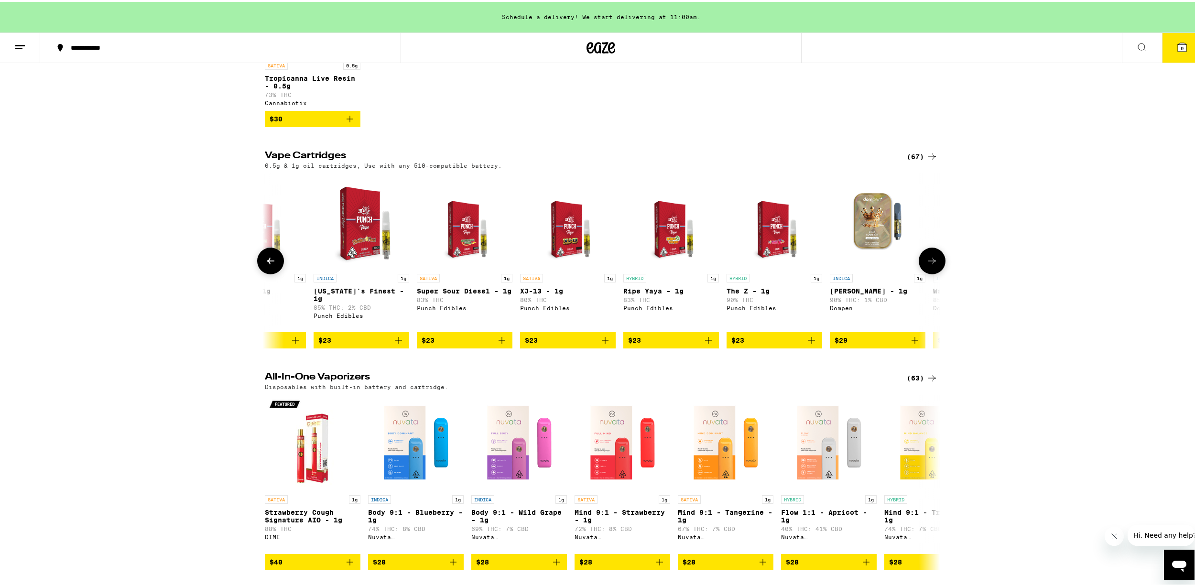
click at [273, 272] on button at bounding box center [270, 259] width 27 height 27
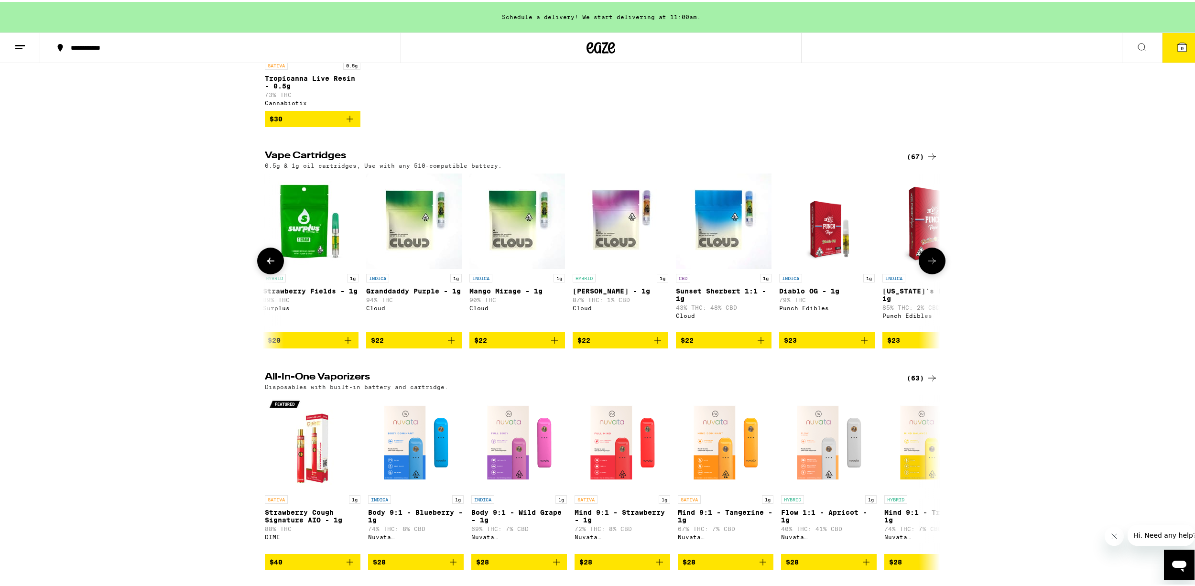
click at [273, 272] on button at bounding box center [270, 259] width 27 height 27
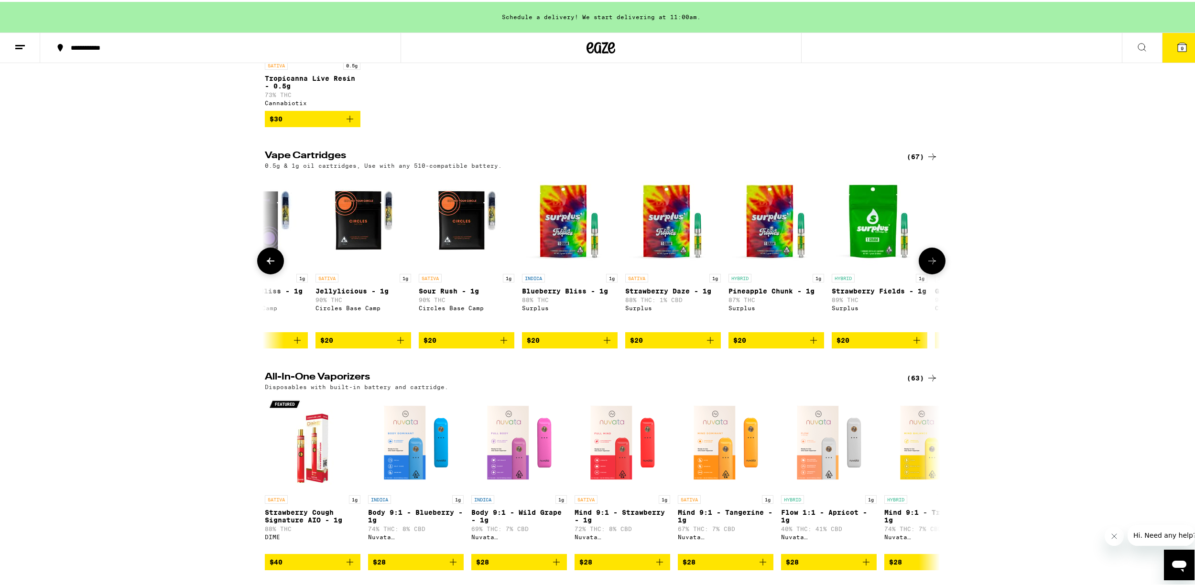
click at [273, 272] on button at bounding box center [270, 259] width 27 height 27
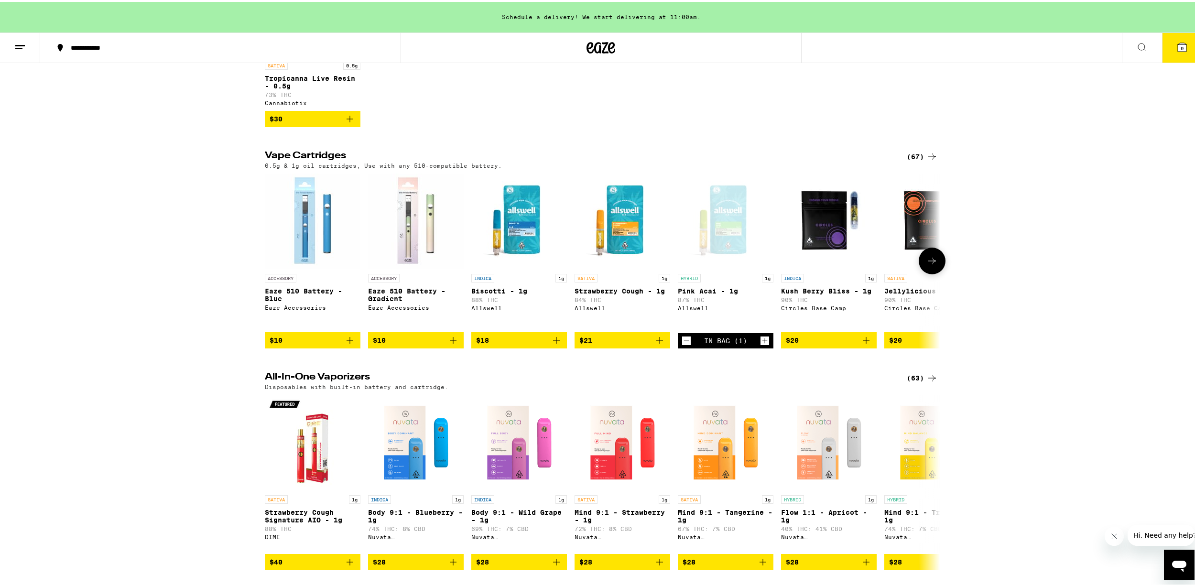
click at [654, 344] on icon "Add to bag" at bounding box center [659, 338] width 11 height 11
click at [760, 345] on icon "Increment" at bounding box center [764, 338] width 9 height 11
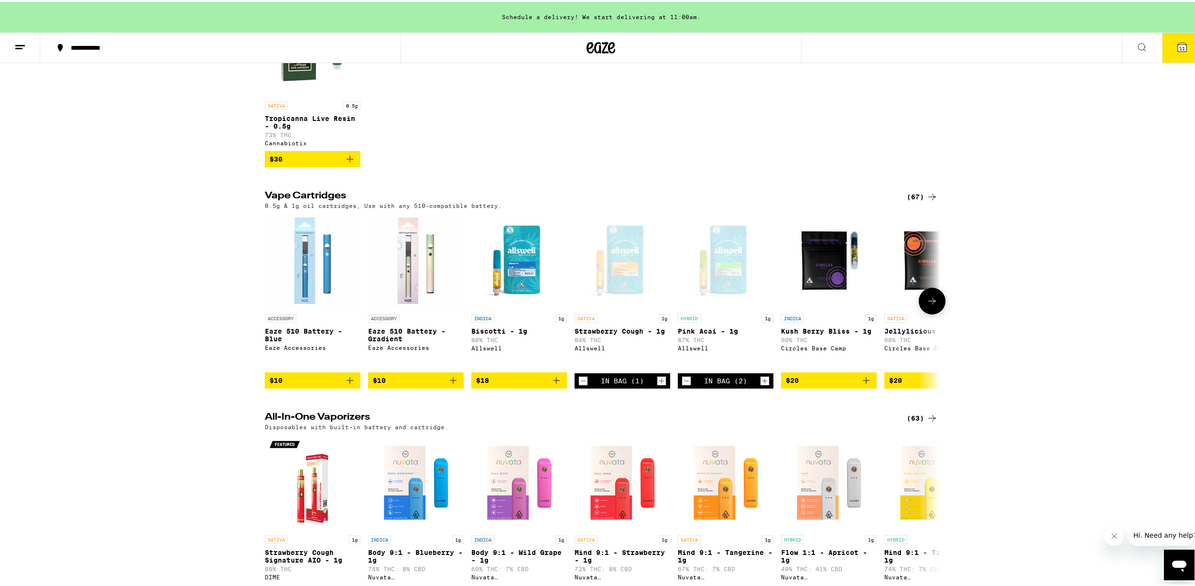
scroll to position [256, 0]
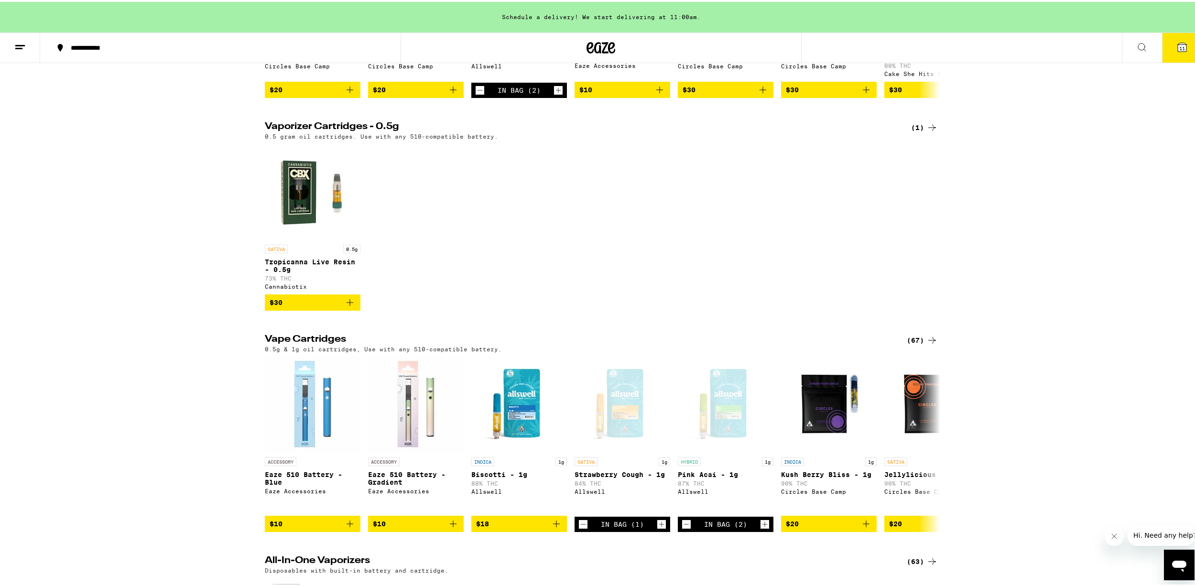
click at [1181, 58] on button "11" at bounding box center [1182, 46] width 40 height 30
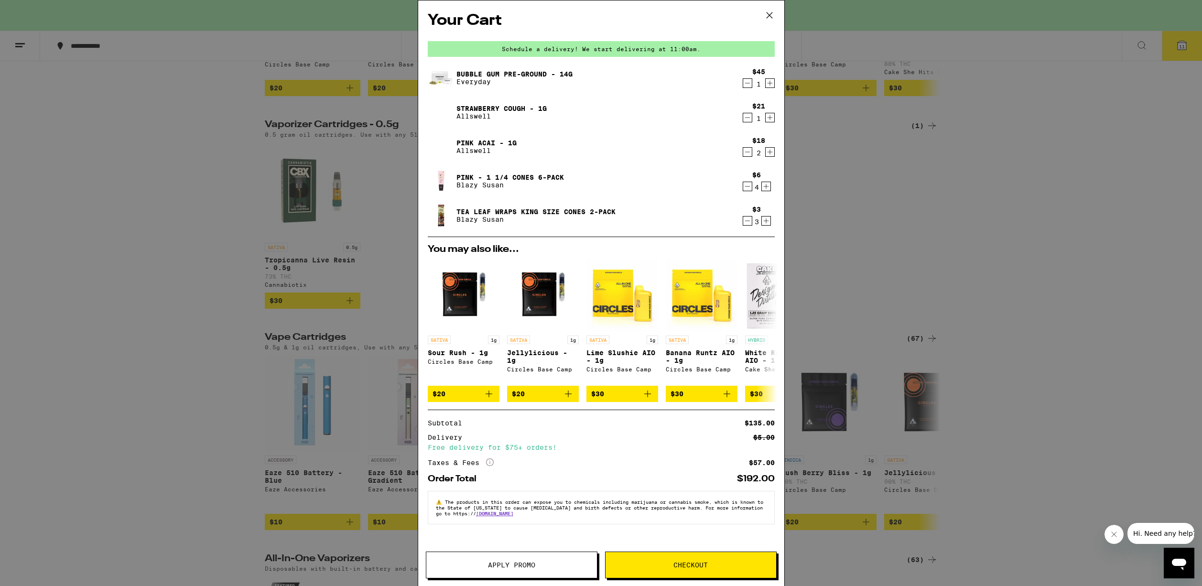
click at [748, 119] on icon "Decrement" at bounding box center [747, 117] width 9 height 11
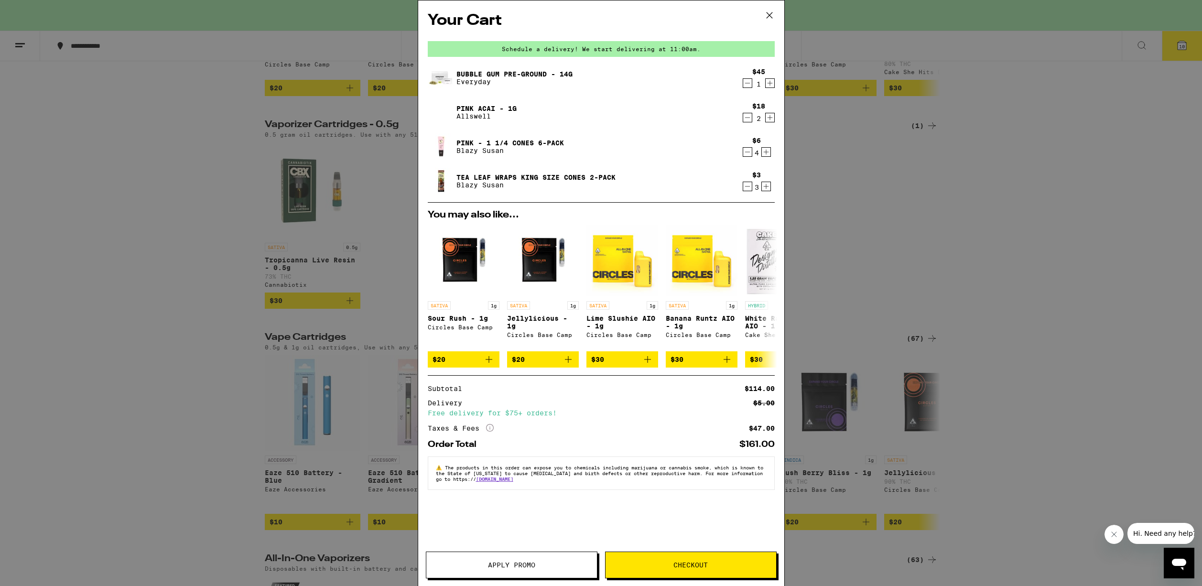
click at [836, 182] on div "Your Cart Schedule a delivery! We start delivering at 11:00am. Bubble Gum Pre-G…" at bounding box center [601, 293] width 1202 height 586
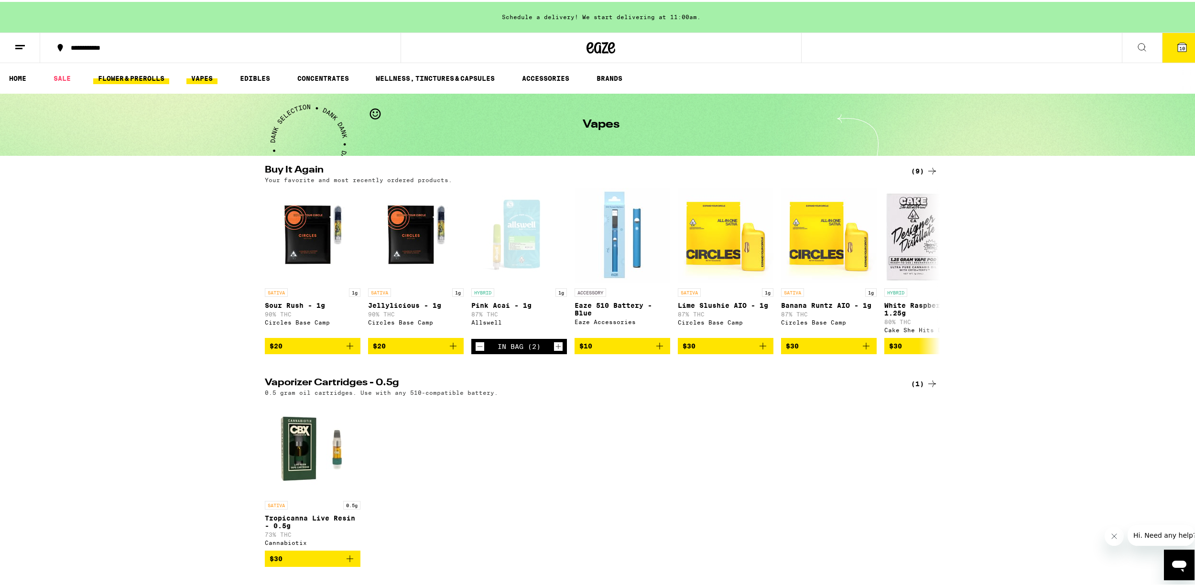
click at [139, 77] on link "FLOWER & PREROLLS" at bounding box center [131, 76] width 76 height 11
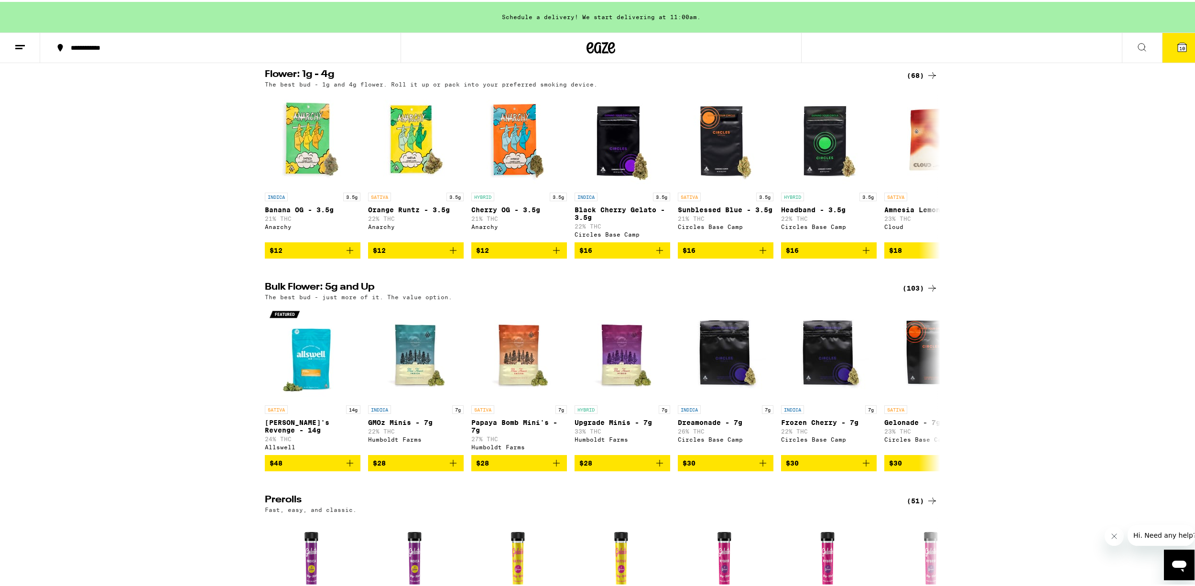
scroll to position [143, 0]
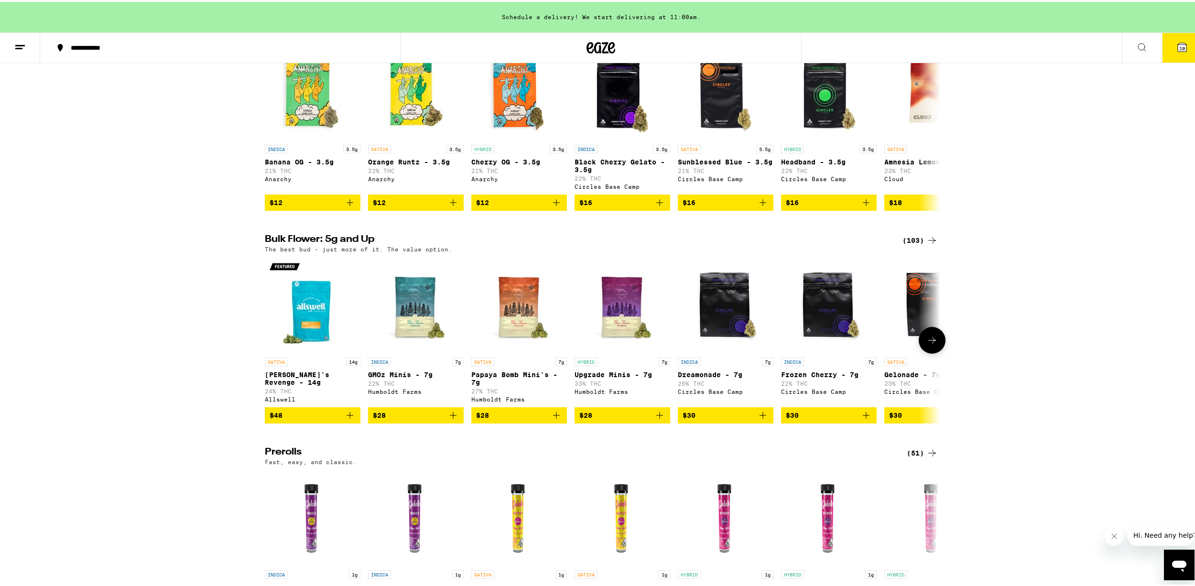
click at [925, 342] on button at bounding box center [931, 338] width 27 height 27
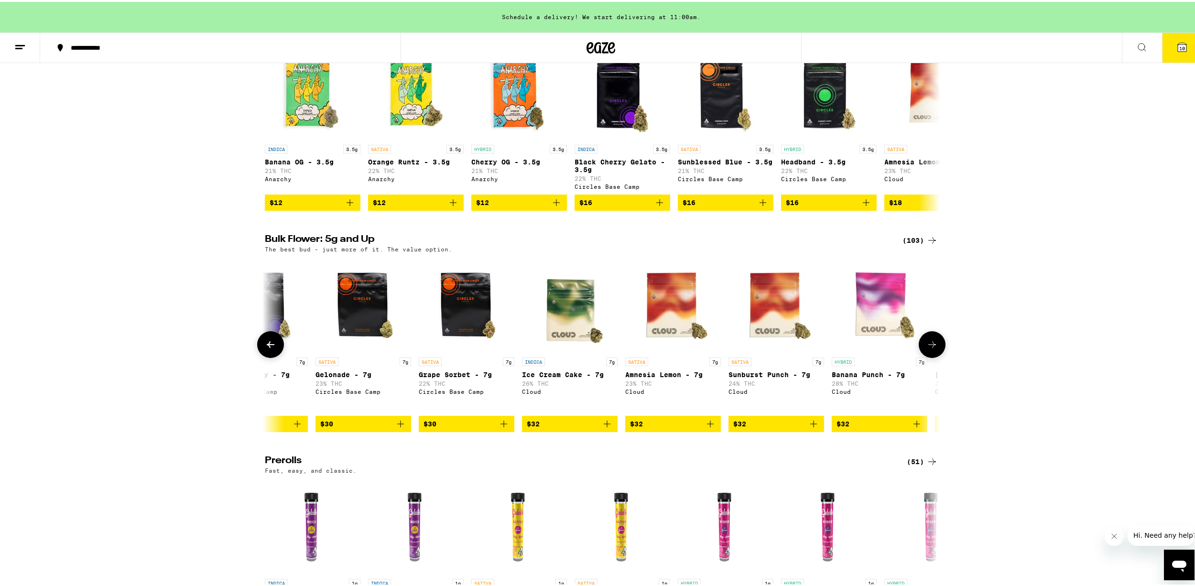
click at [925, 342] on button at bounding box center [931, 342] width 27 height 27
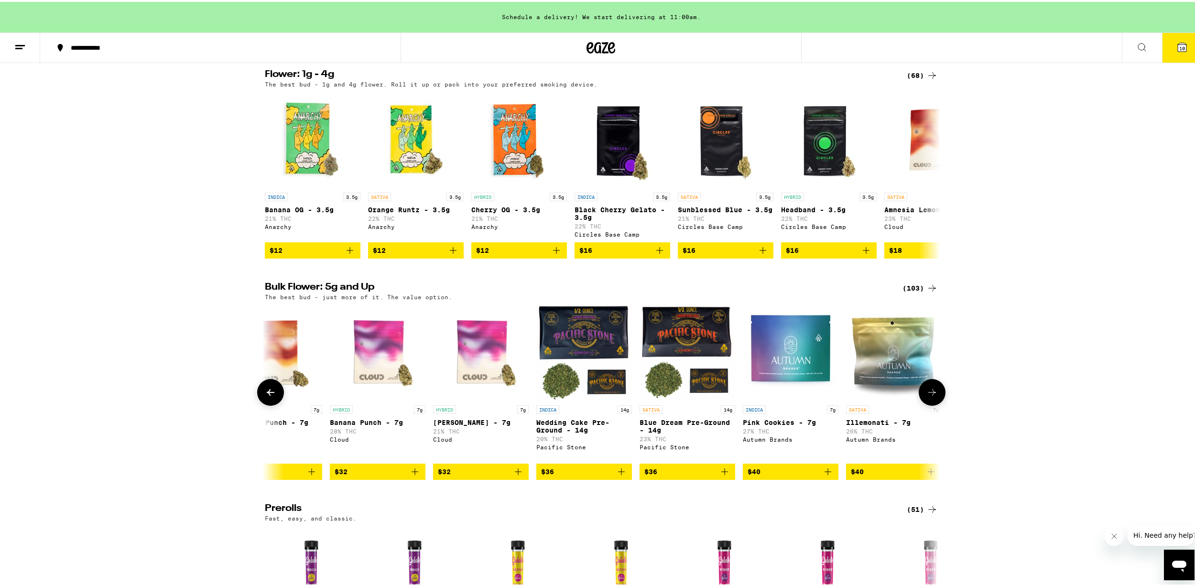
scroll to position [48, 0]
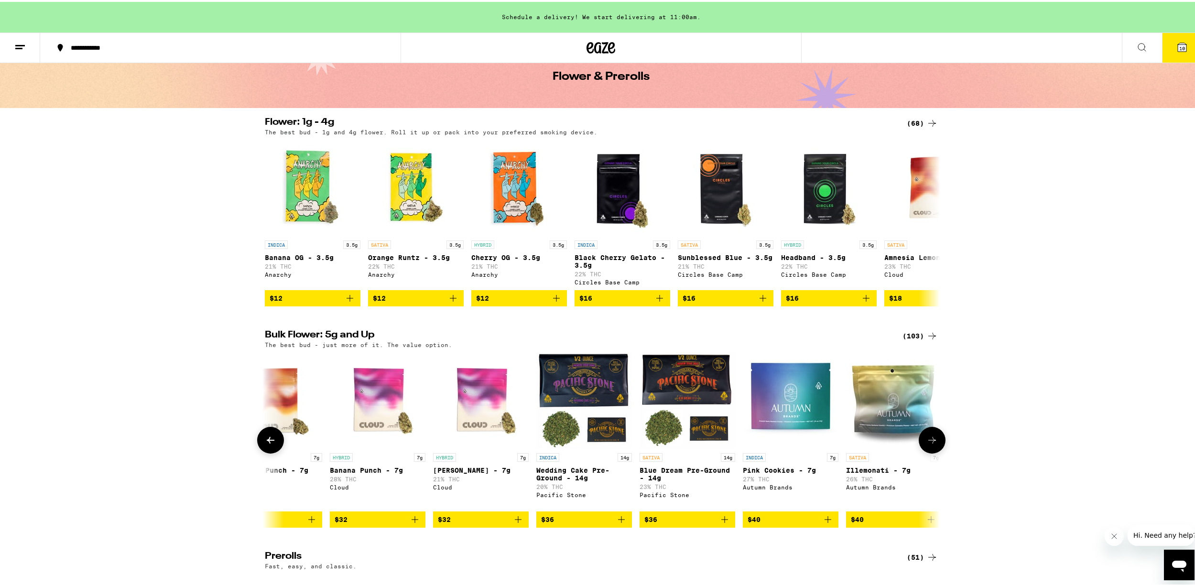
click at [926, 444] on icon at bounding box center [931, 437] width 11 height 11
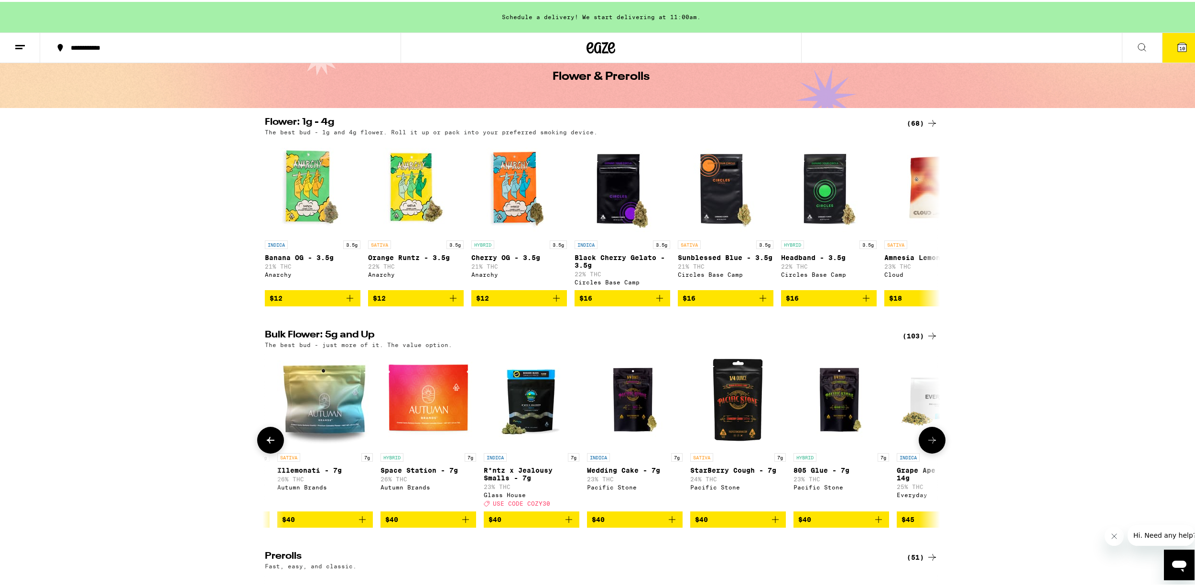
click at [926, 444] on icon at bounding box center [931, 437] width 11 height 11
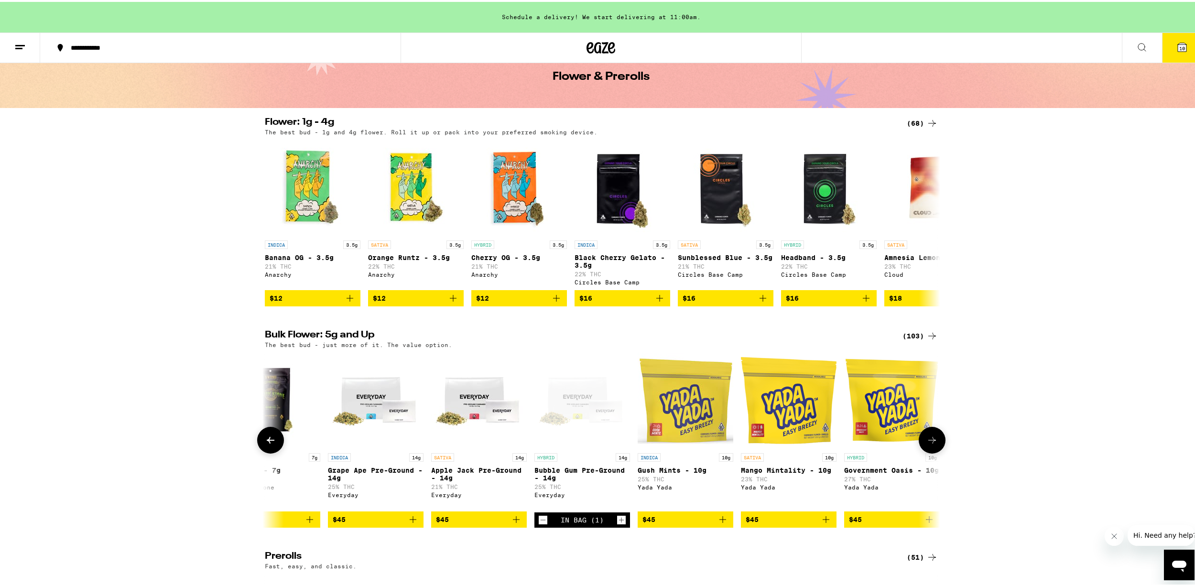
click at [926, 444] on icon at bounding box center [931, 437] width 11 height 11
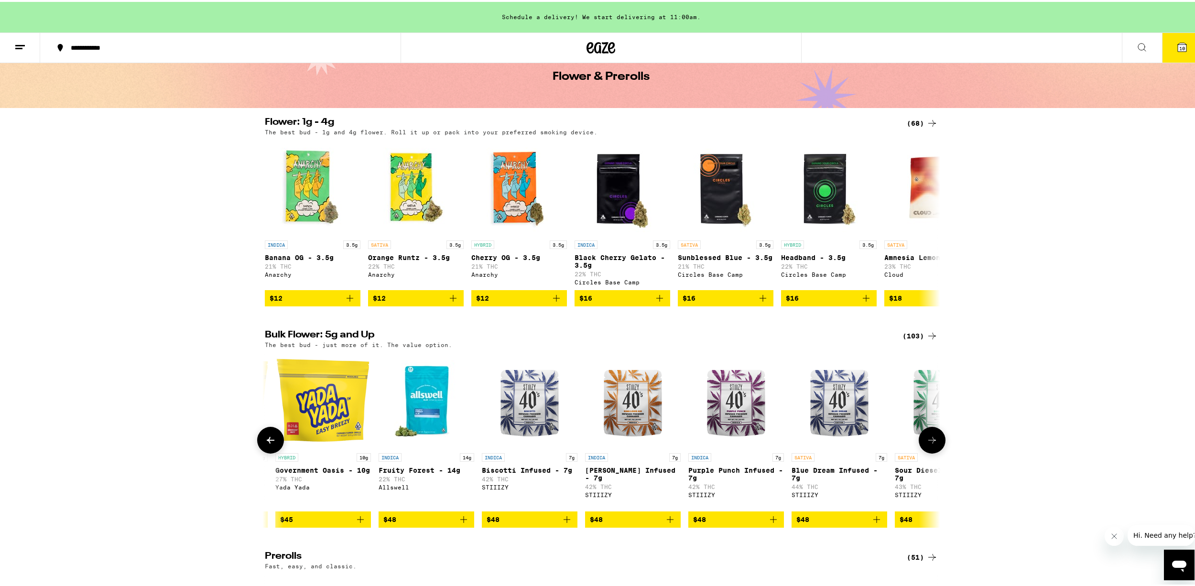
click at [926, 444] on icon at bounding box center [931, 437] width 11 height 11
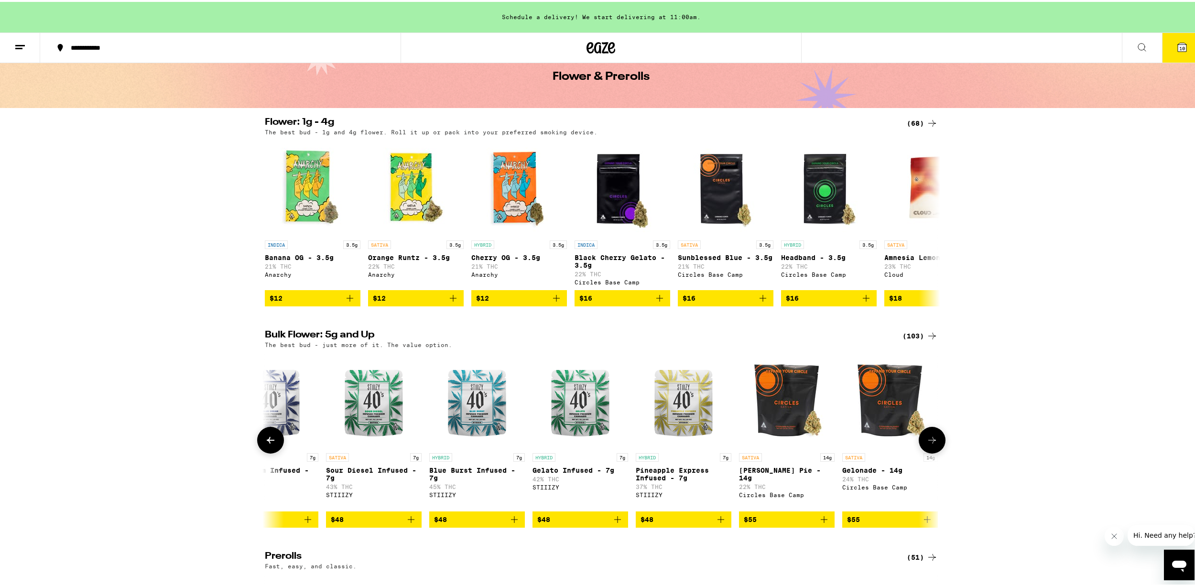
click at [926, 444] on icon at bounding box center [931, 437] width 11 height 11
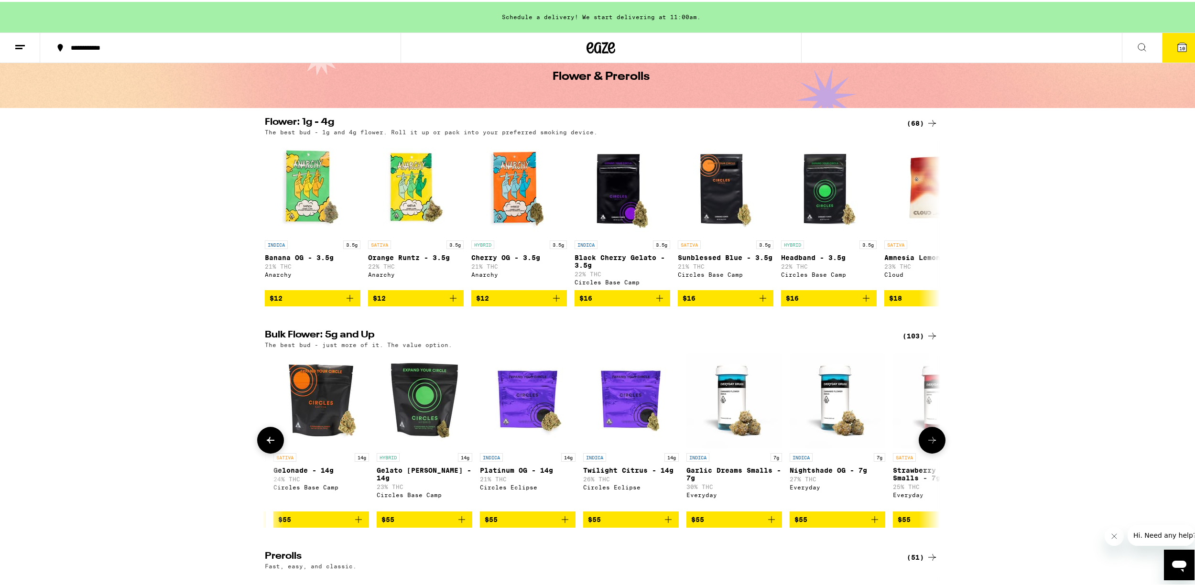
click at [926, 444] on icon at bounding box center [931, 437] width 11 height 11
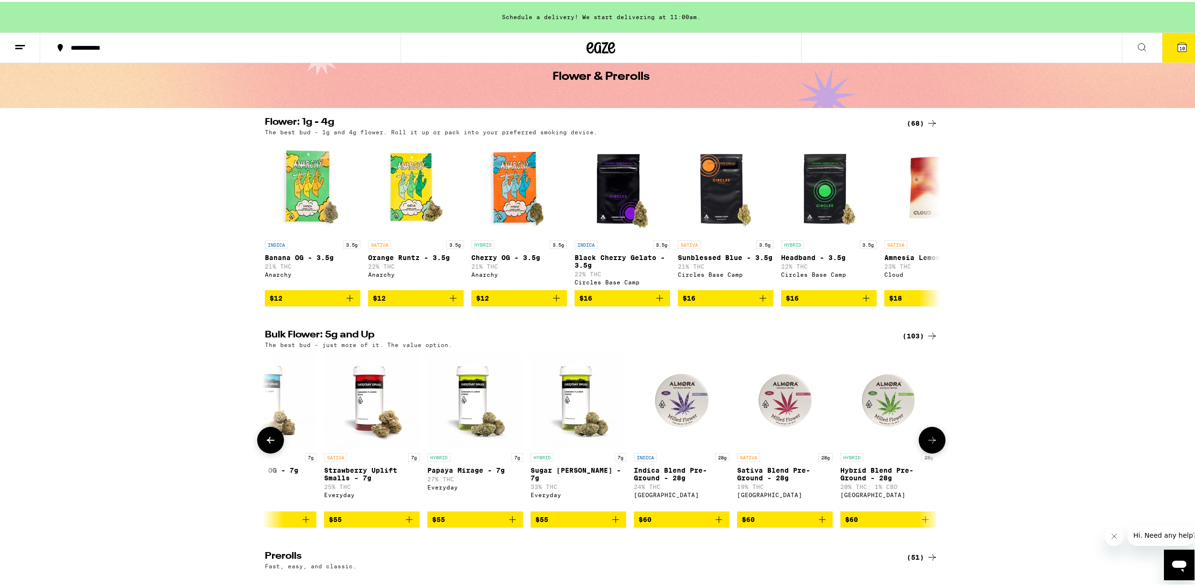
click at [926, 444] on icon at bounding box center [931, 437] width 11 height 11
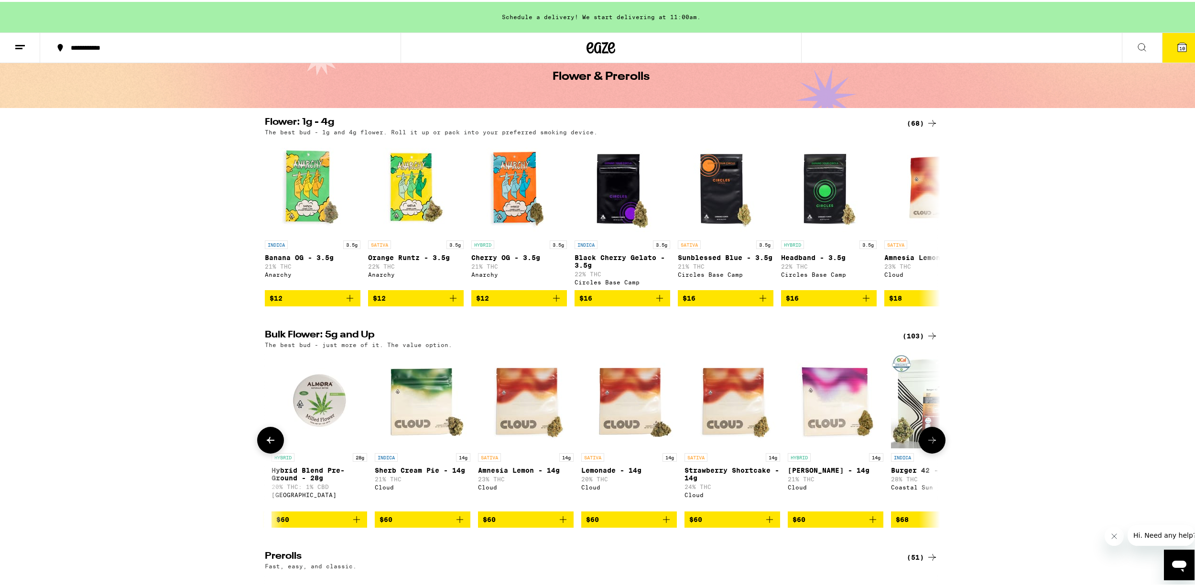
click at [926, 444] on icon at bounding box center [931, 437] width 11 height 11
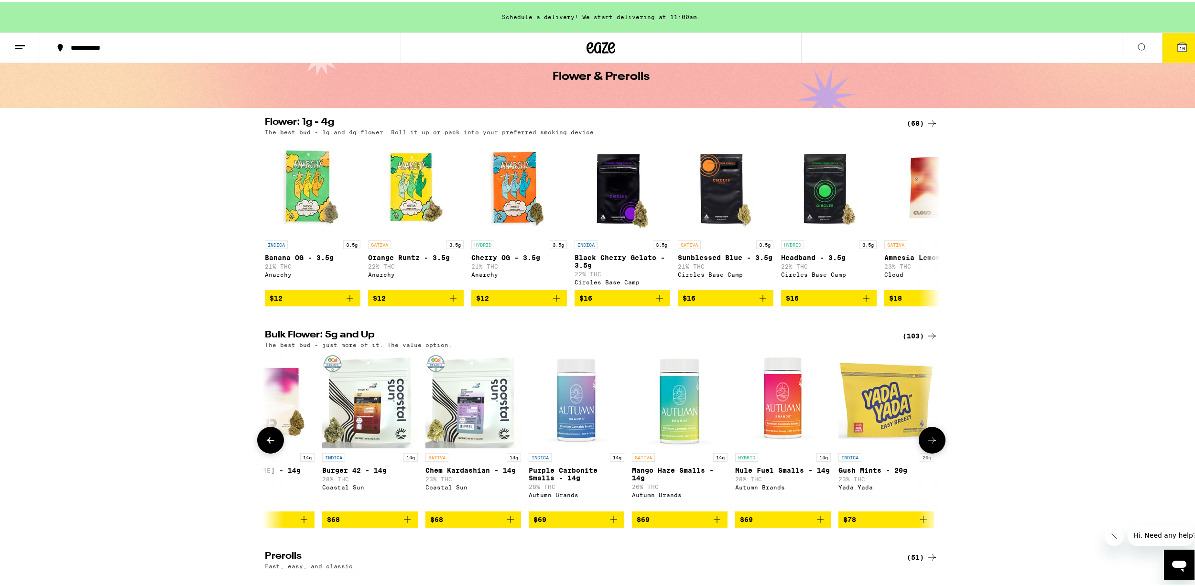
click at [926, 444] on icon at bounding box center [931, 437] width 11 height 11
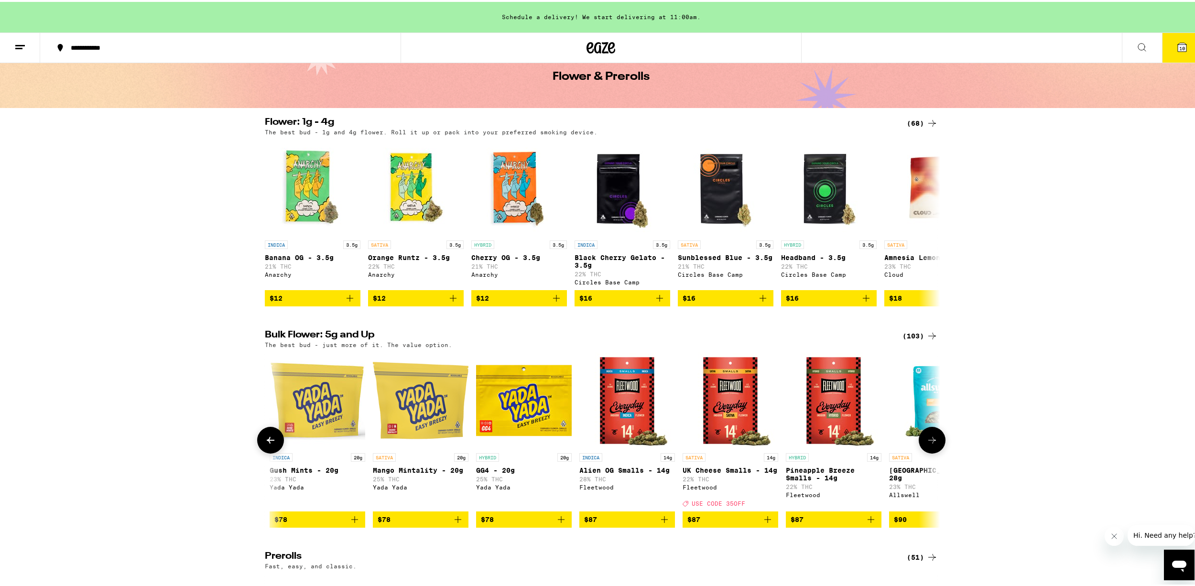
click at [926, 444] on icon at bounding box center [931, 437] width 11 height 11
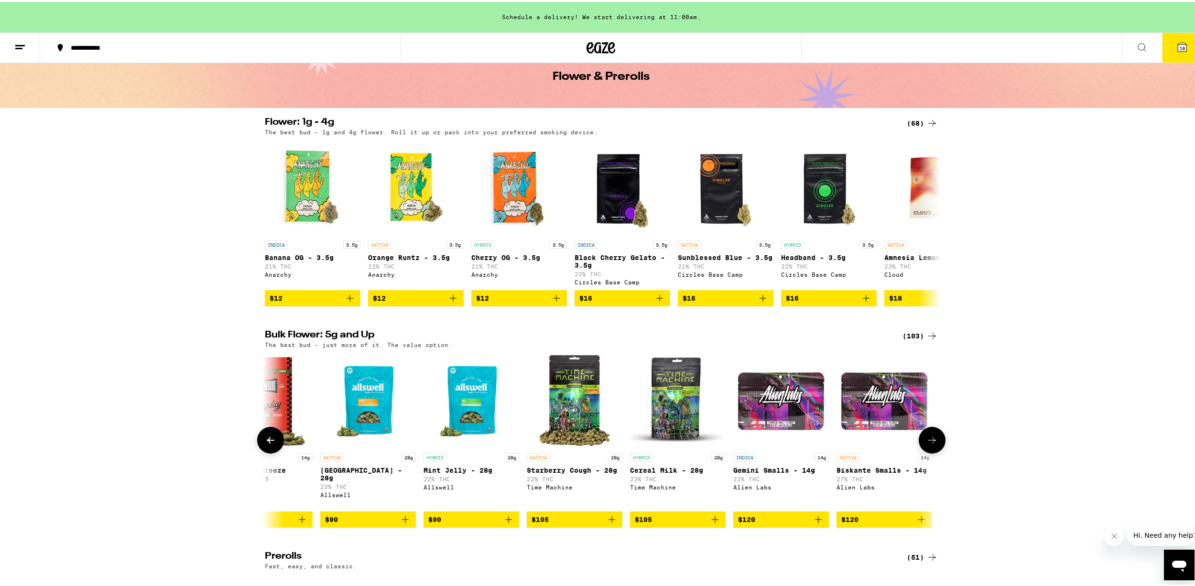
click at [926, 444] on icon at bounding box center [931, 437] width 11 height 11
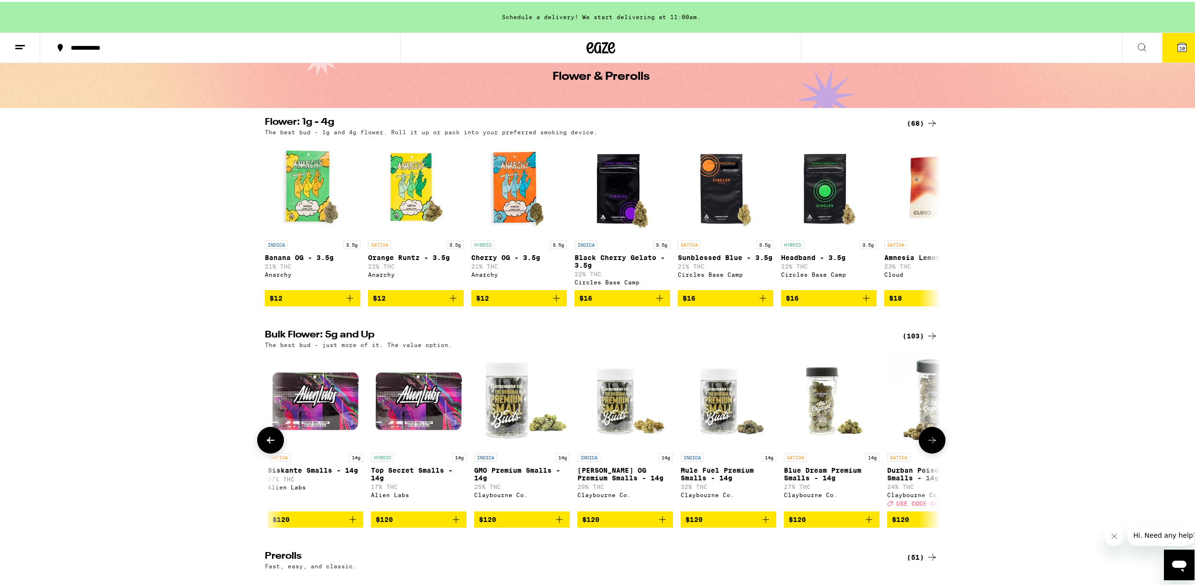
click at [926, 444] on icon at bounding box center [931, 437] width 11 height 11
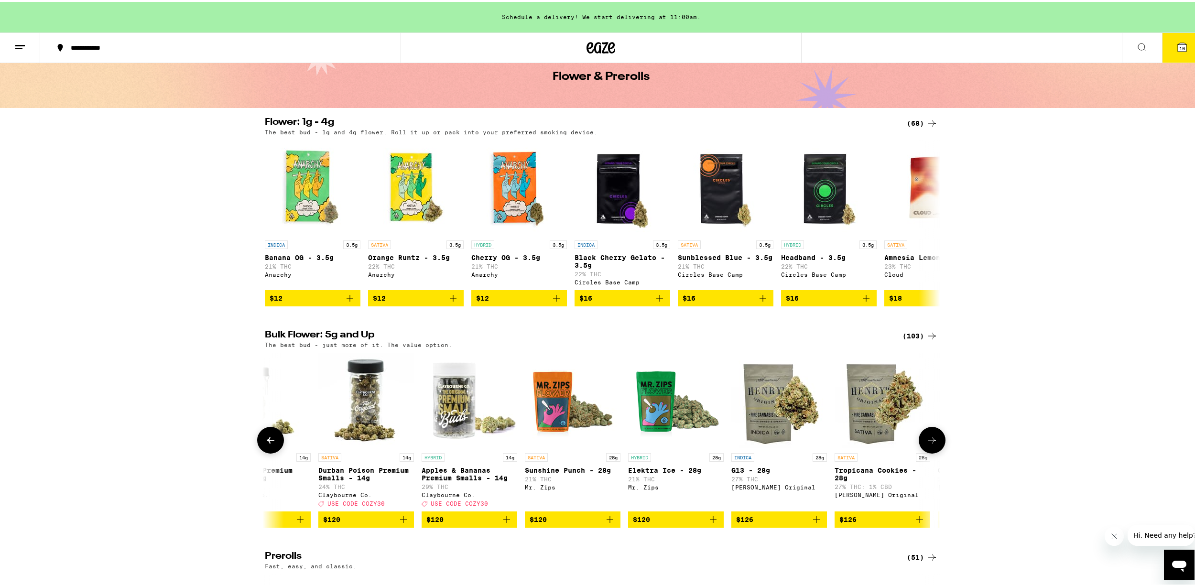
click at [926, 444] on icon at bounding box center [931, 437] width 11 height 11
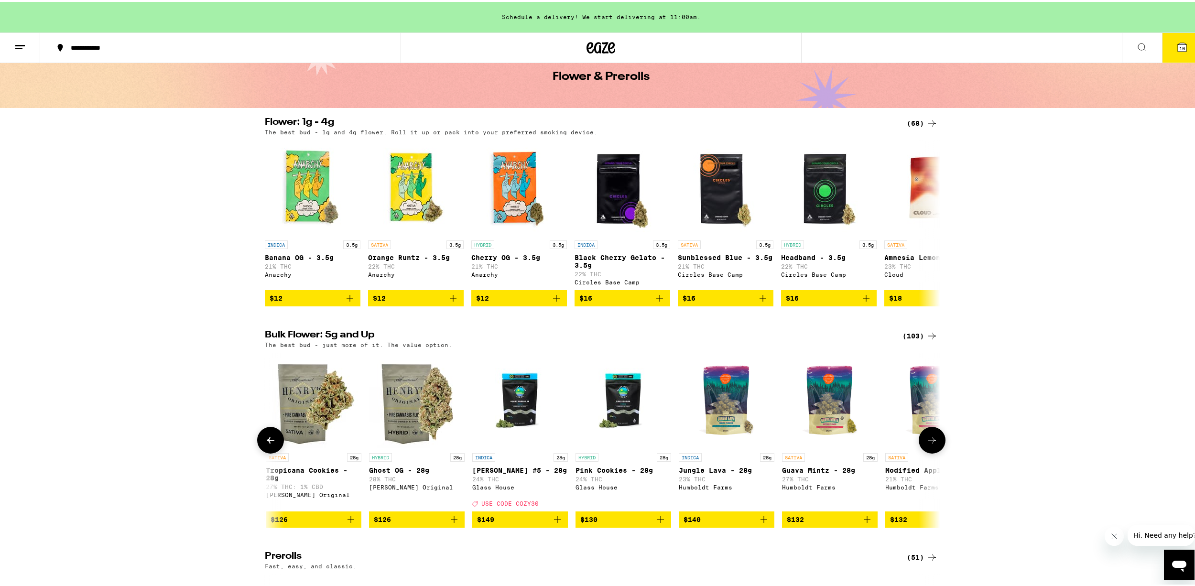
click at [926, 444] on icon at bounding box center [931, 437] width 11 height 11
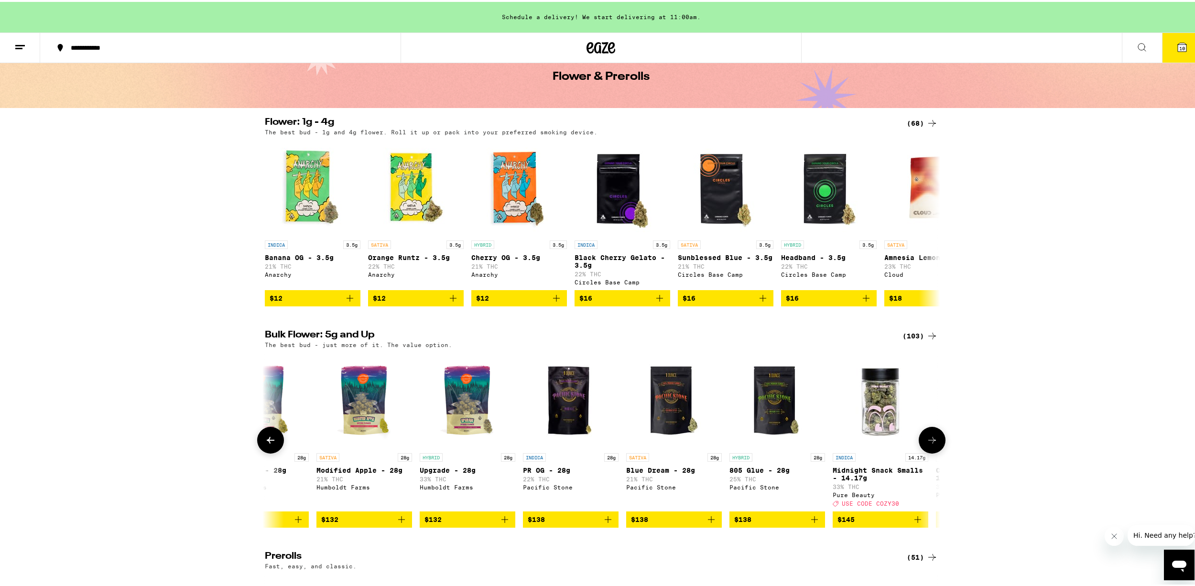
click at [926, 444] on icon at bounding box center [931, 437] width 11 height 11
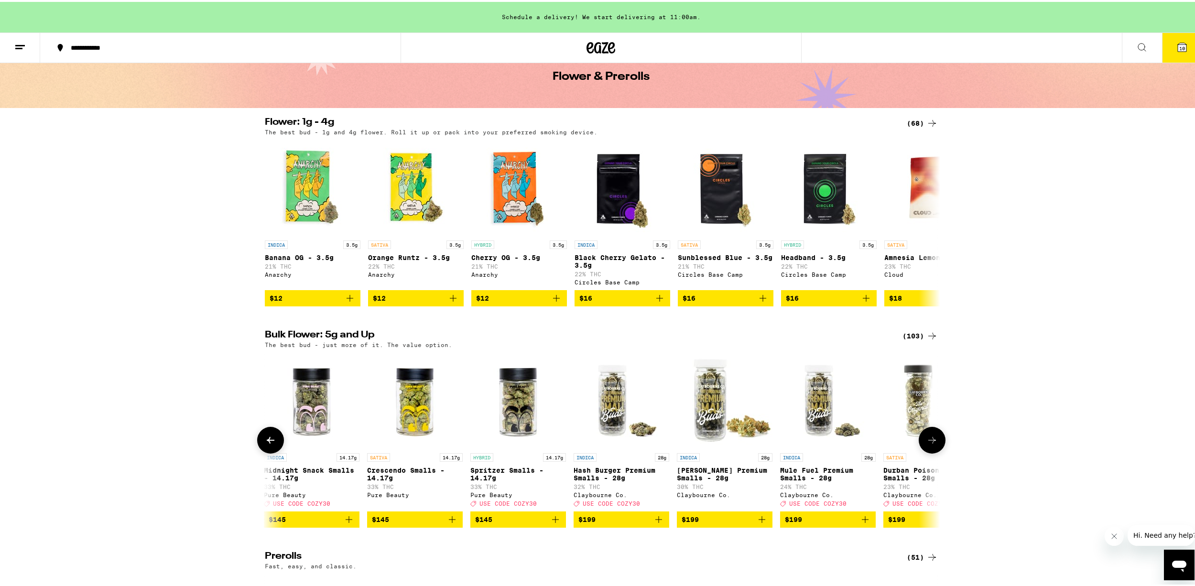
click at [926, 444] on icon at bounding box center [931, 437] width 11 height 11
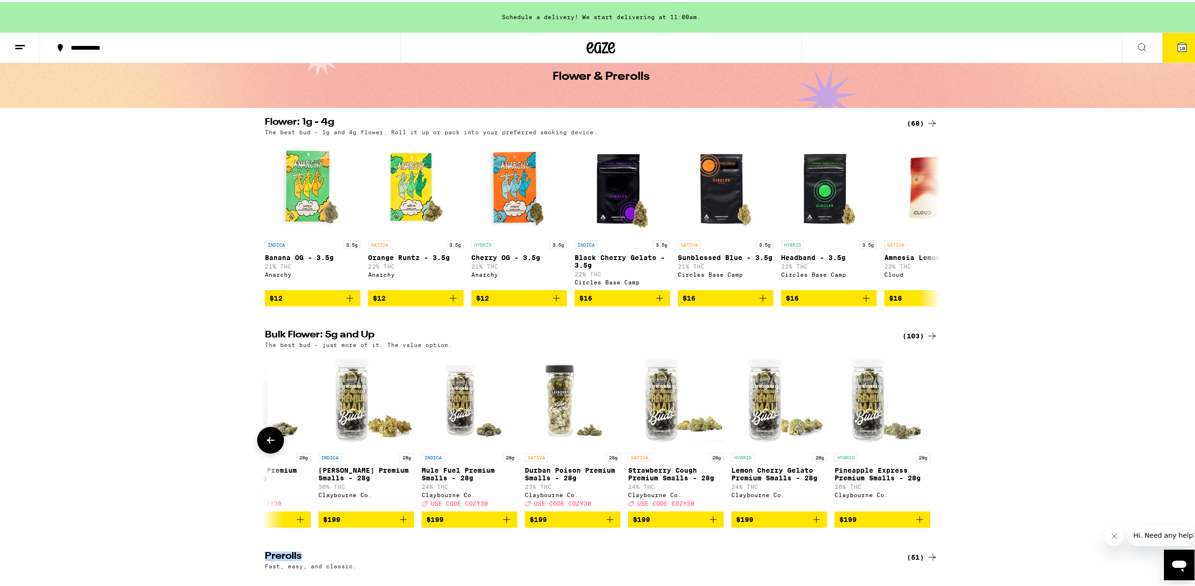
click at [924, 445] on div at bounding box center [931, 438] width 27 height 27
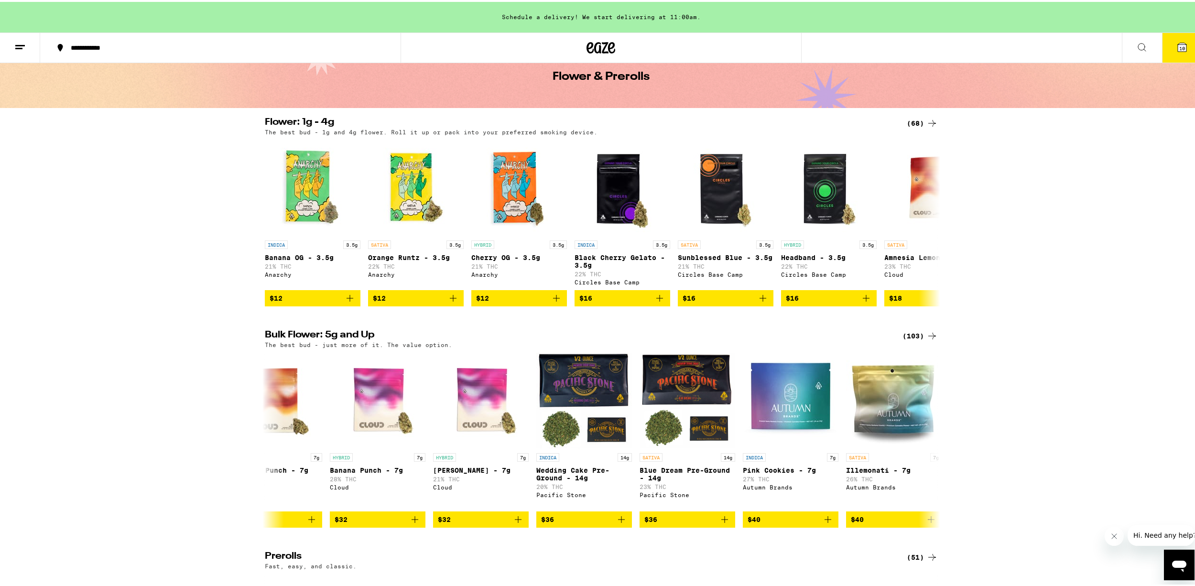
scroll to position [96, 0]
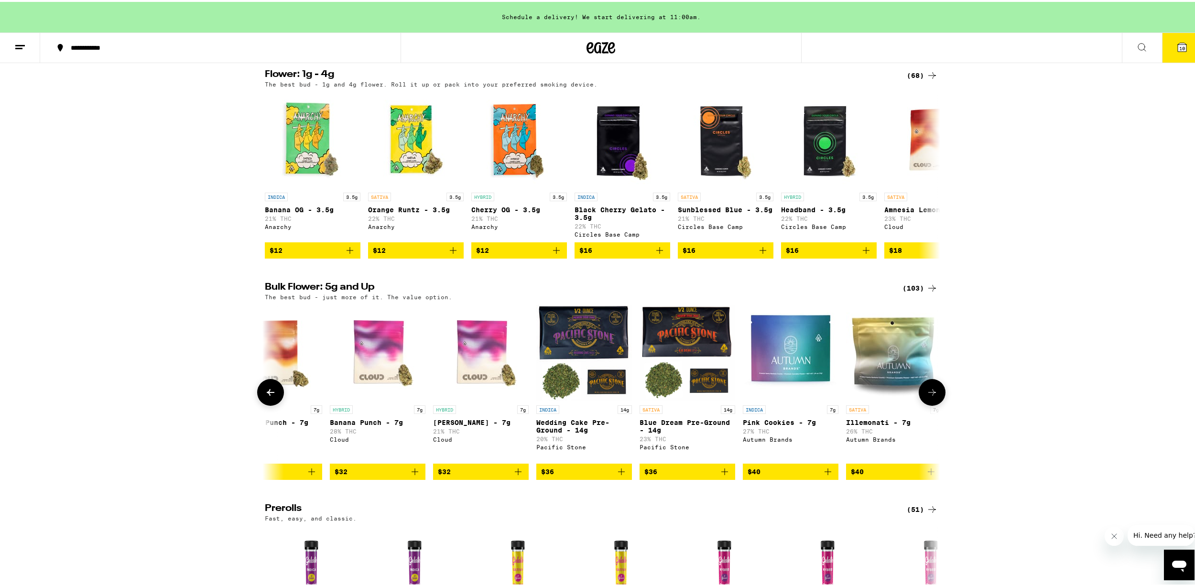
click at [719, 475] on icon "Add to bag" at bounding box center [724, 469] width 11 height 11
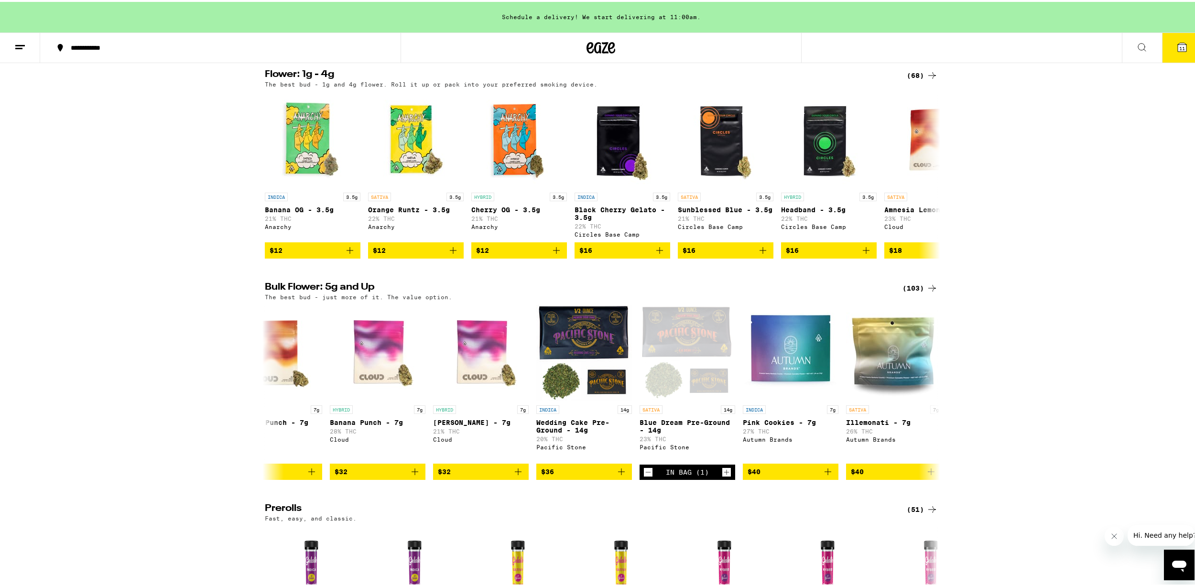
click at [1179, 48] on span "11" at bounding box center [1182, 46] width 6 height 6
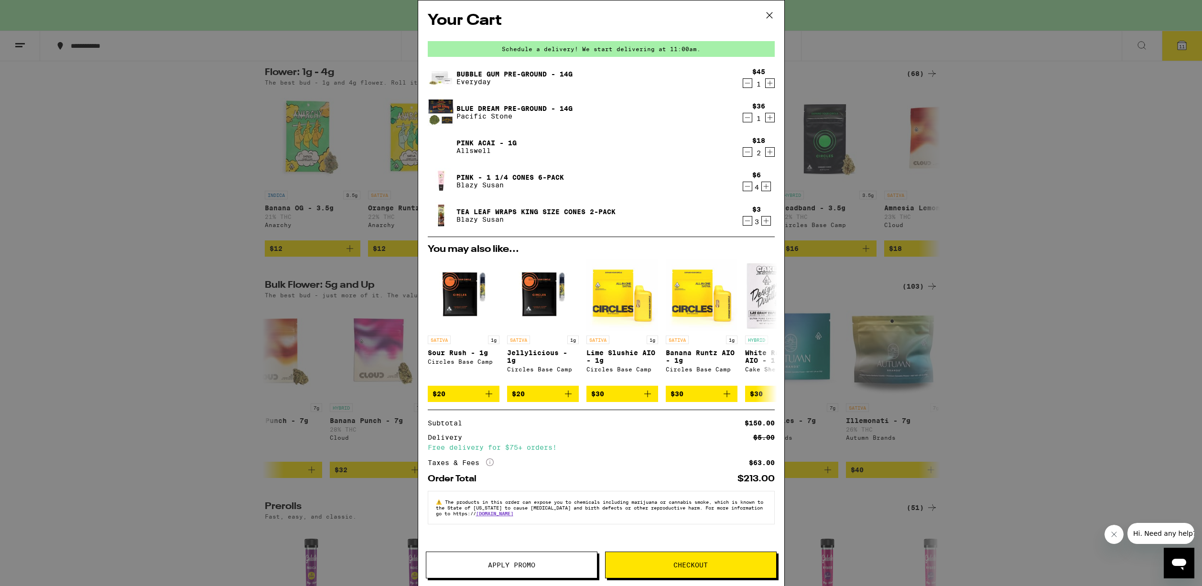
click at [752, 87] on div "1" at bounding box center [758, 84] width 13 height 8
click at [747, 89] on icon "Decrement" at bounding box center [747, 82] width 9 height 11
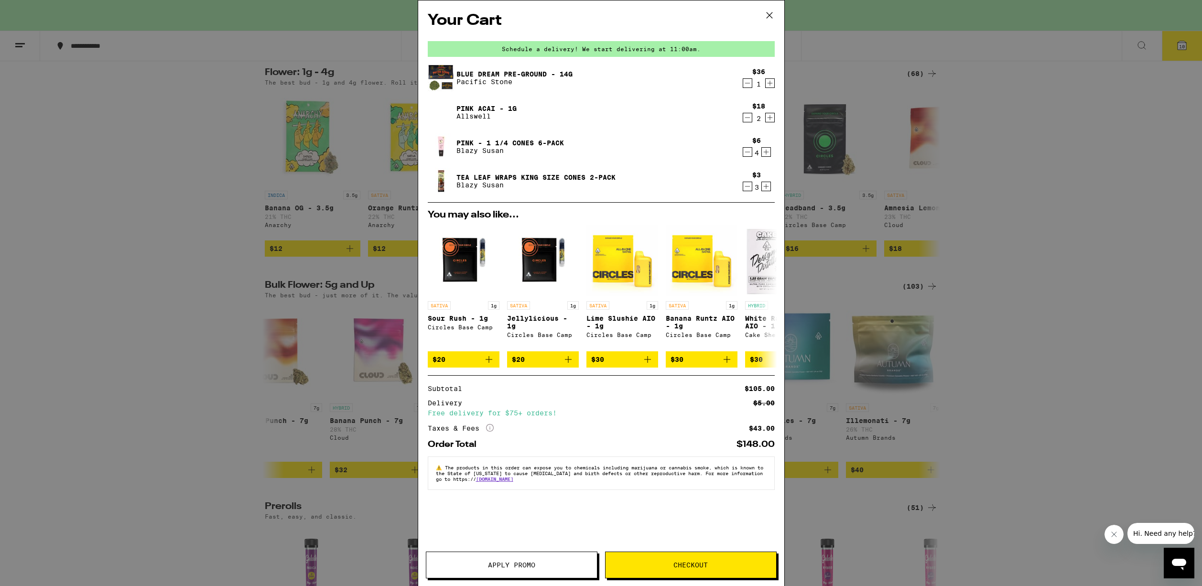
click at [743, 151] on icon "Decrement" at bounding box center [747, 151] width 9 height 11
click at [745, 158] on icon "Decrement" at bounding box center [747, 151] width 9 height 11
click at [743, 188] on icon "Decrement" at bounding box center [747, 186] width 9 height 11
drag, startPoint x: 329, startPoint y: 138, endPoint x: 295, endPoint y: 145, distance: 34.6
click at [327, 140] on div "Your Cart Schedule a delivery! We start delivering at 11:00am. Blue Dream Pre-G…" at bounding box center [601, 293] width 1202 height 586
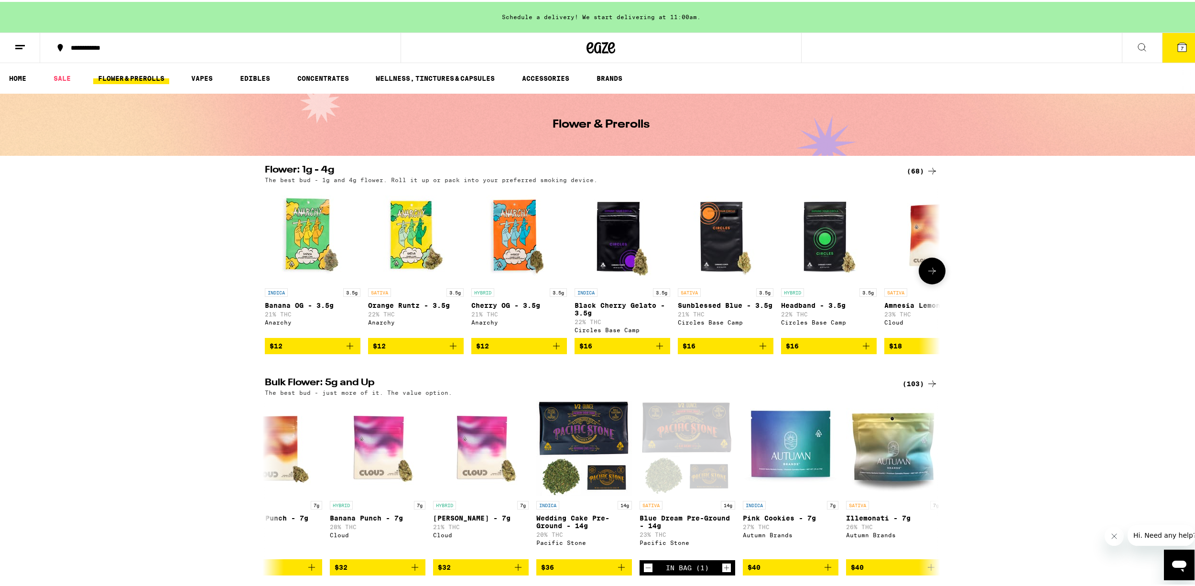
scroll to position [96, 0]
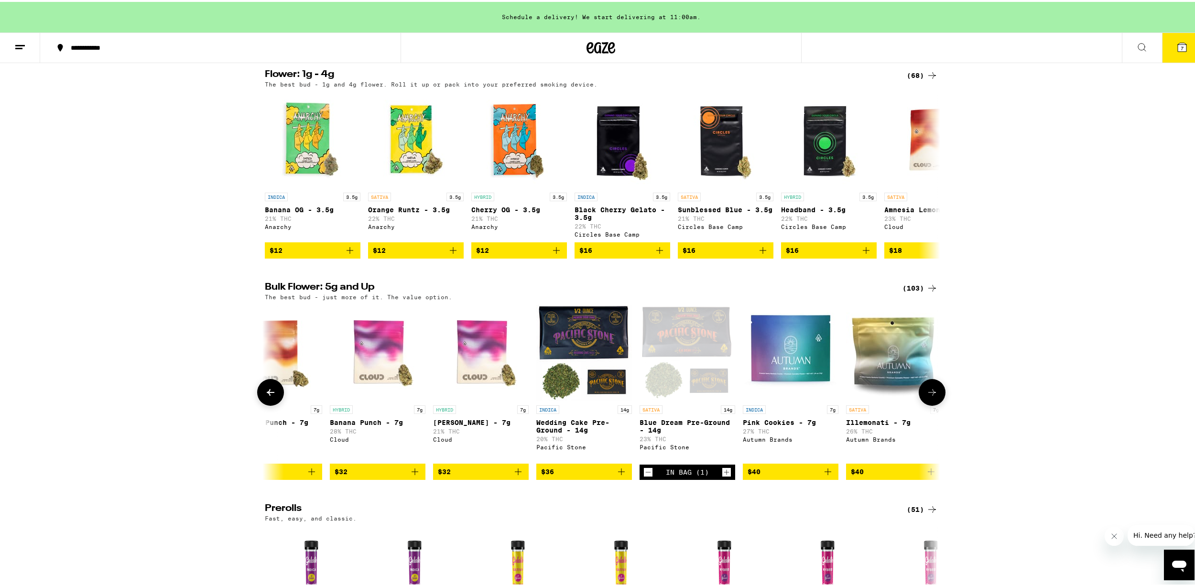
click at [267, 394] on button at bounding box center [270, 390] width 27 height 27
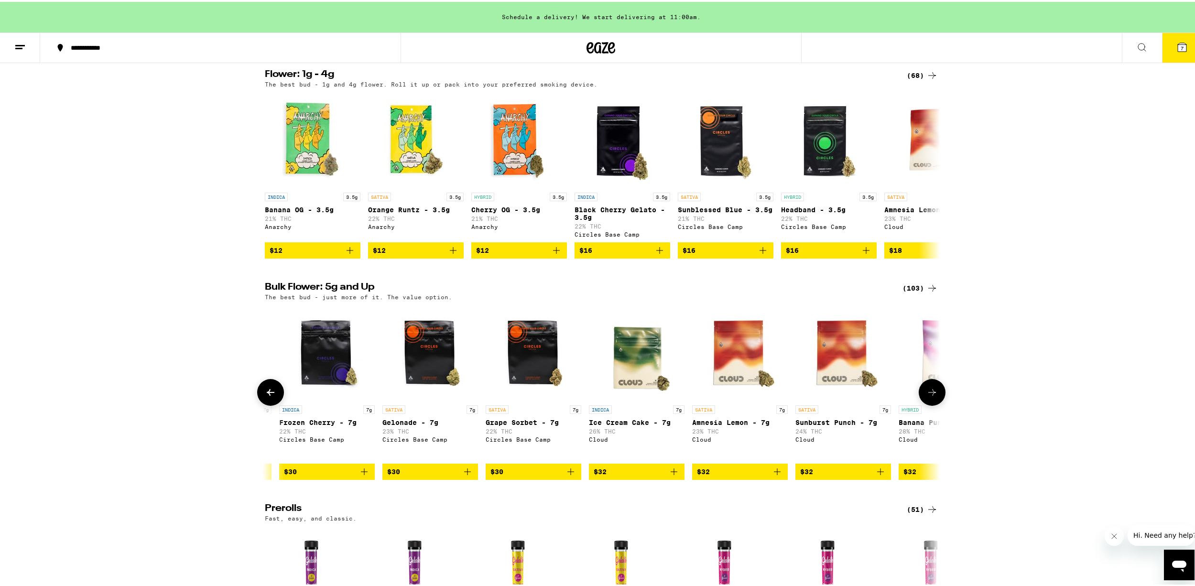
click at [268, 396] on icon at bounding box center [270, 390] width 11 height 11
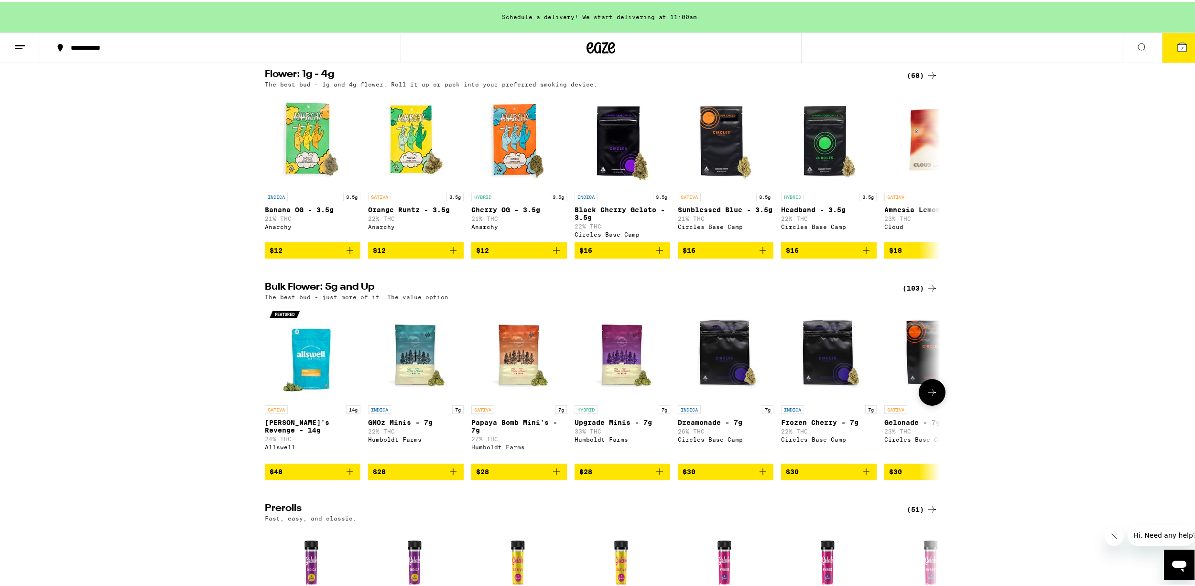
click at [265, 396] on div at bounding box center [270, 390] width 27 height 27
click at [927, 172] on icon at bounding box center [931, 173] width 11 height 11
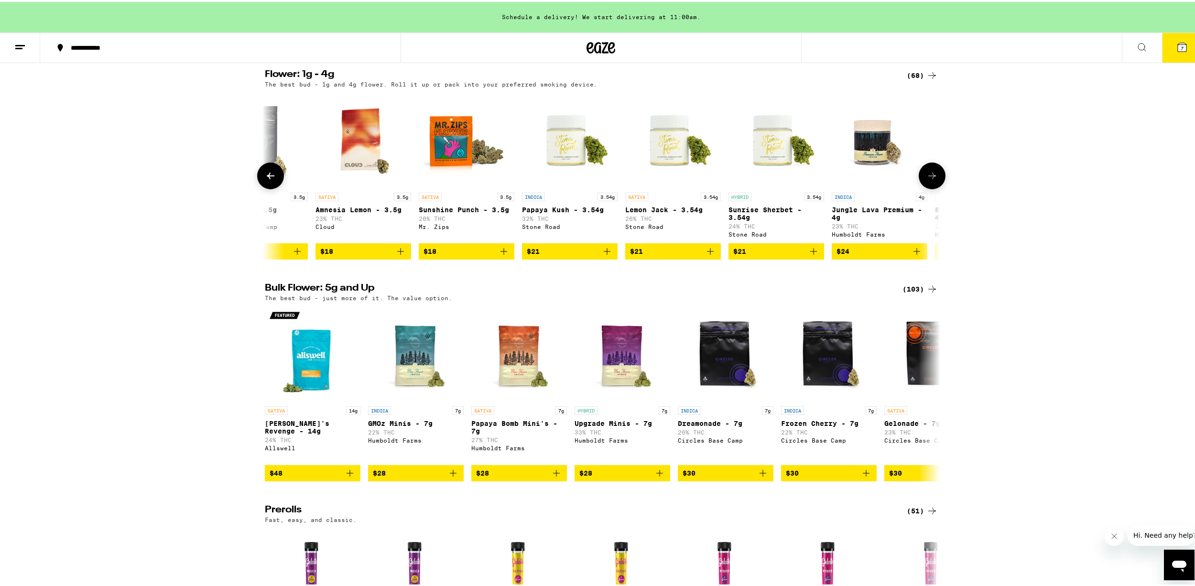
click at [927, 172] on button at bounding box center [931, 174] width 27 height 27
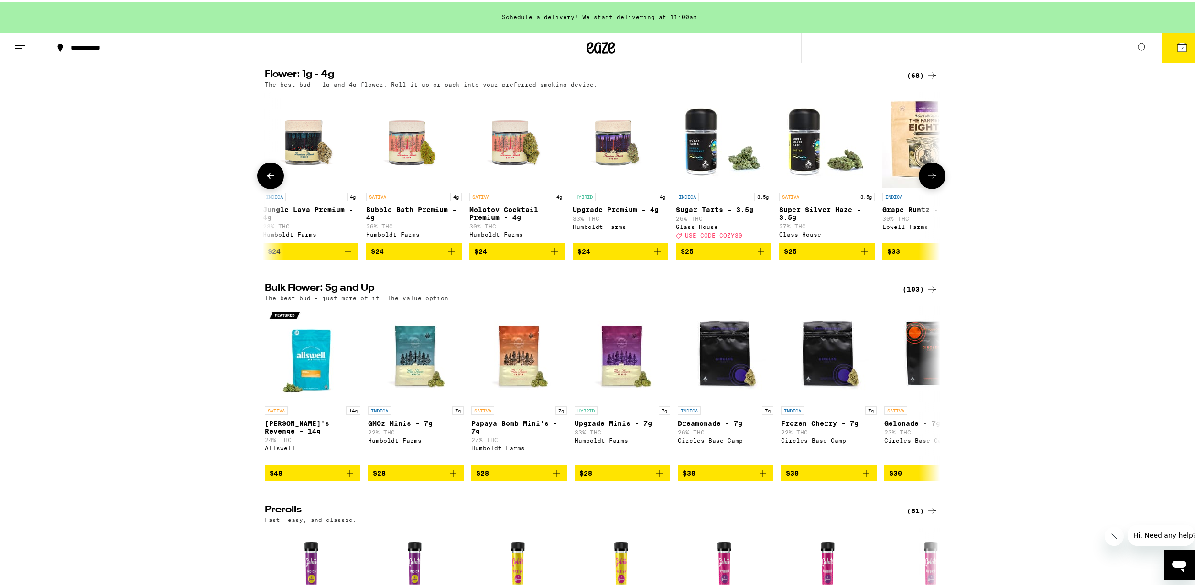
click at [927, 172] on button at bounding box center [931, 174] width 27 height 27
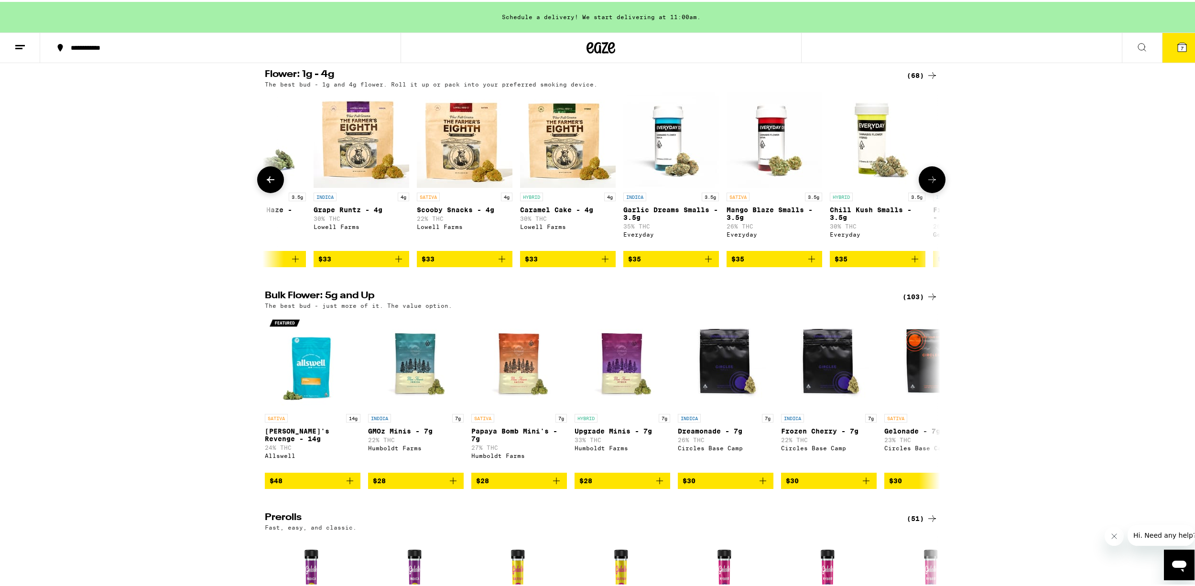
click at [927, 172] on button at bounding box center [931, 177] width 27 height 27
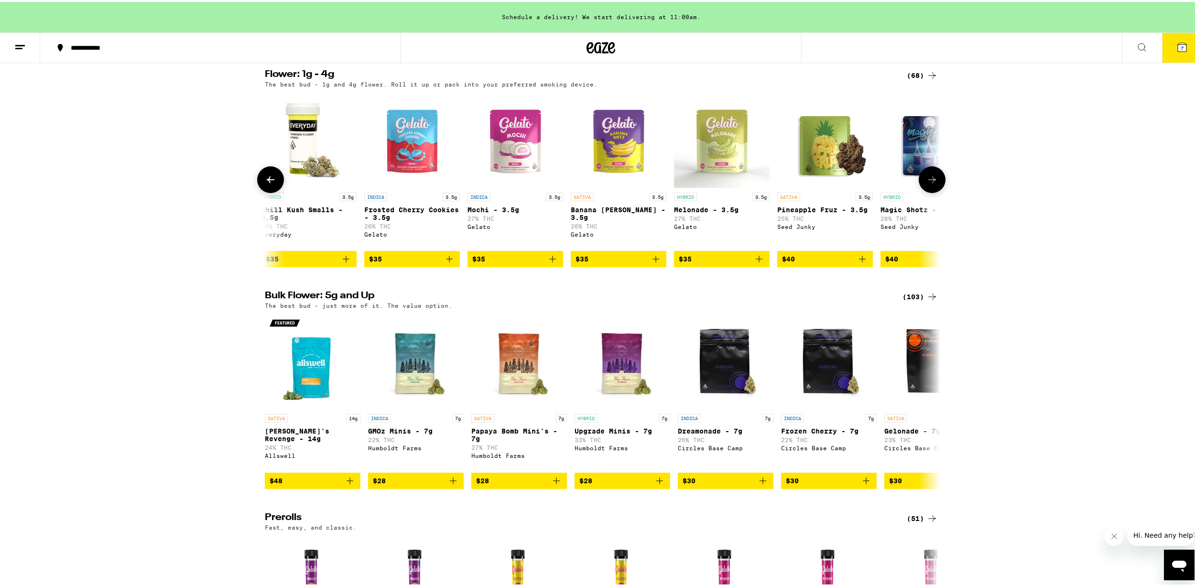
click at [927, 172] on button at bounding box center [931, 177] width 27 height 27
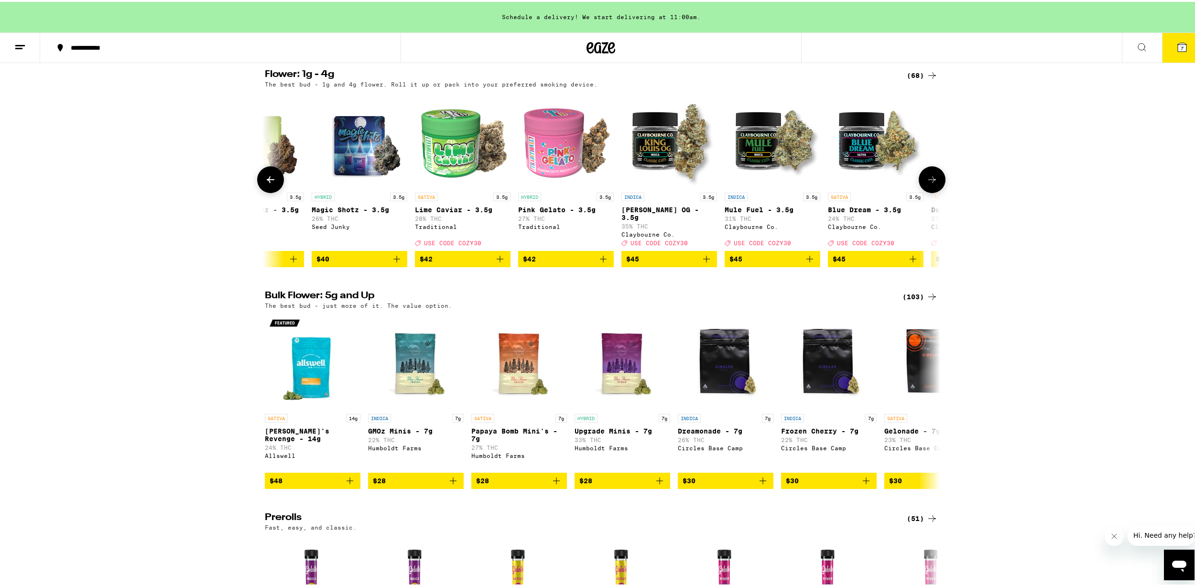
click at [927, 172] on button at bounding box center [931, 177] width 27 height 27
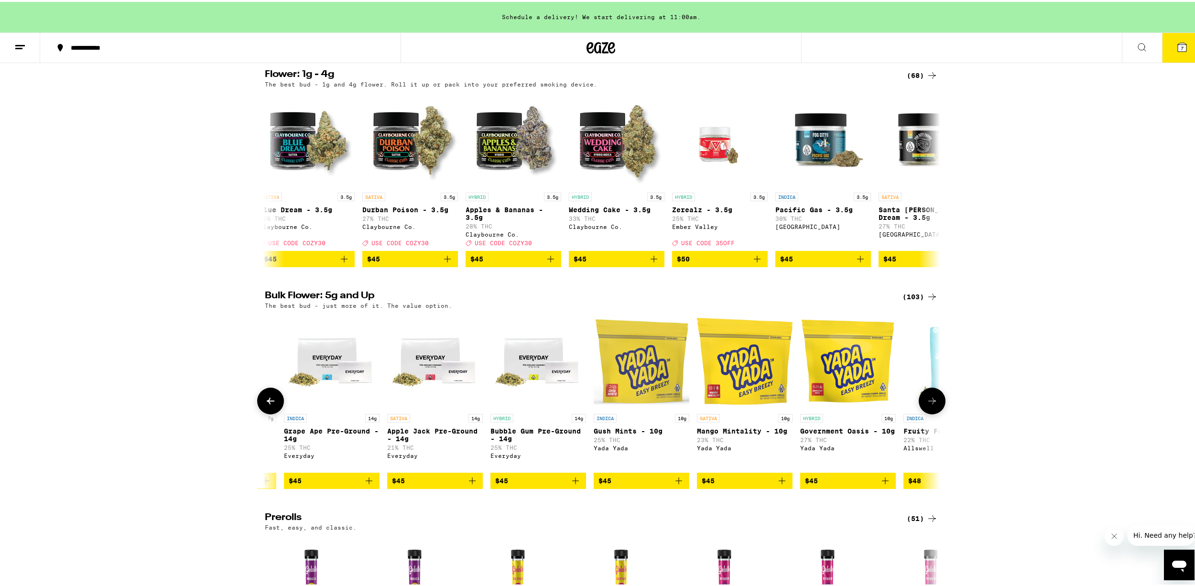
scroll to position [143, 0]
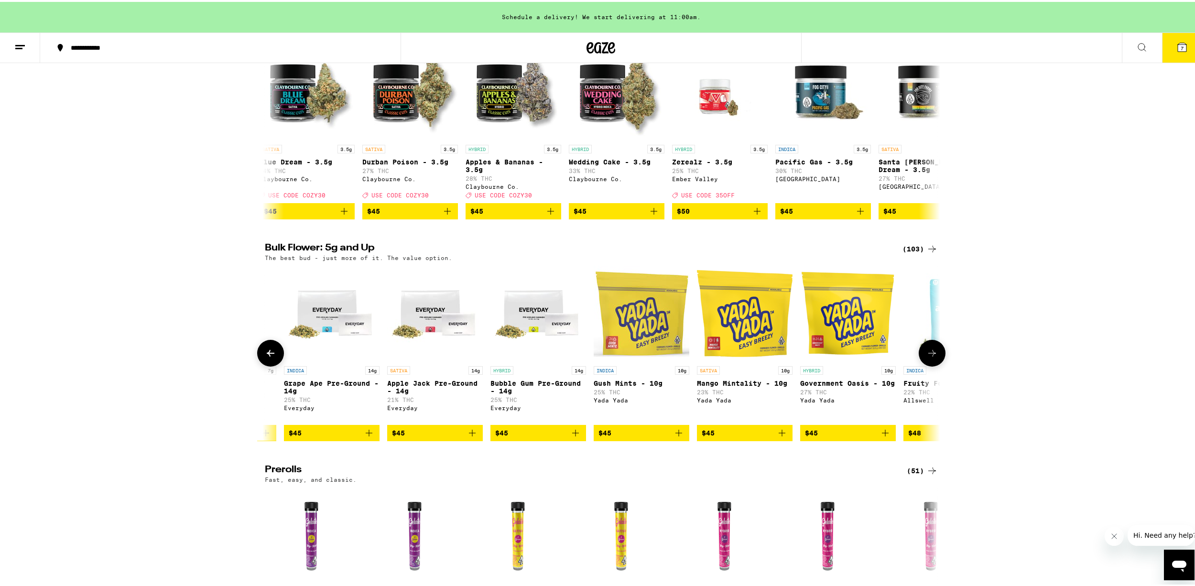
click at [926, 357] on icon at bounding box center [931, 350] width 11 height 11
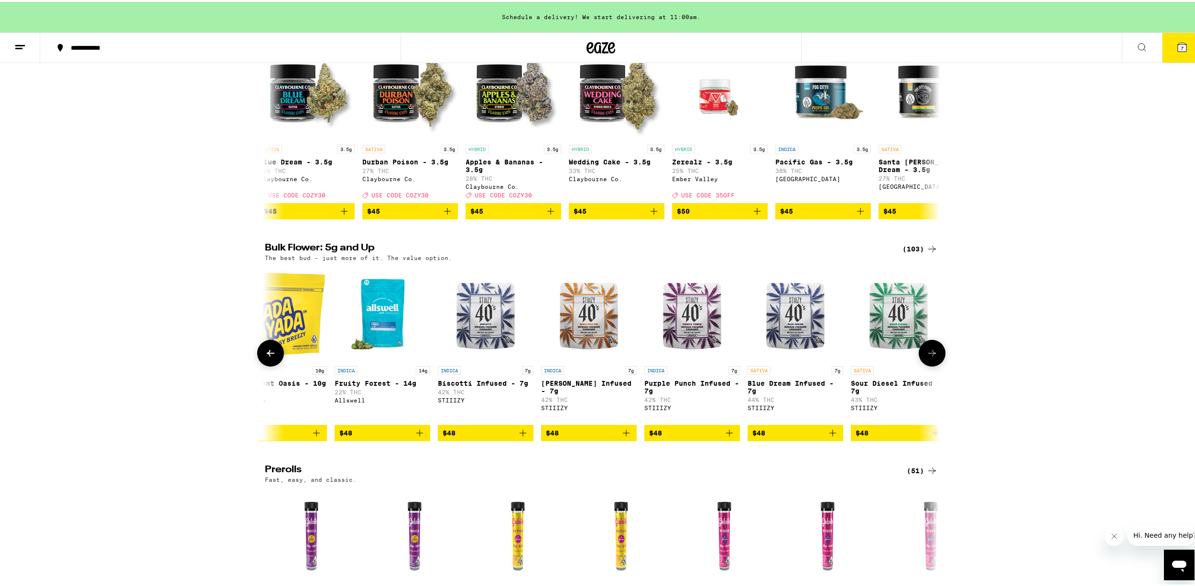
click at [926, 357] on icon at bounding box center [931, 350] width 11 height 11
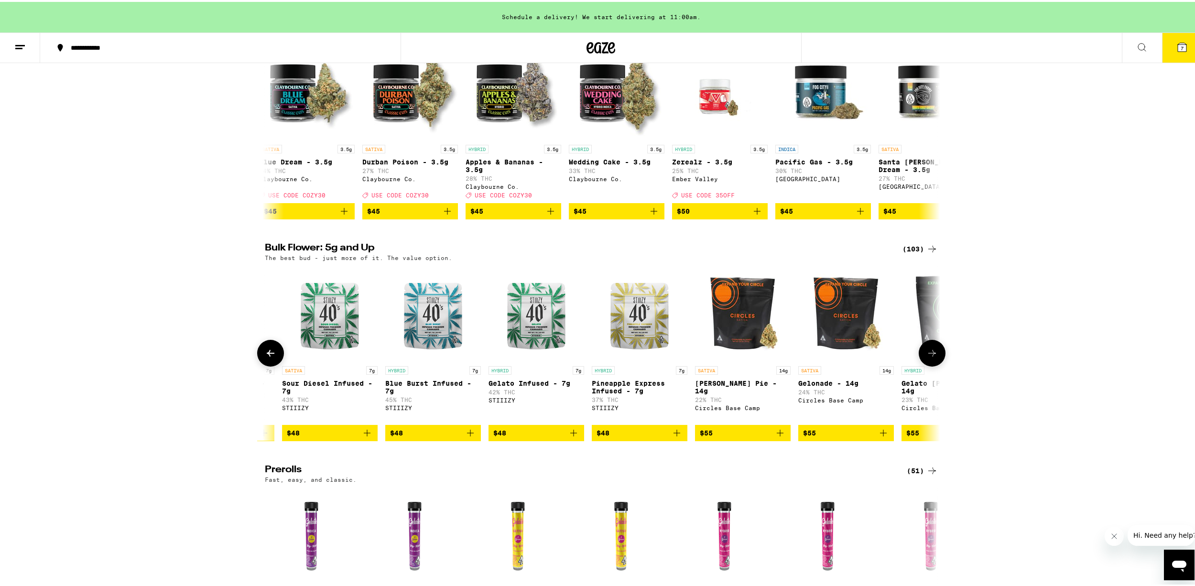
click at [926, 357] on icon at bounding box center [931, 350] width 11 height 11
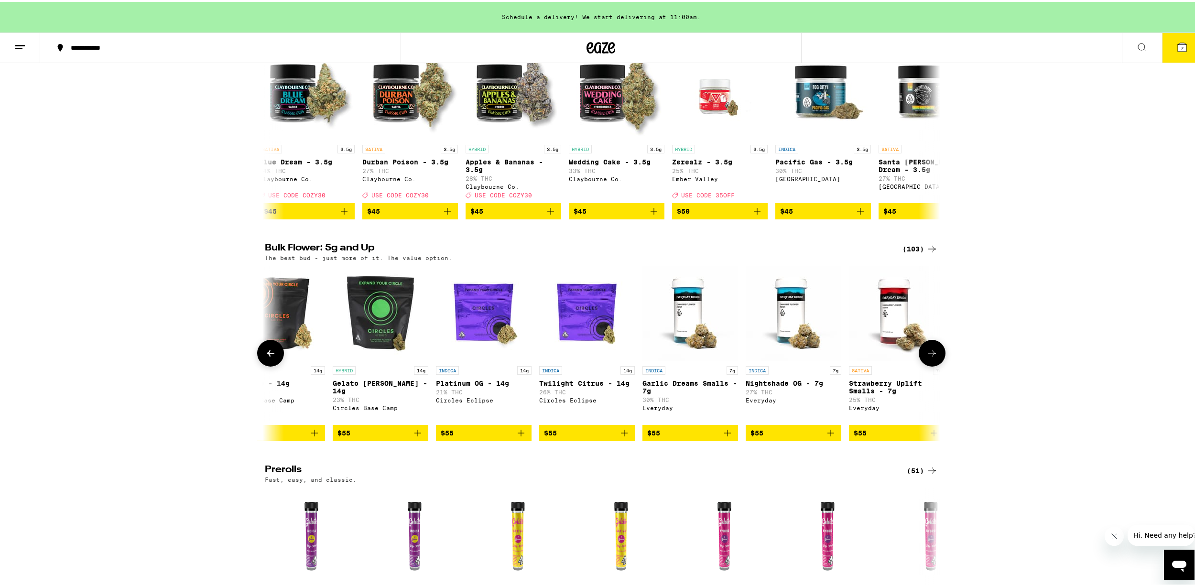
click at [926, 357] on icon at bounding box center [931, 350] width 11 height 11
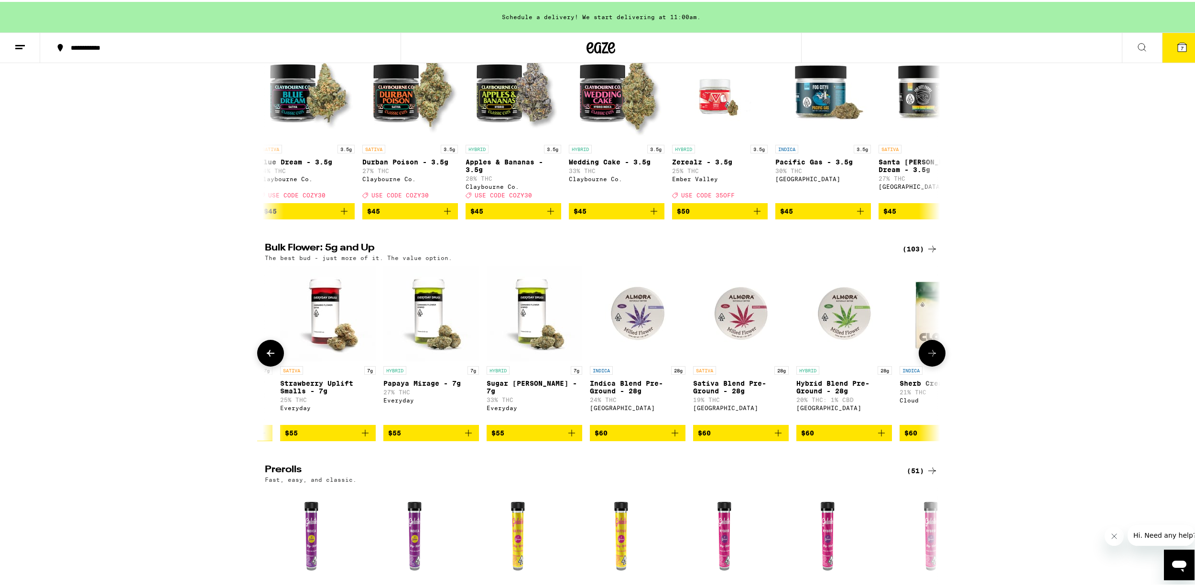
click at [926, 357] on icon at bounding box center [931, 350] width 11 height 11
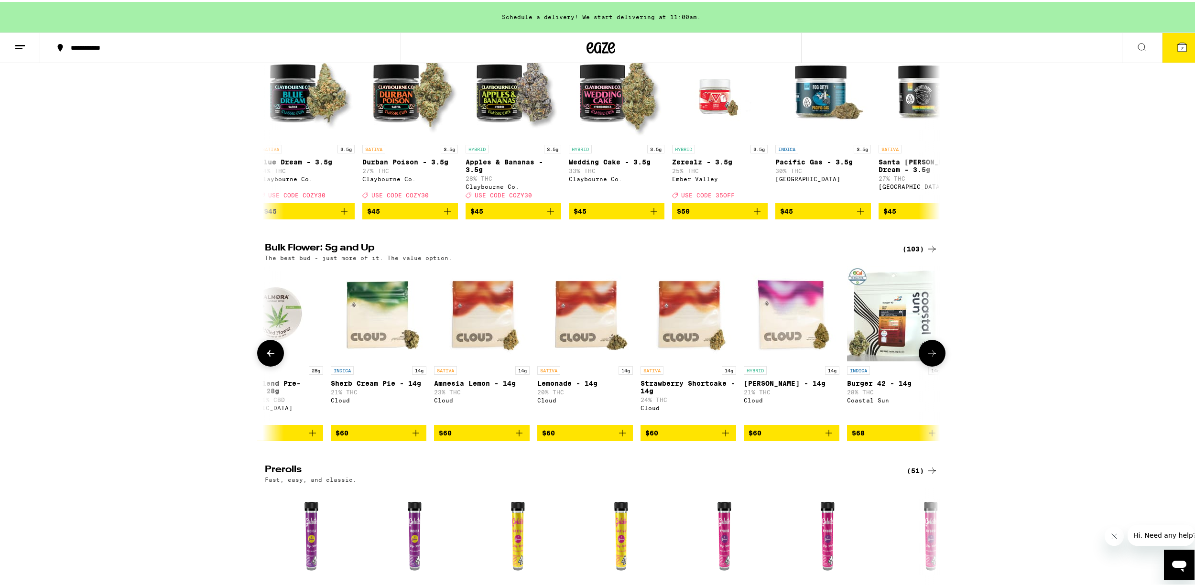
click at [926, 357] on icon at bounding box center [931, 350] width 11 height 11
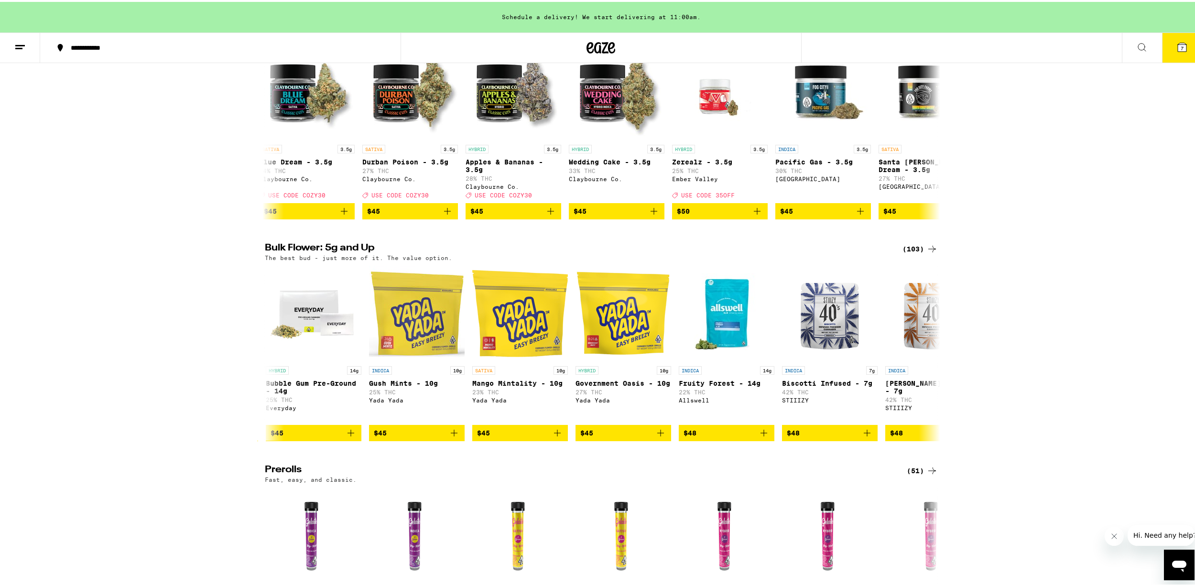
scroll to position [0, 0]
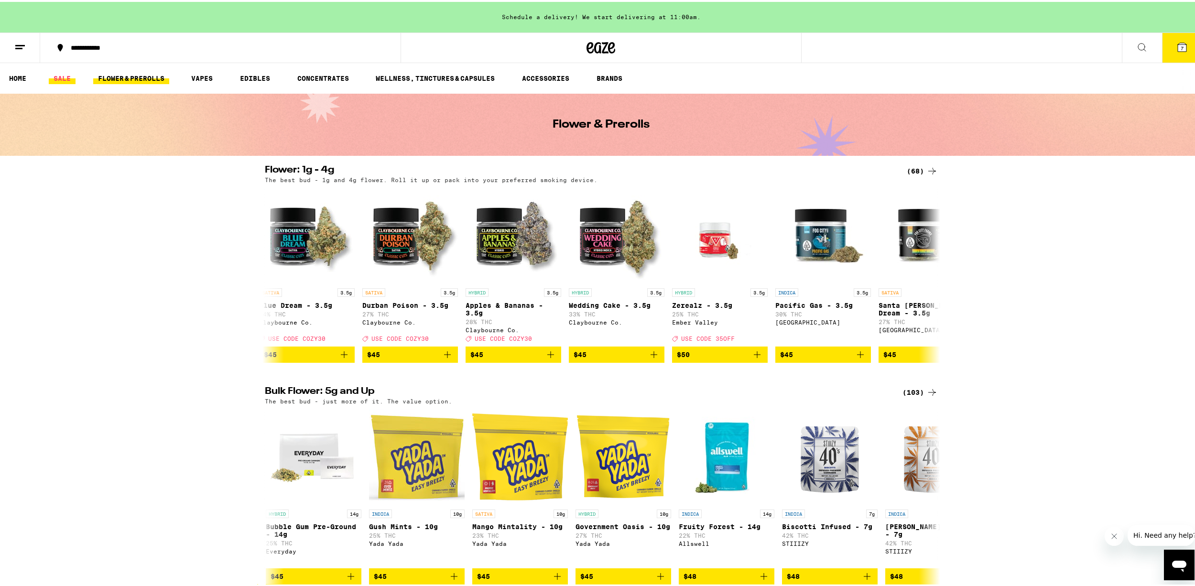
click at [67, 77] on link "SALE" at bounding box center [62, 76] width 27 height 11
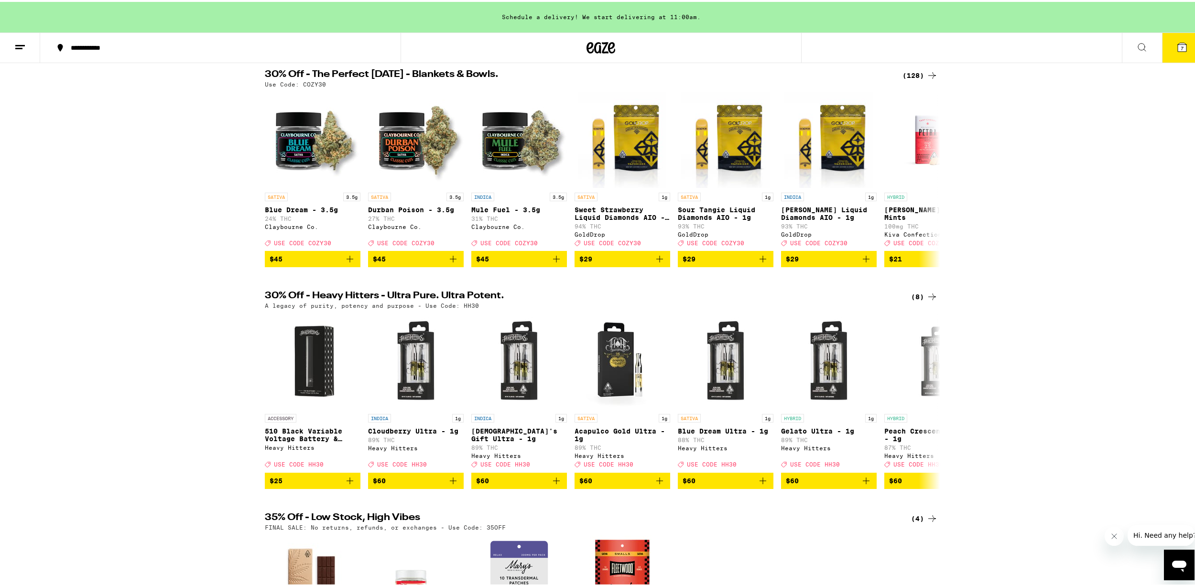
scroll to position [0, 153]
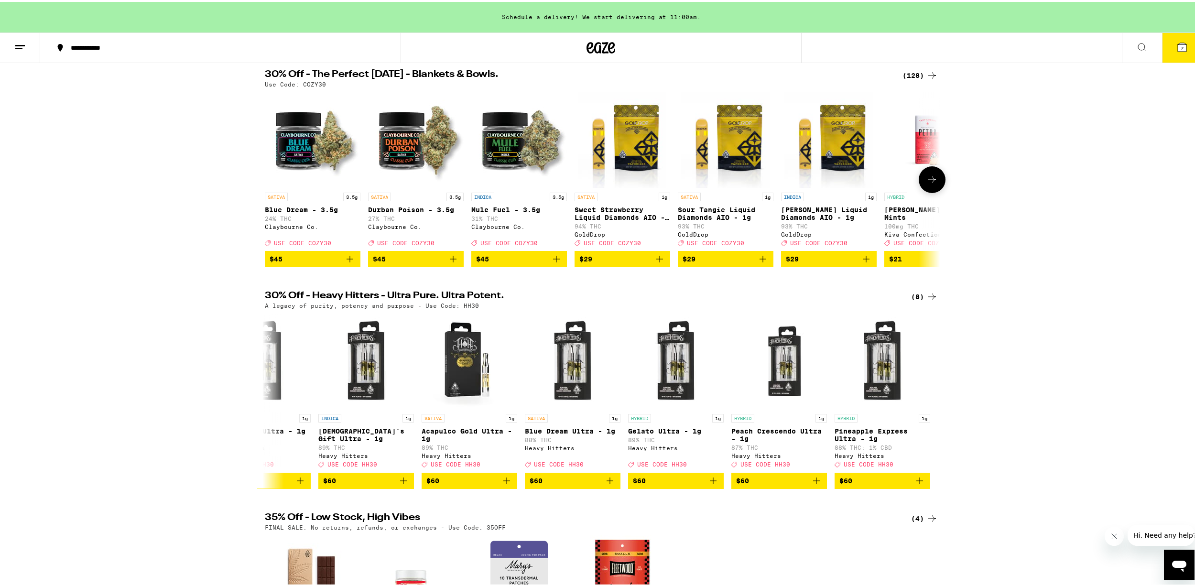
click at [921, 178] on button at bounding box center [931, 177] width 27 height 27
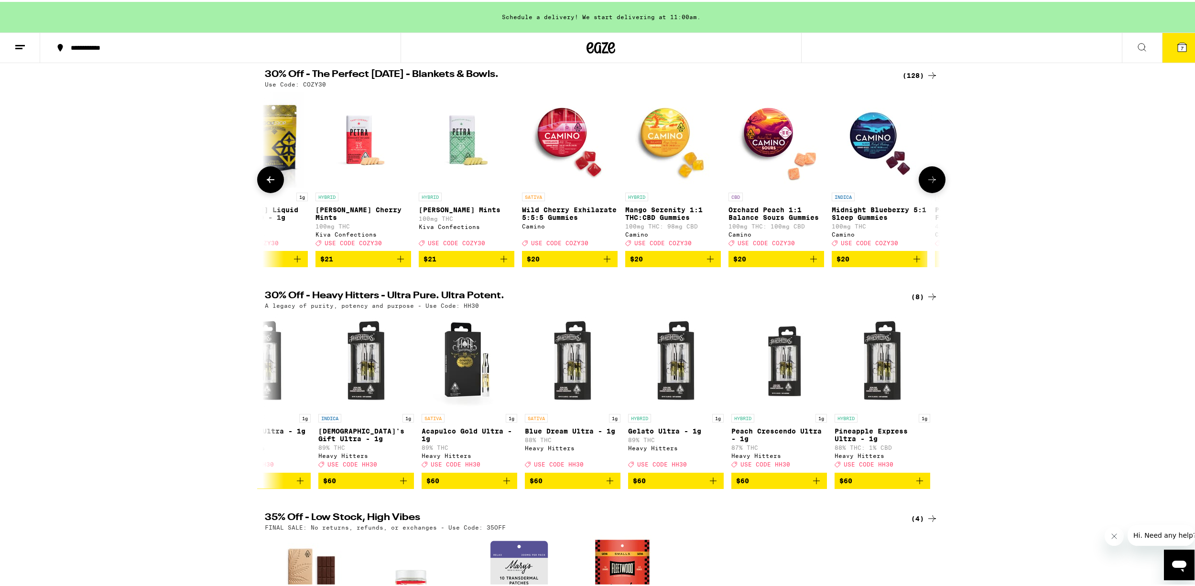
click at [921, 179] on button at bounding box center [931, 177] width 27 height 27
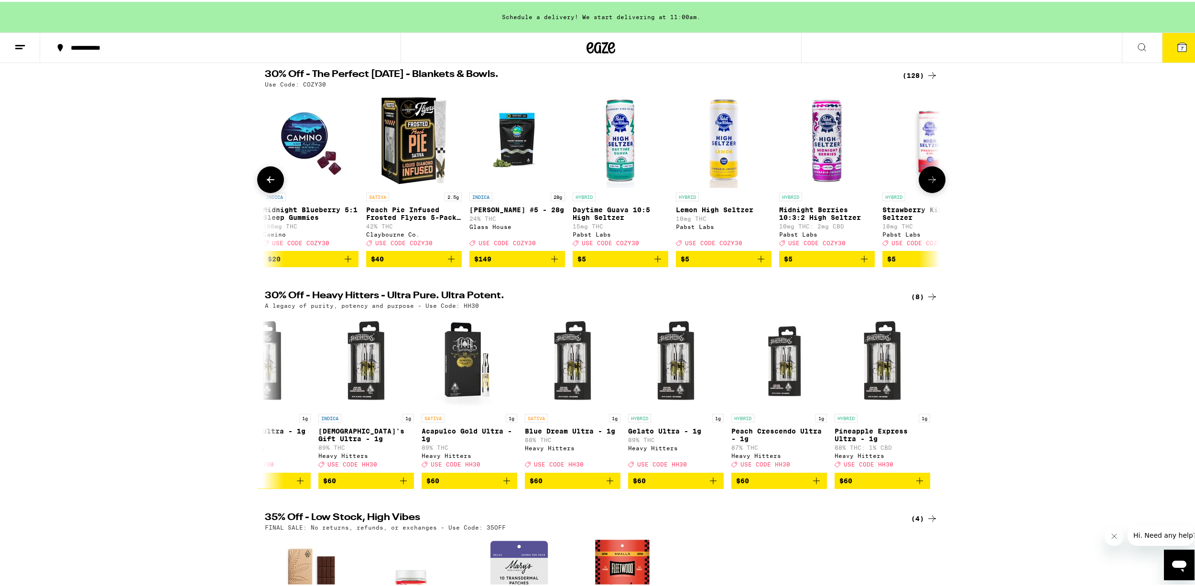
click at [921, 179] on button at bounding box center [931, 177] width 27 height 27
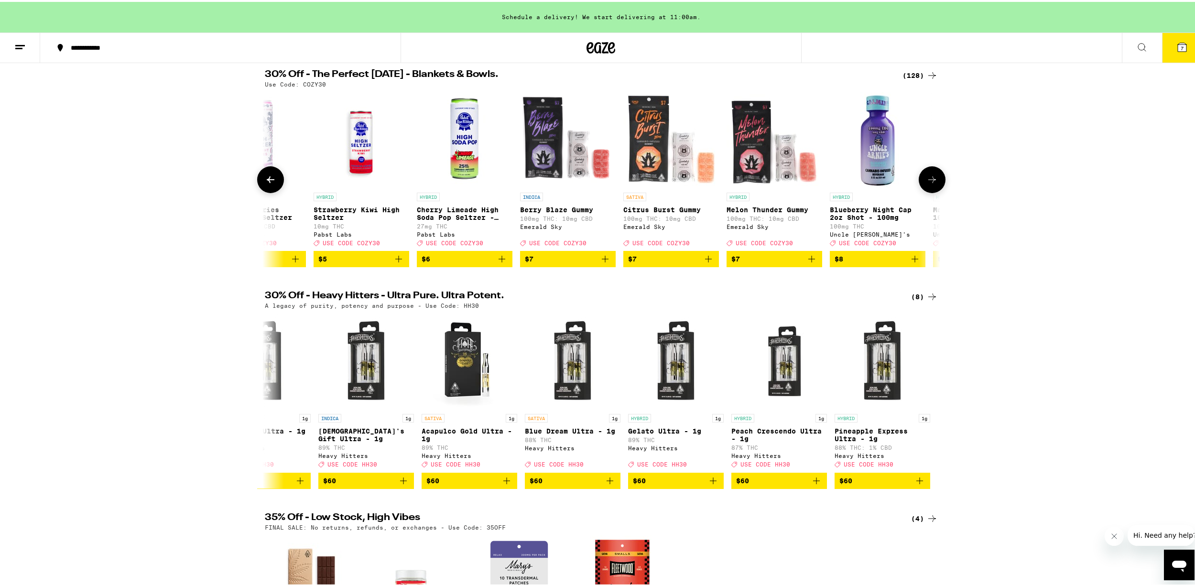
click at [921, 179] on button at bounding box center [931, 177] width 27 height 27
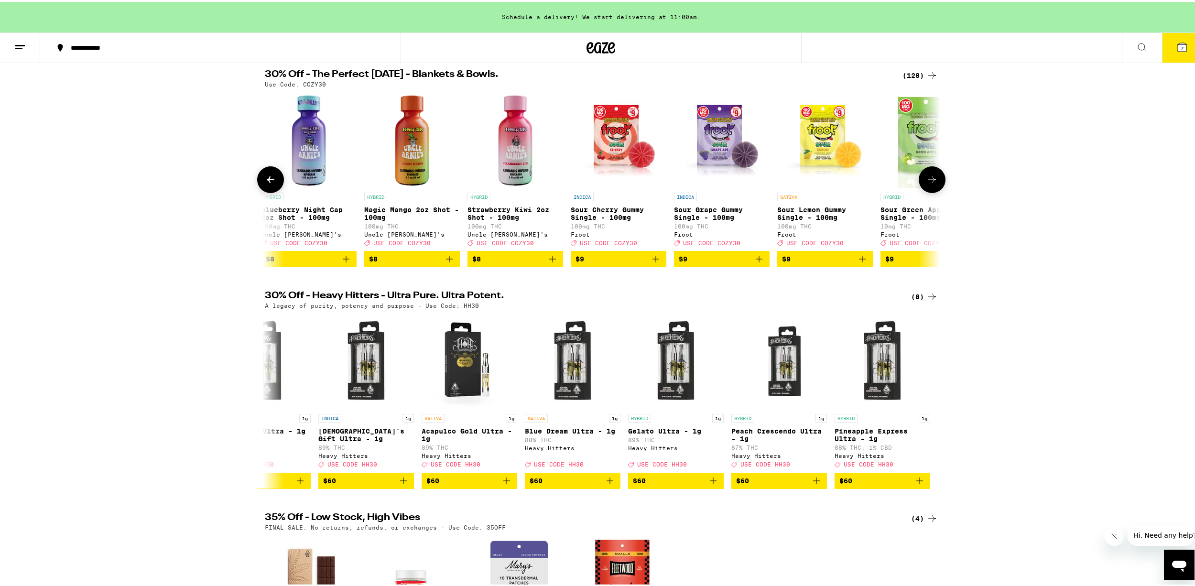
click at [921, 179] on button at bounding box center [931, 177] width 27 height 27
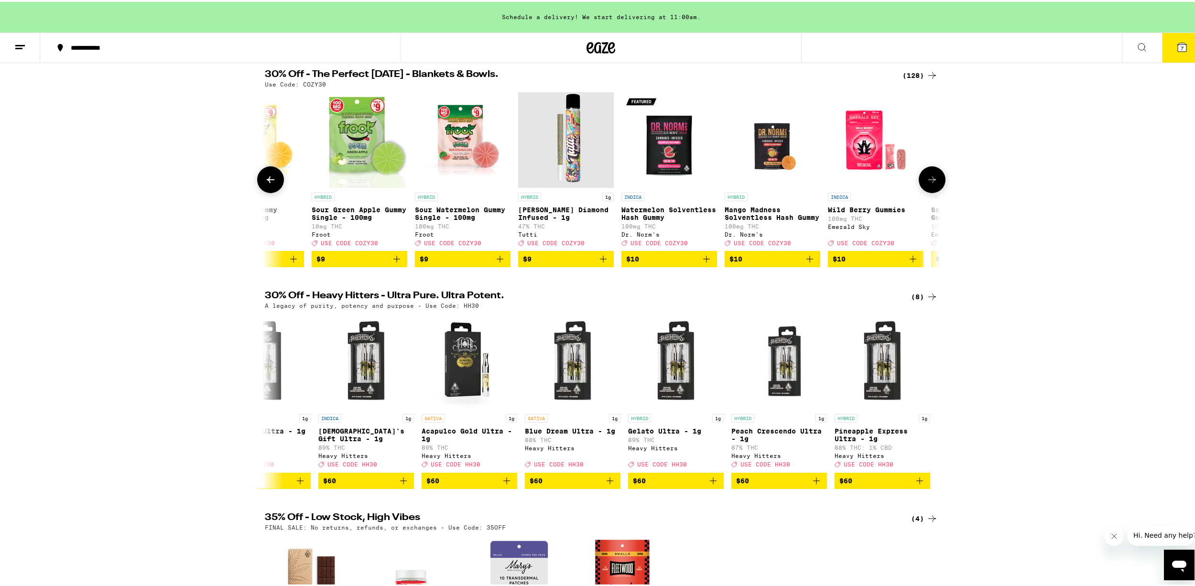
click at [921, 179] on button at bounding box center [931, 177] width 27 height 27
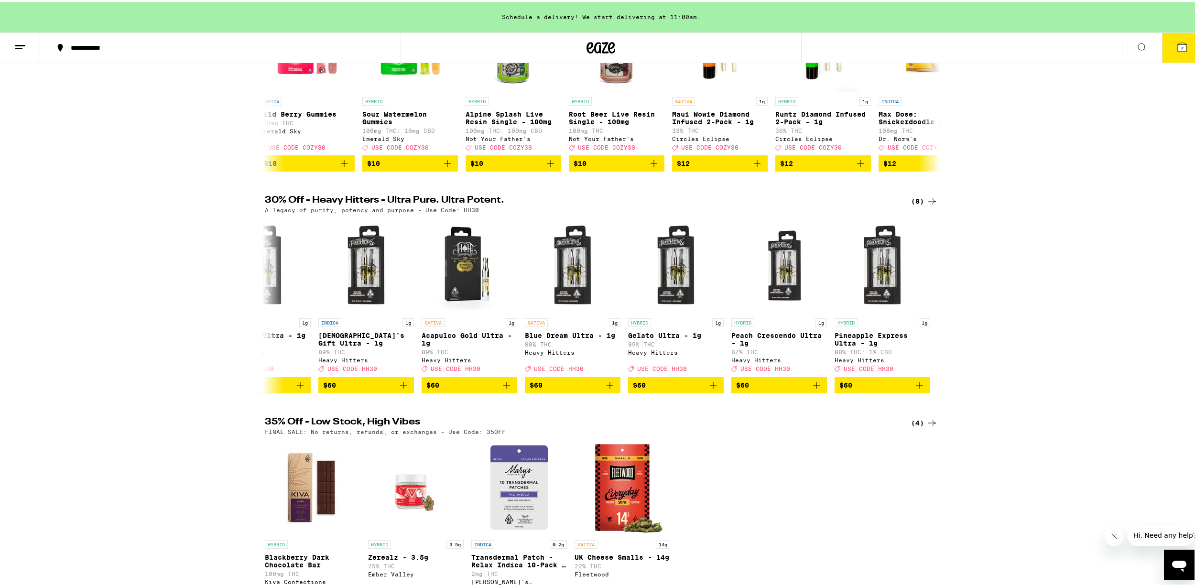
scroll to position [143, 0]
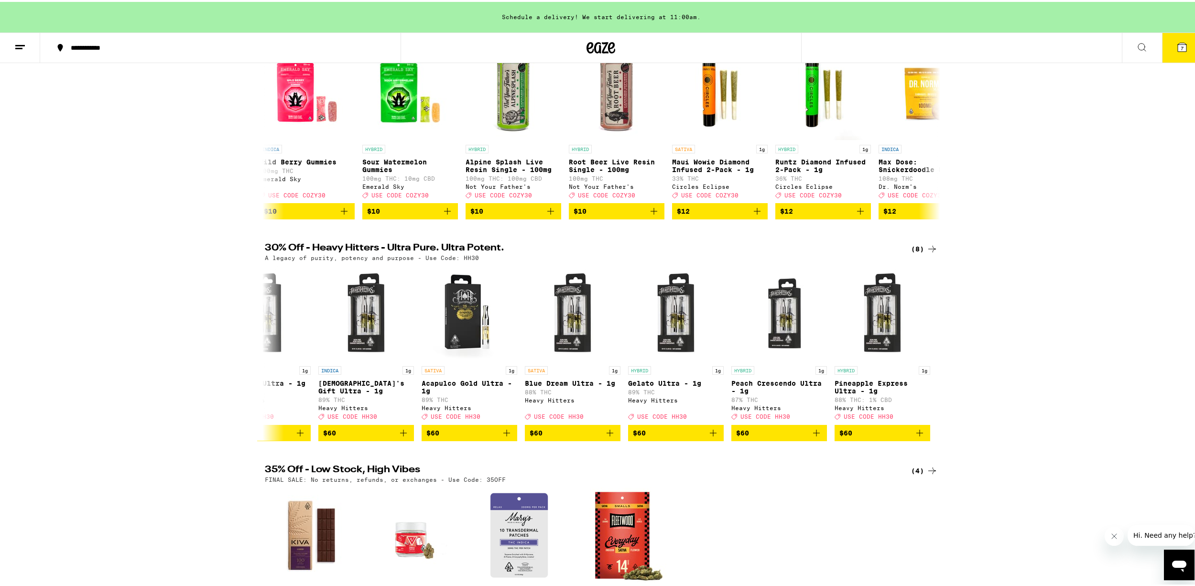
click at [1167, 58] on button "7" at bounding box center [1182, 46] width 40 height 30
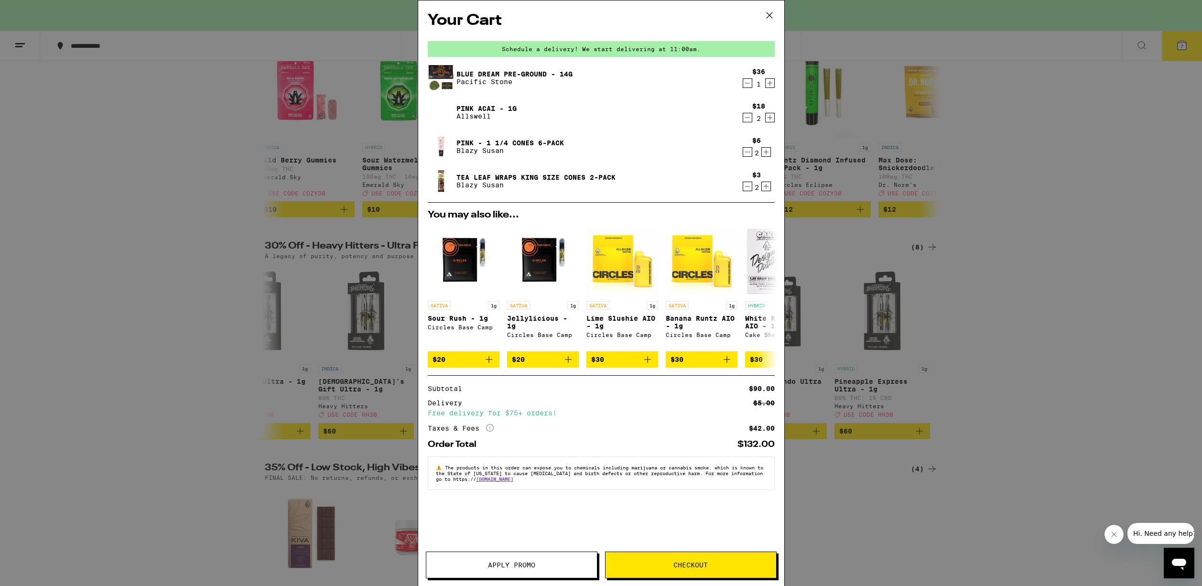
click at [763, 157] on icon "Increment" at bounding box center [766, 151] width 9 height 11
click at [749, 122] on icon "Decrement" at bounding box center [747, 117] width 9 height 11
click at [769, 120] on icon "Increment" at bounding box center [769, 117] width 9 height 11
click at [748, 154] on icon "Decrement" at bounding box center [747, 151] width 9 height 11
click at [888, 360] on div "Your Cart Schedule a delivery! We start delivering at 11:00am. Blue Dream Pre-G…" at bounding box center [601, 293] width 1202 height 586
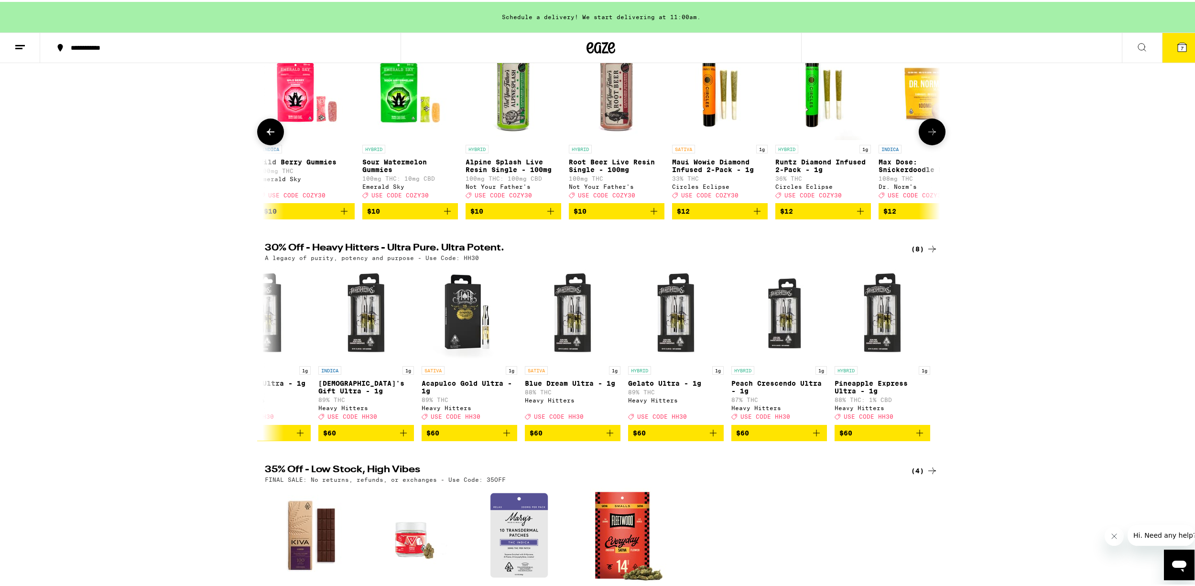
click at [922, 137] on button at bounding box center [931, 130] width 27 height 27
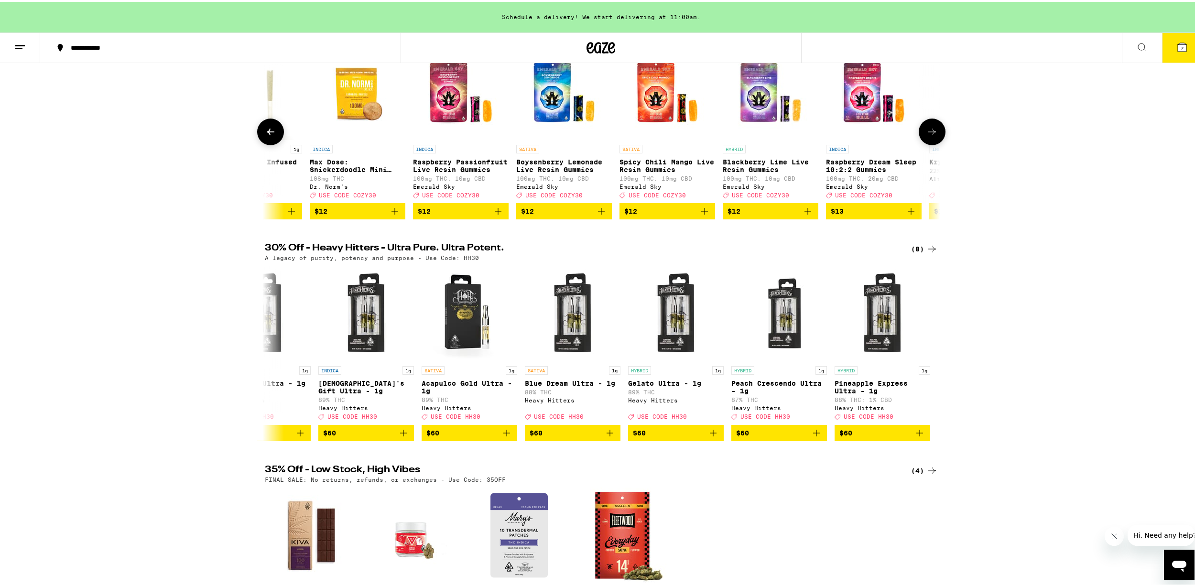
click at [922, 137] on button at bounding box center [931, 130] width 27 height 27
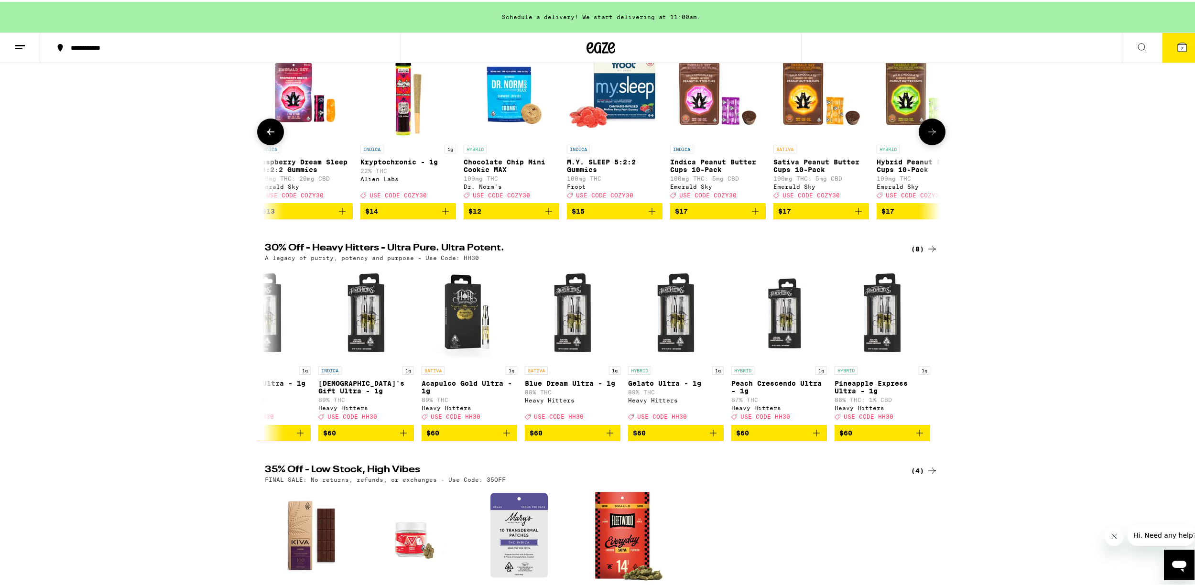
click at [922, 137] on button at bounding box center [931, 130] width 27 height 27
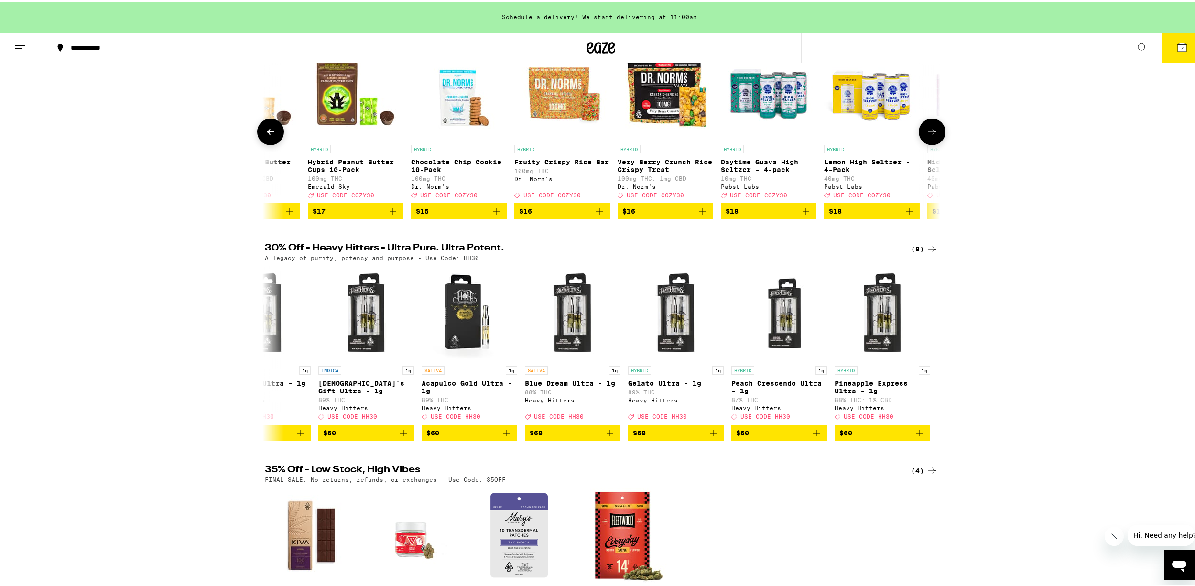
click at [922, 137] on button at bounding box center [931, 130] width 27 height 27
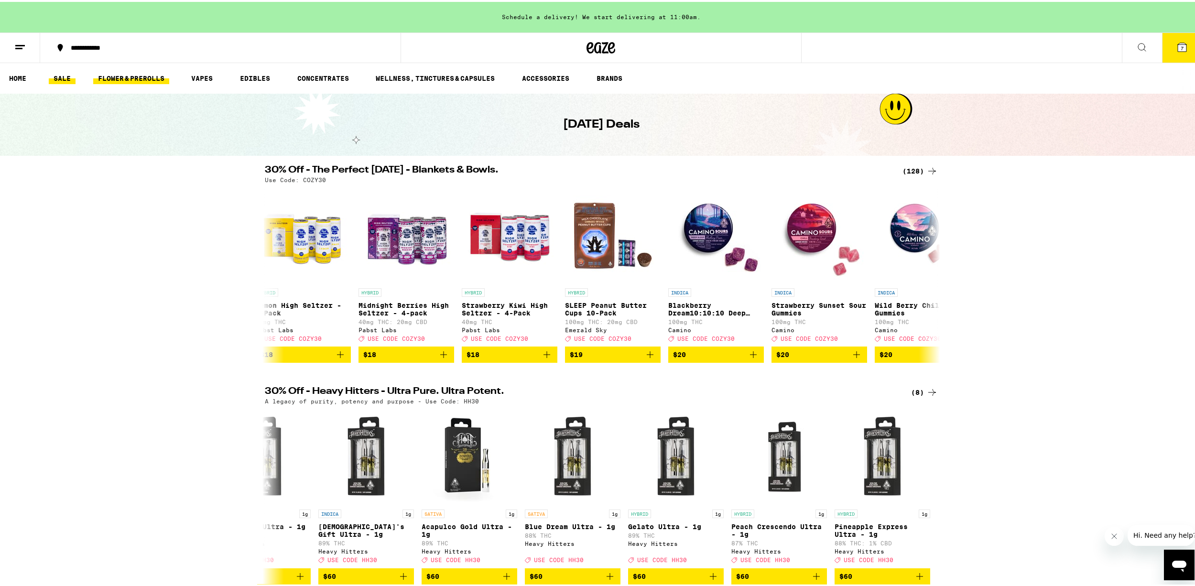
click at [150, 77] on link "FLOWER & PREROLLS" at bounding box center [131, 76] width 76 height 11
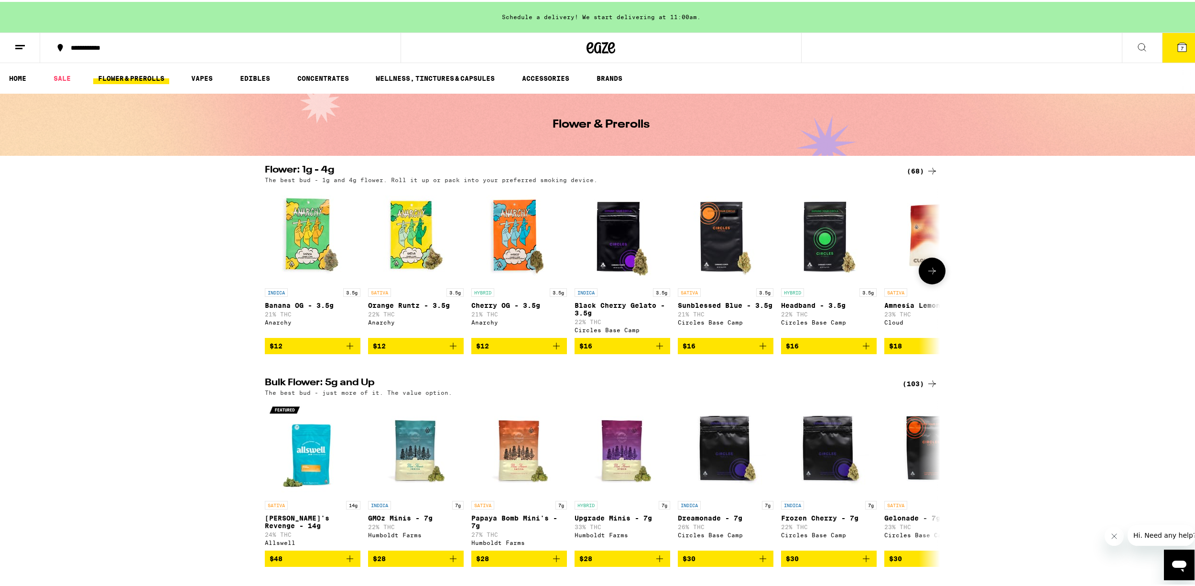
scroll to position [48, 0]
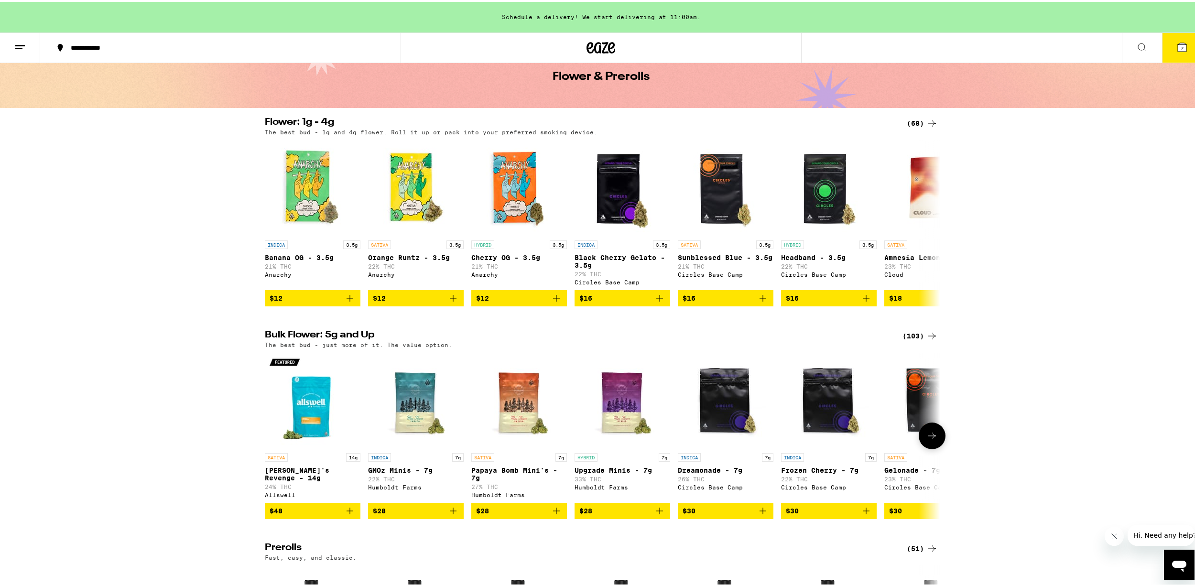
click at [927, 436] on button at bounding box center [931, 433] width 27 height 27
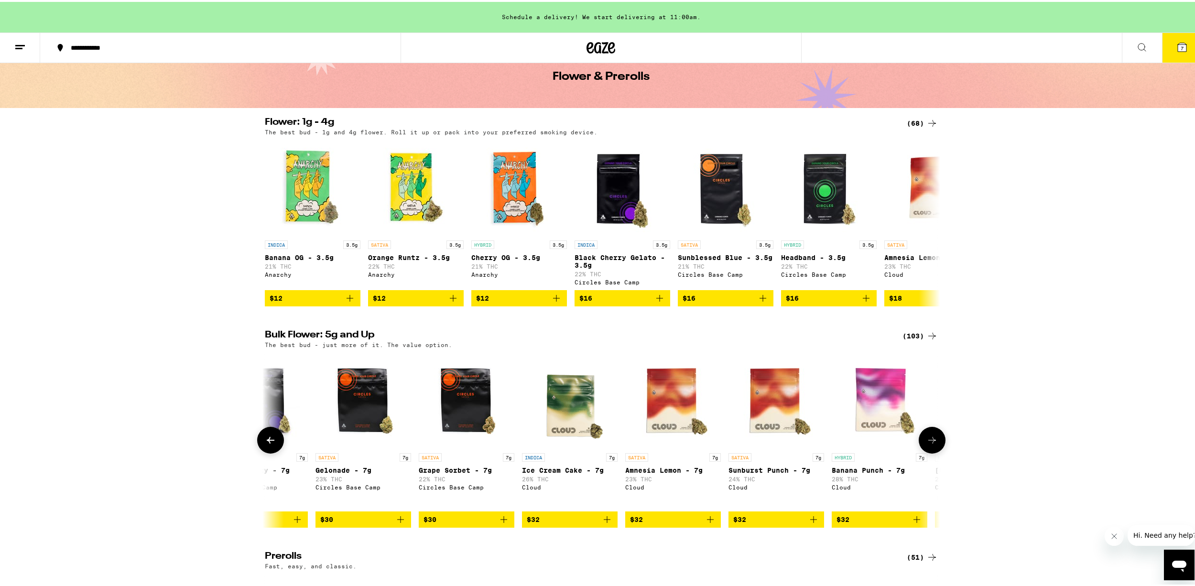
click at [927, 436] on button at bounding box center [931, 438] width 27 height 27
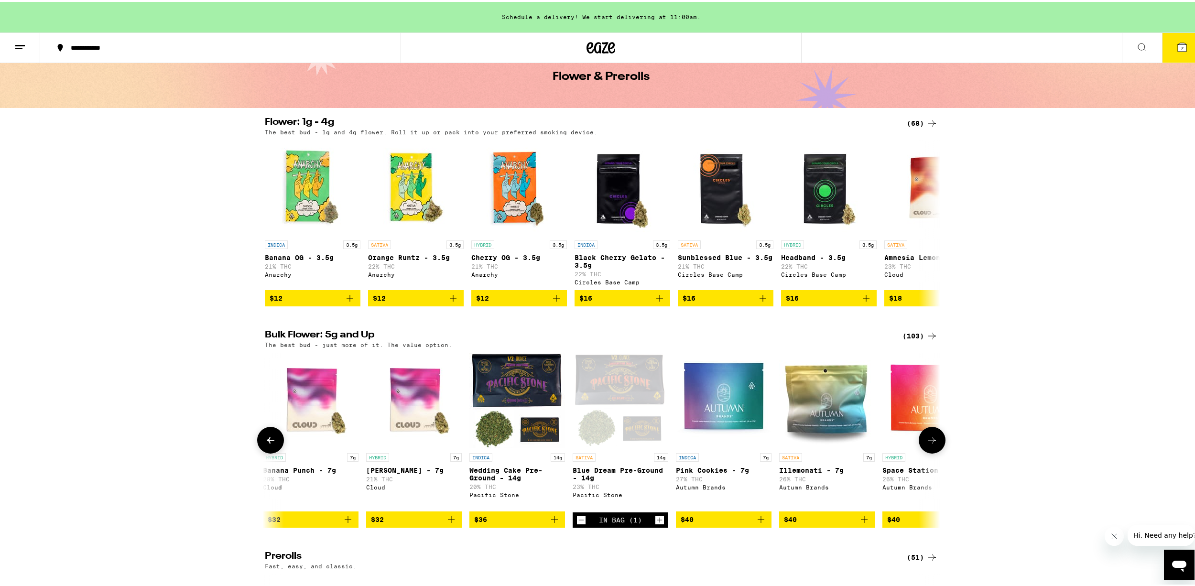
click at [927, 436] on button at bounding box center [931, 438] width 27 height 27
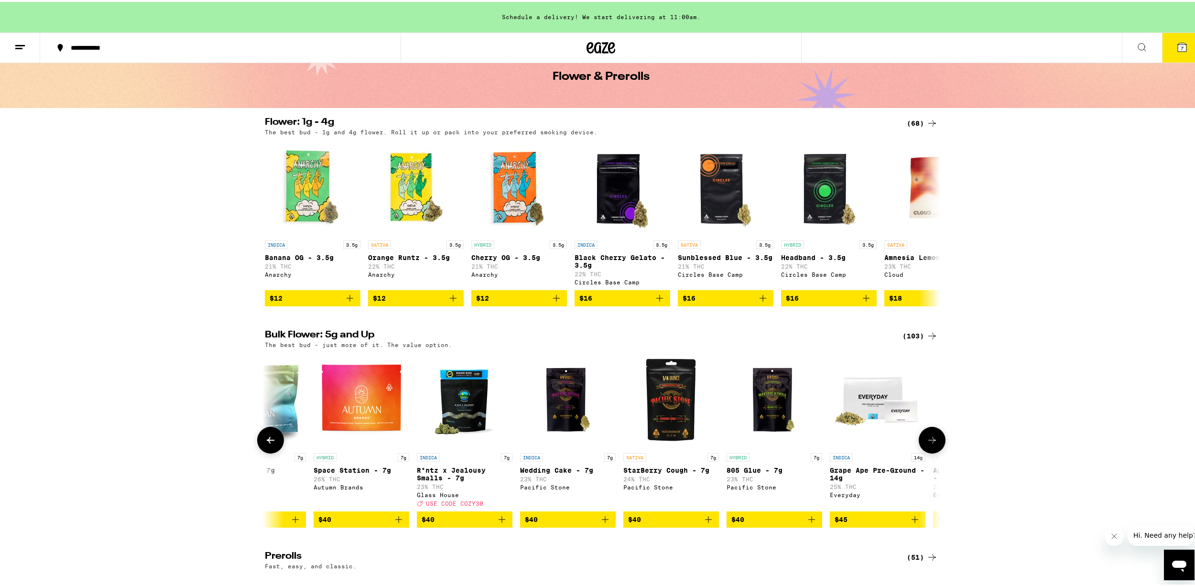
click at [927, 436] on button at bounding box center [931, 438] width 27 height 27
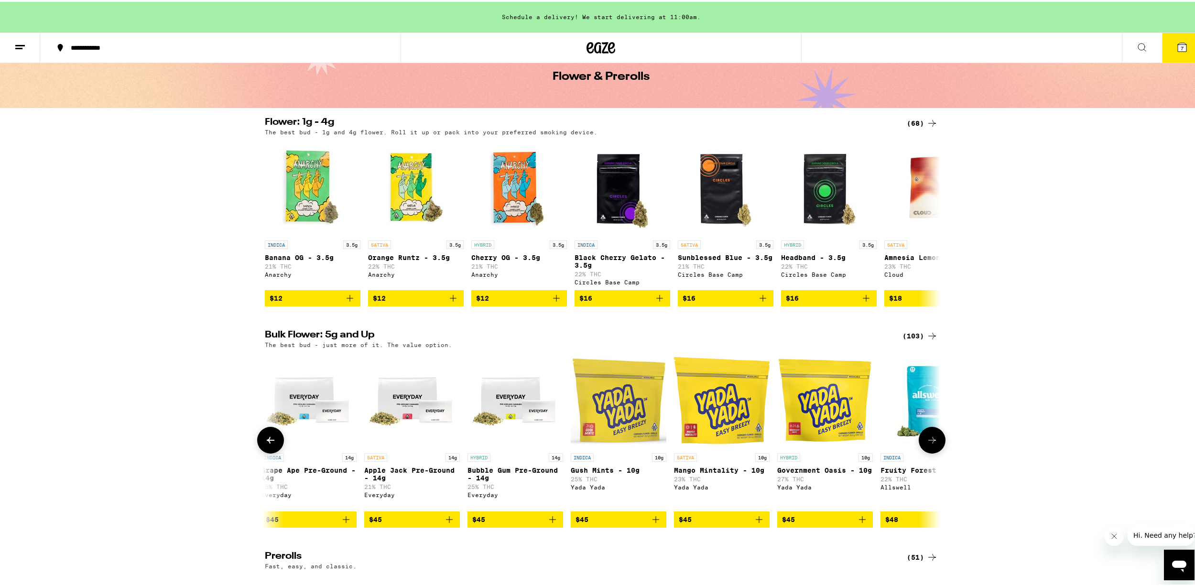
click at [927, 436] on button at bounding box center [931, 438] width 27 height 27
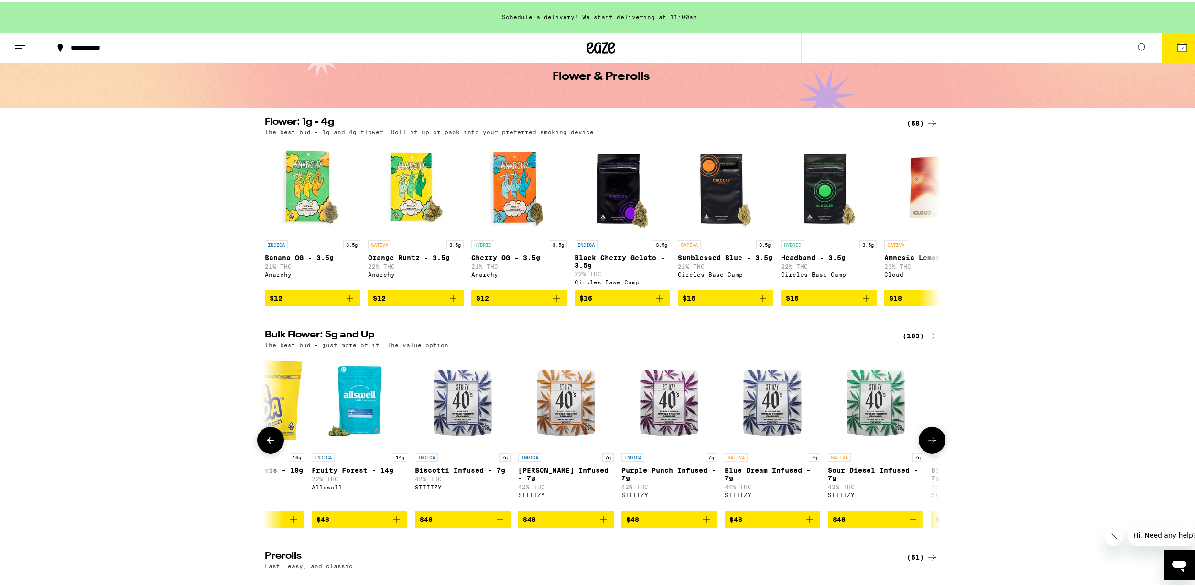
click at [927, 436] on button at bounding box center [931, 438] width 27 height 27
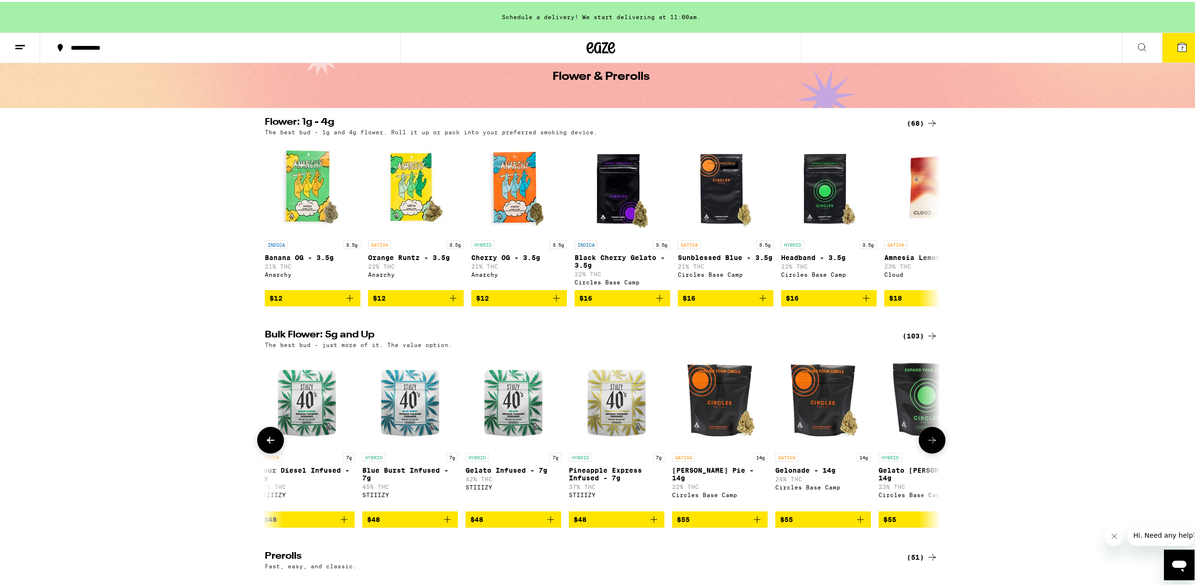
click at [927, 436] on button at bounding box center [931, 438] width 27 height 27
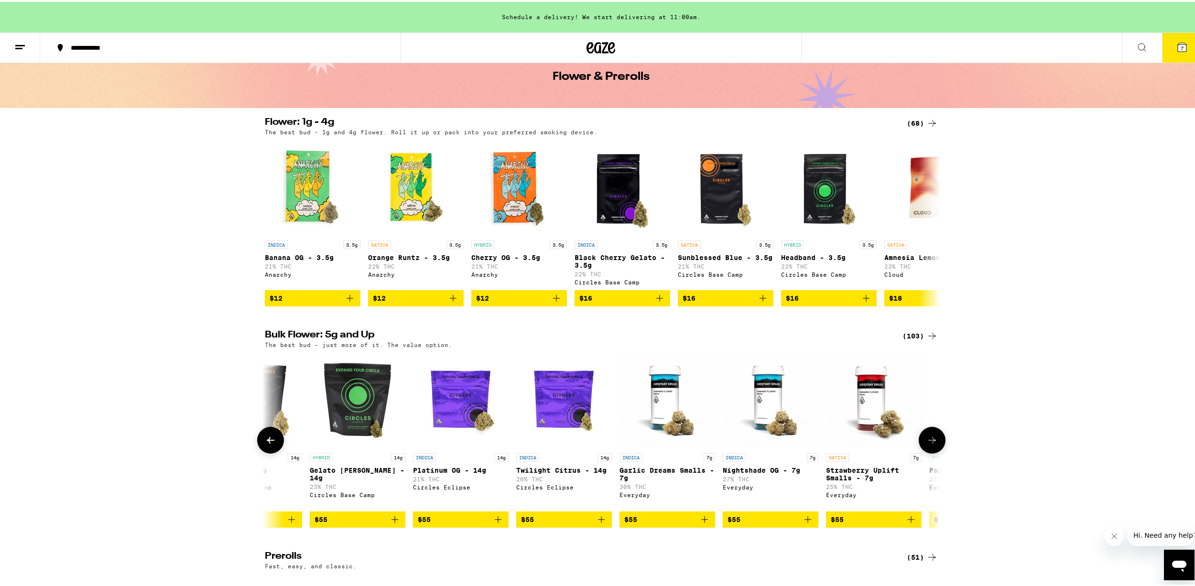
click at [927, 436] on button at bounding box center [931, 438] width 27 height 27
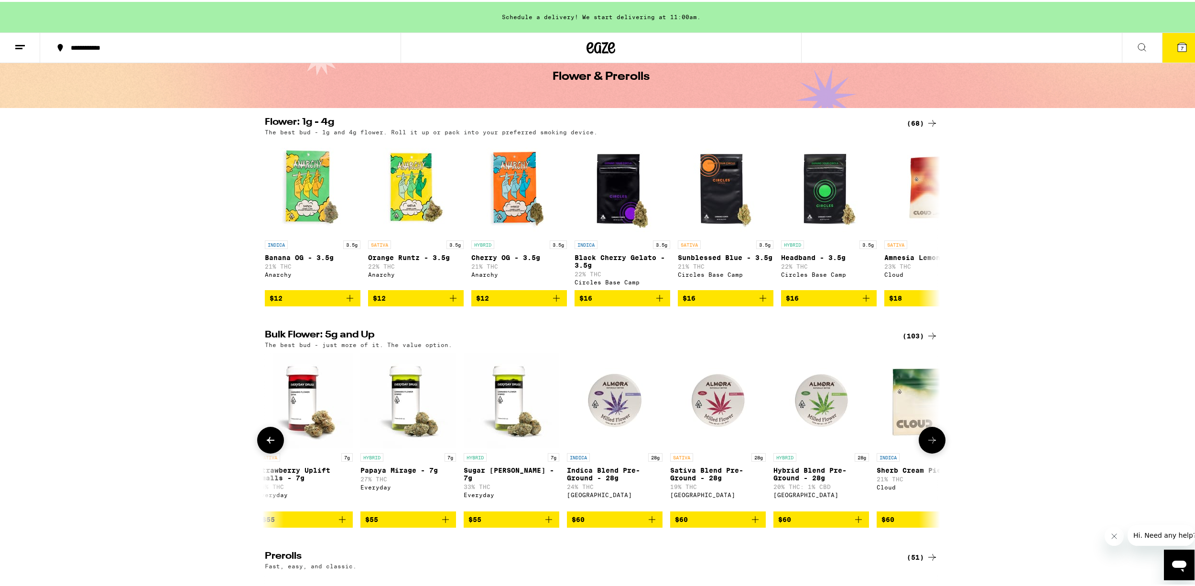
click at [927, 436] on button at bounding box center [931, 438] width 27 height 27
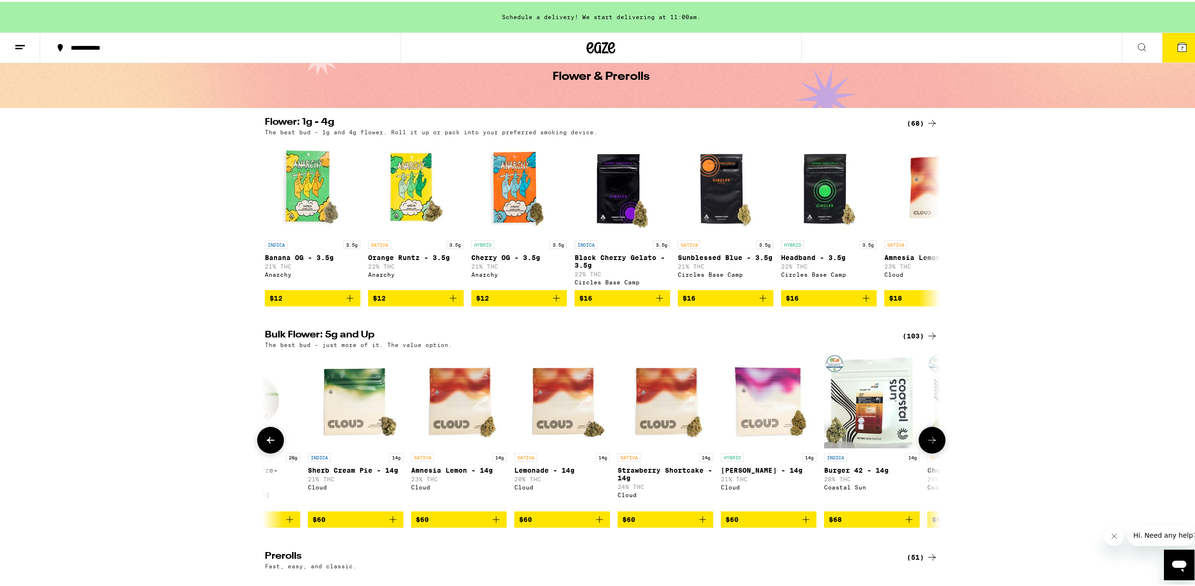
click at [265, 444] on icon at bounding box center [270, 437] width 11 height 11
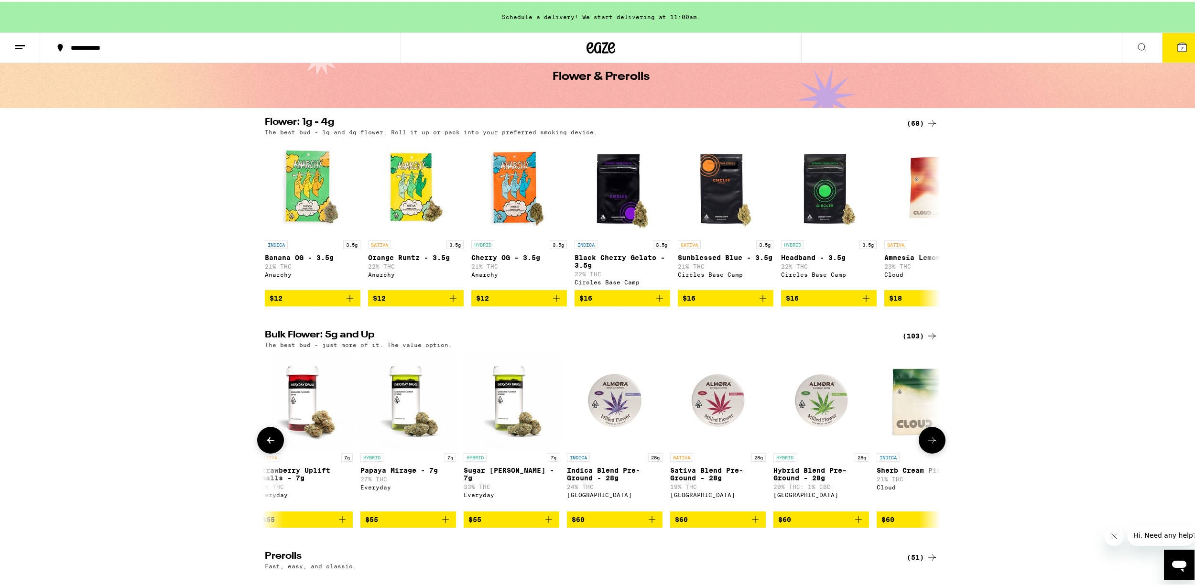
click at [265, 444] on icon at bounding box center [270, 437] width 11 height 11
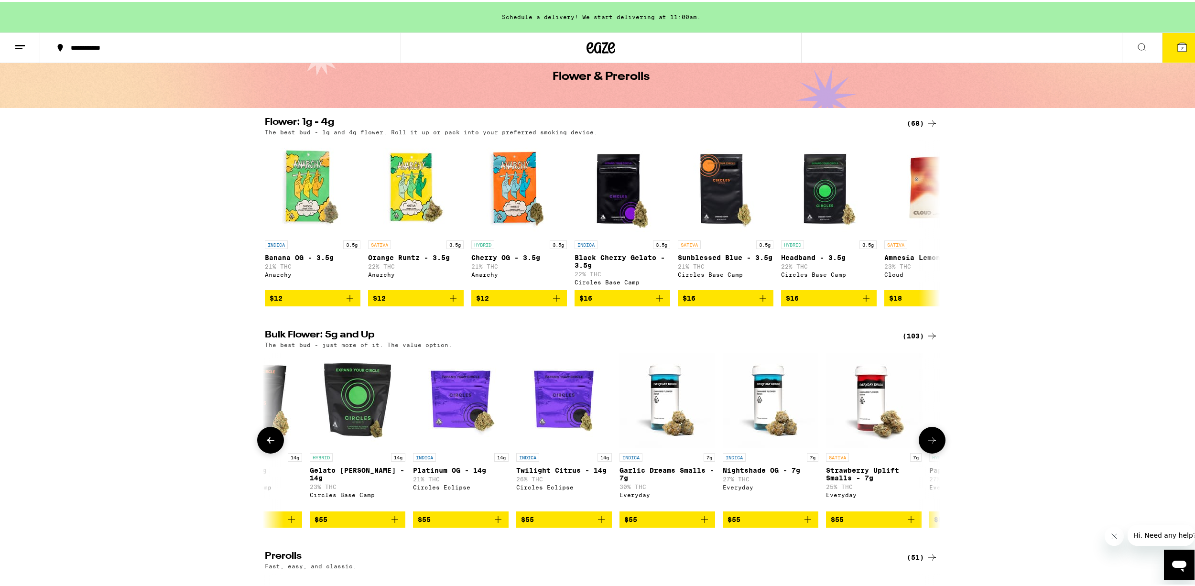
click at [265, 444] on icon at bounding box center [270, 437] width 11 height 11
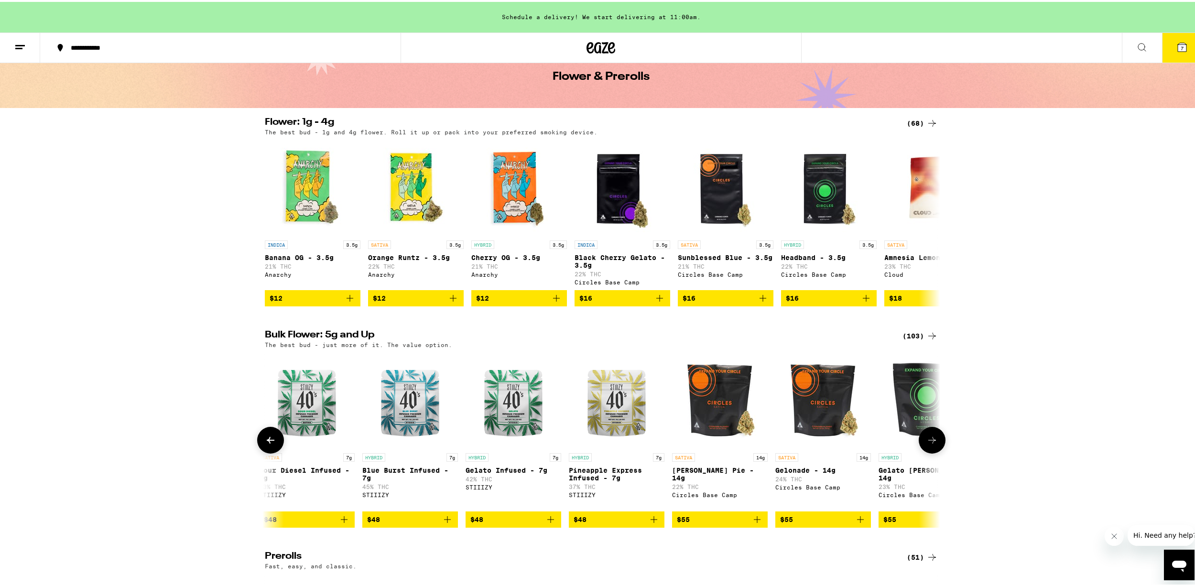
click at [265, 444] on icon at bounding box center [270, 437] width 11 height 11
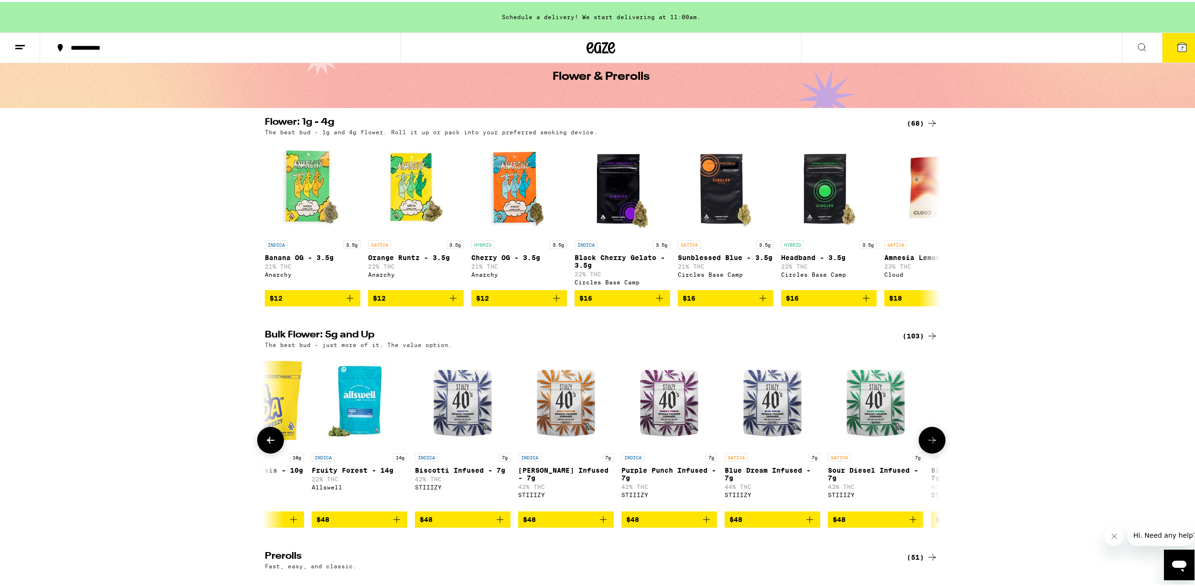
click at [265, 444] on icon at bounding box center [270, 437] width 11 height 11
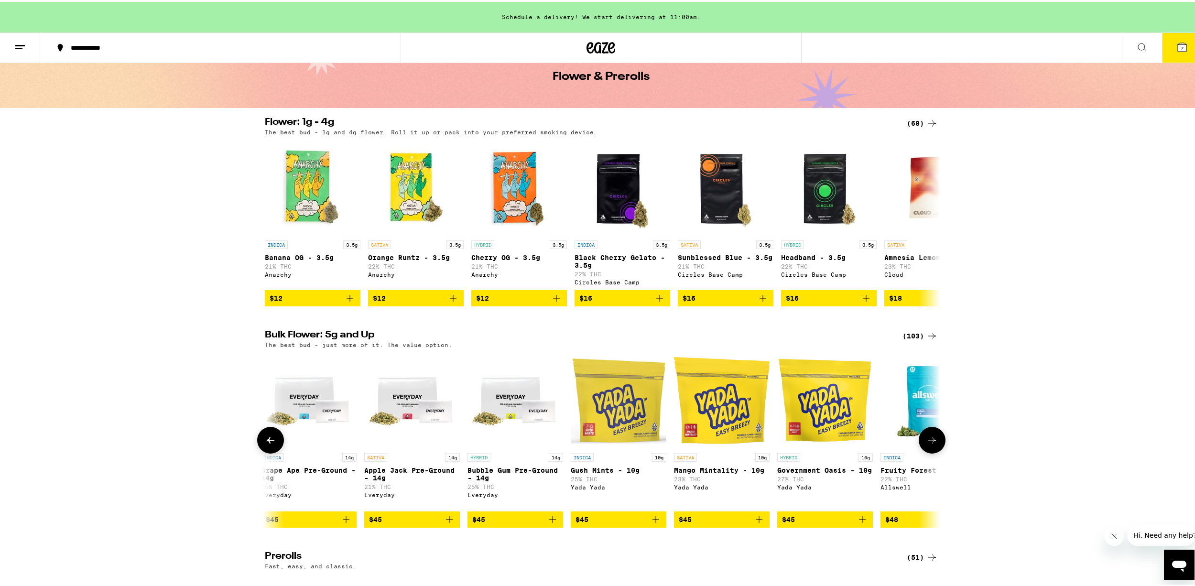
click at [265, 444] on icon at bounding box center [270, 437] width 11 height 11
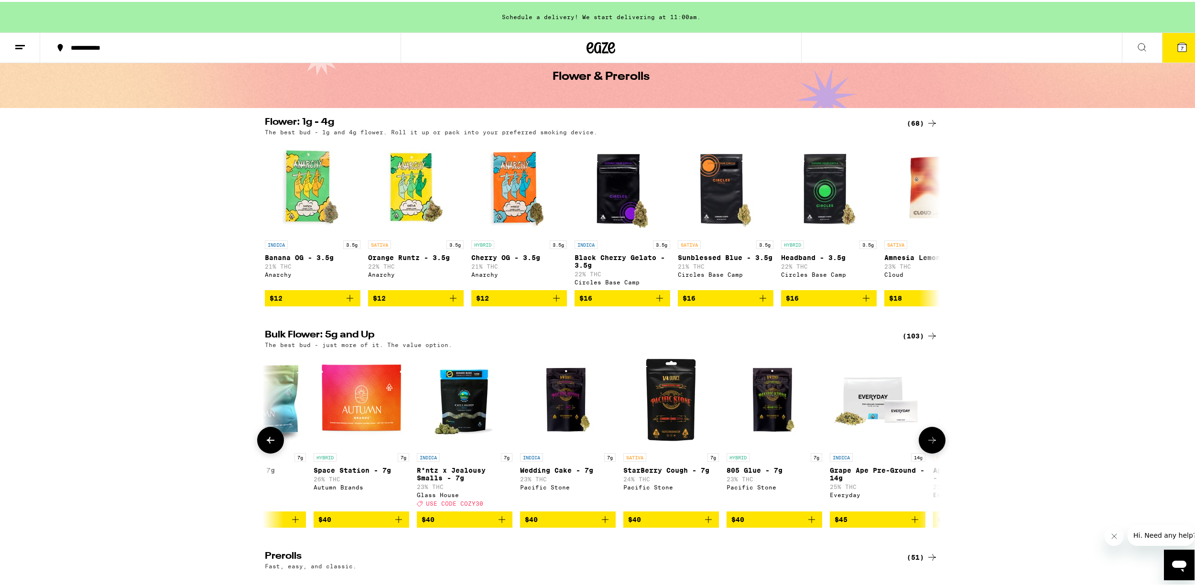
click at [927, 444] on icon at bounding box center [931, 437] width 11 height 11
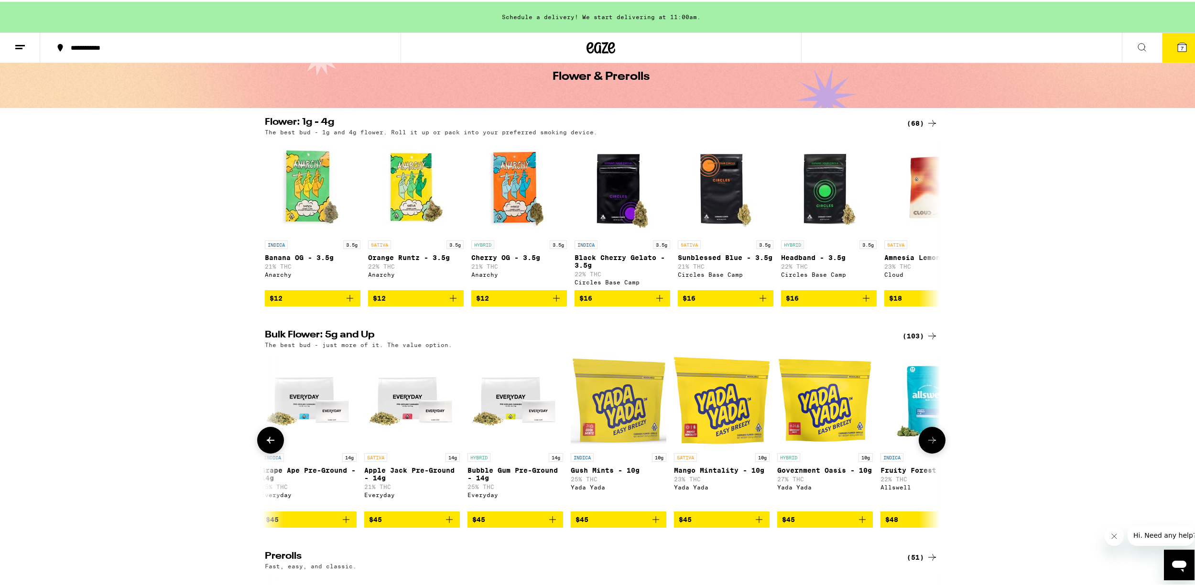
click at [926, 444] on icon at bounding box center [931, 437] width 11 height 11
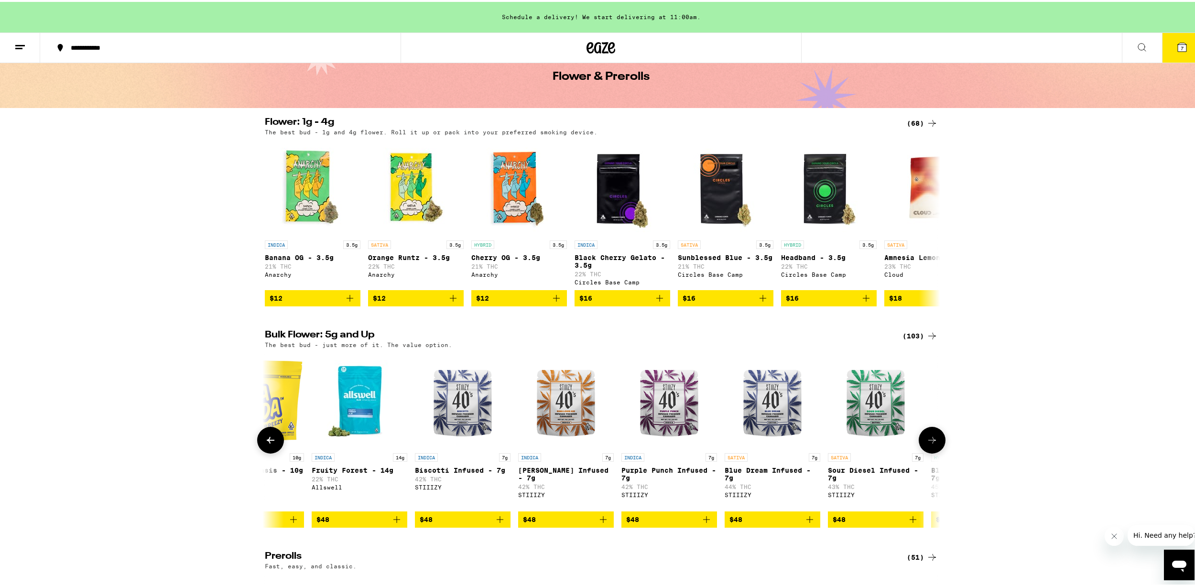
click at [926, 444] on icon at bounding box center [931, 437] width 11 height 11
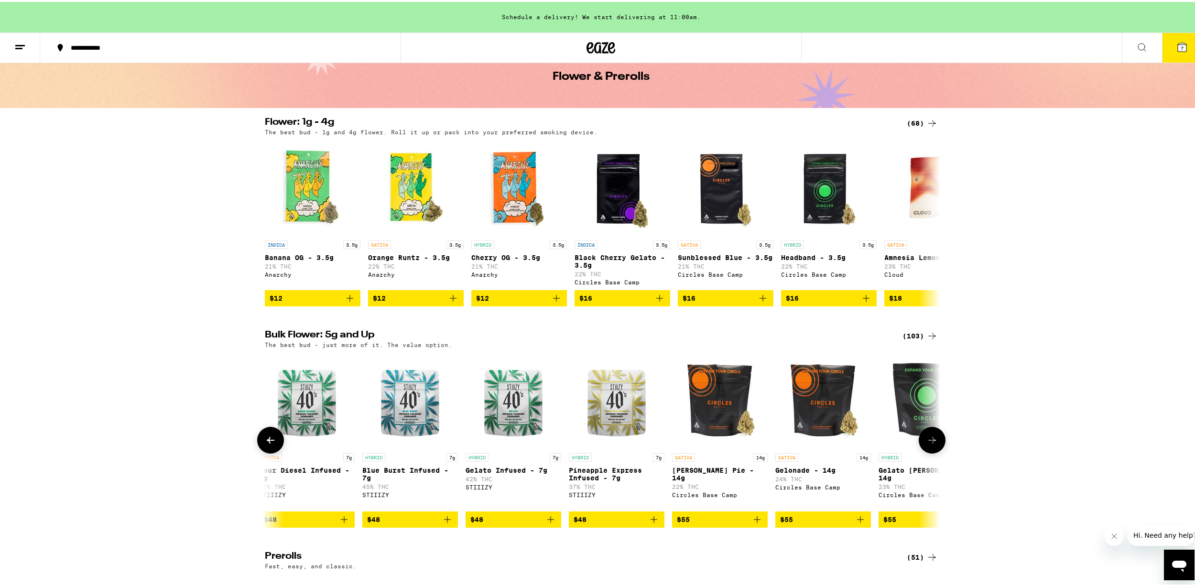
click at [926, 444] on icon at bounding box center [931, 437] width 11 height 11
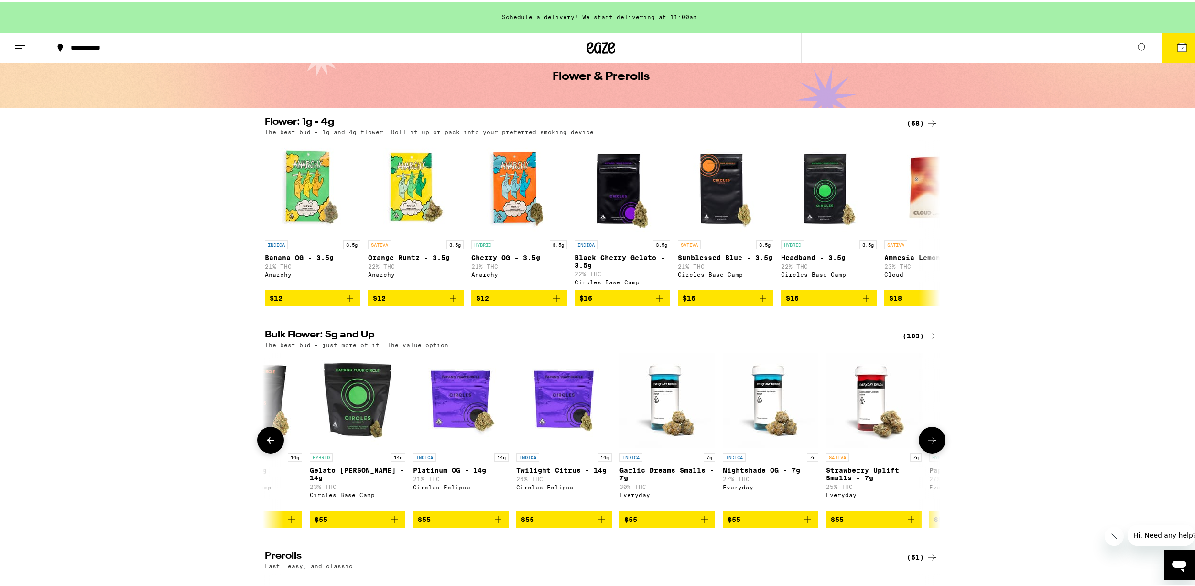
click at [926, 444] on icon at bounding box center [931, 437] width 11 height 11
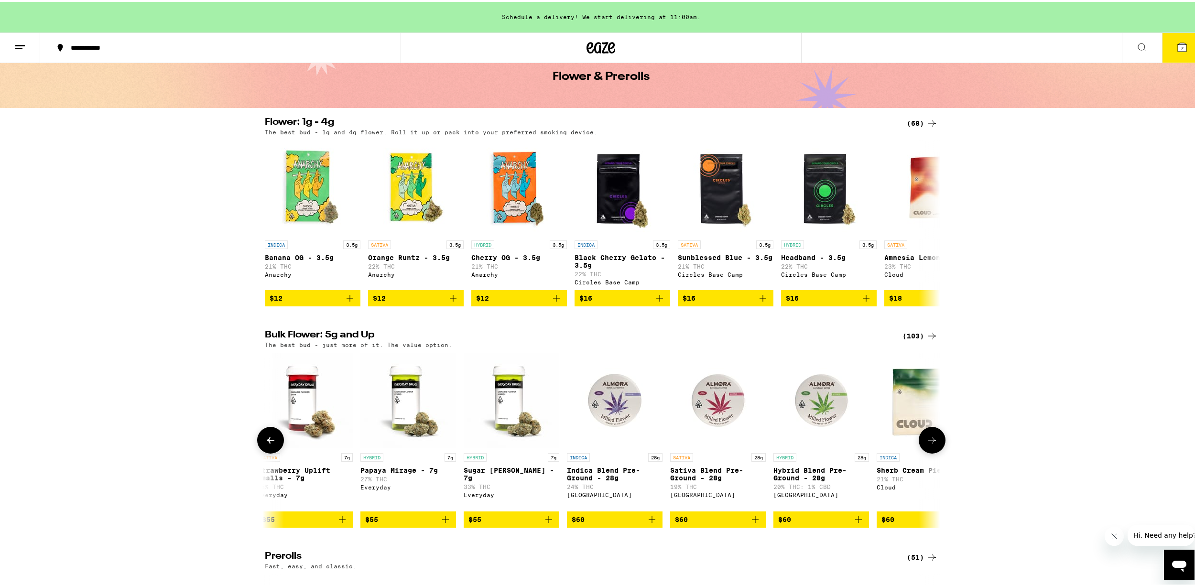
click at [926, 444] on icon at bounding box center [931, 437] width 11 height 11
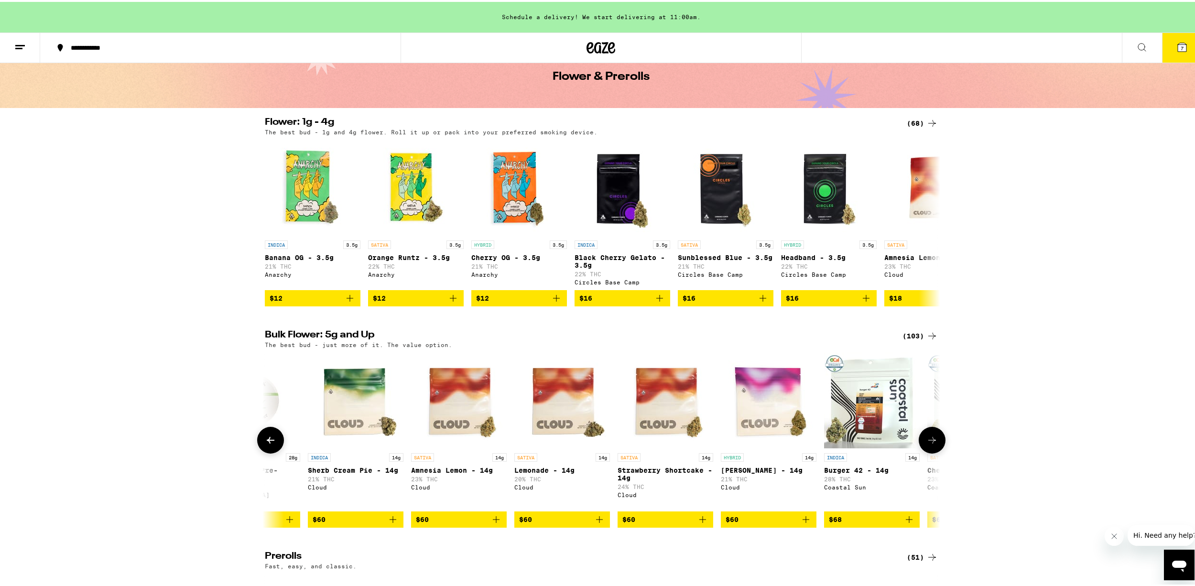
click at [926, 444] on icon at bounding box center [931, 437] width 11 height 11
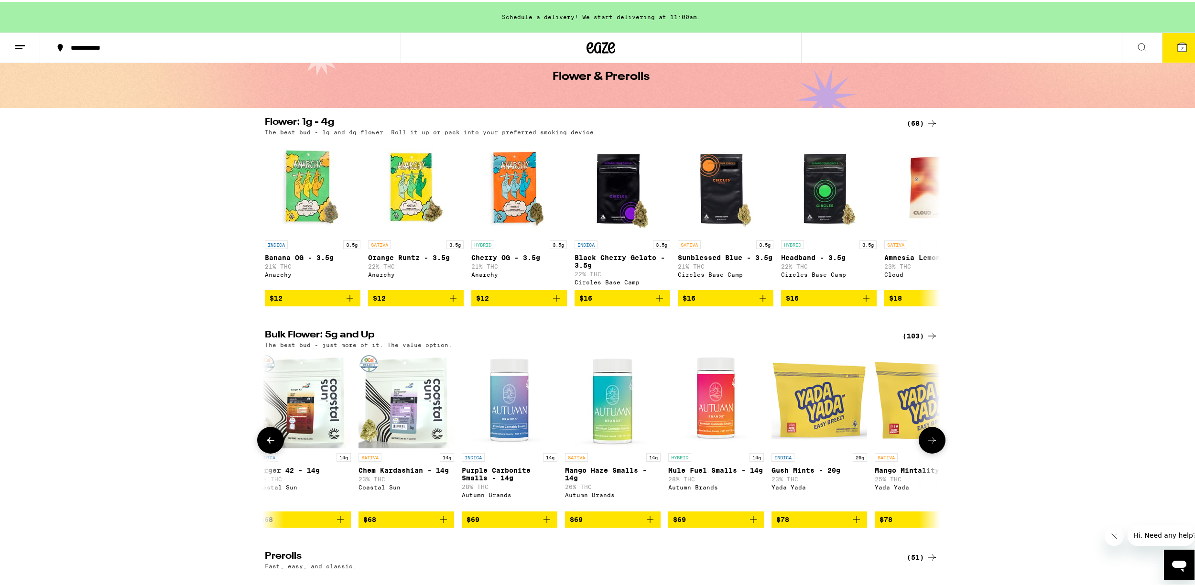
click at [926, 444] on icon at bounding box center [931, 437] width 11 height 11
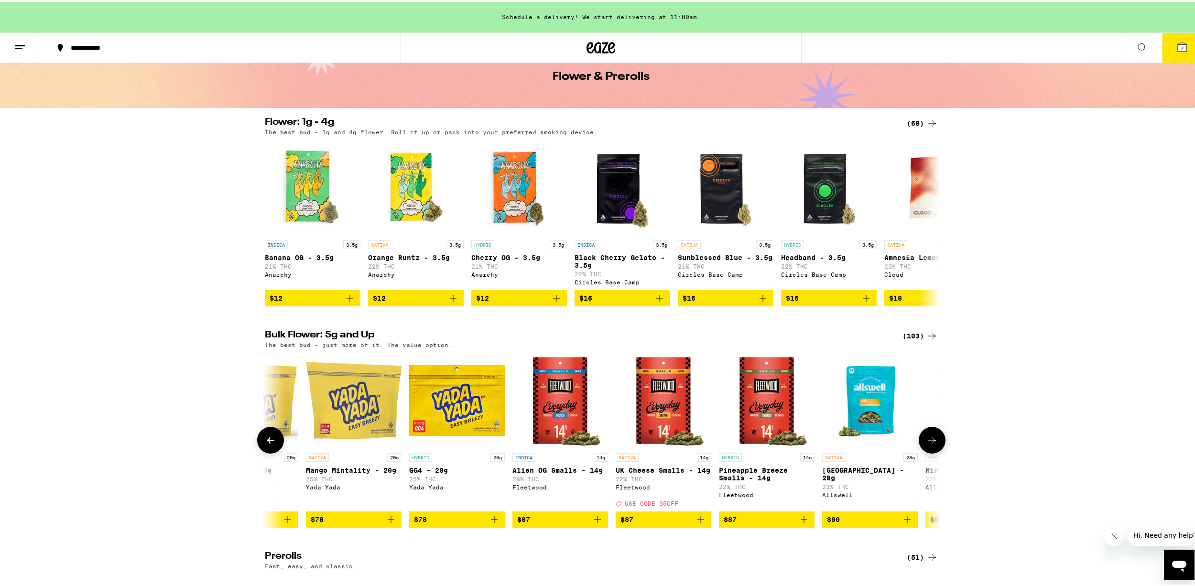
click at [926, 444] on icon at bounding box center [931, 437] width 11 height 11
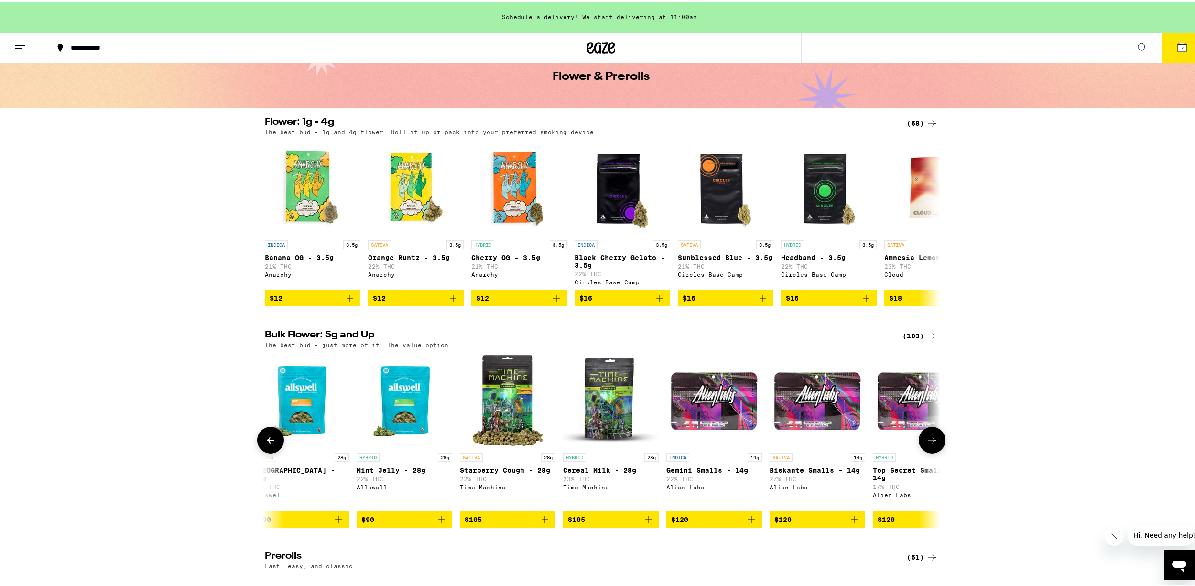
click at [926, 444] on icon at bounding box center [931, 437] width 11 height 11
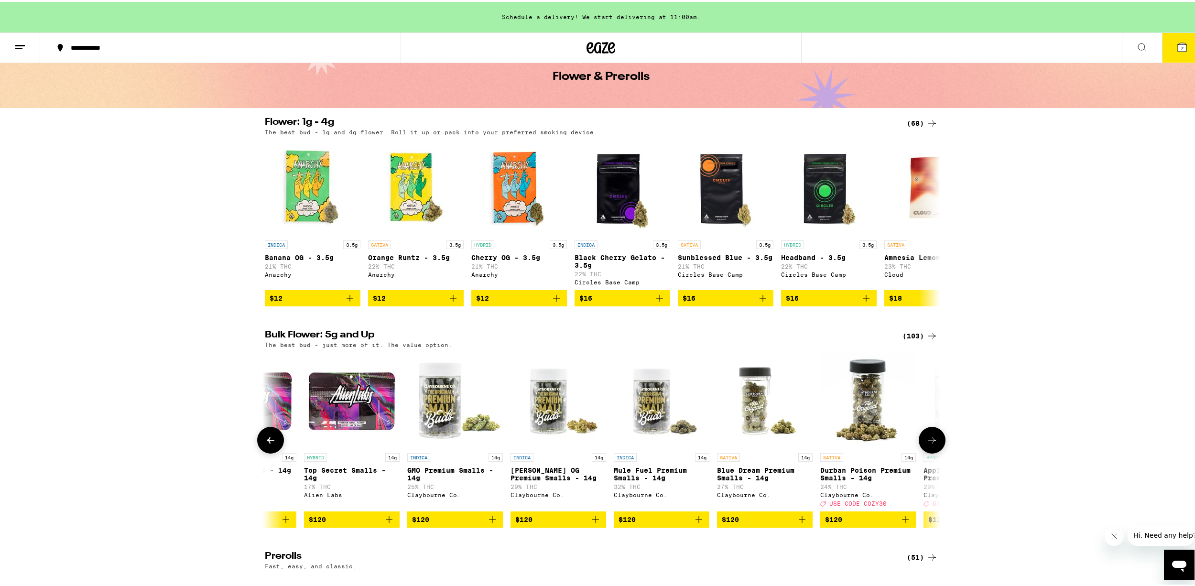
click at [926, 444] on icon at bounding box center [931, 437] width 11 height 11
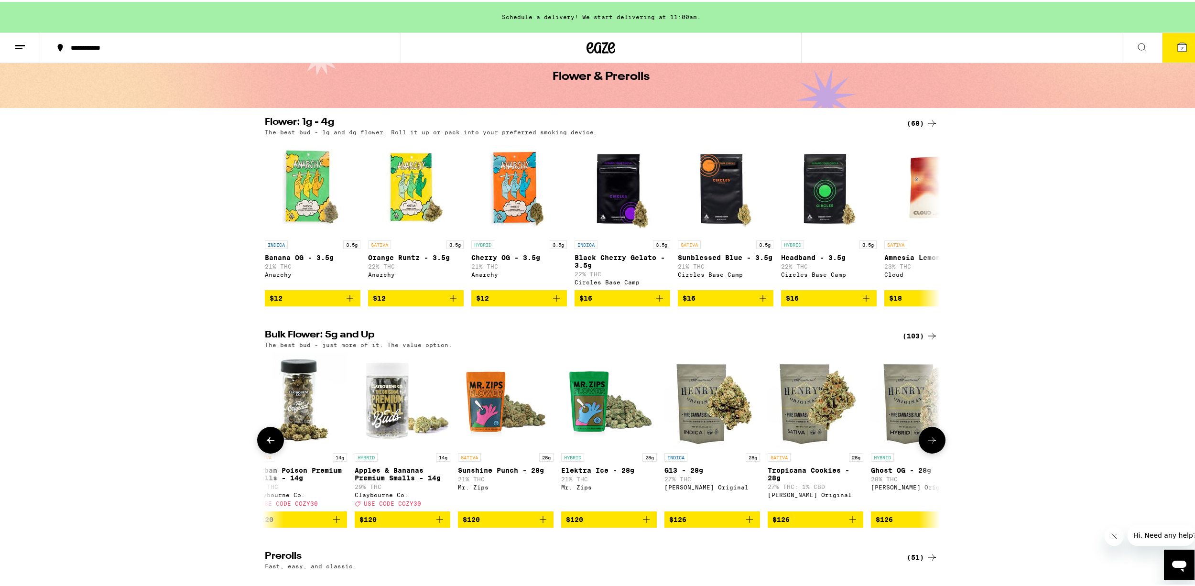
click at [926, 444] on icon at bounding box center [931, 437] width 11 height 11
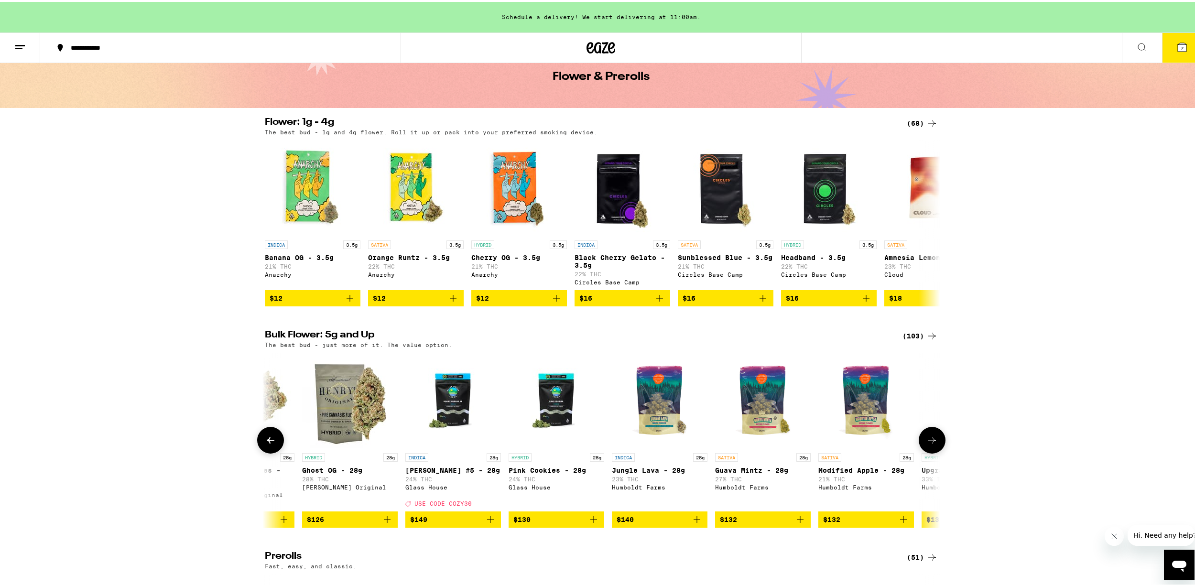
click at [926, 444] on icon at bounding box center [931, 437] width 11 height 11
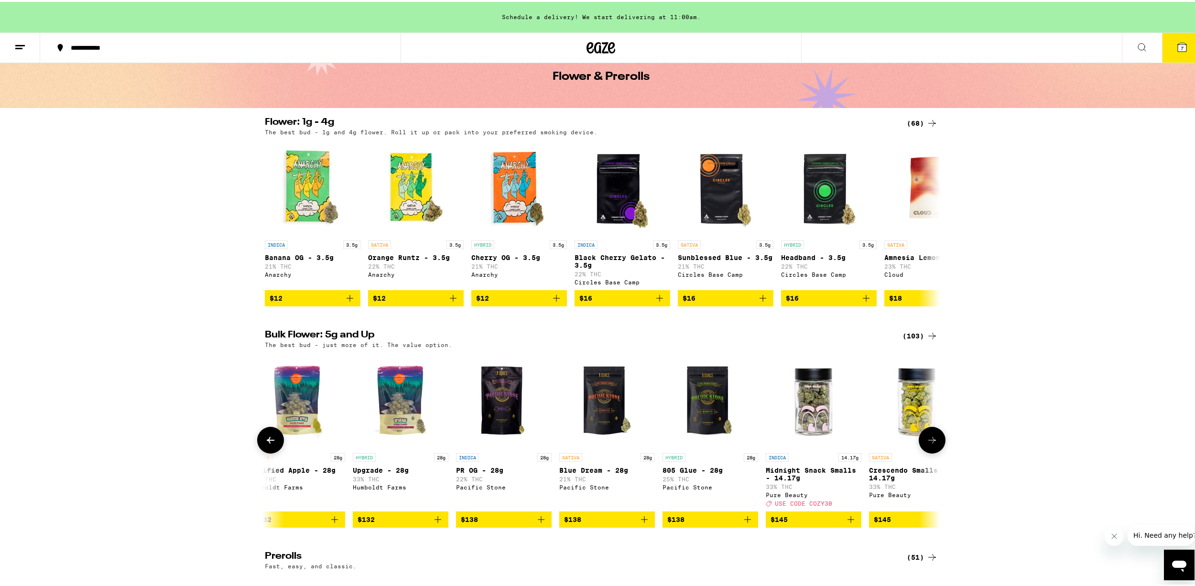
click at [926, 444] on icon at bounding box center [931, 437] width 11 height 11
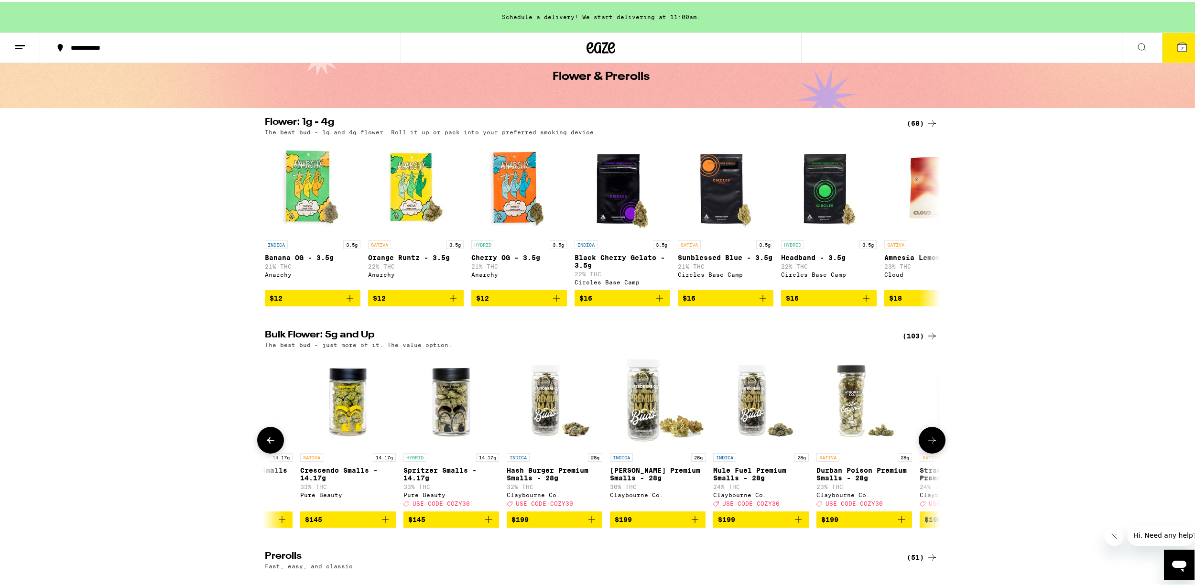
click at [926, 444] on icon at bounding box center [931, 437] width 11 height 11
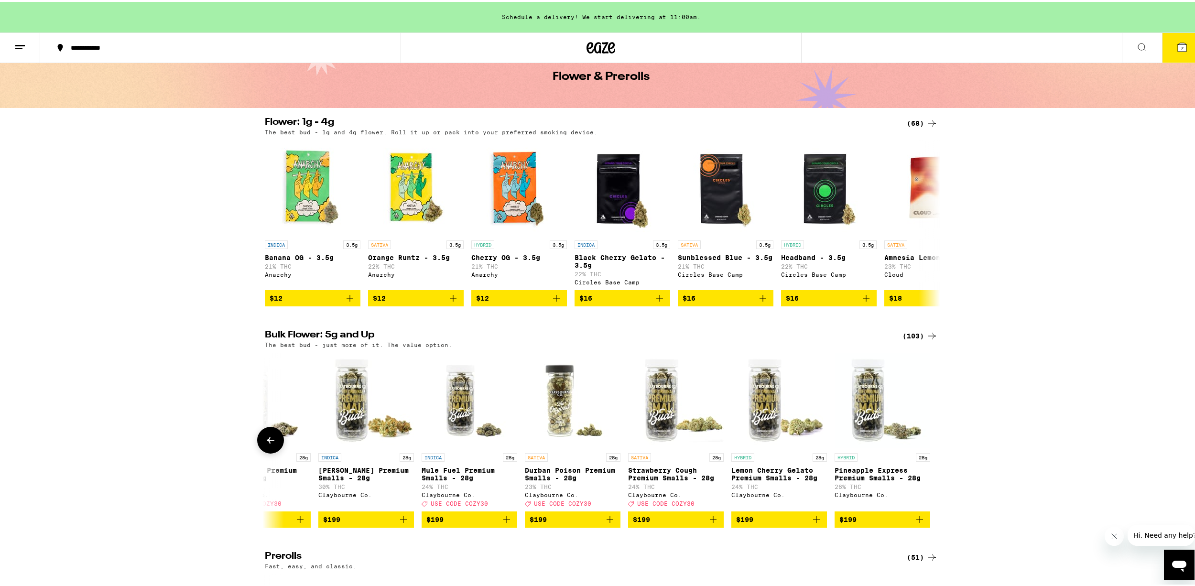
click at [932, 438] on button at bounding box center [932, 438] width 0 height 0
click at [265, 441] on button at bounding box center [270, 438] width 27 height 27
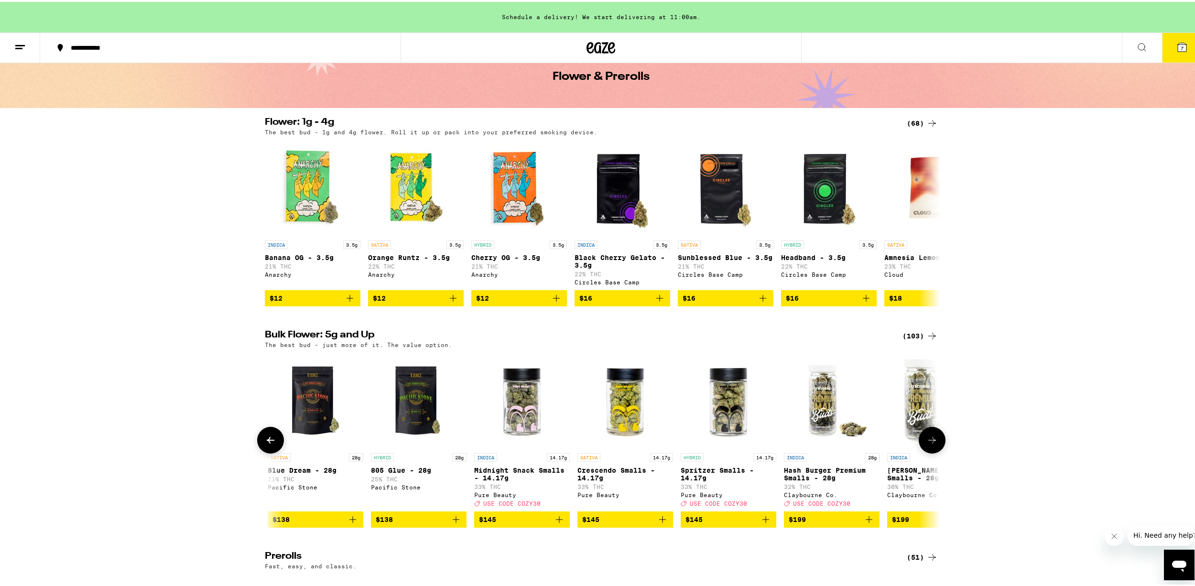
click at [265, 441] on button at bounding box center [270, 438] width 27 height 27
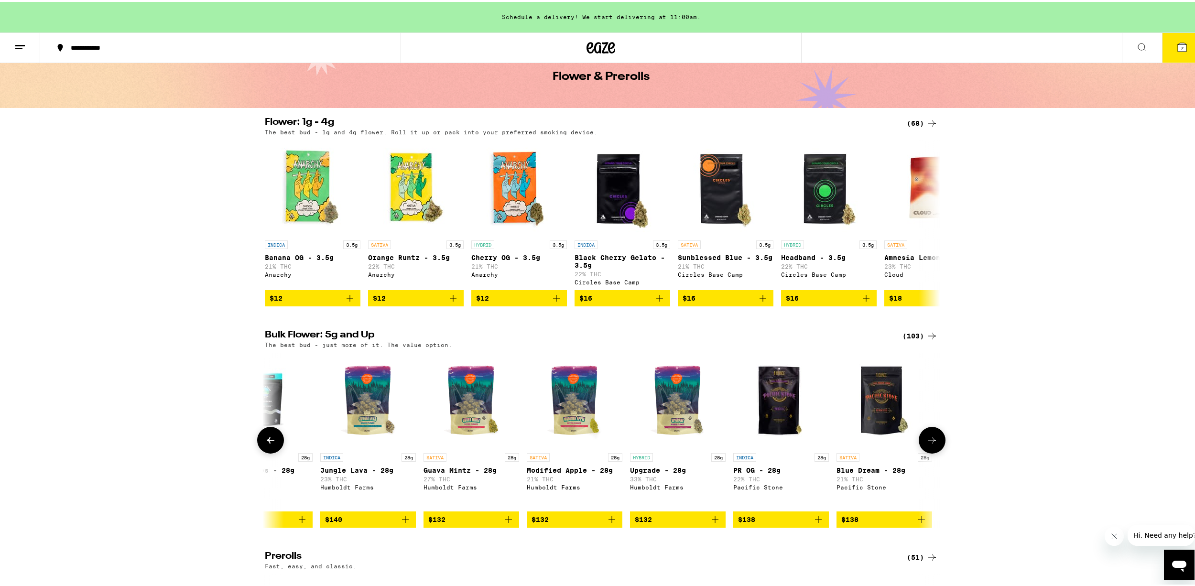
click at [267, 441] on button at bounding box center [270, 438] width 27 height 27
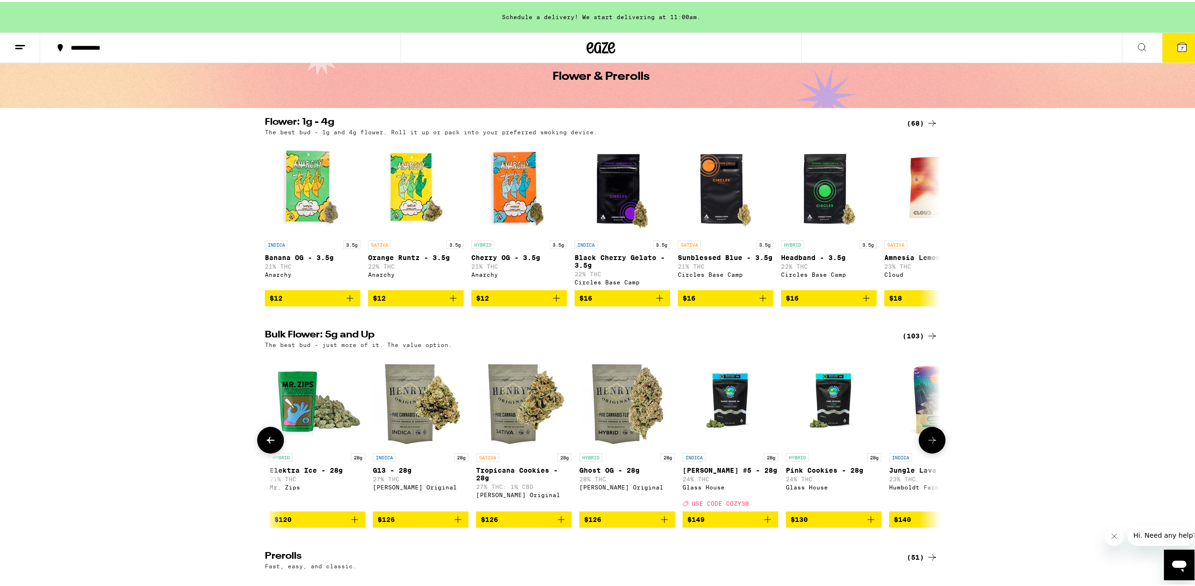
click at [267, 441] on button at bounding box center [270, 438] width 27 height 27
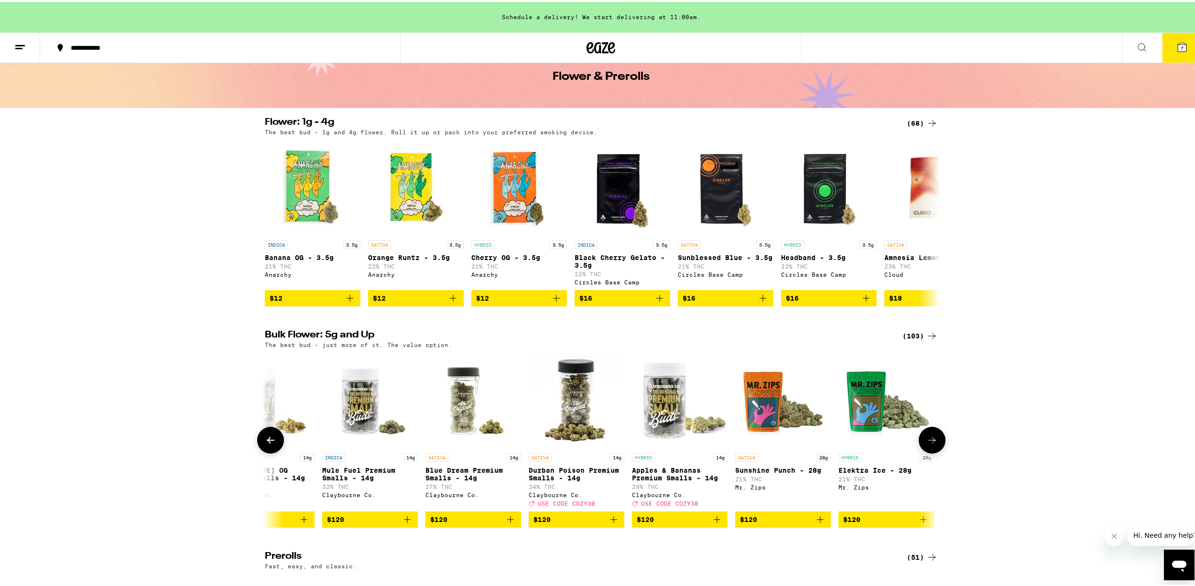
click at [267, 441] on button at bounding box center [270, 438] width 27 height 27
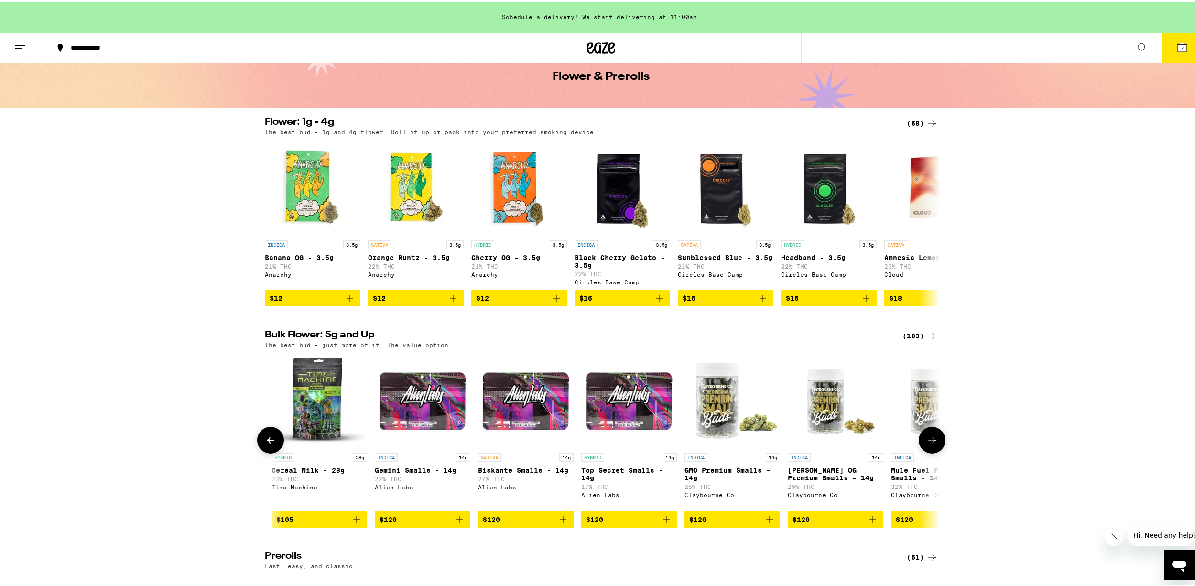
click at [265, 442] on button at bounding box center [270, 438] width 27 height 27
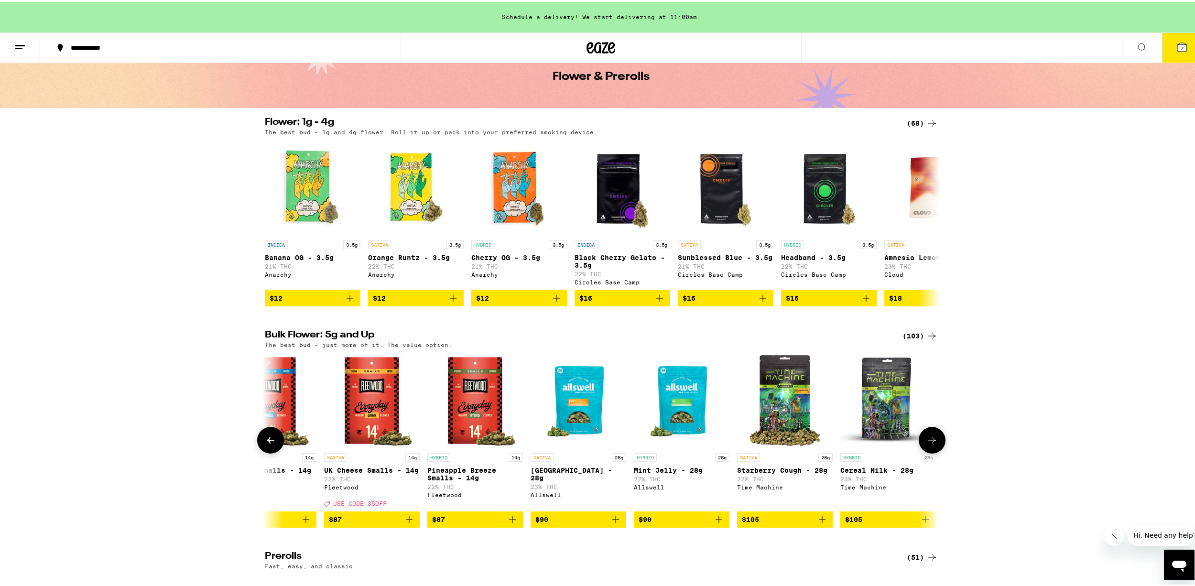
click at [265, 442] on button at bounding box center [270, 438] width 27 height 27
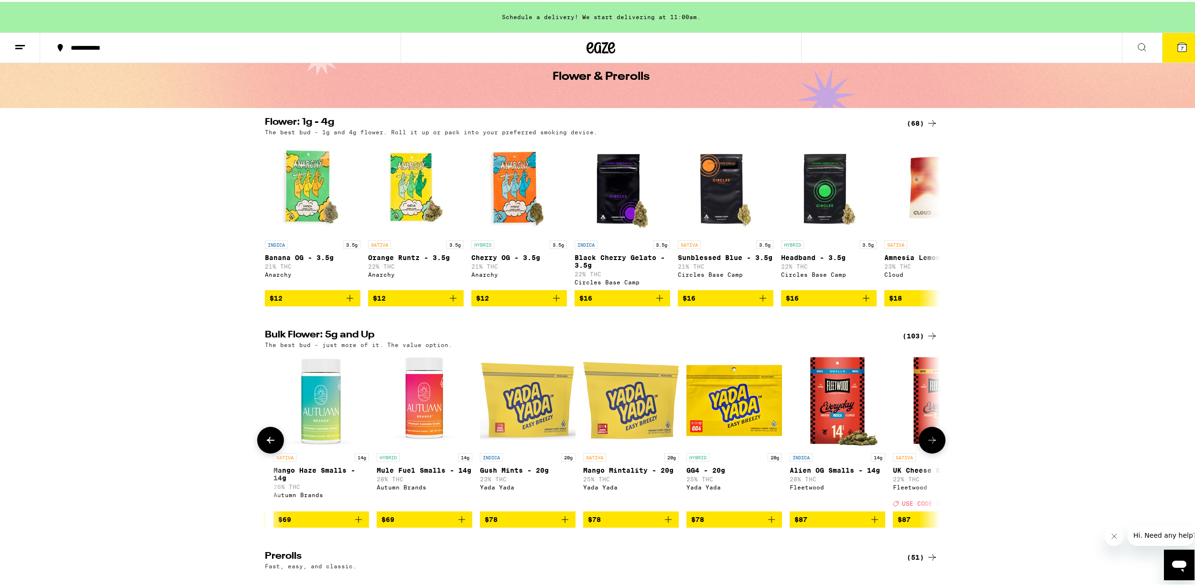
click at [265, 442] on button at bounding box center [270, 438] width 27 height 27
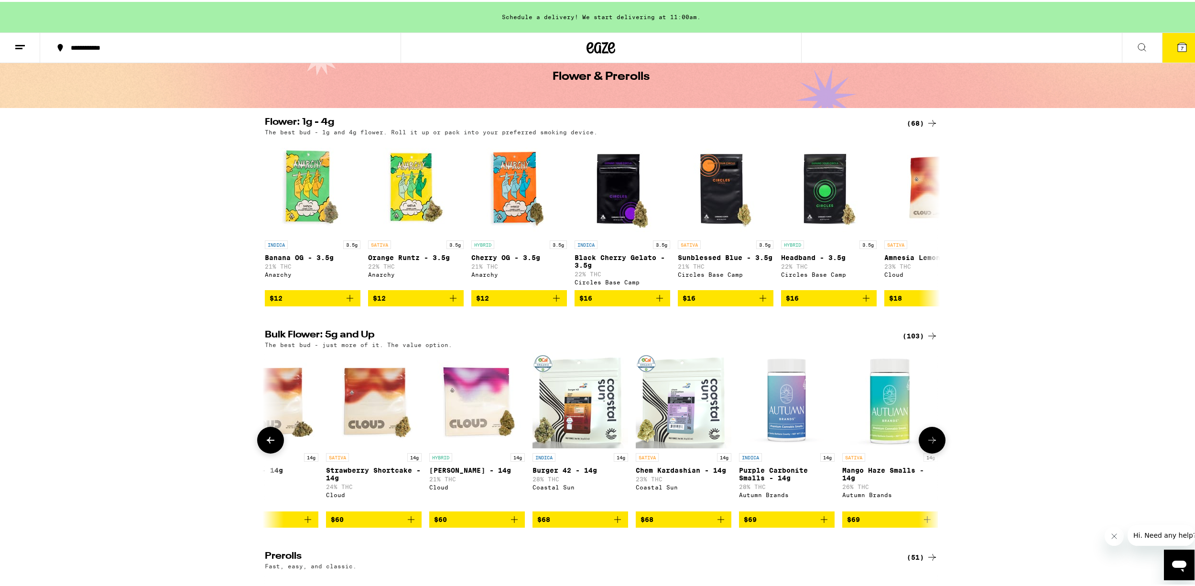
click at [265, 442] on button at bounding box center [270, 438] width 27 height 27
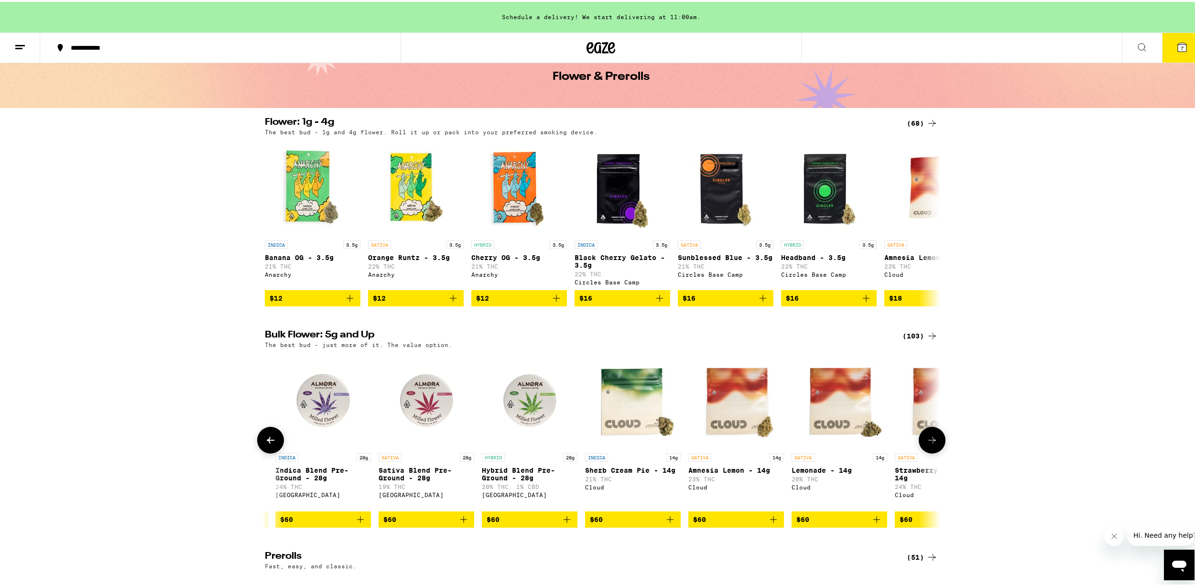
click at [265, 442] on button at bounding box center [270, 438] width 27 height 27
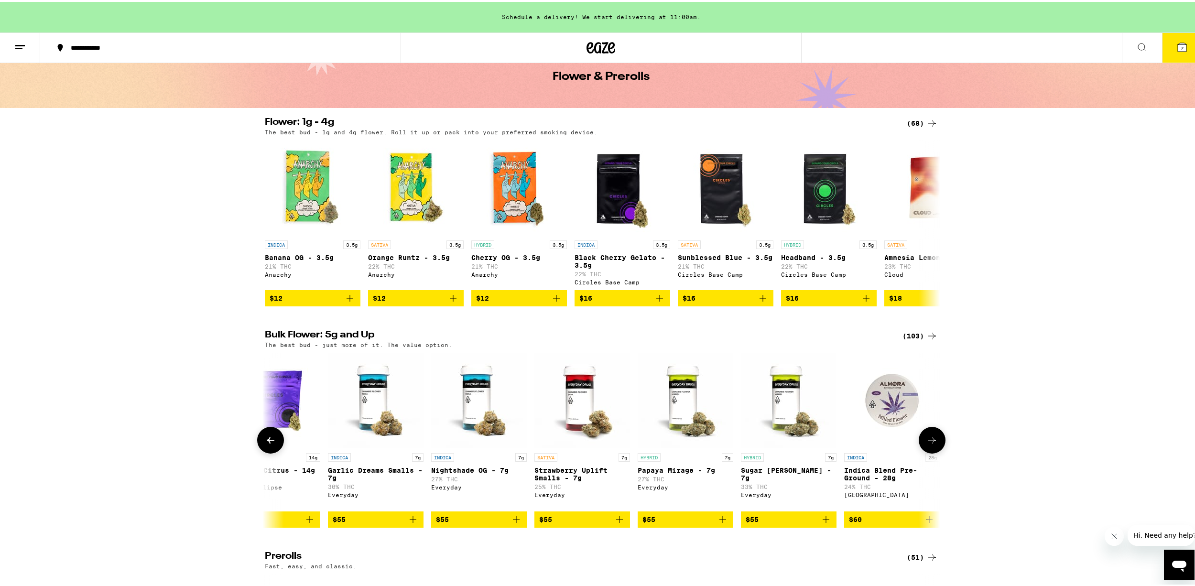
drag, startPoint x: 930, startPoint y: 446, endPoint x: 925, endPoint y: 447, distance: 5.4
click at [930, 444] on icon at bounding box center [931, 437] width 11 height 11
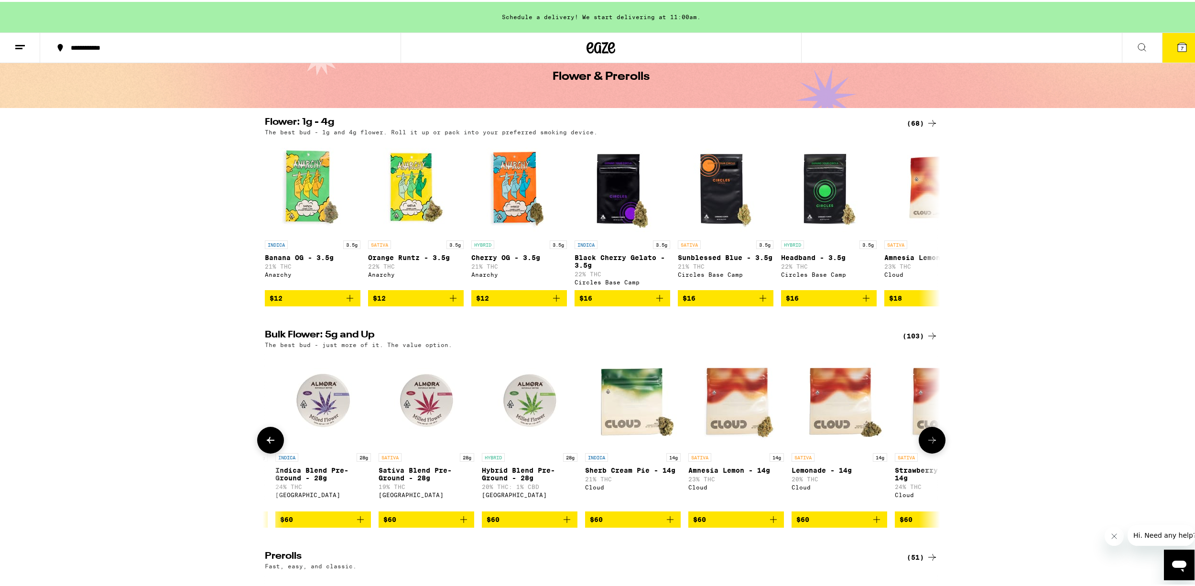
click at [549, 416] on img "Open page for Hybrid Blend Pre-Ground - 28g from Almora Farm" at bounding box center [530, 399] width 96 height 96
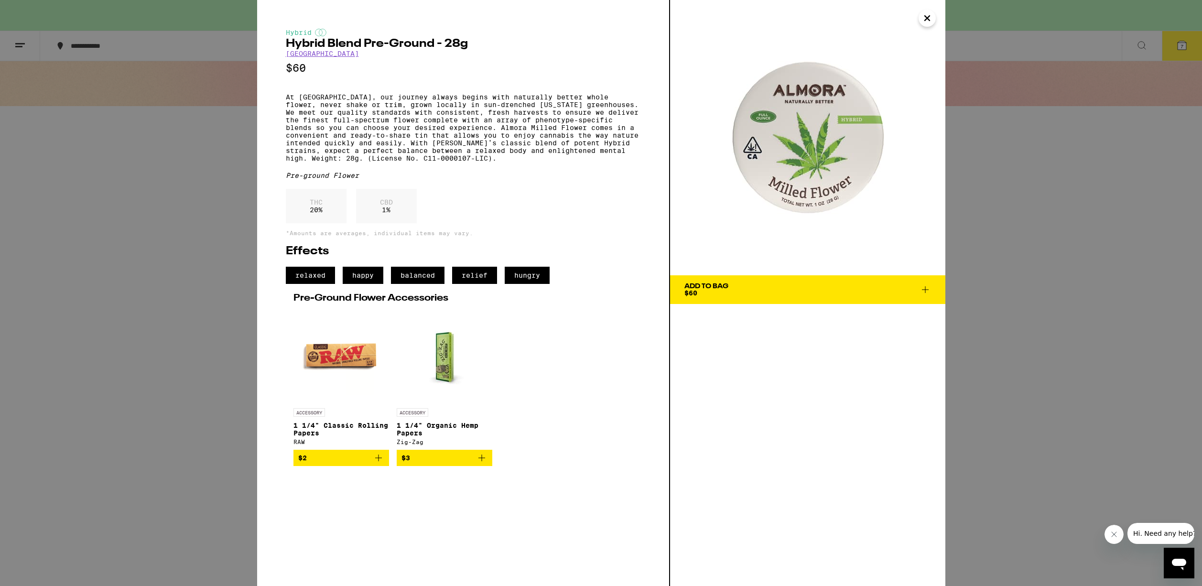
click at [931, 287] on button "Add To Bag $60" at bounding box center [807, 289] width 275 height 29
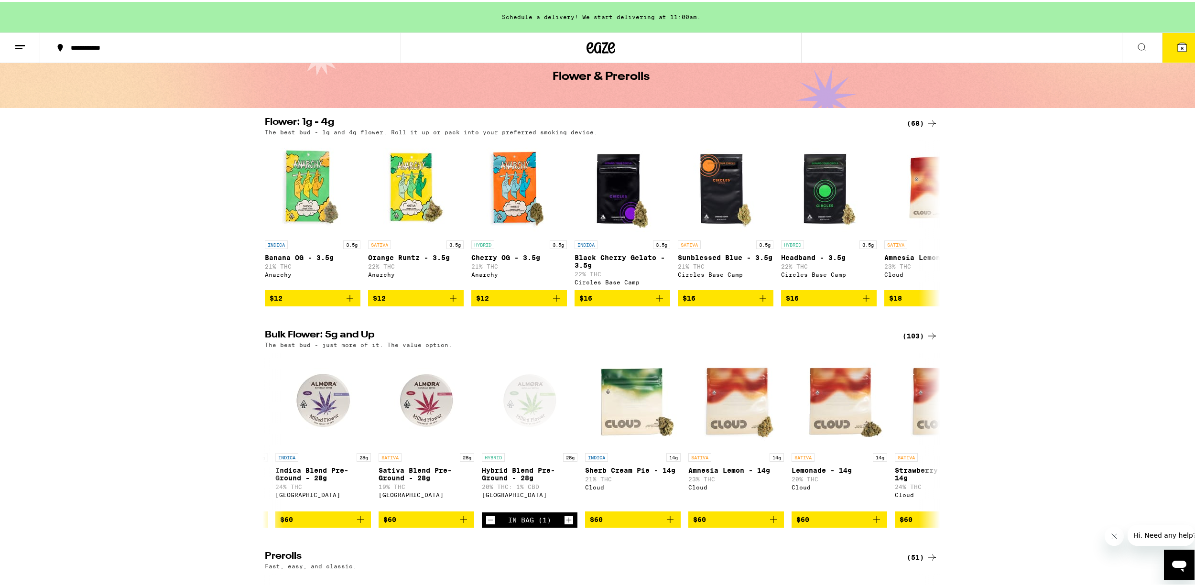
click at [1167, 39] on button "8" at bounding box center [1182, 46] width 40 height 30
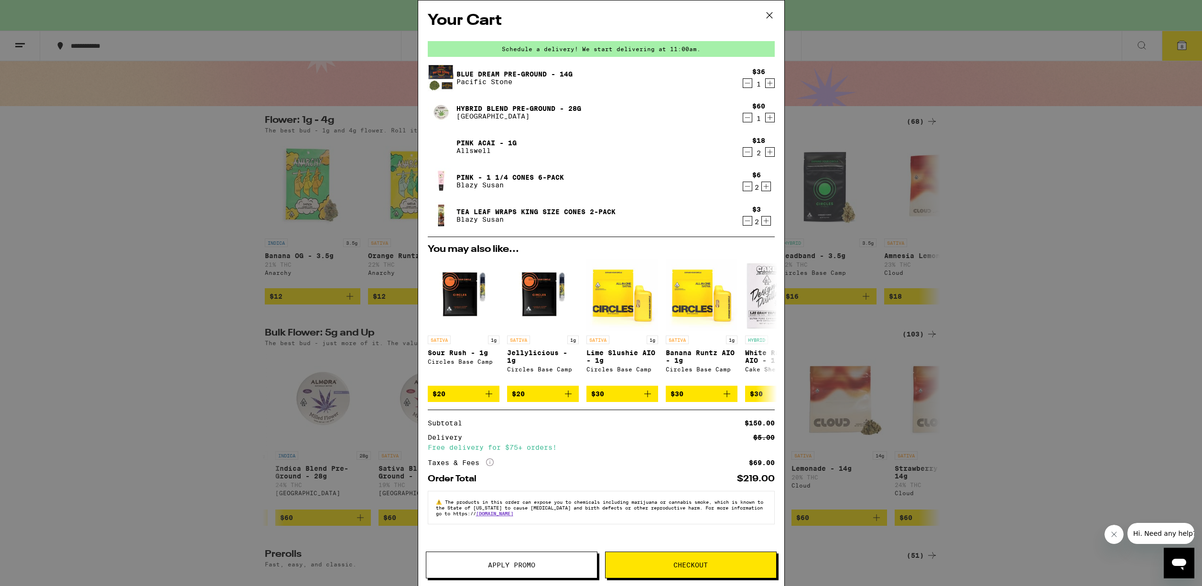
click at [745, 87] on icon "Decrement" at bounding box center [747, 82] width 9 height 11
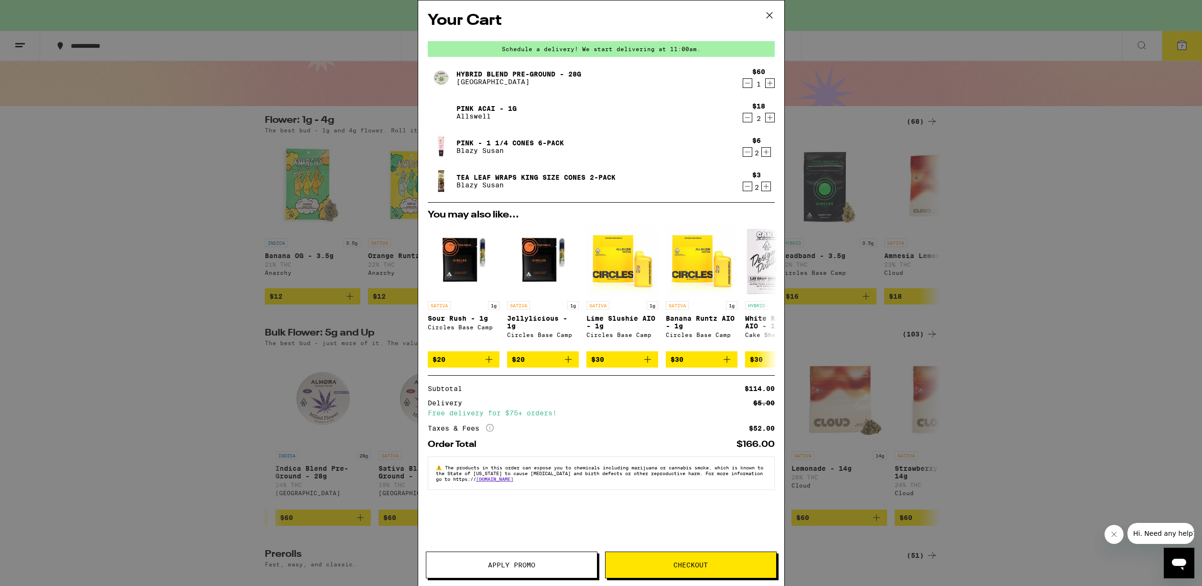
click at [743, 118] on icon "Decrement" at bounding box center [747, 117] width 9 height 11
click at [752, 118] on div "1" at bounding box center [758, 119] width 13 height 8
click at [748, 119] on icon "Decrement" at bounding box center [747, 117] width 9 height 11
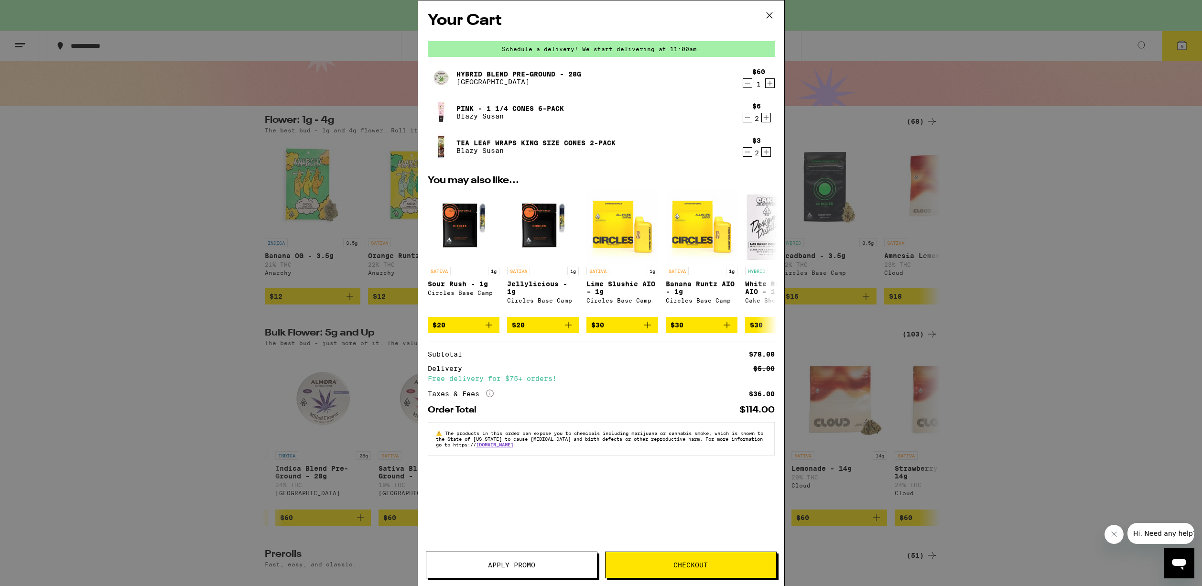
click at [764, 118] on icon "Increment" at bounding box center [766, 117] width 9 height 11
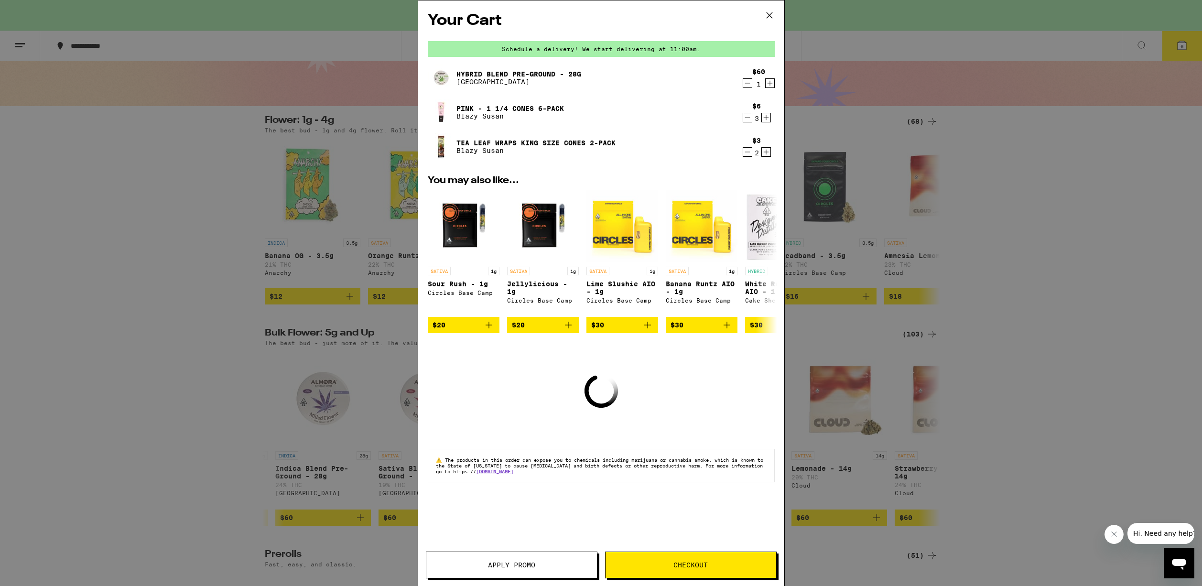
click at [765, 151] on icon "Increment" at bounding box center [766, 151] width 9 height 11
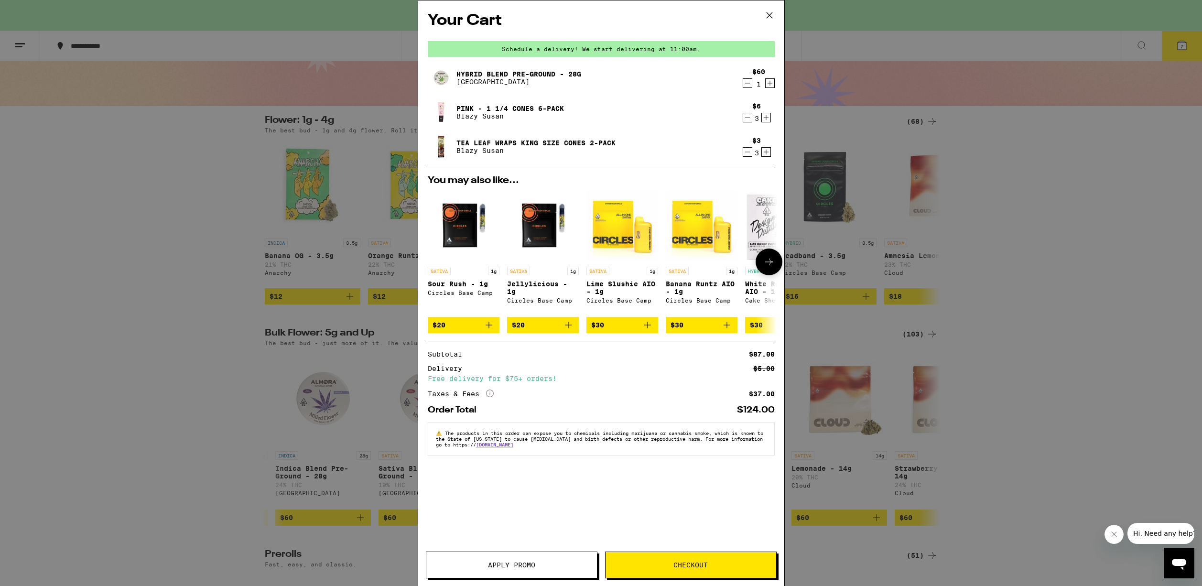
drag, startPoint x: 280, startPoint y: 339, endPoint x: 283, endPoint y: 334, distance: 4.9
click at [282, 336] on div "Your Cart Schedule a delivery! We start delivering at 11:00am. Hybrid Blend Pre…" at bounding box center [601, 293] width 1202 height 586
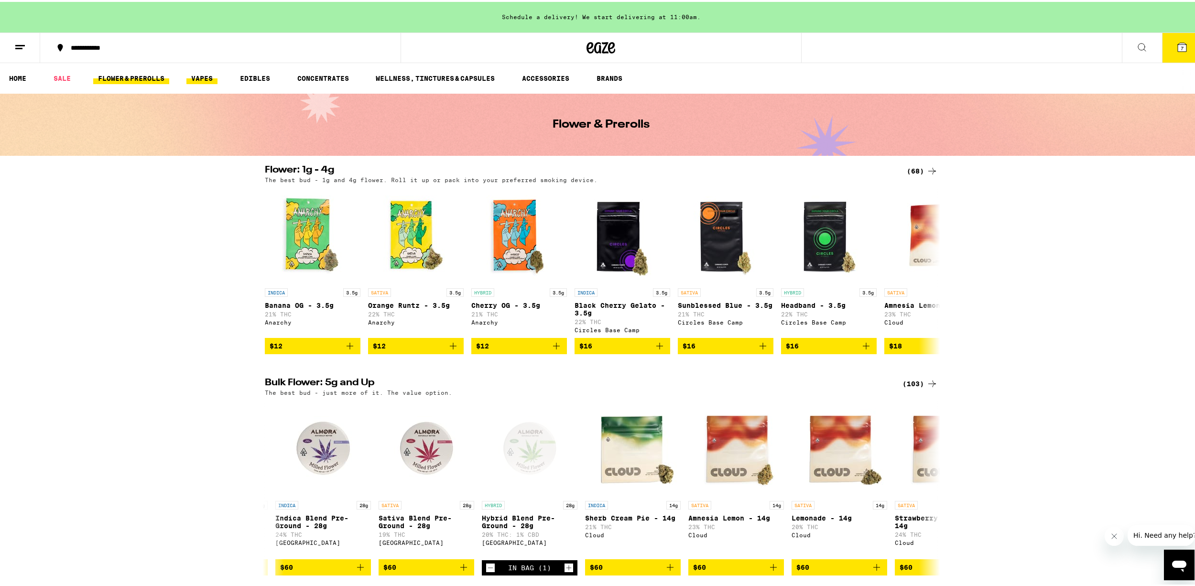
click at [204, 78] on link "VAPES" at bounding box center [201, 76] width 31 height 11
click at [188, 77] on link "VAPES" at bounding box center [201, 76] width 31 height 11
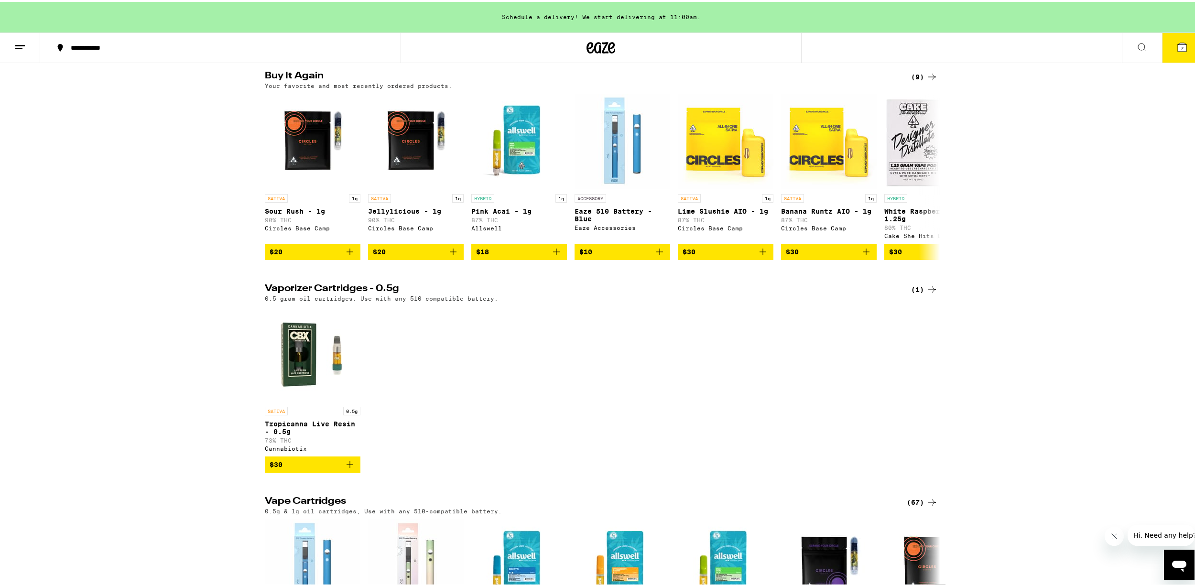
scroll to position [46, 0]
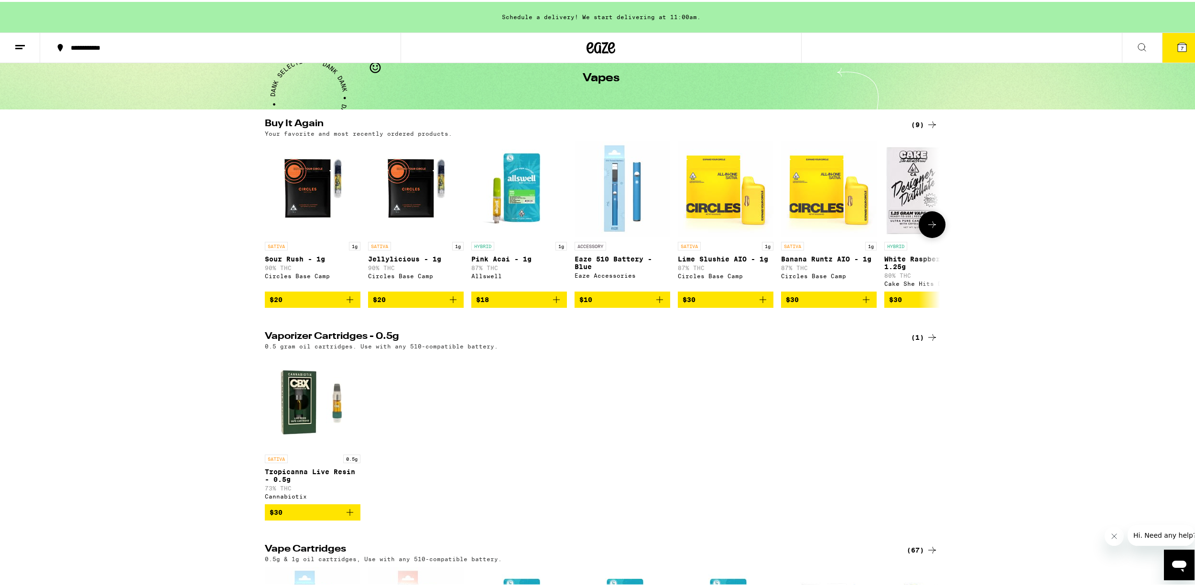
click at [552, 300] on icon "Add to bag" at bounding box center [555, 297] width 11 height 11
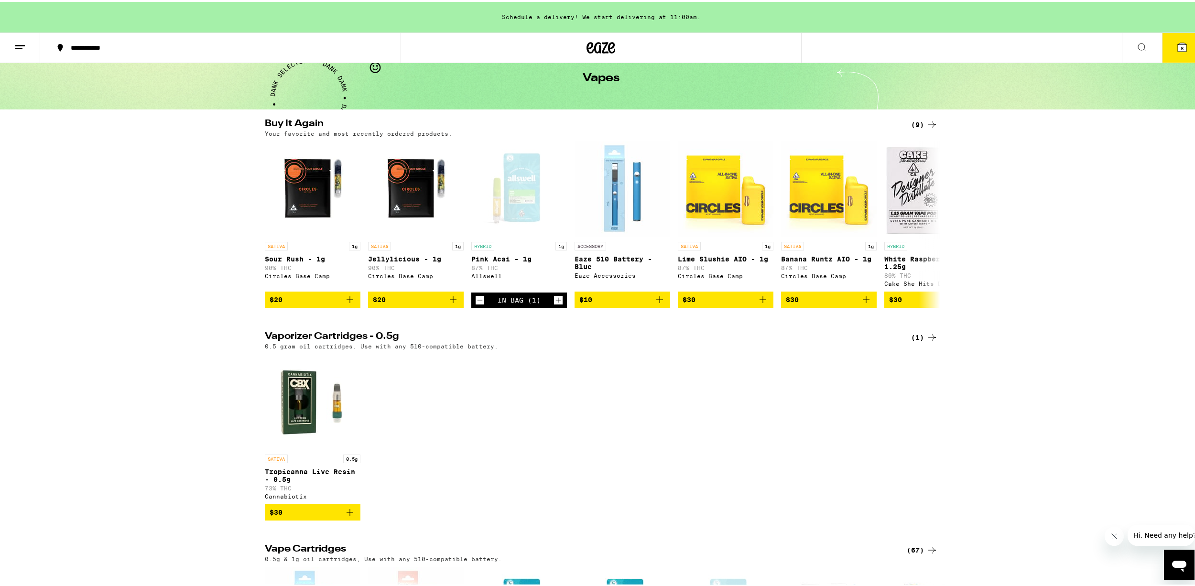
click at [1188, 53] on button "8" at bounding box center [1182, 46] width 40 height 30
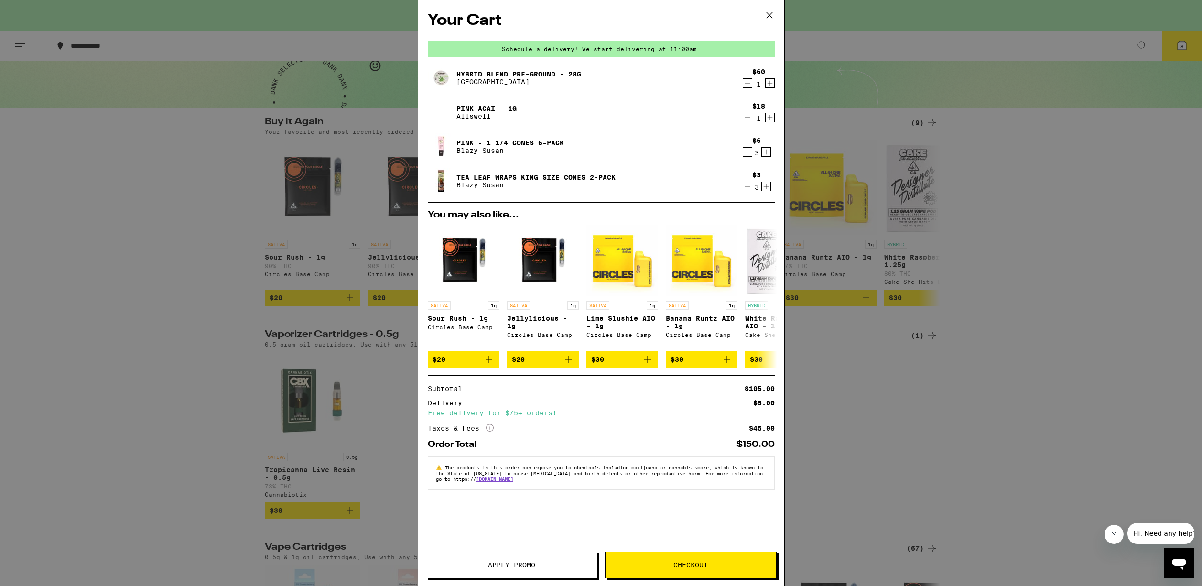
click at [746, 85] on icon "Decrement" at bounding box center [747, 82] width 9 height 11
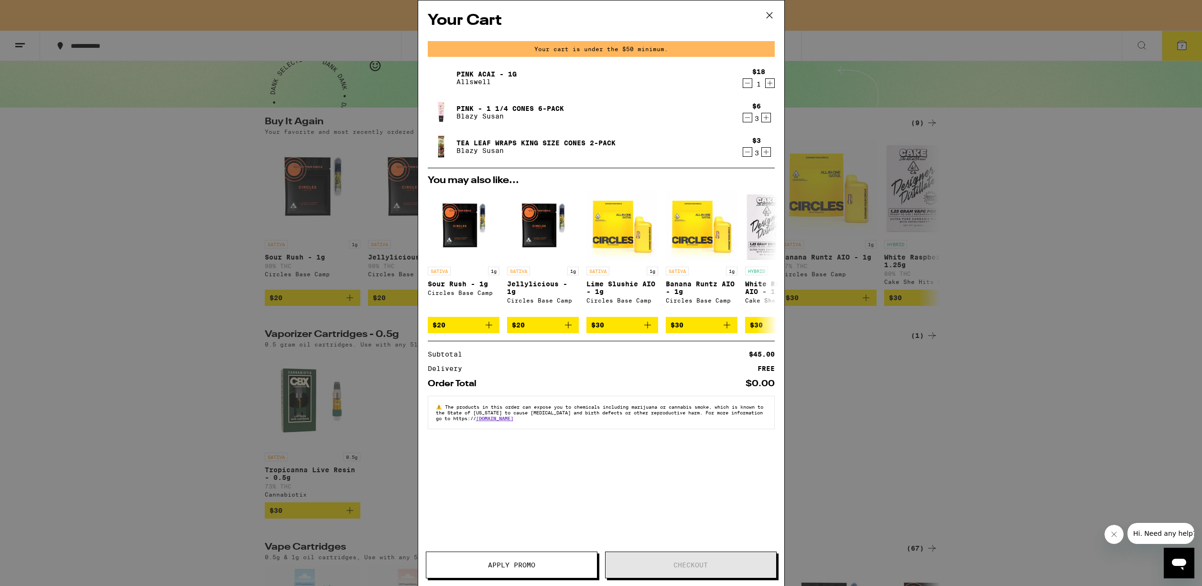
click at [319, 146] on div "Your Cart Your cart is under the $50 minimum. Pink Acai - 1g Allswell $18 1 Pin…" at bounding box center [601, 293] width 1202 height 586
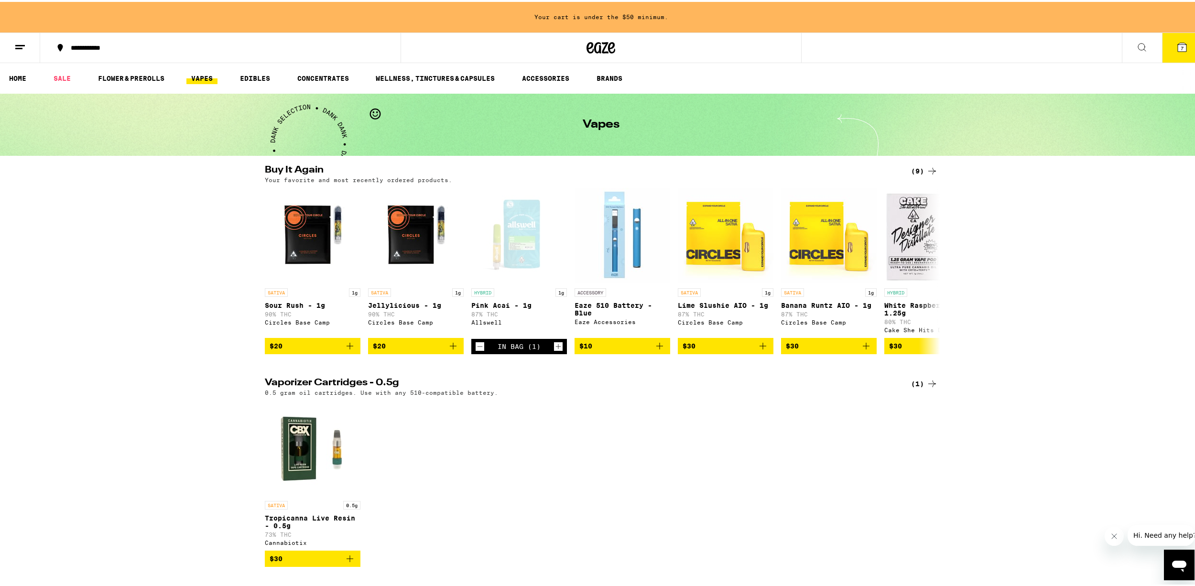
click at [115, 64] on ul "HOME SALE FLOWER & PREROLLS VAPES EDIBLES CONCENTRATES WELLNESS, TINCTURES & CA…" at bounding box center [601, 76] width 1202 height 31
click at [115, 69] on ul "HOME SALE FLOWER & PREROLLS VAPES EDIBLES CONCENTRATES WELLNESS, TINCTURES & CA…" at bounding box center [601, 76] width 1202 height 31
click at [114, 72] on link "FLOWER & PREROLLS" at bounding box center [131, 76] width 76 height 11
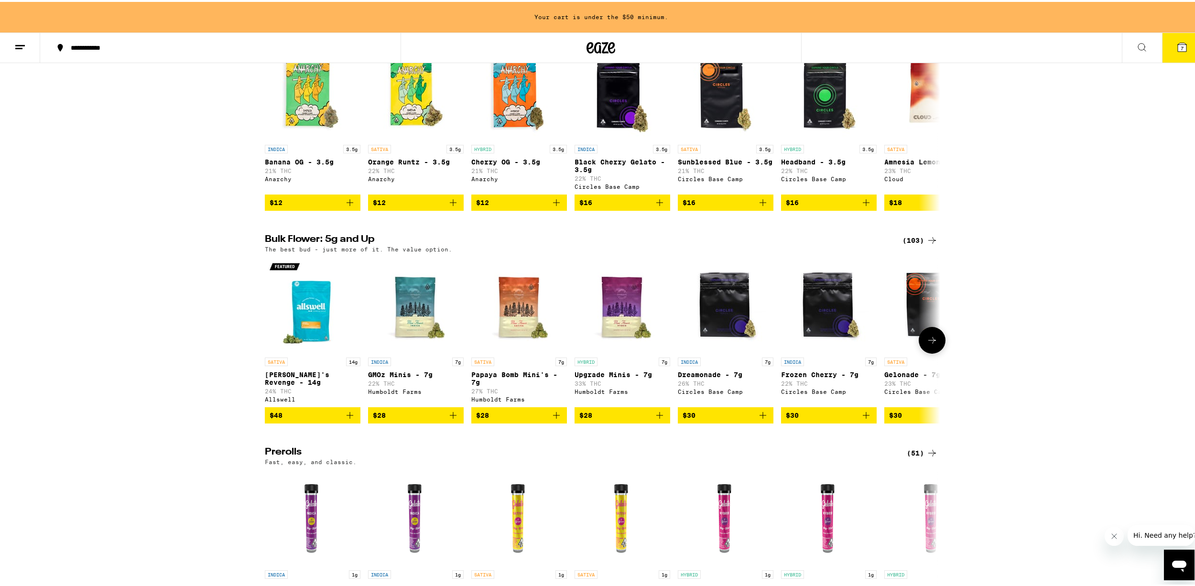
scroll to position [191, 0]
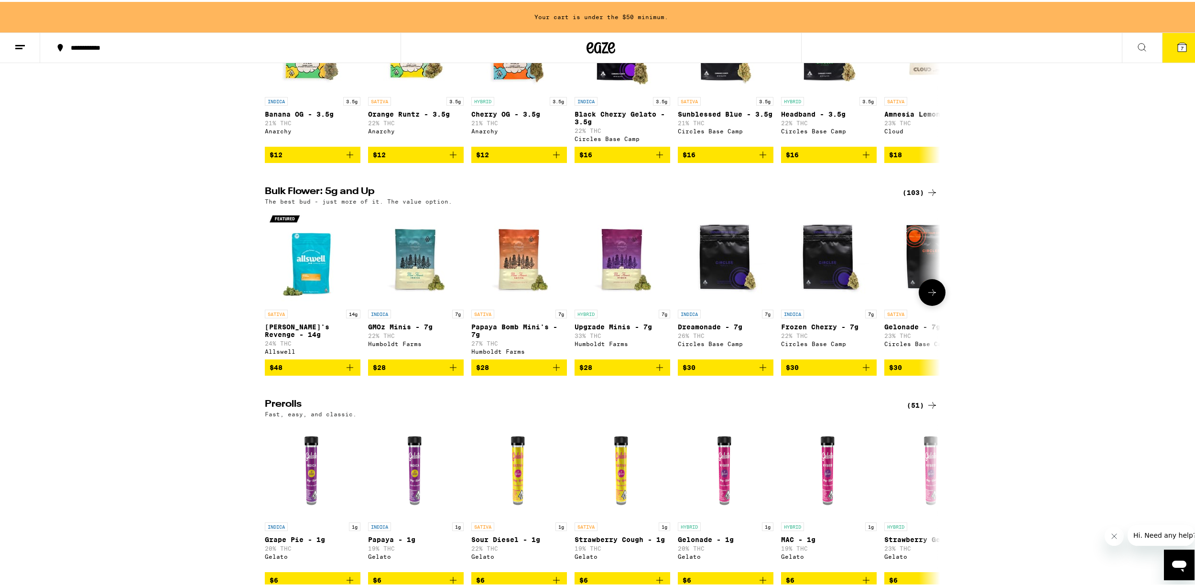
click at [928, 296] on icon at bounding box center [931, 290] width 11 height 11
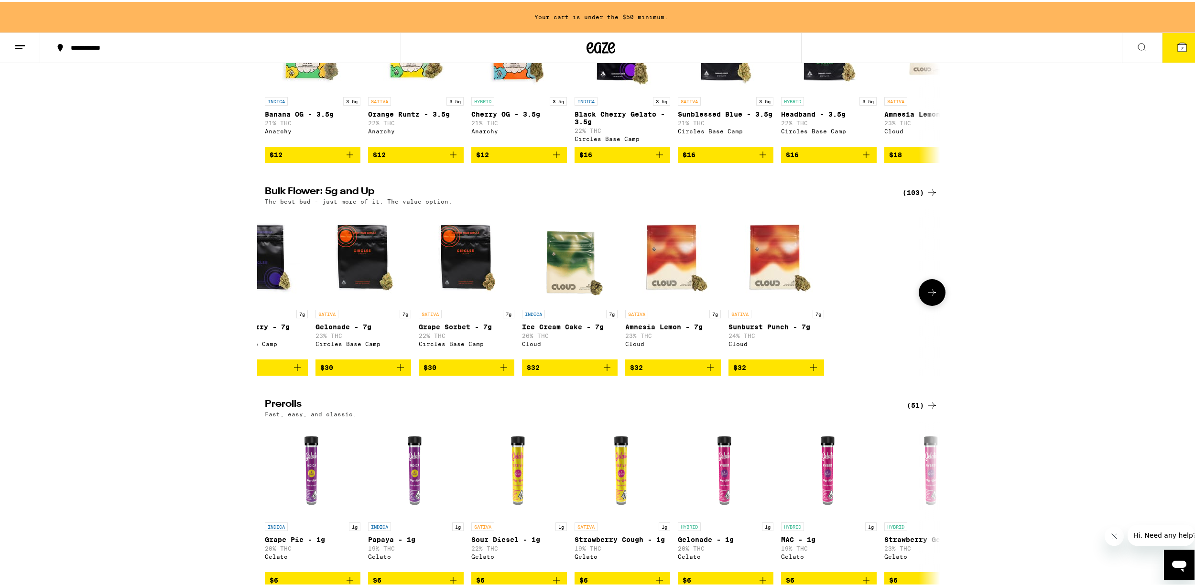
click at [928, 296] on icon at bounding box center [931, 290] width 11 height 11
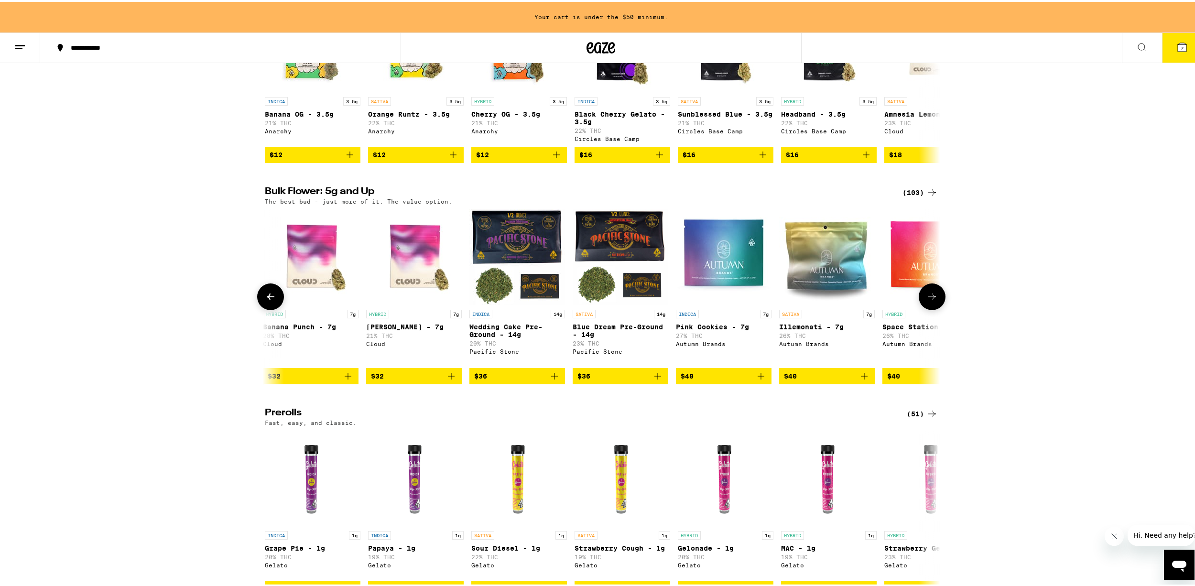
click at [928, 301] on icon at bounding box center [931, 294] width 11 height 11
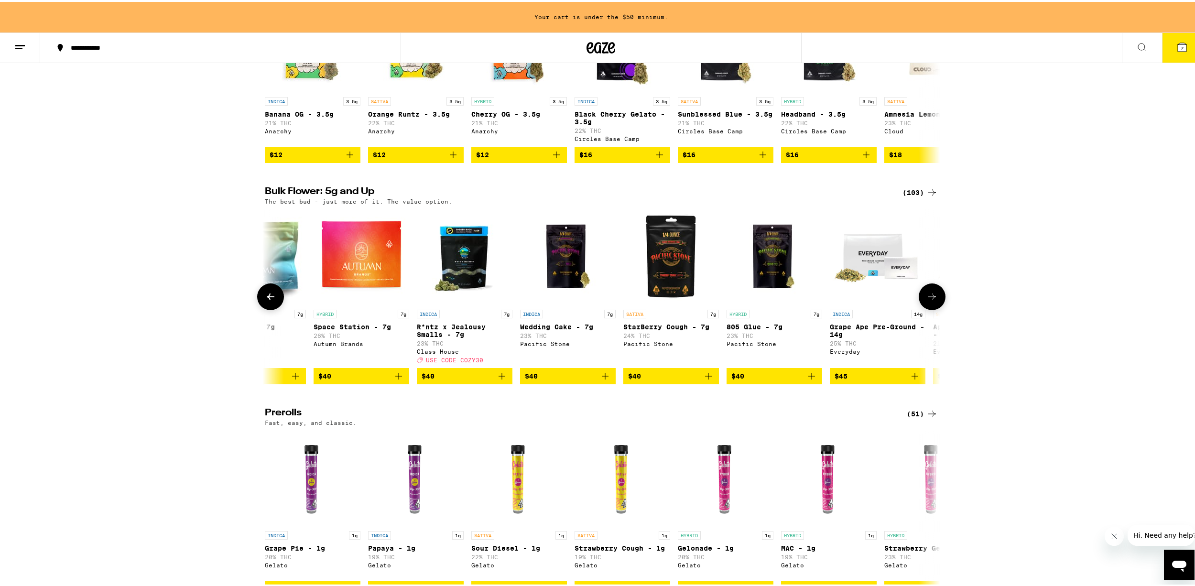
click at [265, 301] on icon at bounding box center [270, 294] width 11 height 11
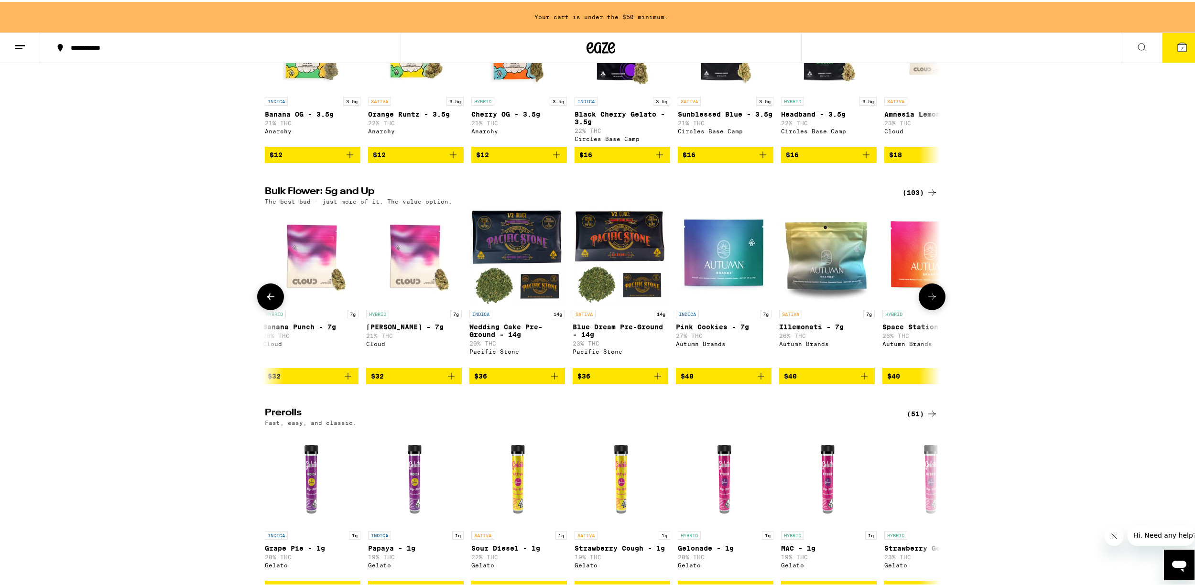
click at [655, 380] on icon "Add to bag" at bounding box center [657, 373] width 11 height 11
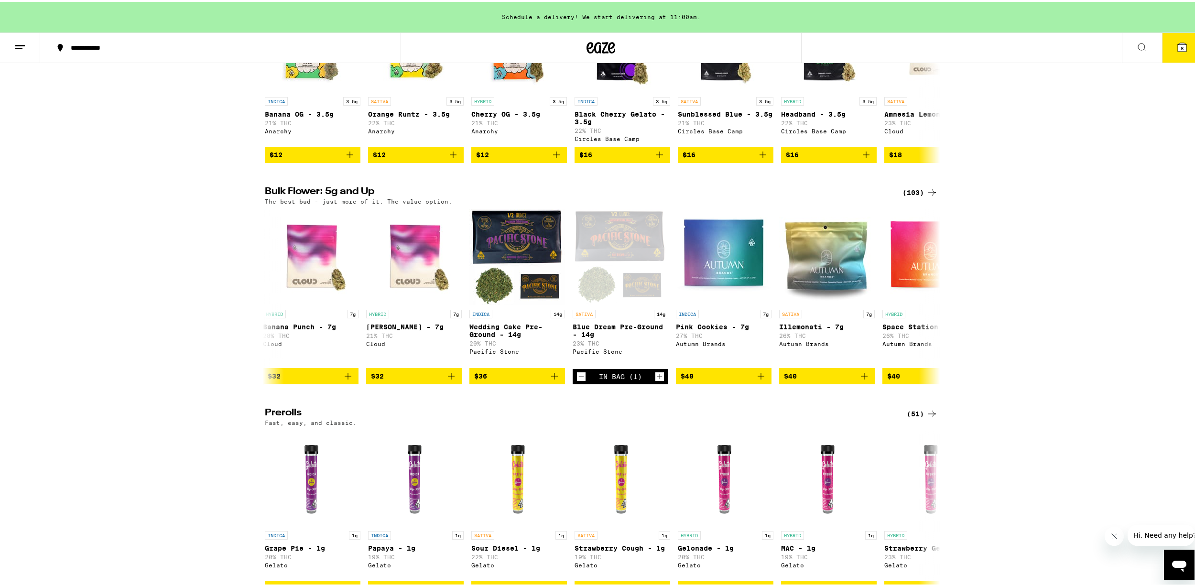
click at [1173, 51] on button "8" at bounding box center [1182, 46] width 40 height 30
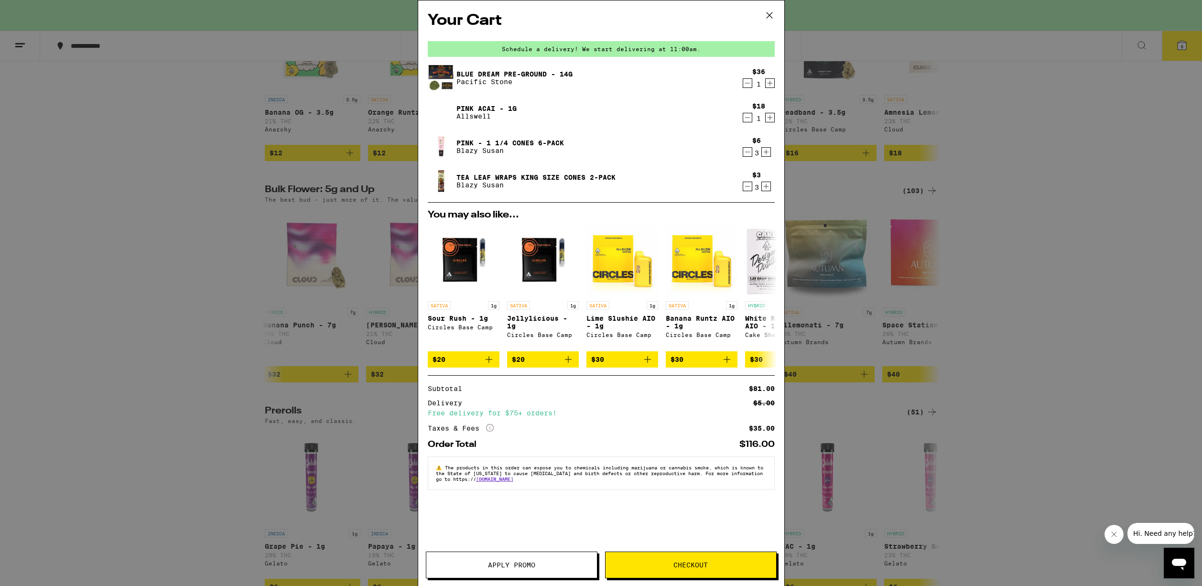
click at [768, 156] on icon "Increment" at bounding box center [766, 151] width 9 height 11
click at [769, 120] on icon "Increment" at bounding box center [769, 117] width 9 height 11
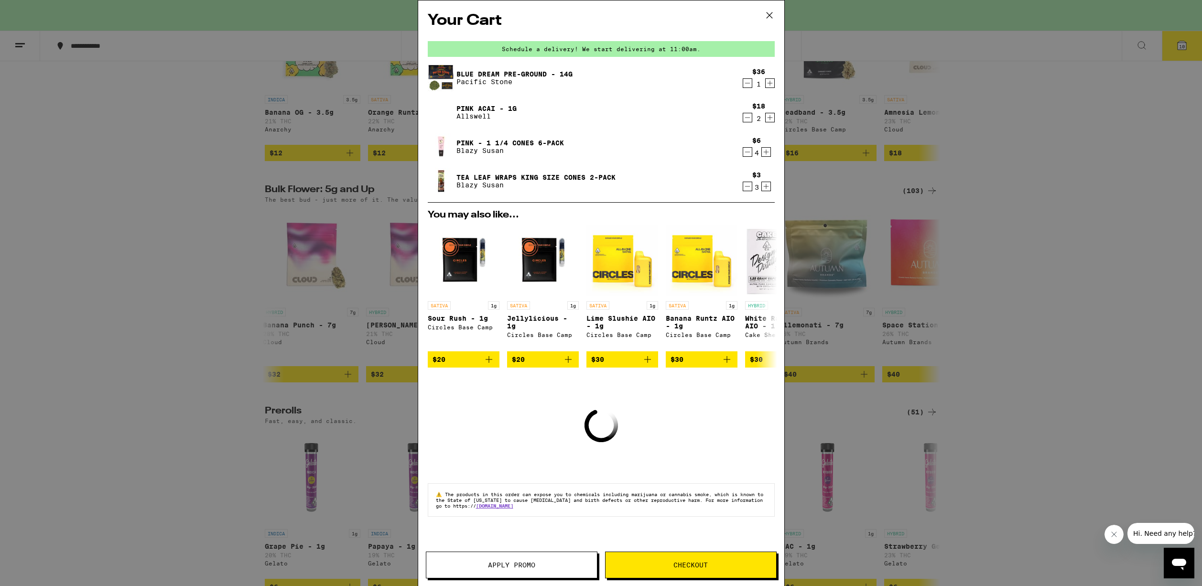
click at [750, 182] on icon "Decrement" at bounding box center [747, 186] width 9 height 11
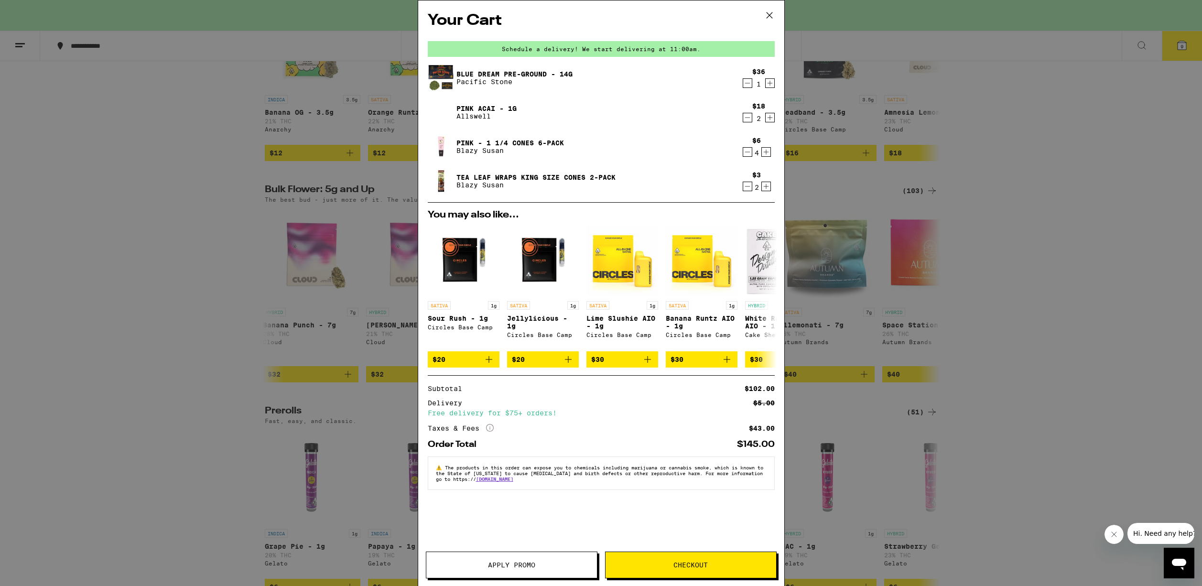
click at [742, 154] on div "$6 4" at bounding box center [757, 147] width 36 height 20
click at [743, 154] on icon "Decrement" at bounding box center [747, 151] width 9 height 11
click at [746, 188] on icon "Decrement" at bounding box center [747, 186] width 9 height 11
click at [749, 183] on icon "Decrement" at bounding box center [747, 186] width 9 height 11
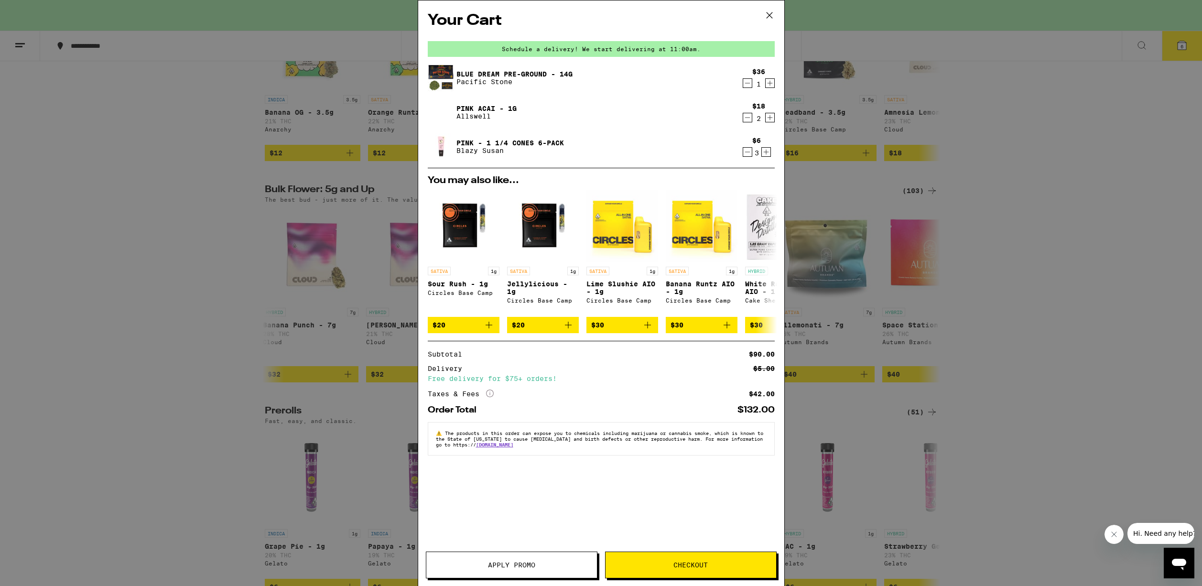
click at [747, 154] on icon "Decrement" at bounding box center [747, 151] width 9 height 11
click at [937, 228] on div "Your Cart Schedule a delivery! We start delivering at 11:00am. Blue Dream Pre-G…" at bounding box center [601, 293] width 1202 height 586
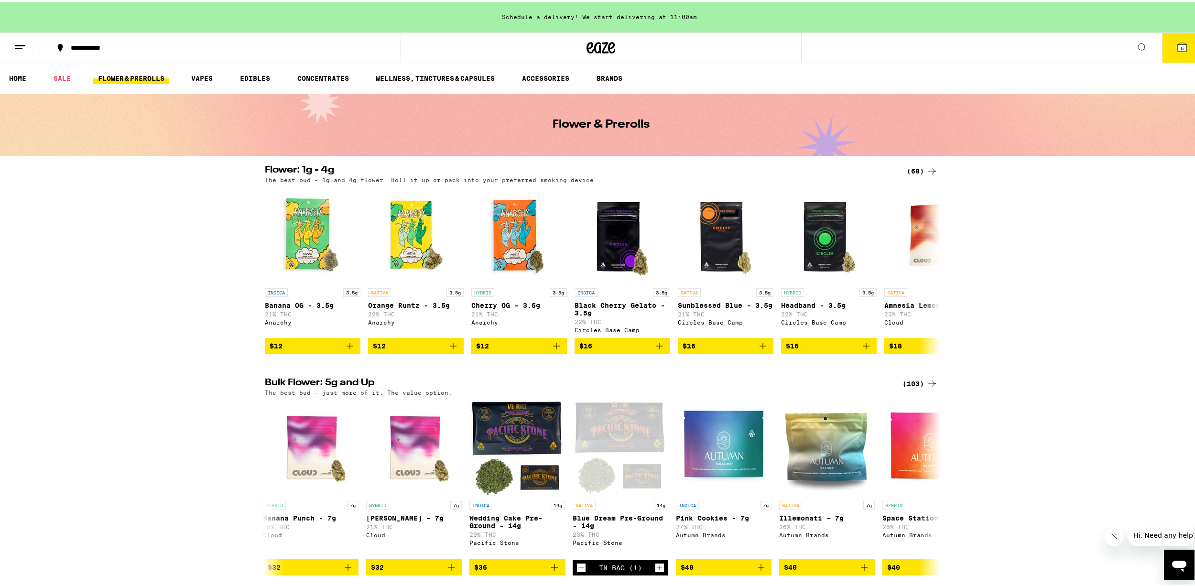
click at [548, 84] on ul "HOME SALE FLOWER & PREROLLS VAPES EDIBLES CONCENTRATES WELLNESS, TINCTURES & CA…" at bounding box center [601, 76] width 1202 height 31
click at [550, 80] on link "ACCESSORIES" at bounding box center [545, 76] width 57 height 11
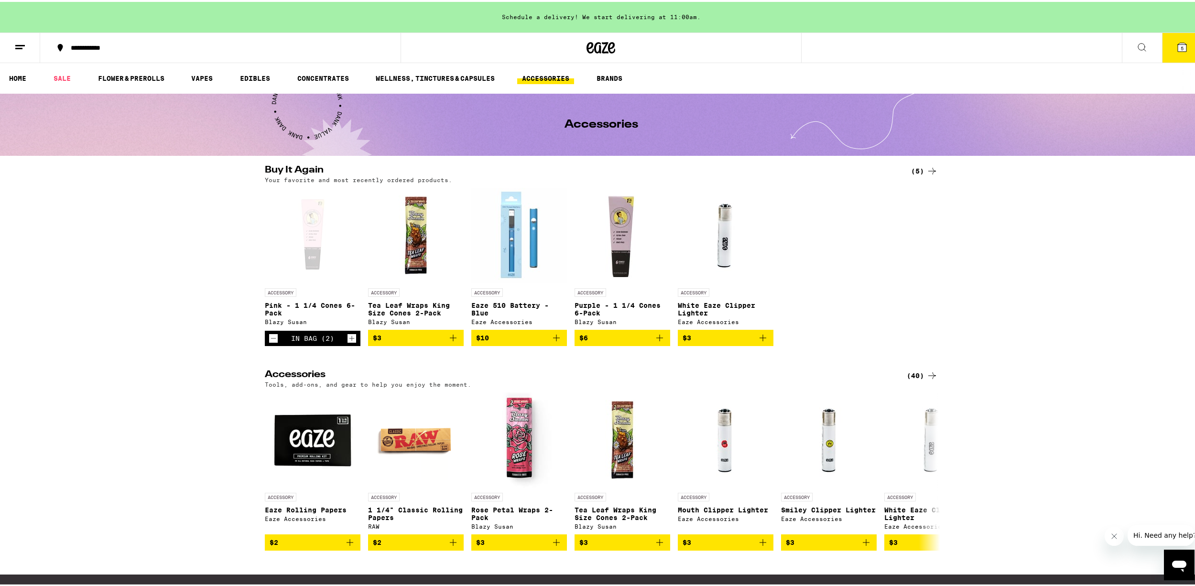
click at [1179, 48] on icon at bounding box center [1181, 45] width 11 height 11
